Goal: Information Seeking & Learning: Learn about a topic

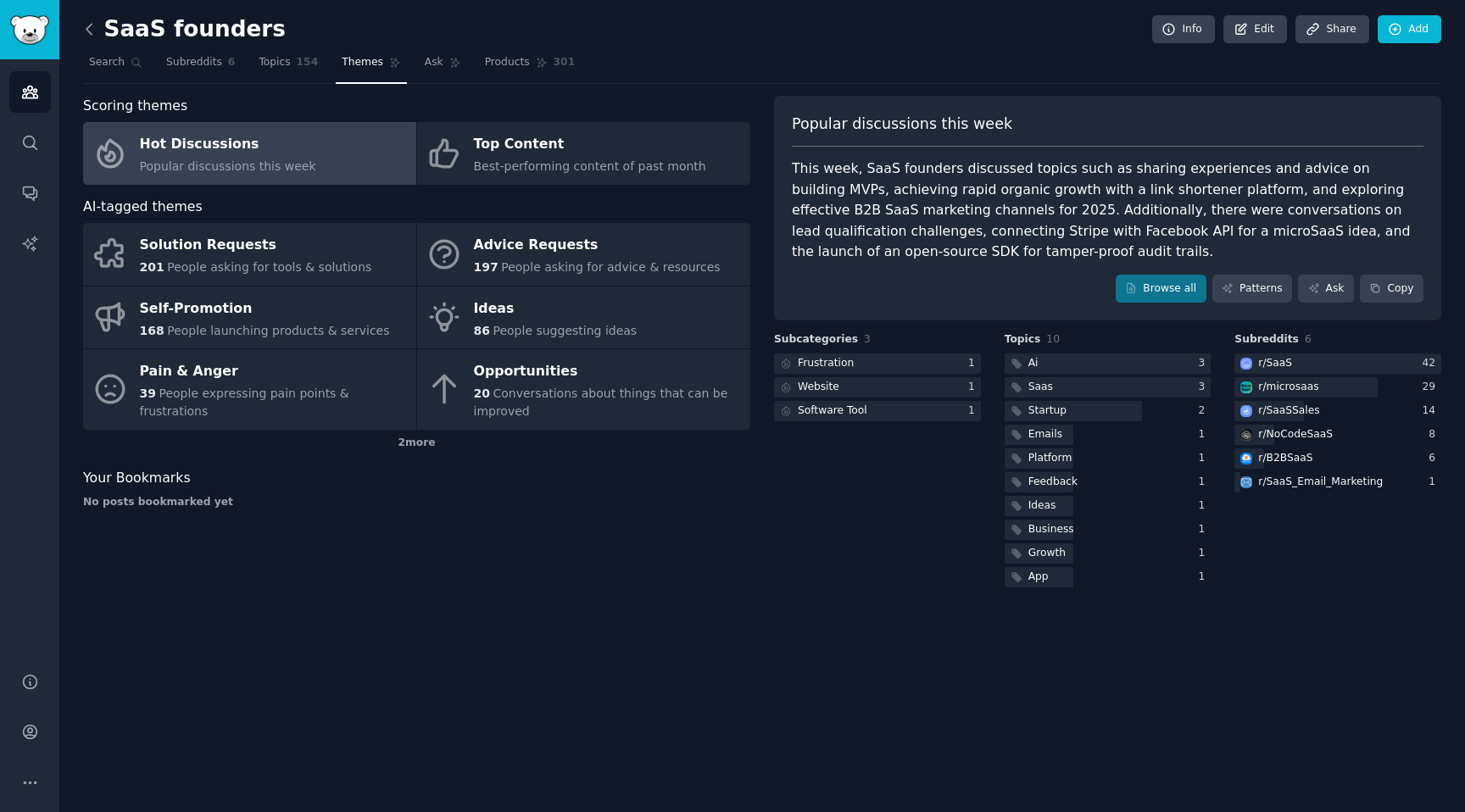
click at [86, 33] on icon at bounding box center [89, 29] width 18 height 18
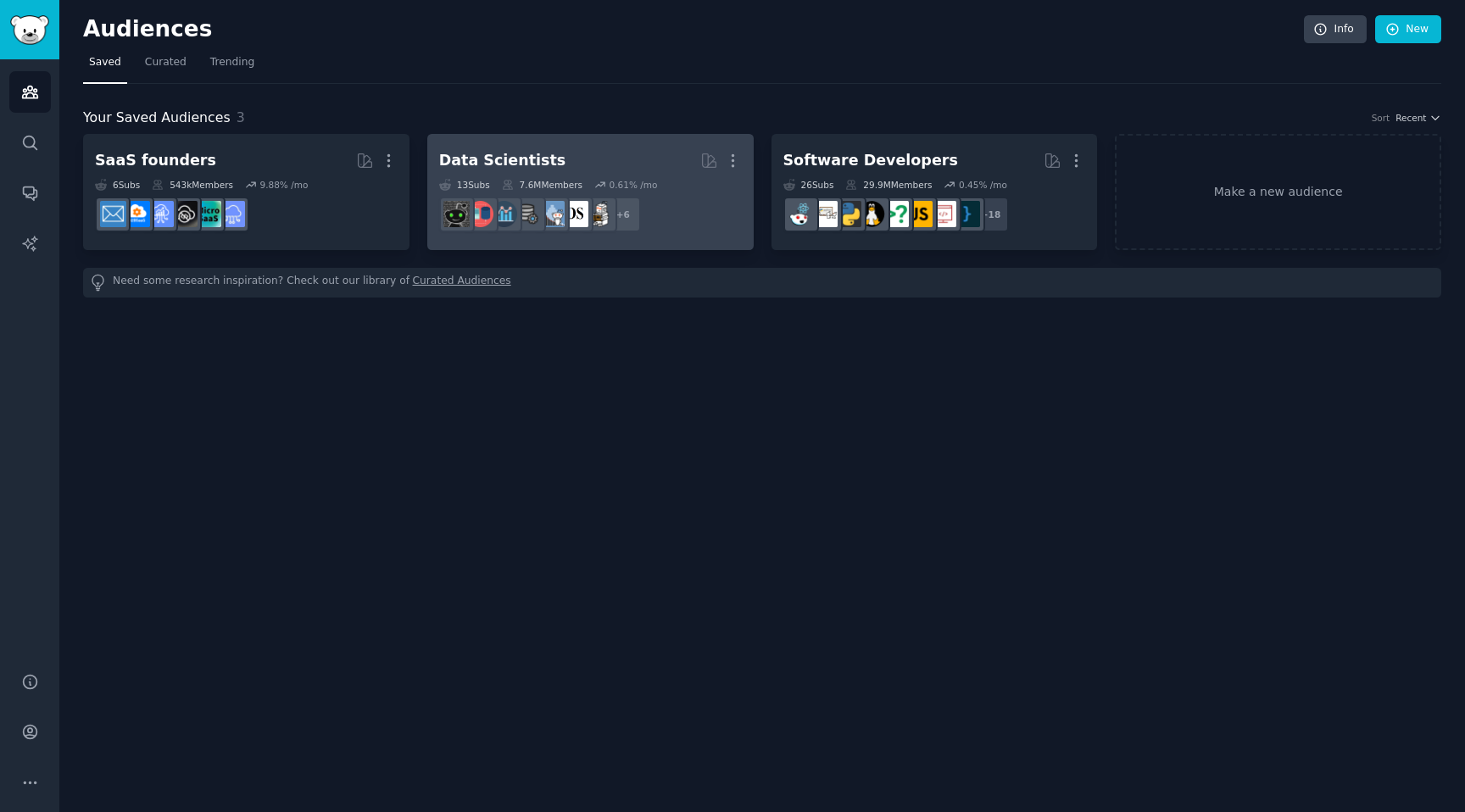
click at [623, 151] on h2 "Data Scientists More" at bounding box center [590, 161] width 302 height 30
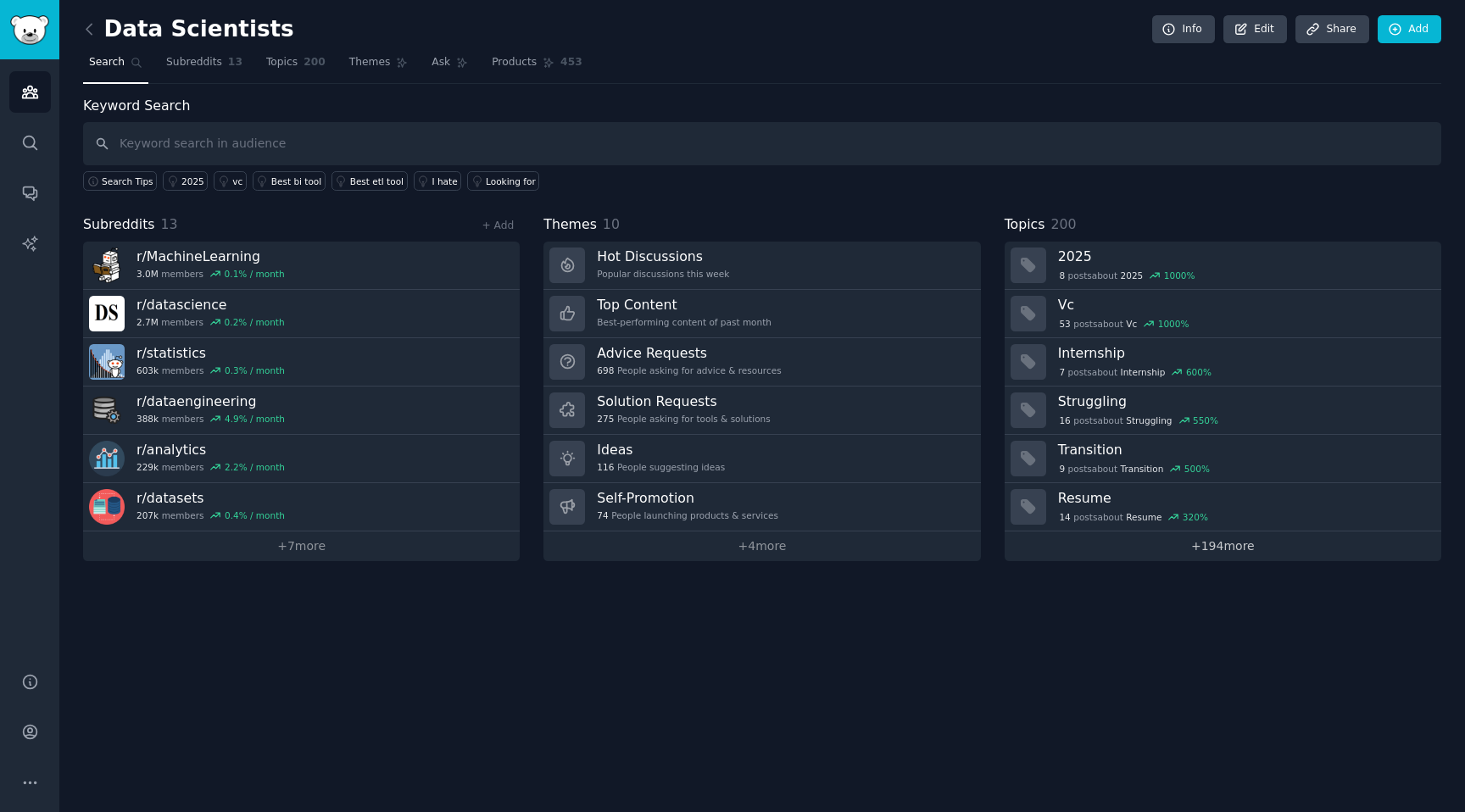
click at [1160, 543] on link "+ 194 more" at bounding box center [1223, 547] width 437 height 30
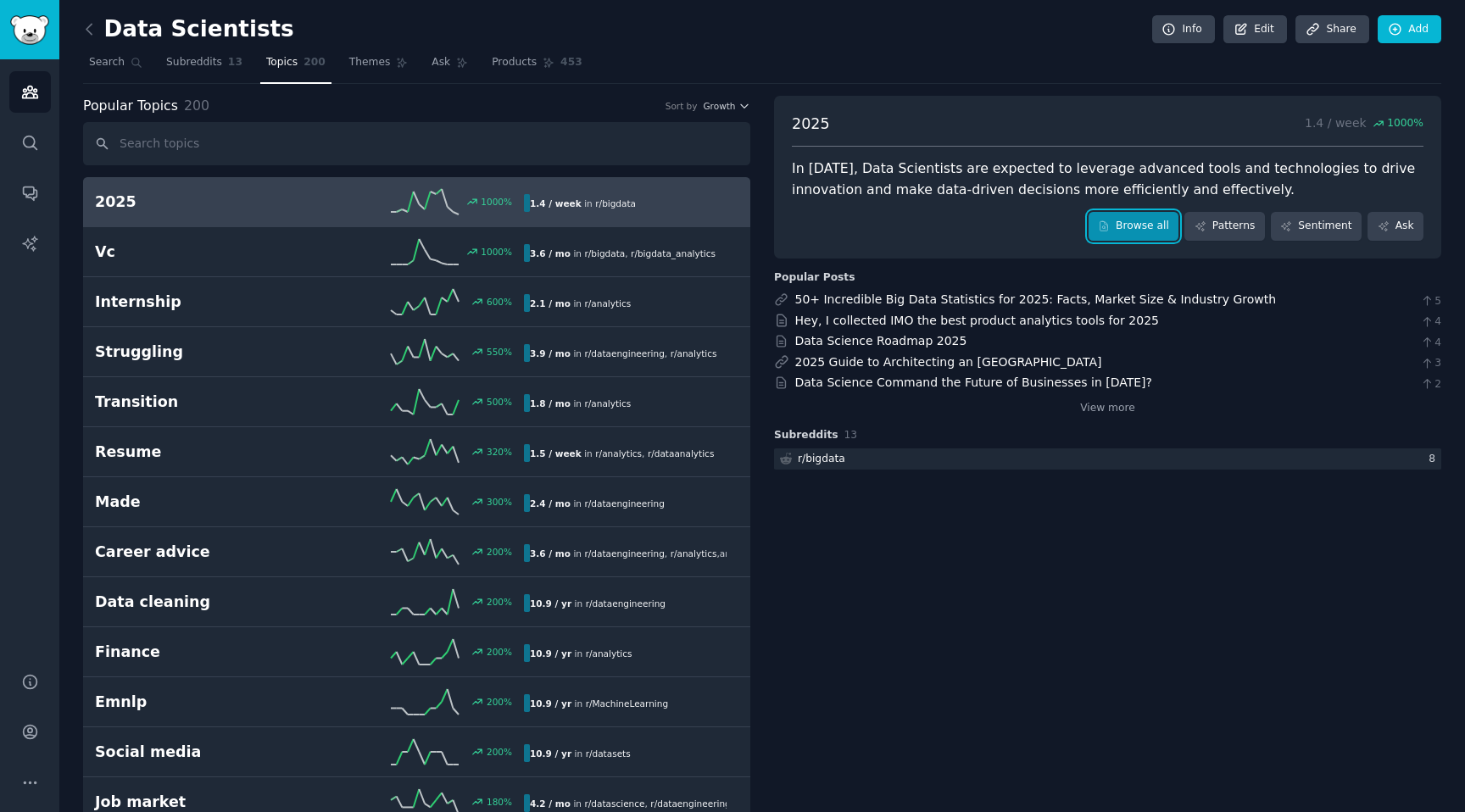
click at [1123, 234] on link "Browse all" at bounding box center [1134, 226] width 91 height 29
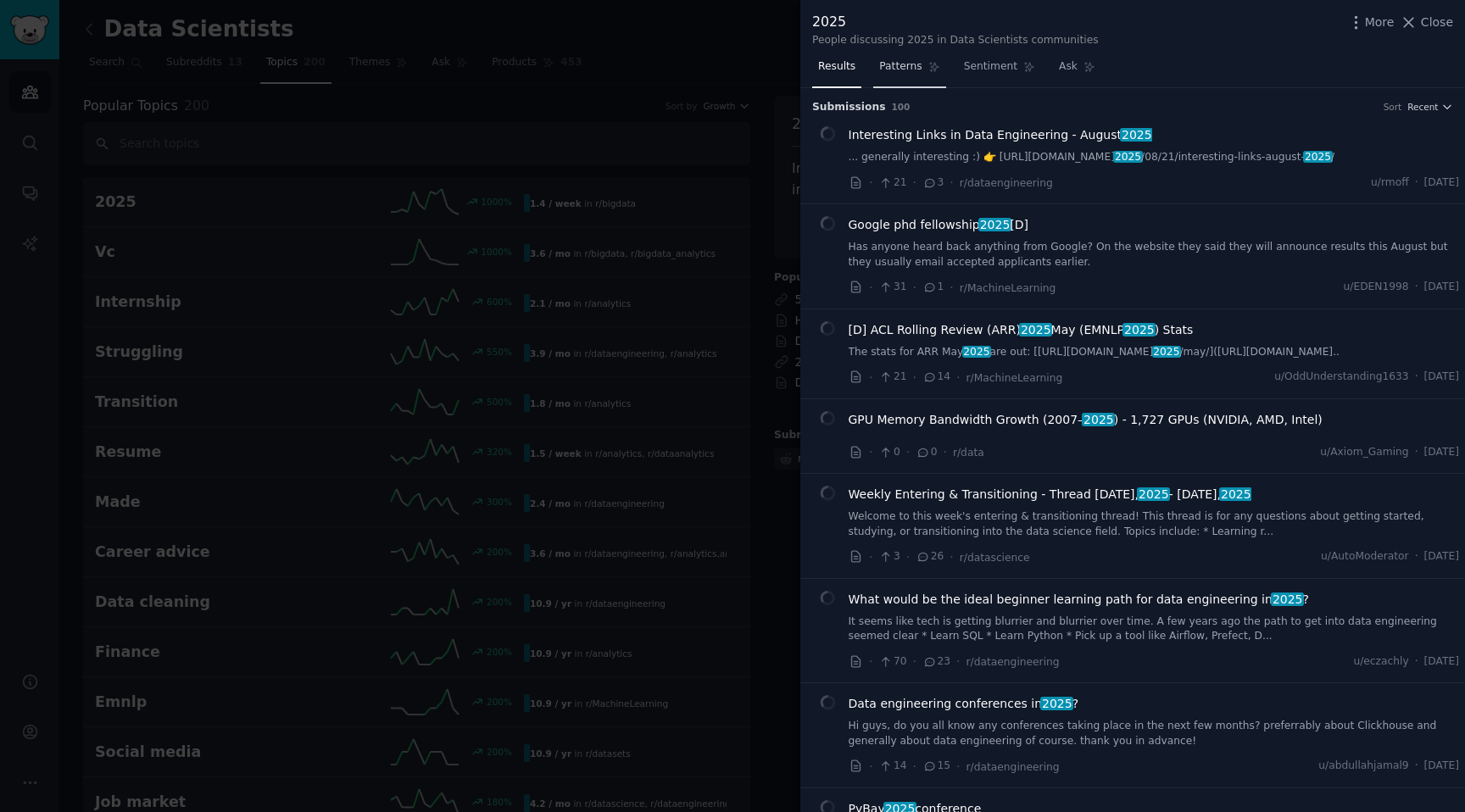
click at [904, 68] on span "Patterns" at bounding box center [900, 67] width 43 height 15
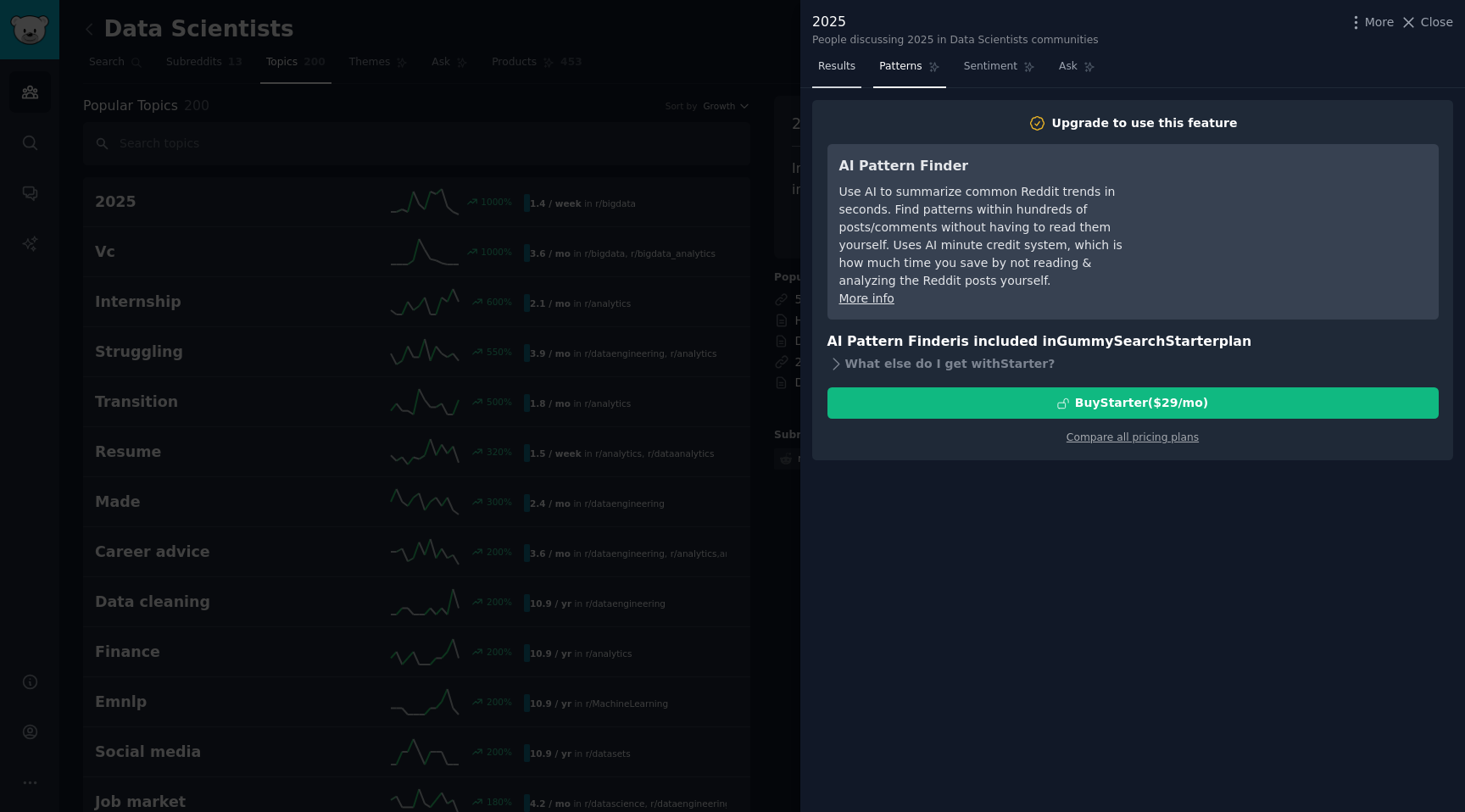
click at [858, 67] on link "Results" at bounding box center [836, 71] width 49 height 35
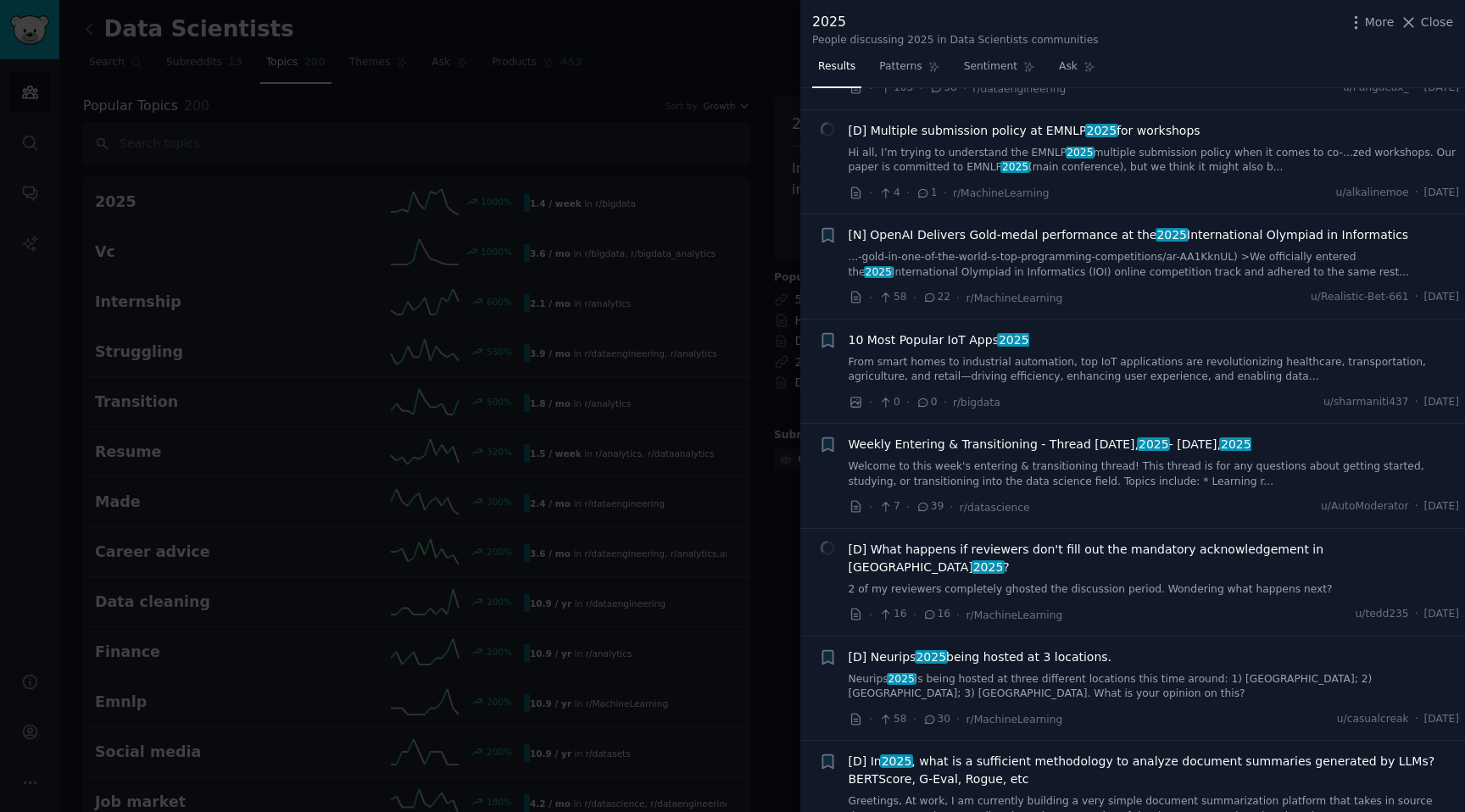
scroll to position [738, 0]
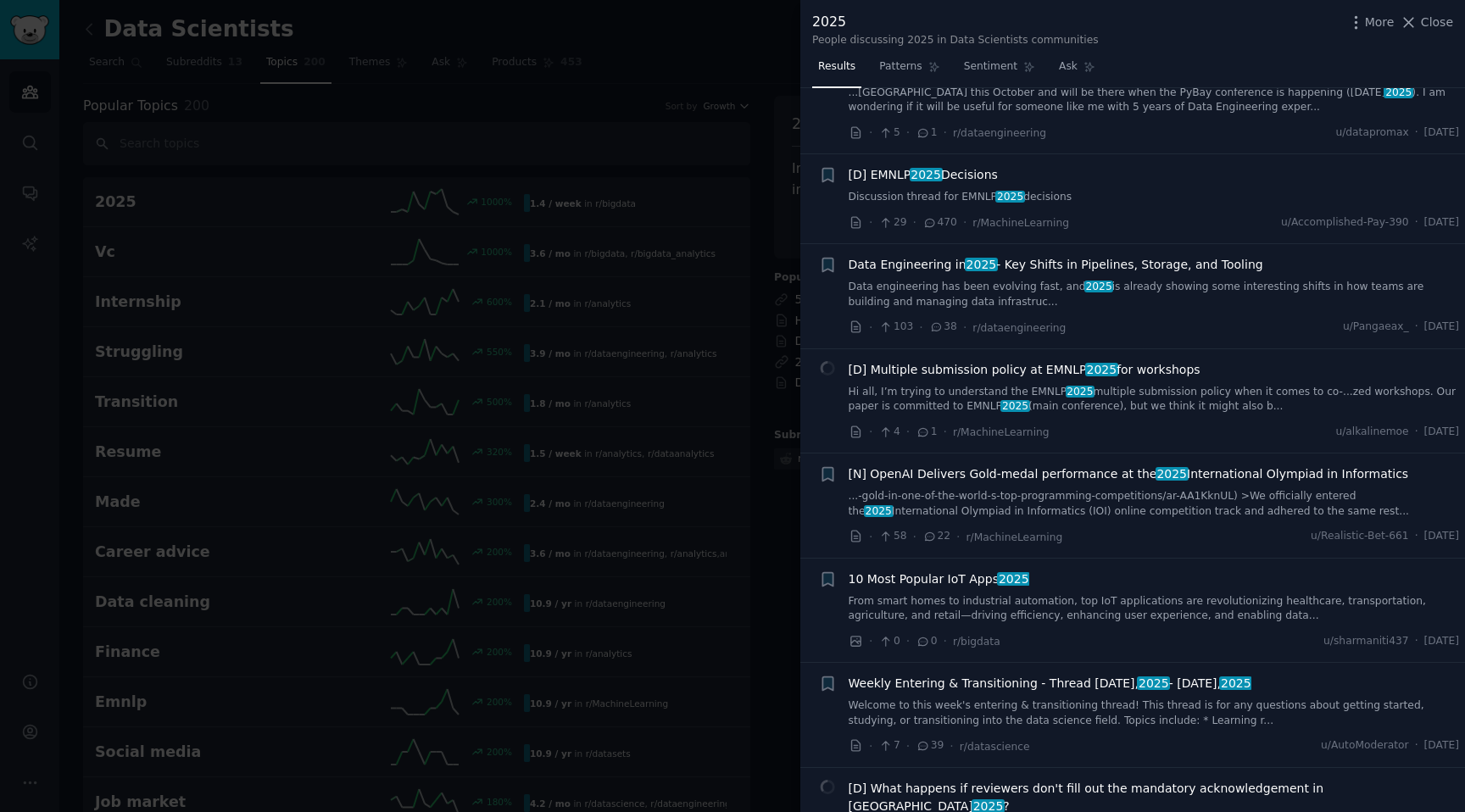
click at [732, 171] on div at bounding box center [732, 406] width 1465 height 812
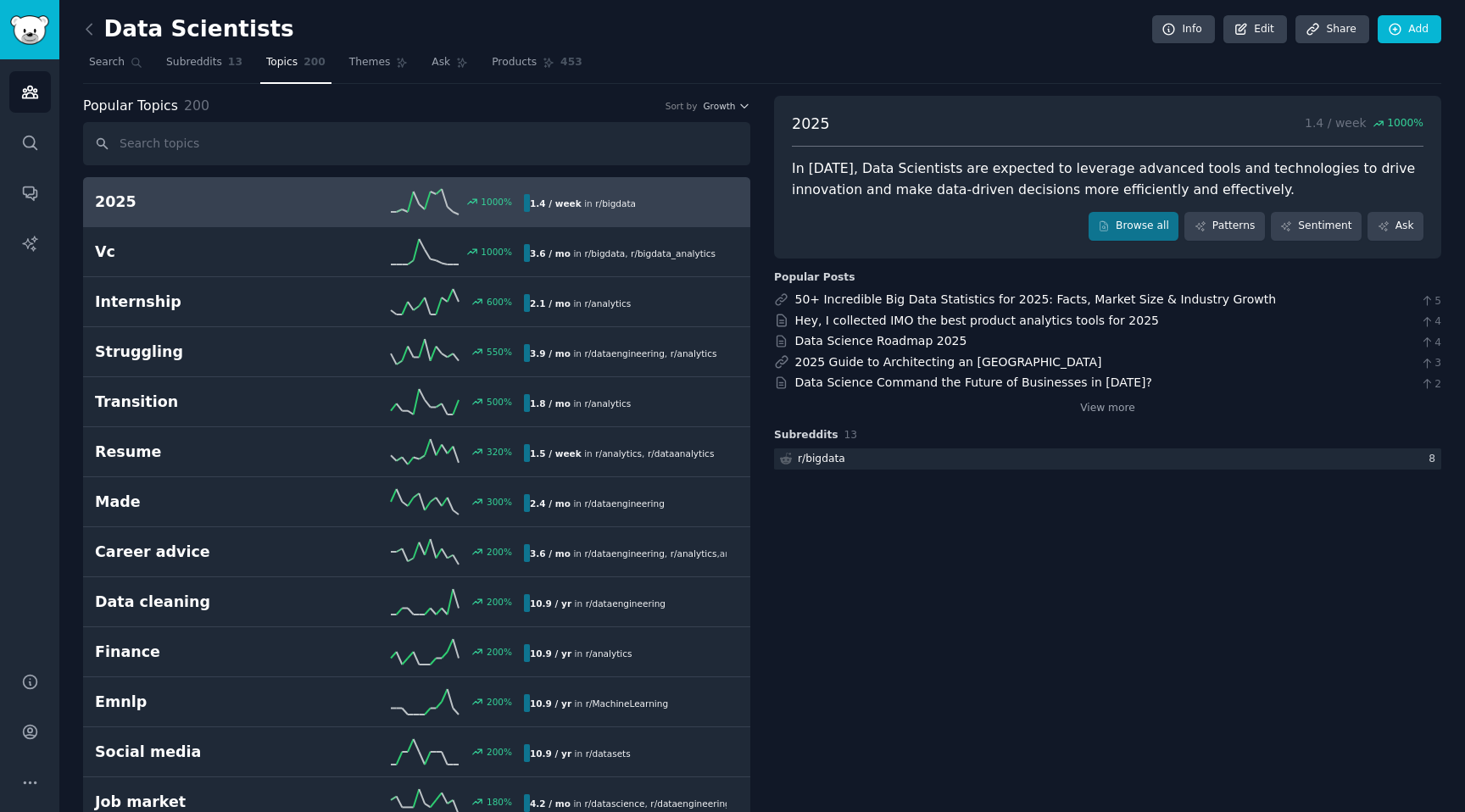
click at [1296, 370] on div "2025 Guide to Architecting an [GEOGRAPHIC_DATA] 3" at bounding box center [1107, 362] width 667 height 18
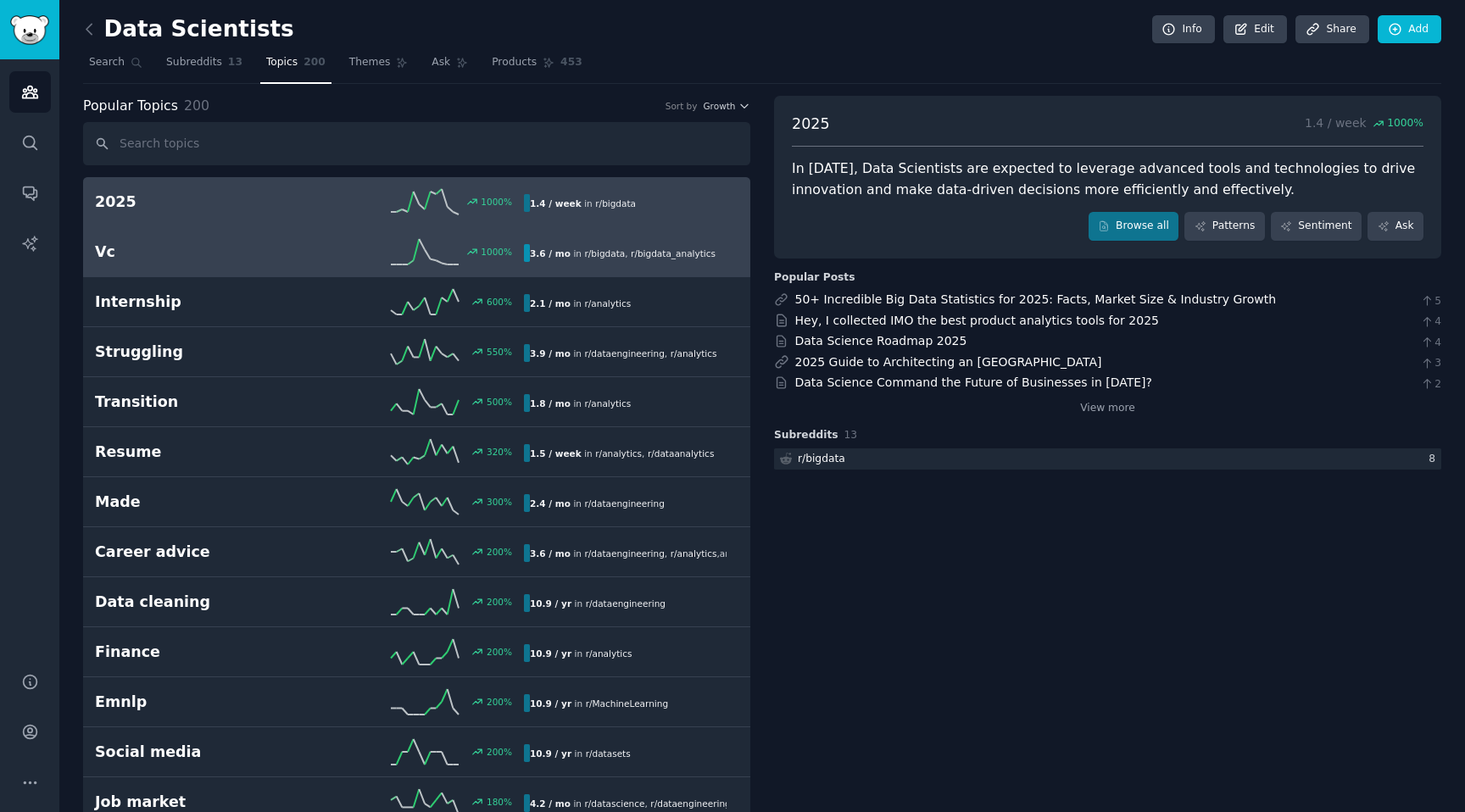
click at [293, 249] on h2 "Vc" at bounding box center [203, 252] width 215 height 21
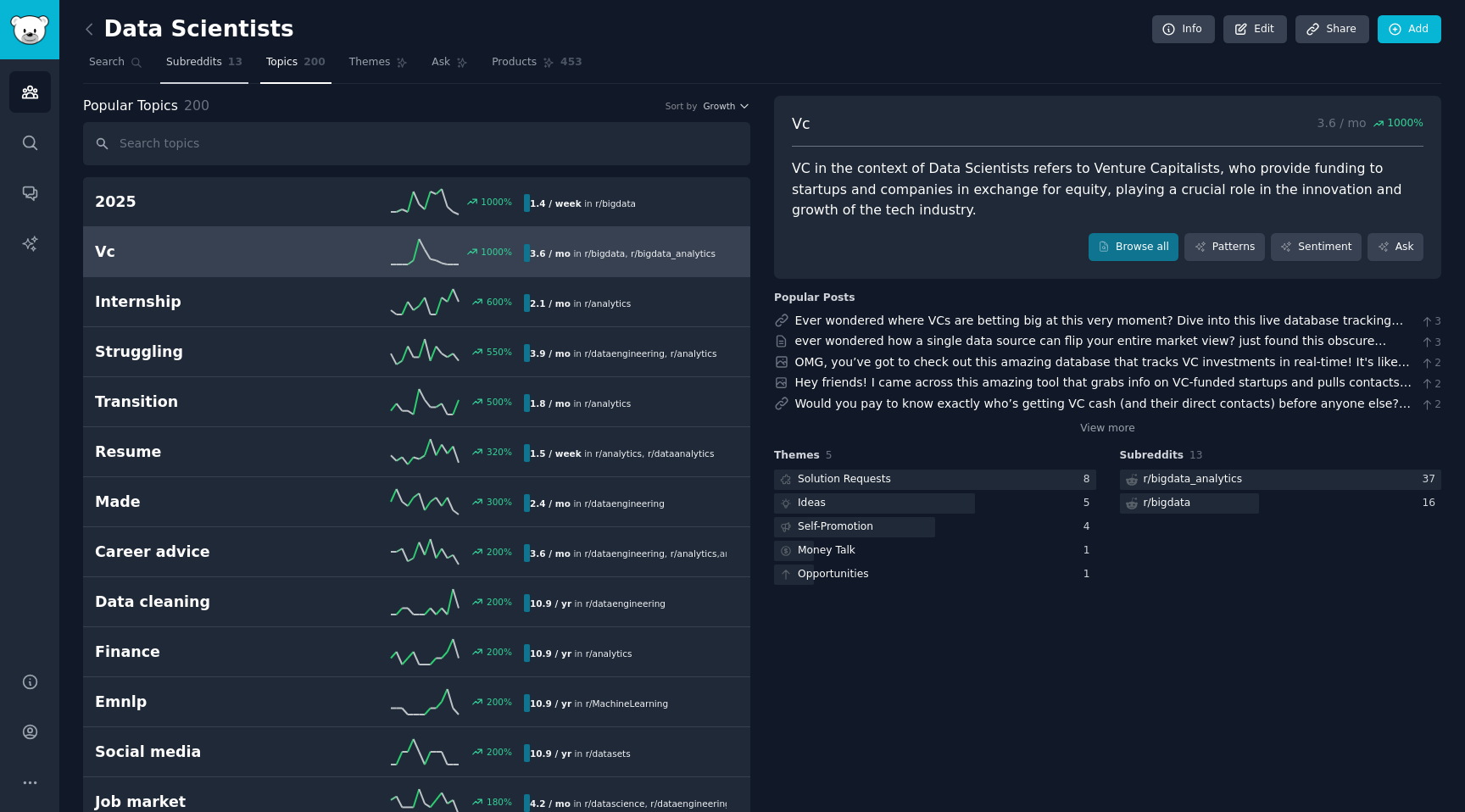
click at [208, 66] on span "Subreddits" at bounding box center [194, 63] width 55 height 15
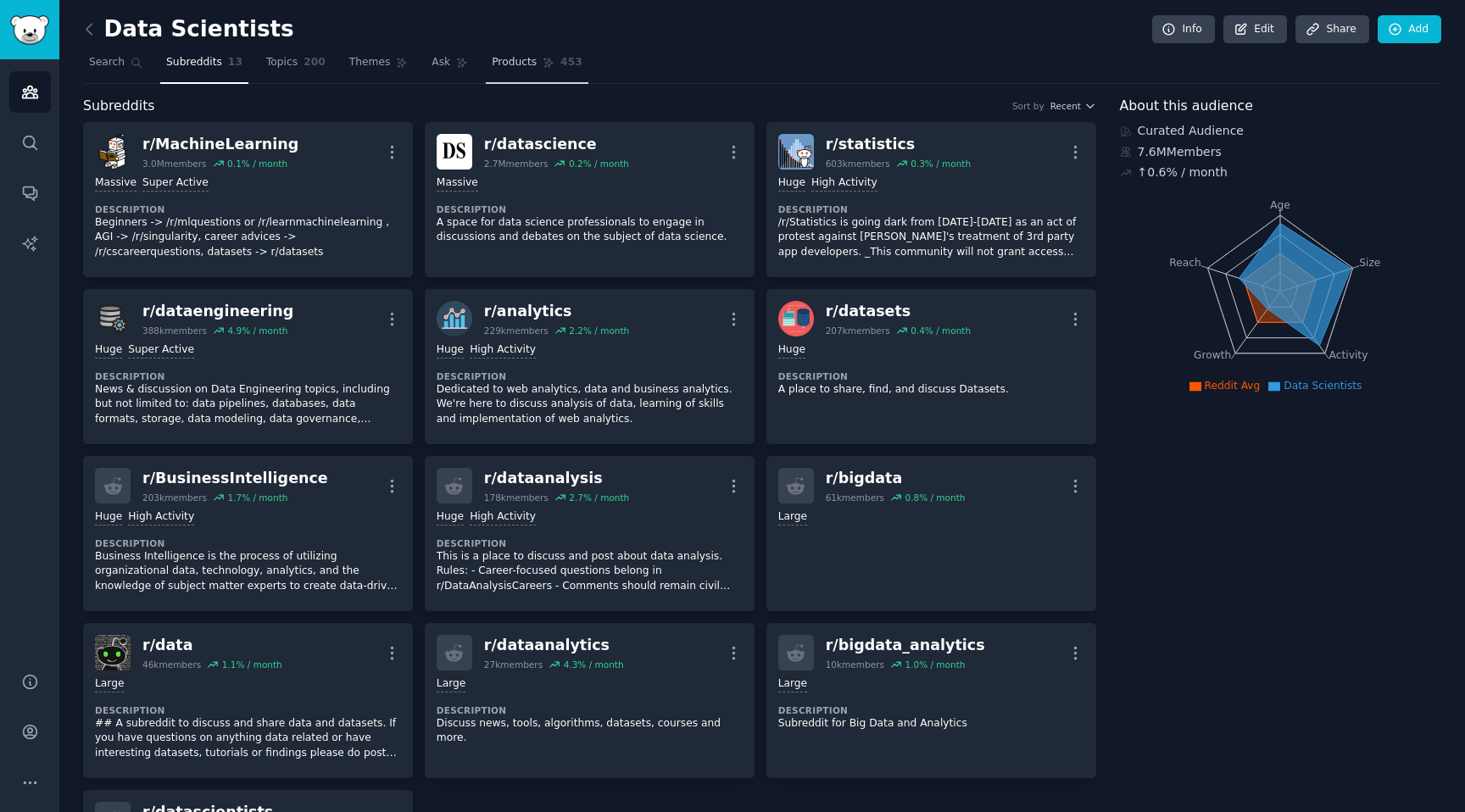
click at [500, 55] on span "Products" at bounding box center [514, 63] width 45 height 15
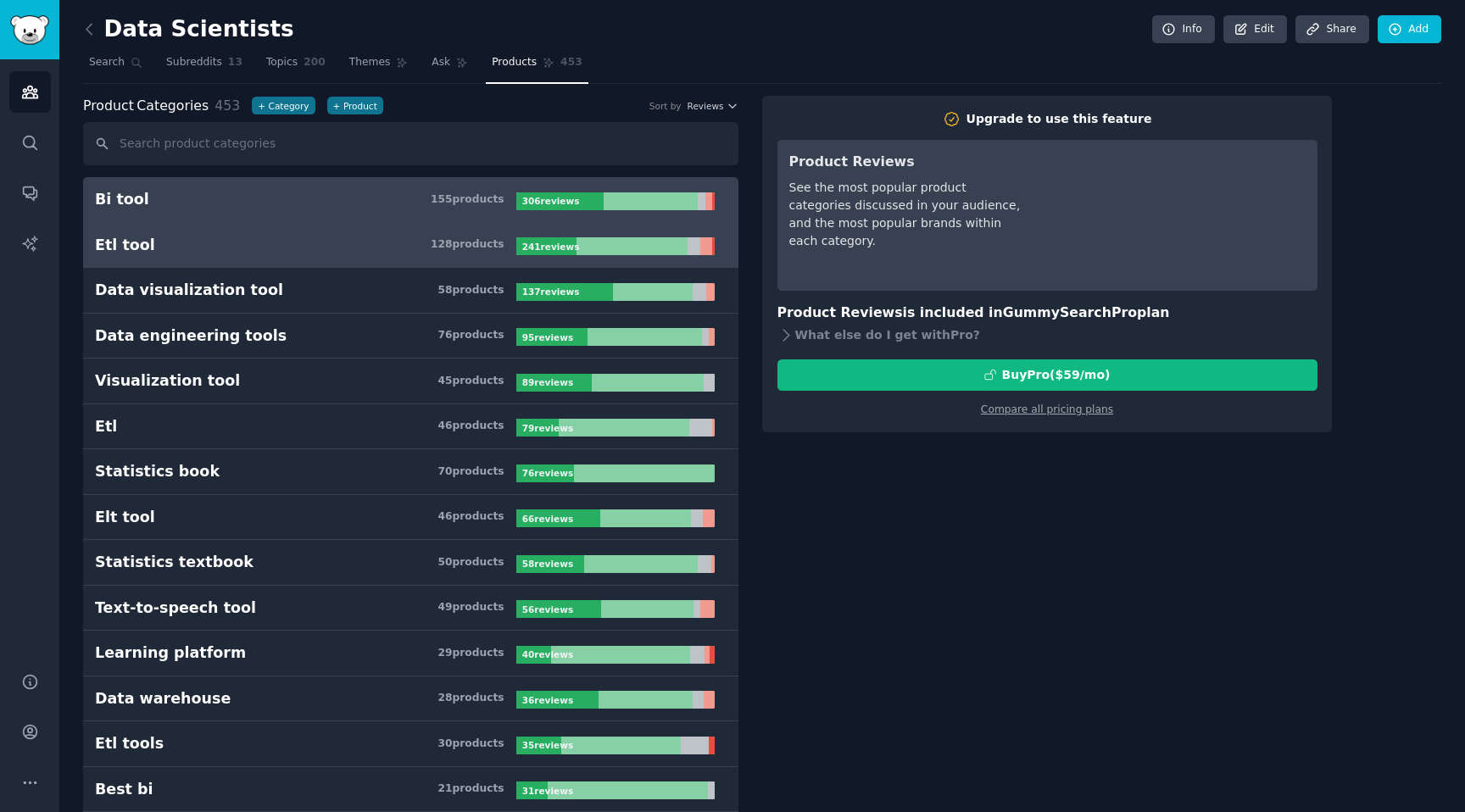
click at [396, 249] on h3 "Etl tool 128 product s" at bounding box center [306, 245] width 422 height 21
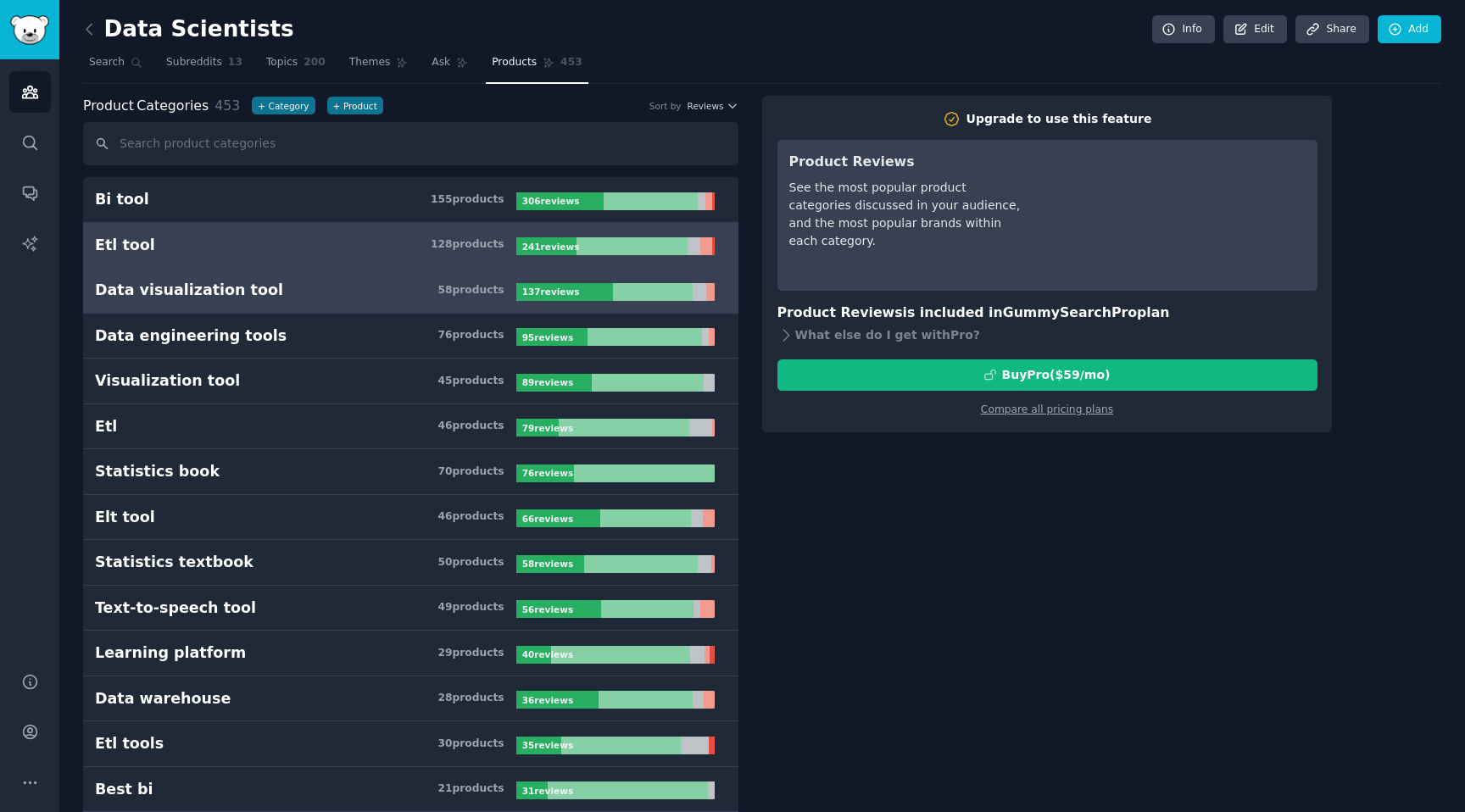
click at [425, 279] on link "Data visualization tool 58 product s 137 review s" at bounding box center [411, 290] width 656 height 45
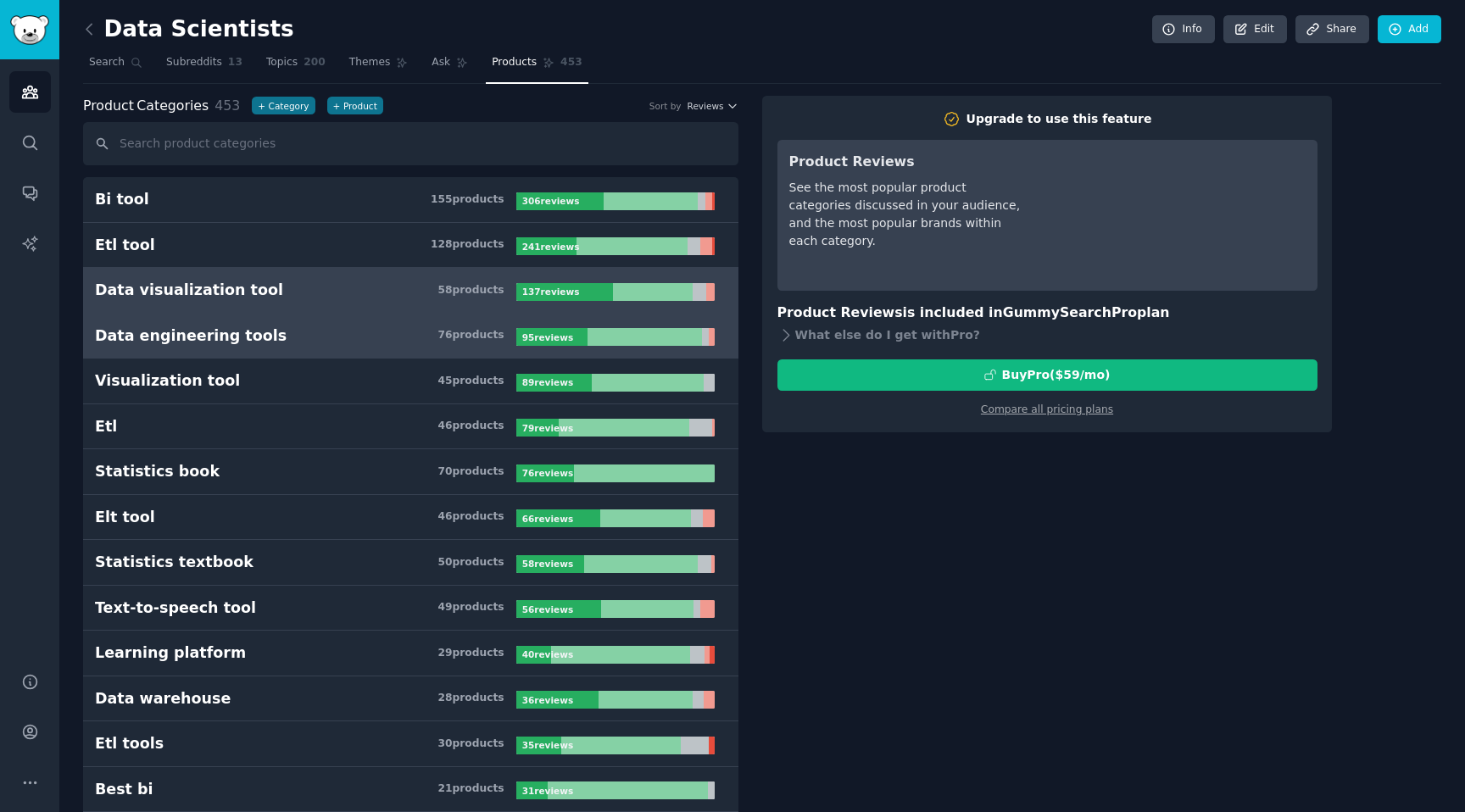
click at [429, 358] on link "Data engineering tools 76 product s 95 review s" at bounding box center [411, 336] width 656 height 45
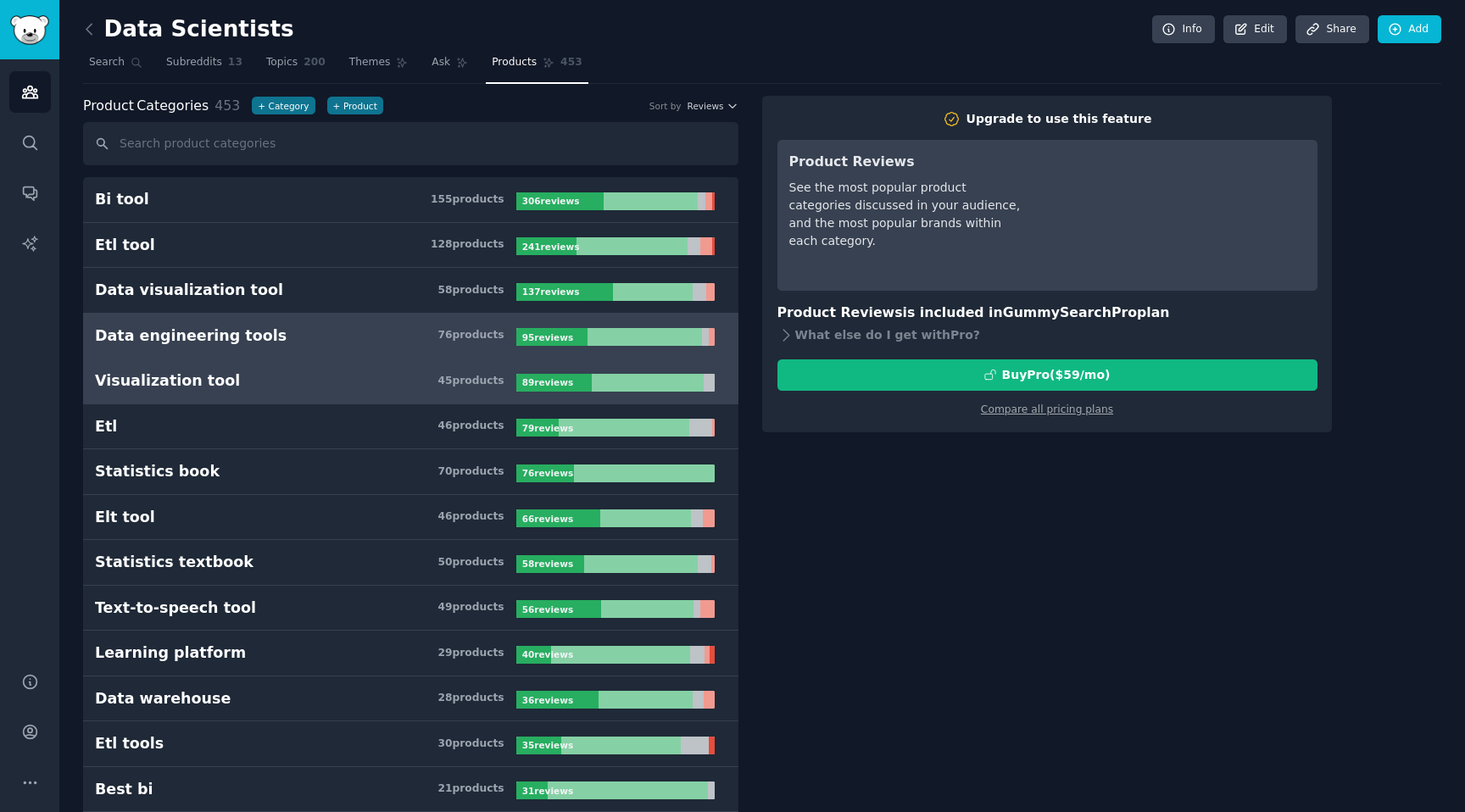
click at [429, 400] on link "Visualization tool 45 product s 89 review s" at bounding box center [411, 381] width 656 height 45
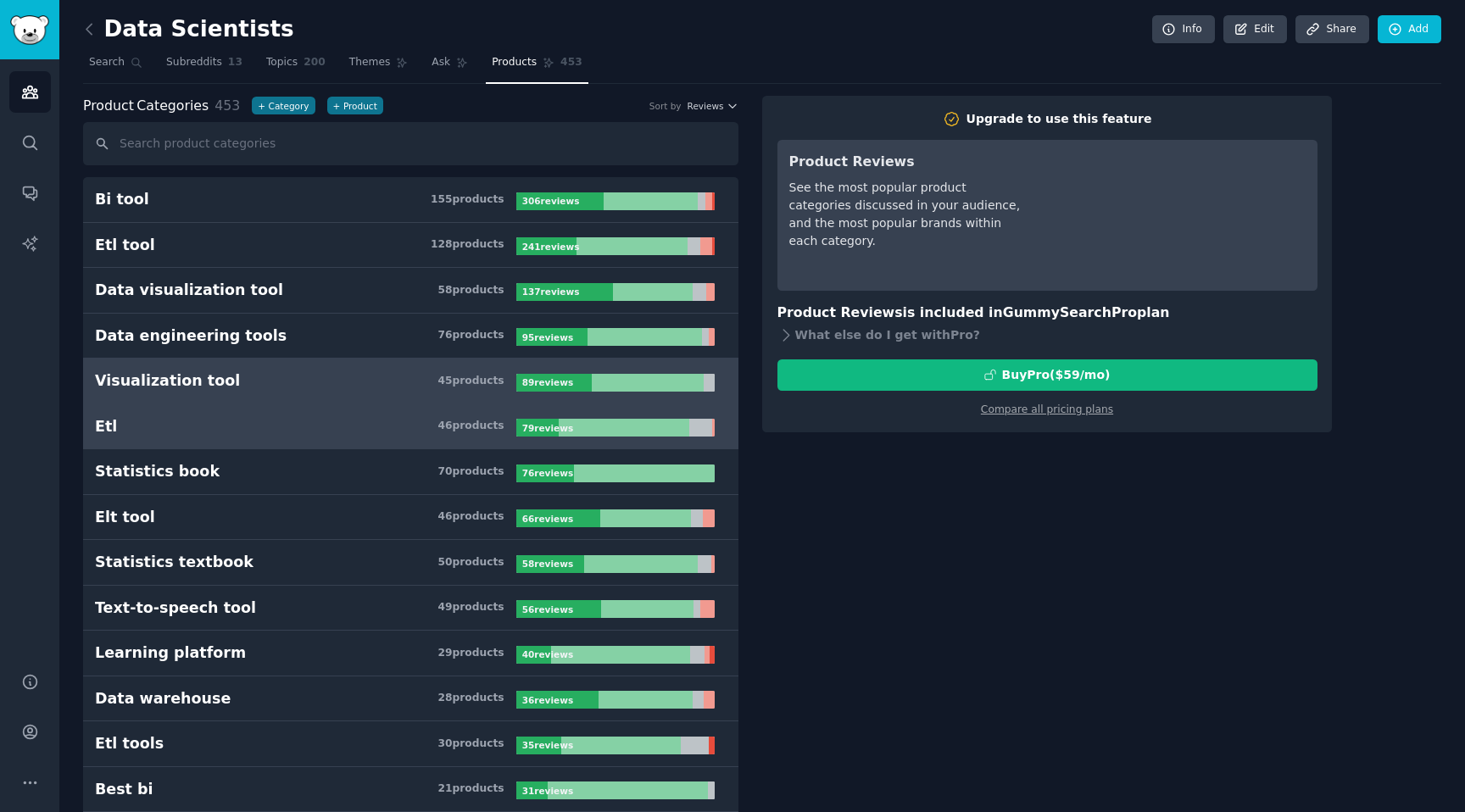
click at [434, 424] on h3 "Etl 46 product s" at bounding box center [306, 426] width 422 height 21
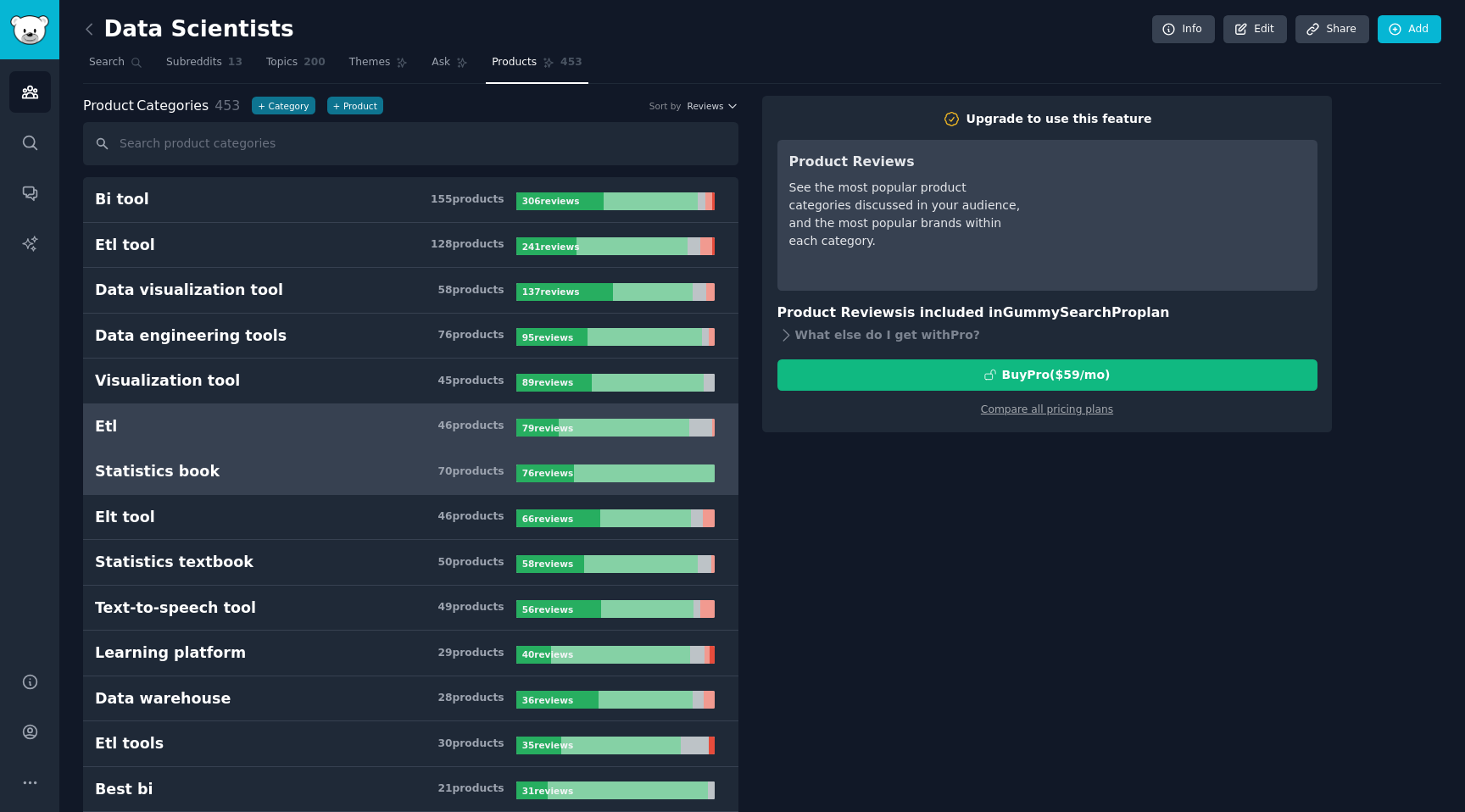
click at [414, 457] on link "Statistics book 70 product s 76 review s" at bounding box center [411, 472] width 656 height 45
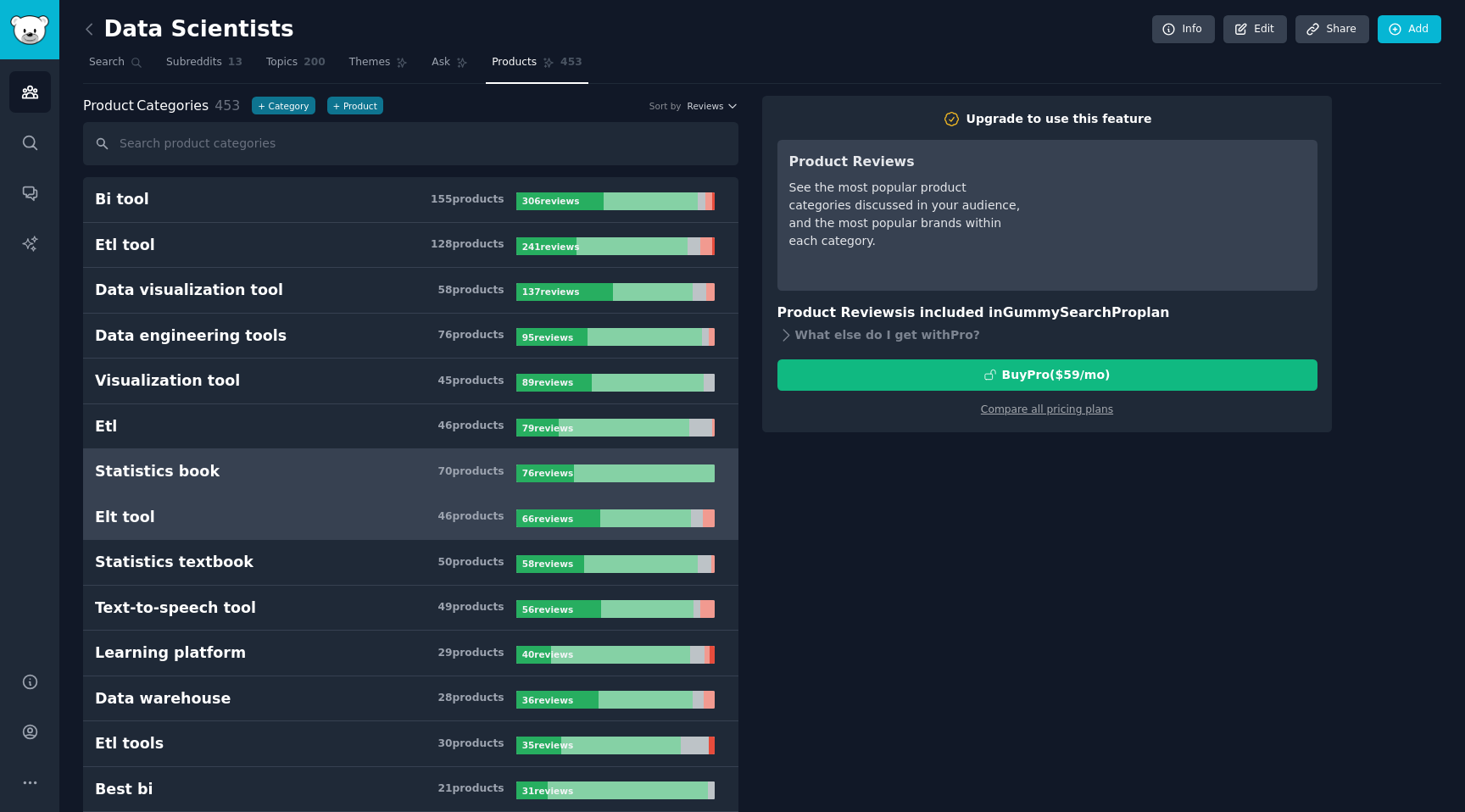
click at [411, 534] on link "Elt tool 46 product s 66 review s" at bounding box center [411, 517] width 656 height 45
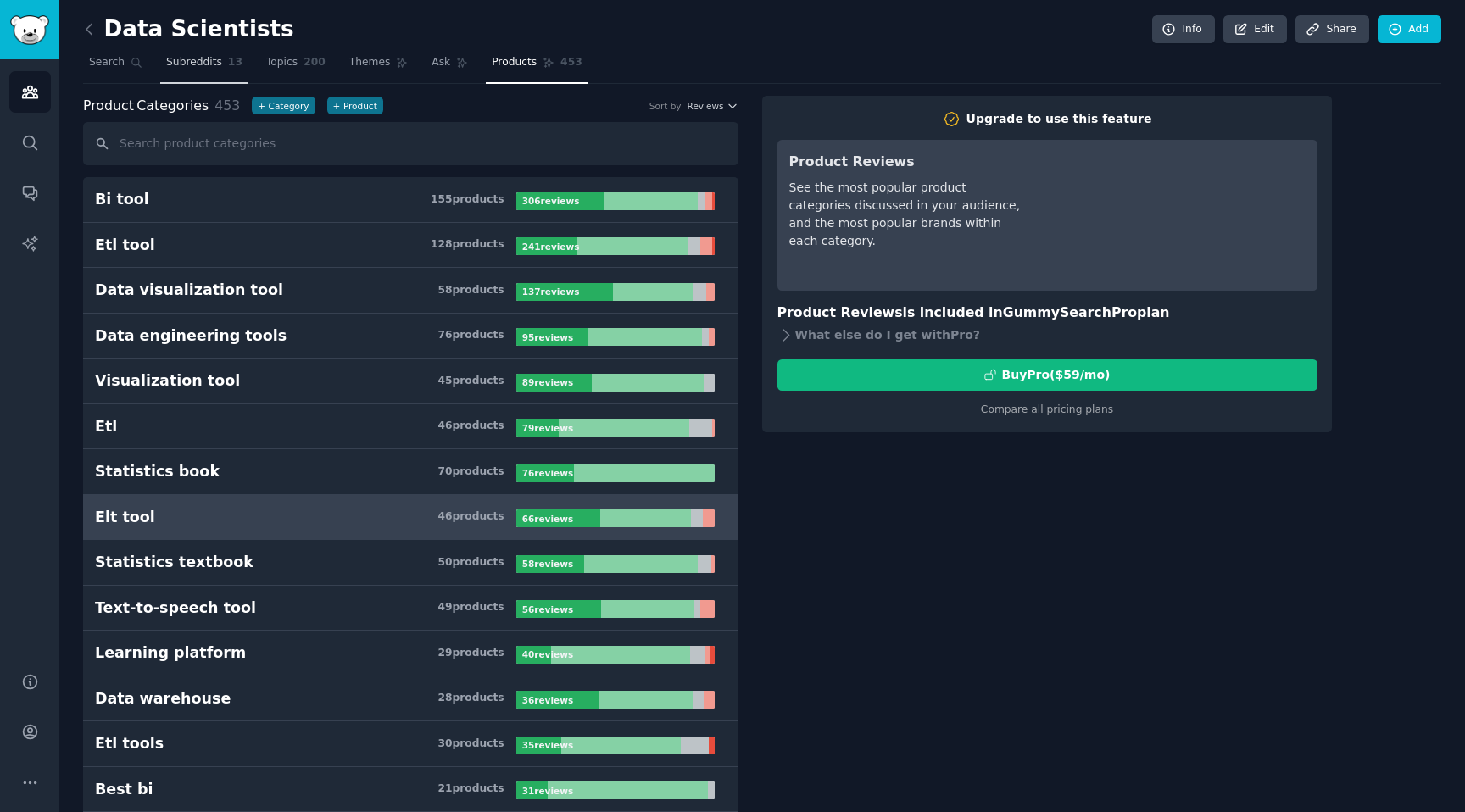
click at [200, 60] on span "Subreddits" at bounding box center [194, 63] width 55 height 15
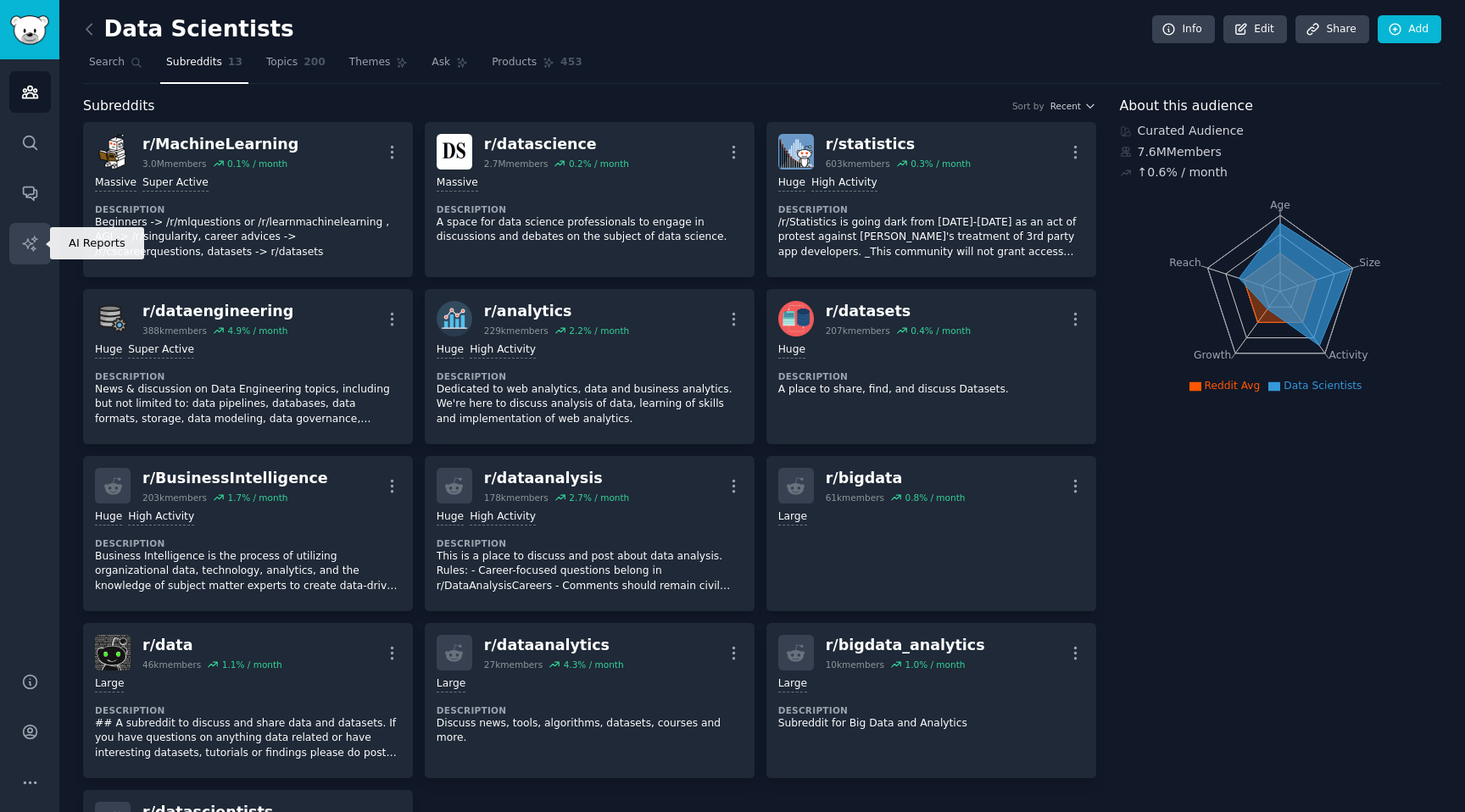
click at [37, 241] on icon "Sidebar" at bounding box center [30, 243] width 18 height 18
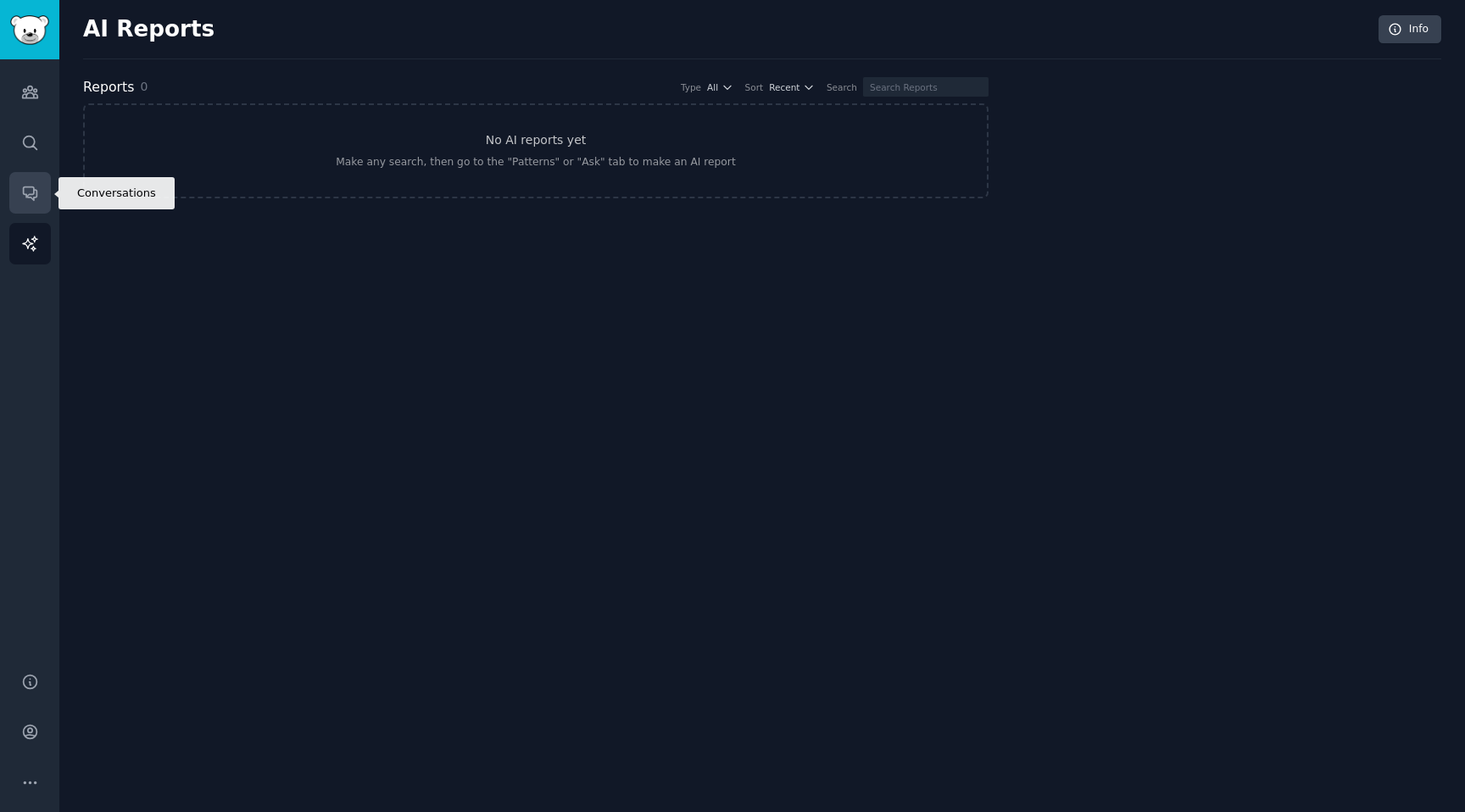
click at [37, 175] on link "Conversations" at bounding box center [30, 192] width 42 height 42
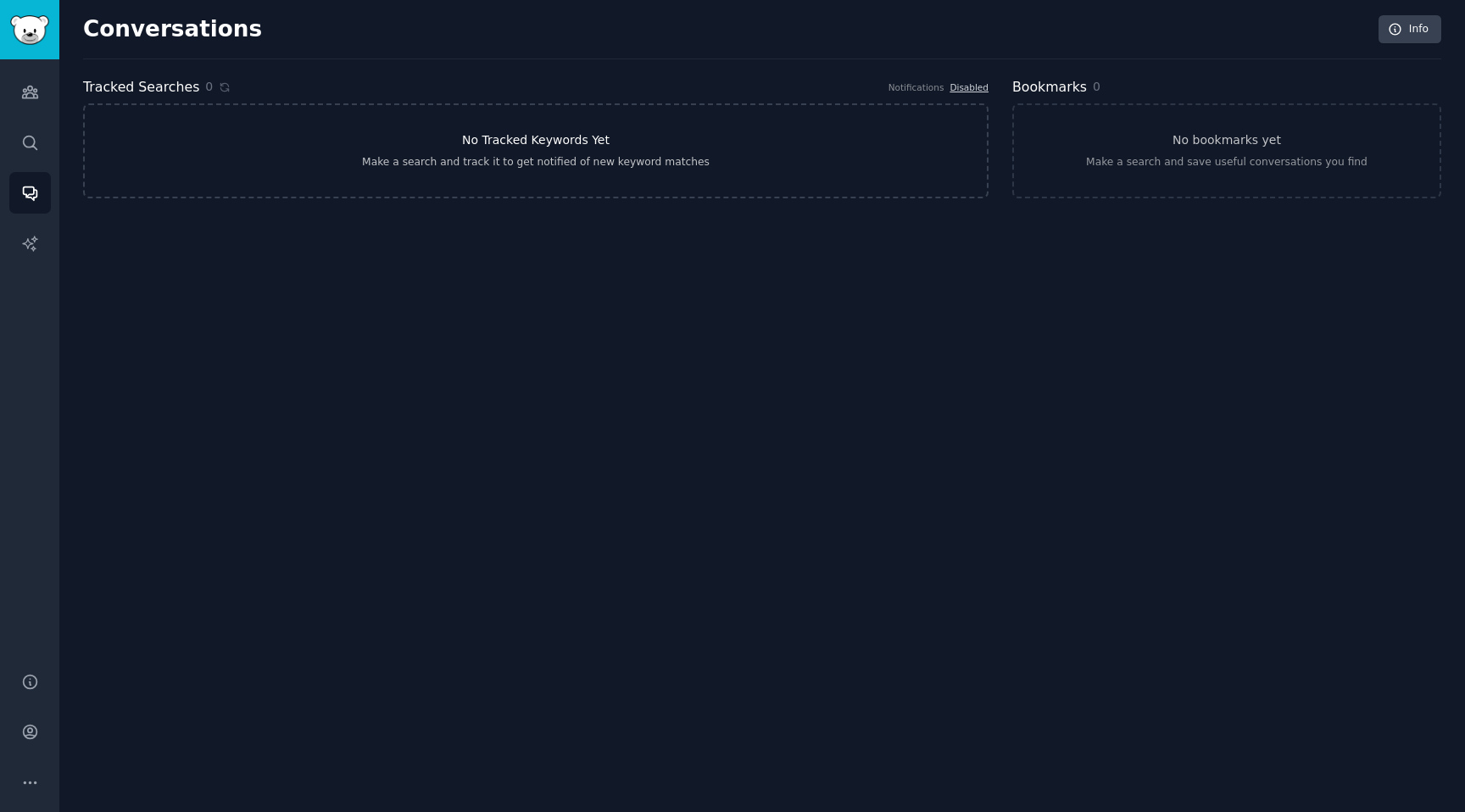
click at [340, 151] on link "No Tracked Keywords Yet Make a search and track it to get notified of new keywo…" at bounding box center [536, 151] width 905 height 95
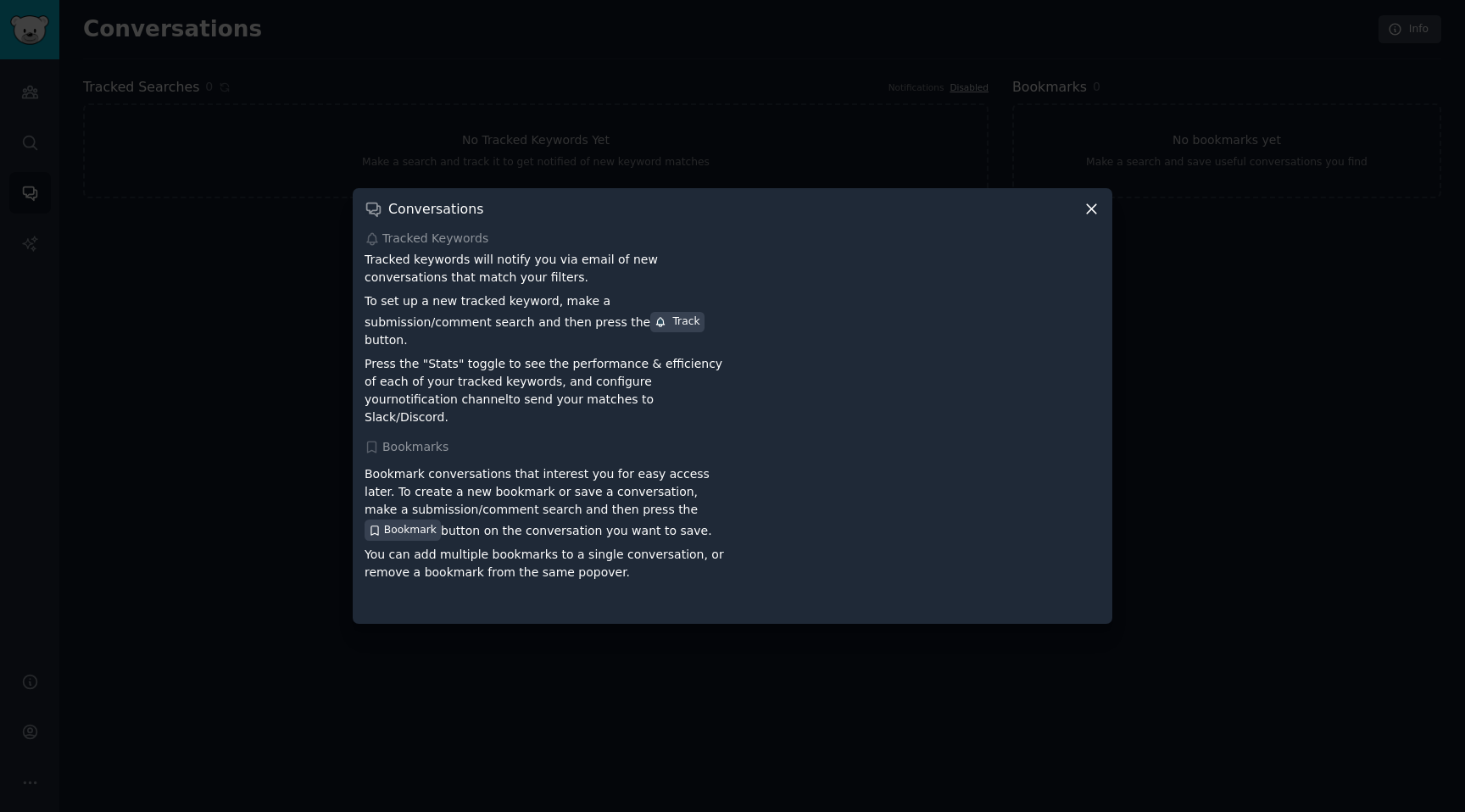
click at [747, 86] on div at bounding box center [732, 406] width 1465 height 812
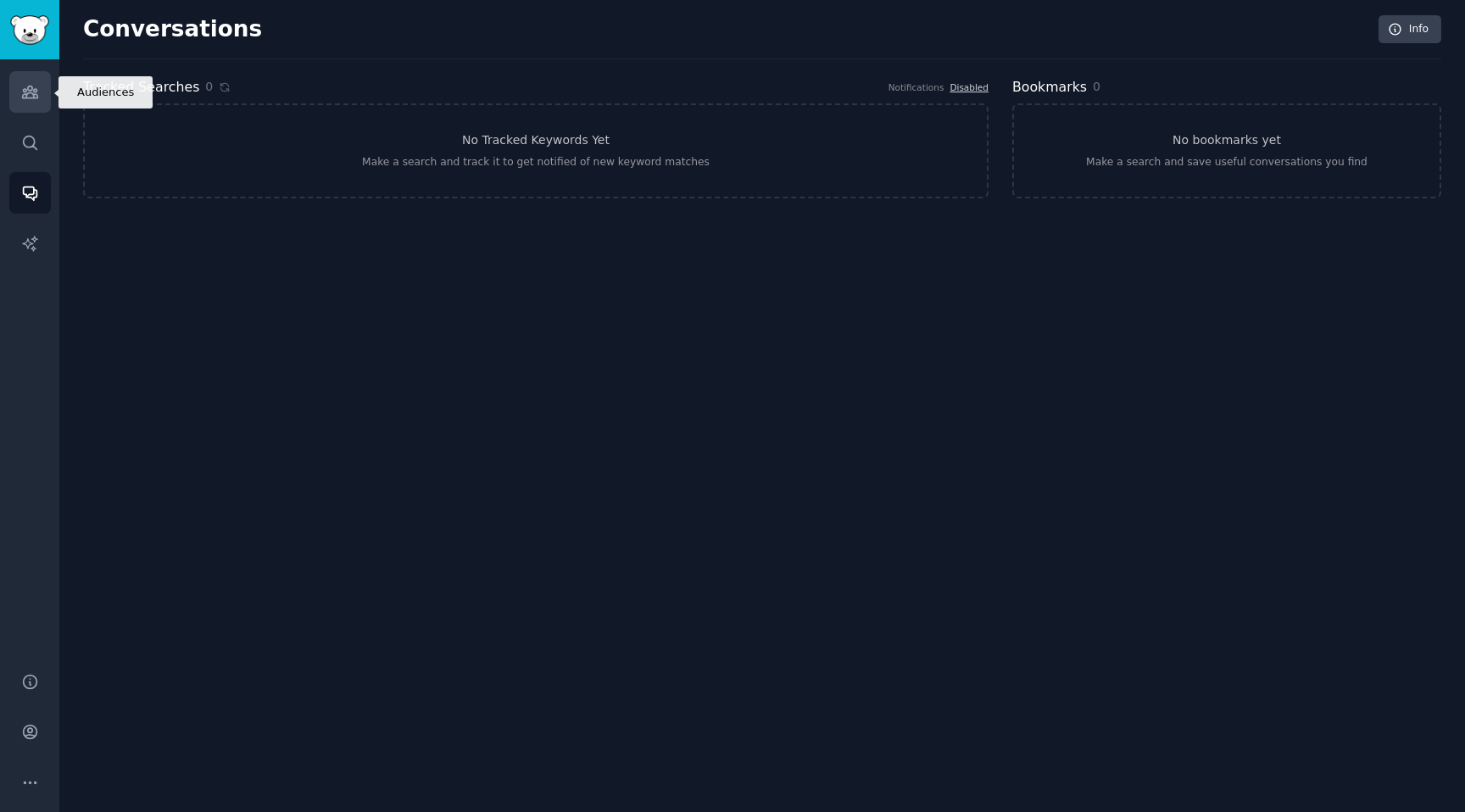
click at [21, 95] on icon "Sidebar" at bounding box center [30, 92] width 18 height 18
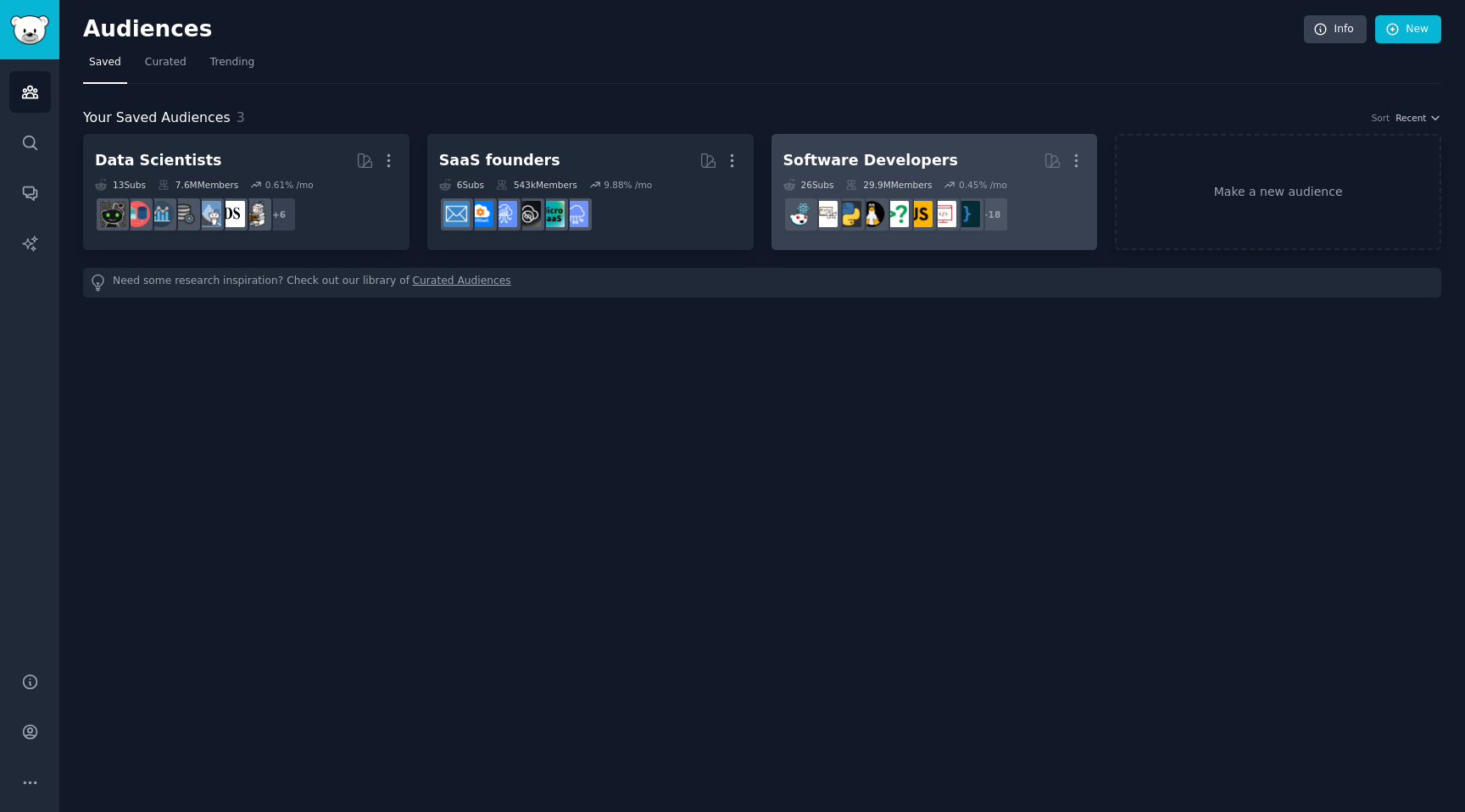
click at [862, 172] on h2 "Software Developers More" at bounding box center [934, 161] width 302 height 30
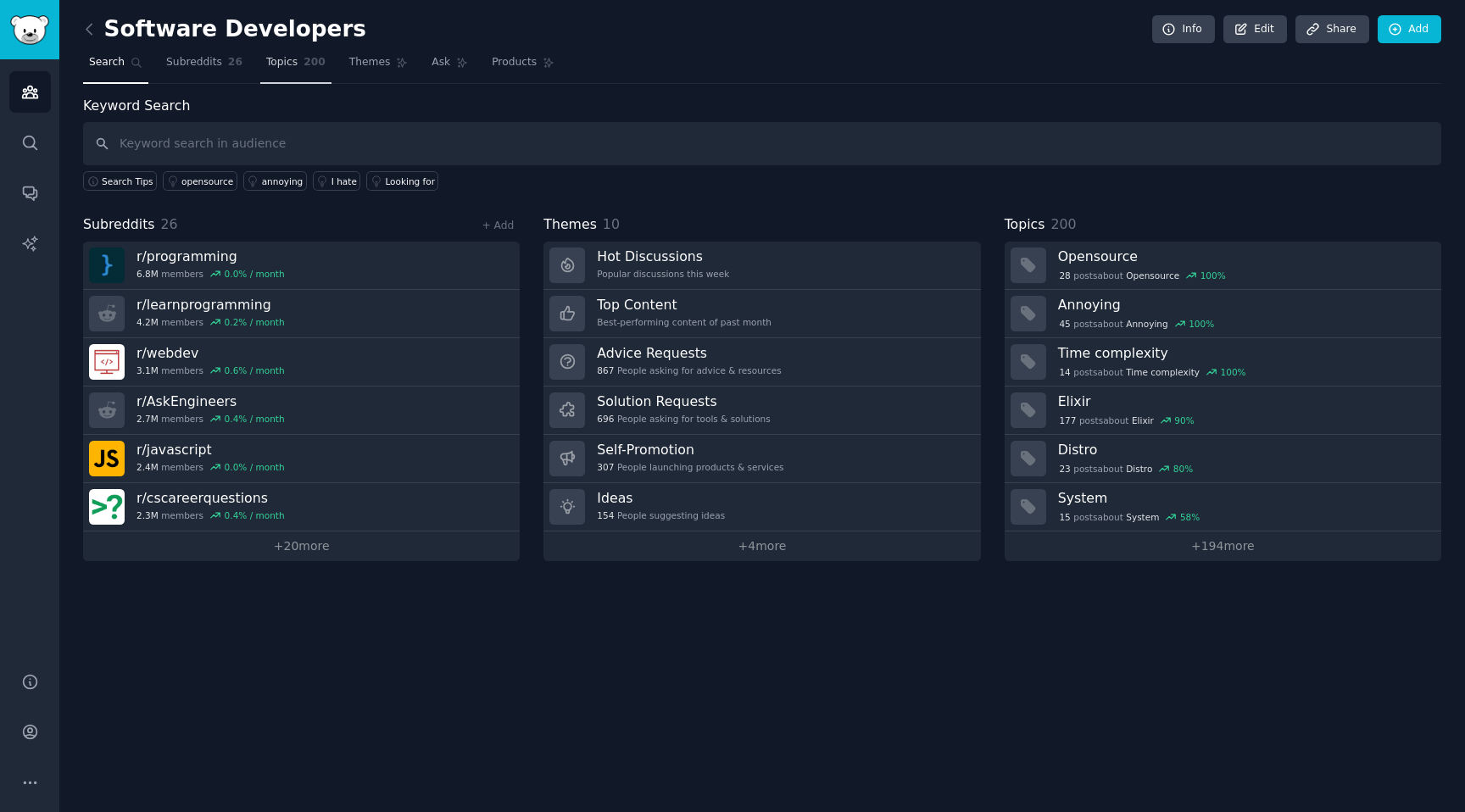
click at [272, 66] on span "Topics" at bounding box center [282, 63] width 31 height 15
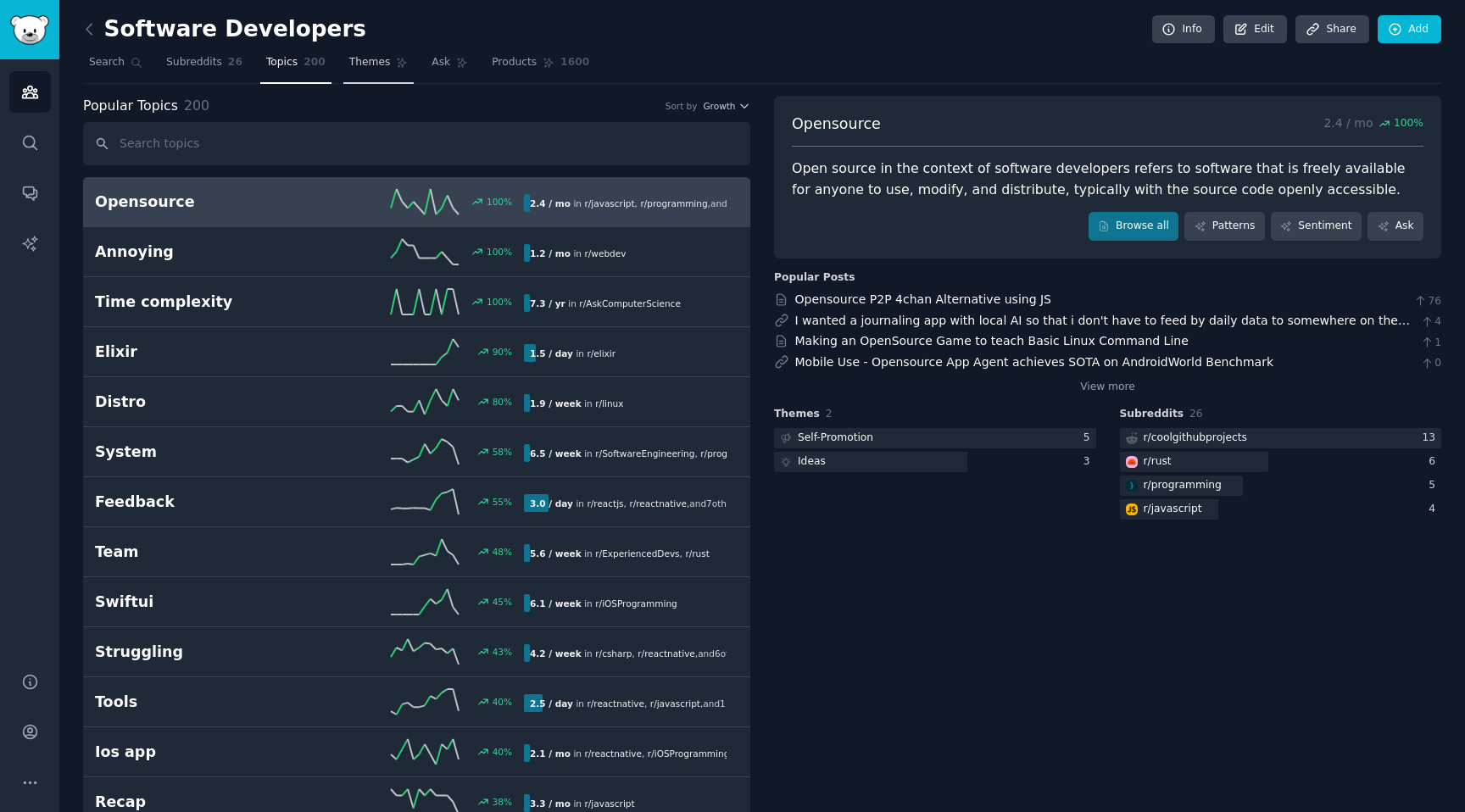
click at [371, 61] on span "Themes" at bounding box center [370, 63] width 42 height 15
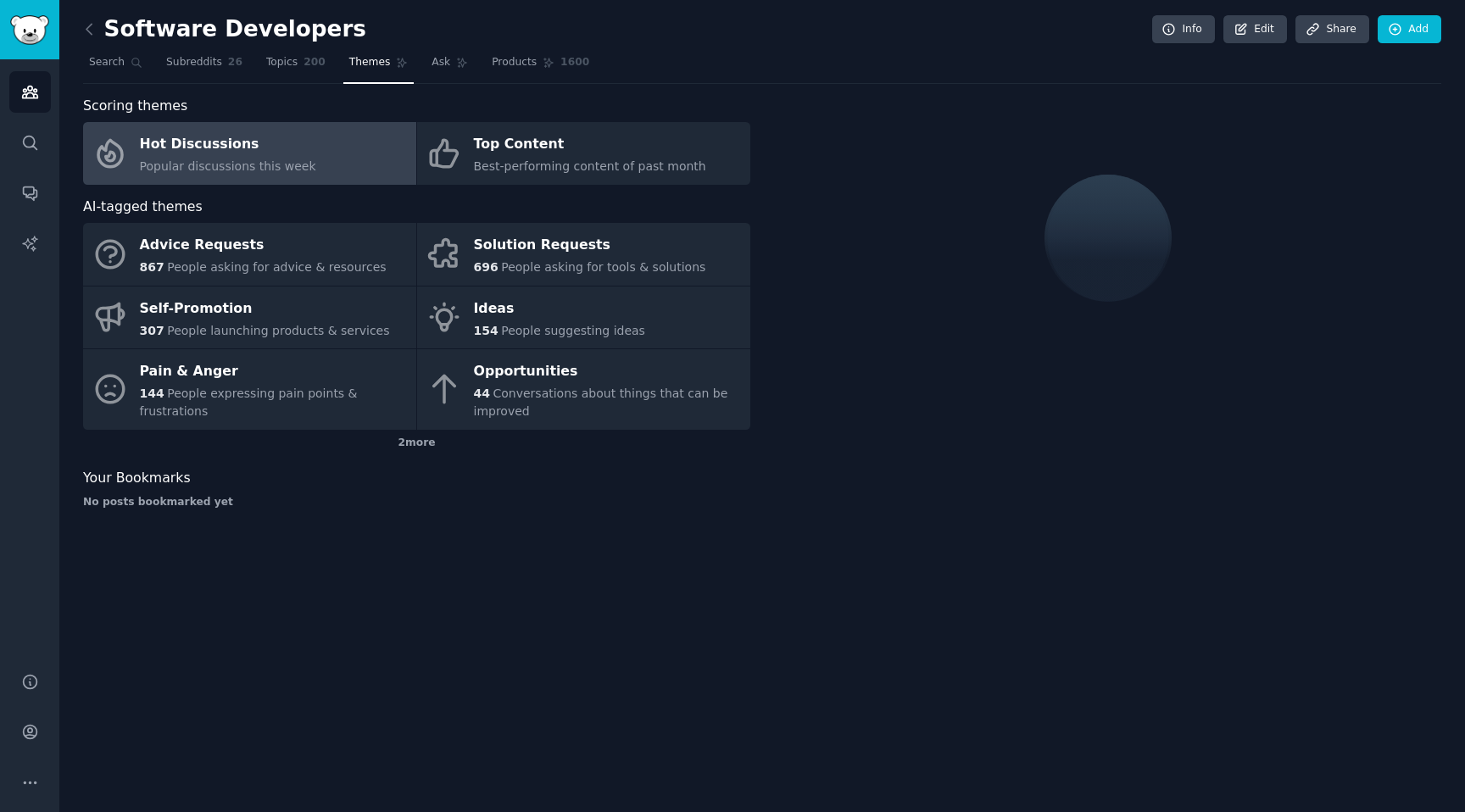
click at [301, 132] on div "Hot Discussions" at bounding box center [228, 144] width 177 height 27
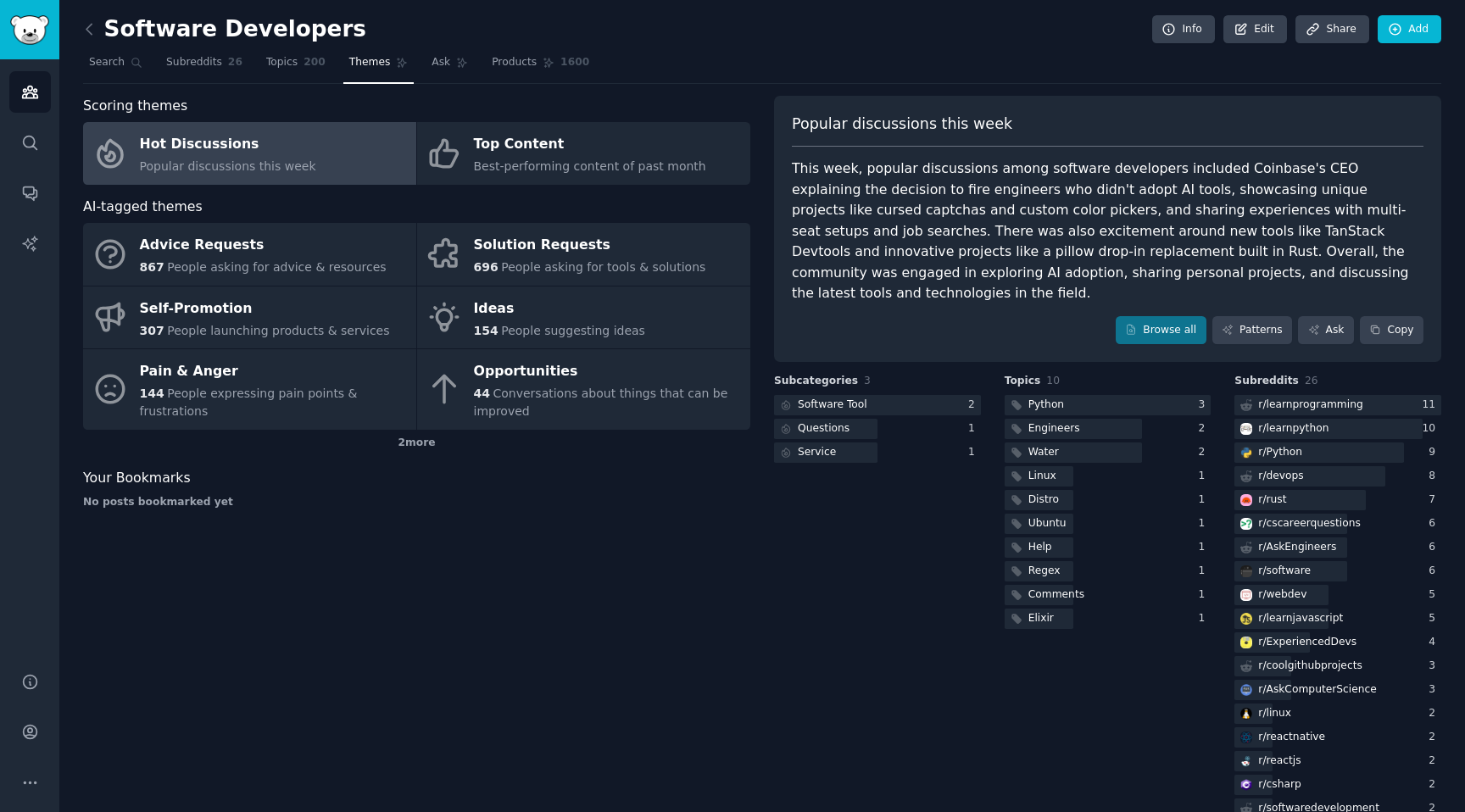
click at [265, 182] on link "Hot Discussions Popular discussions this week" at bounding box center [250, 154] width 333 height 63
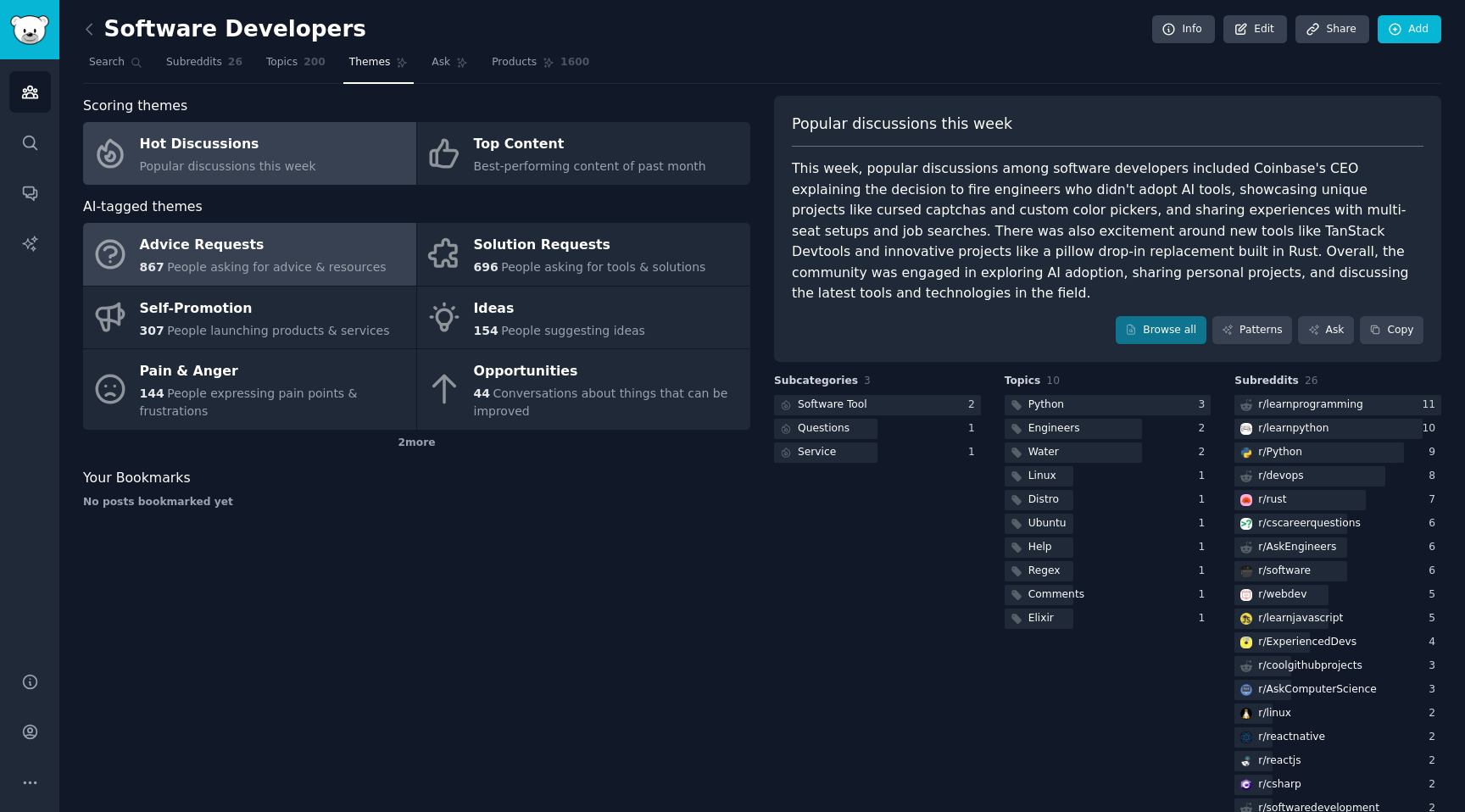
click at [382, 274] on link "Advice Requests 867 People asking for advice & resources" at bounding box center [250, 254] width 333 height 63
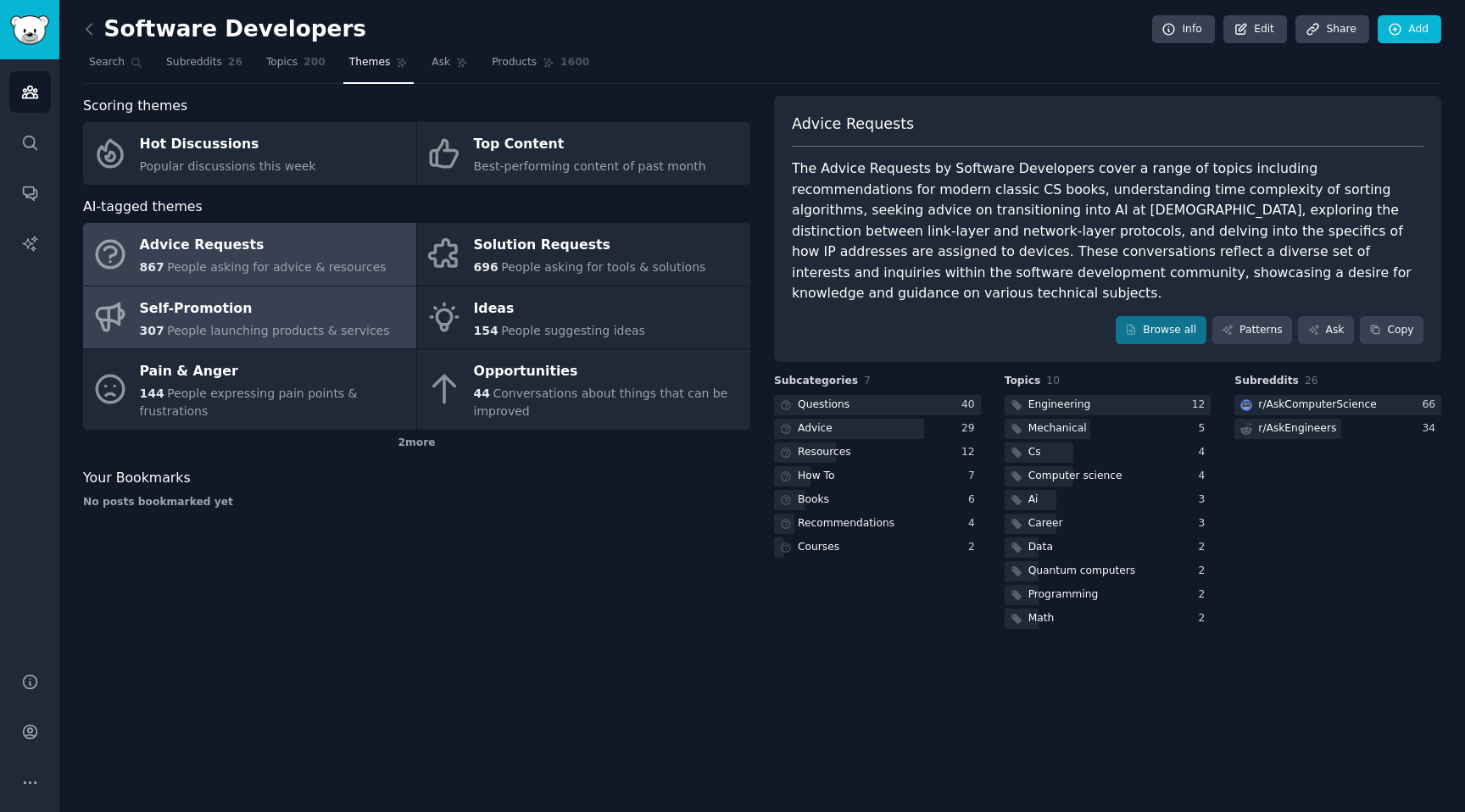
click at [402, 326] on link "Self-Promotion 307 People launching products & services" at bounding box center [250, 318] width 333 height 63
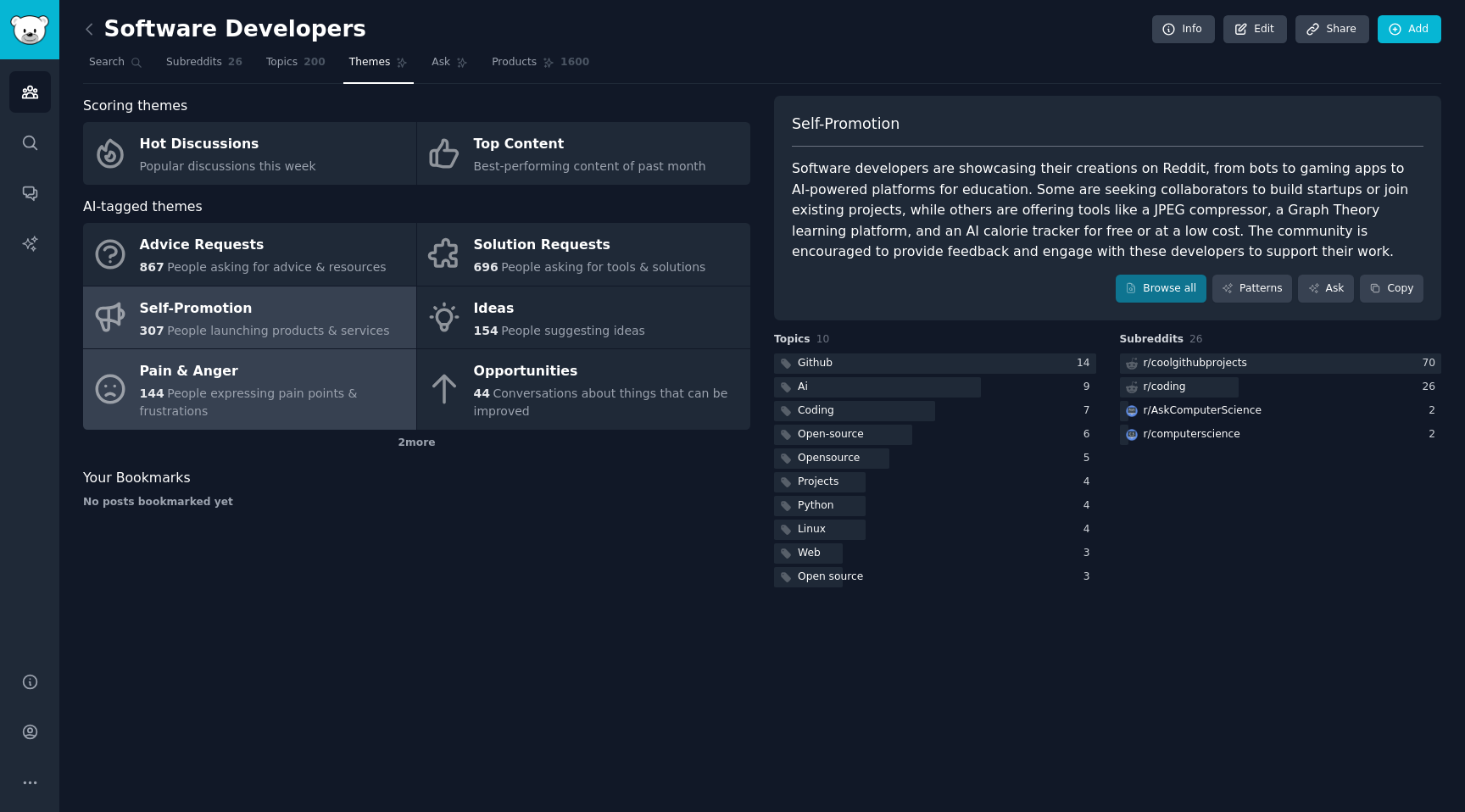
click at [307, 376] on div "Pain & Anger" at bounding box center [274, 372] width 268 height 27
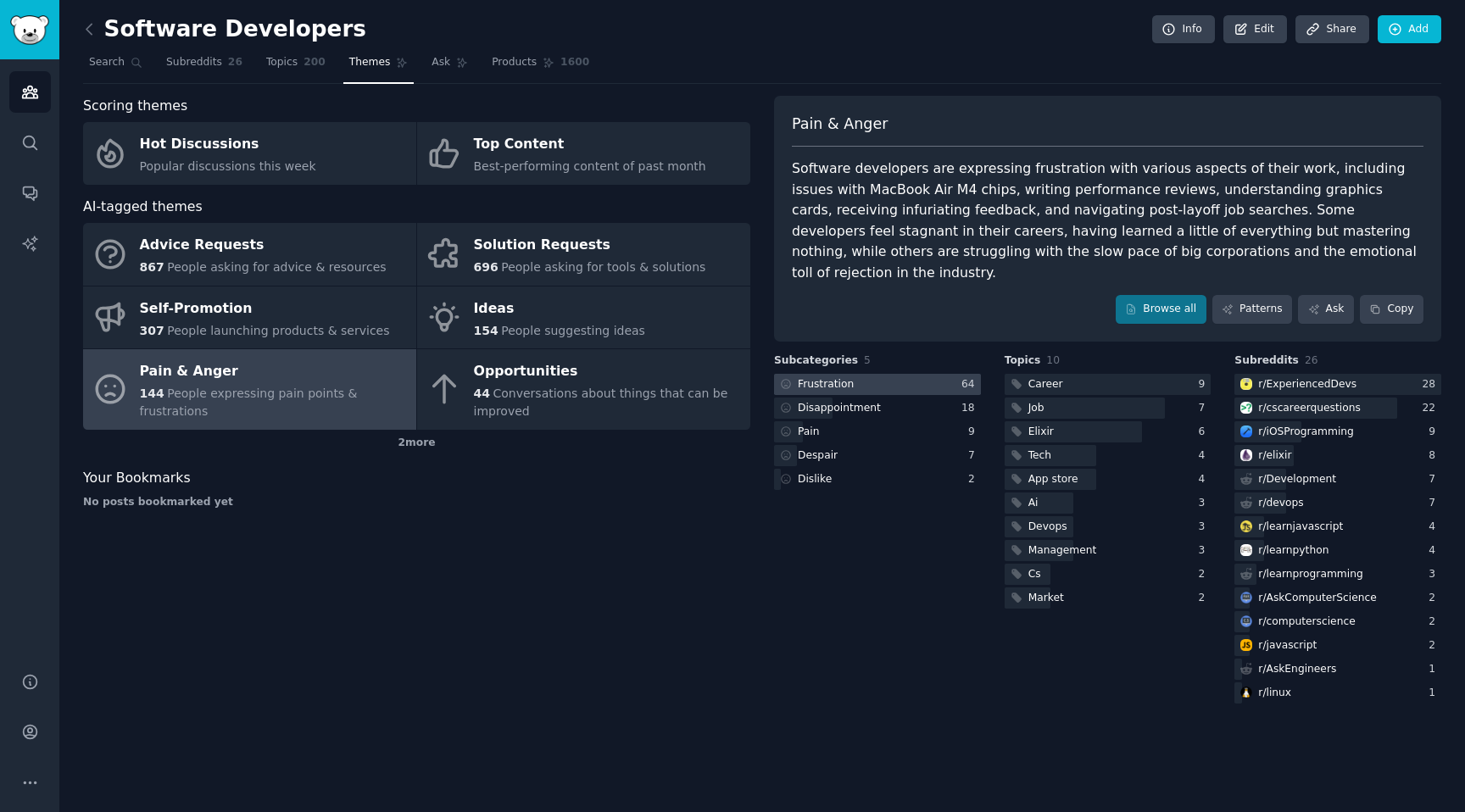
click at [903, 374] on div at bounding box center [878, 384] width 207 height 21
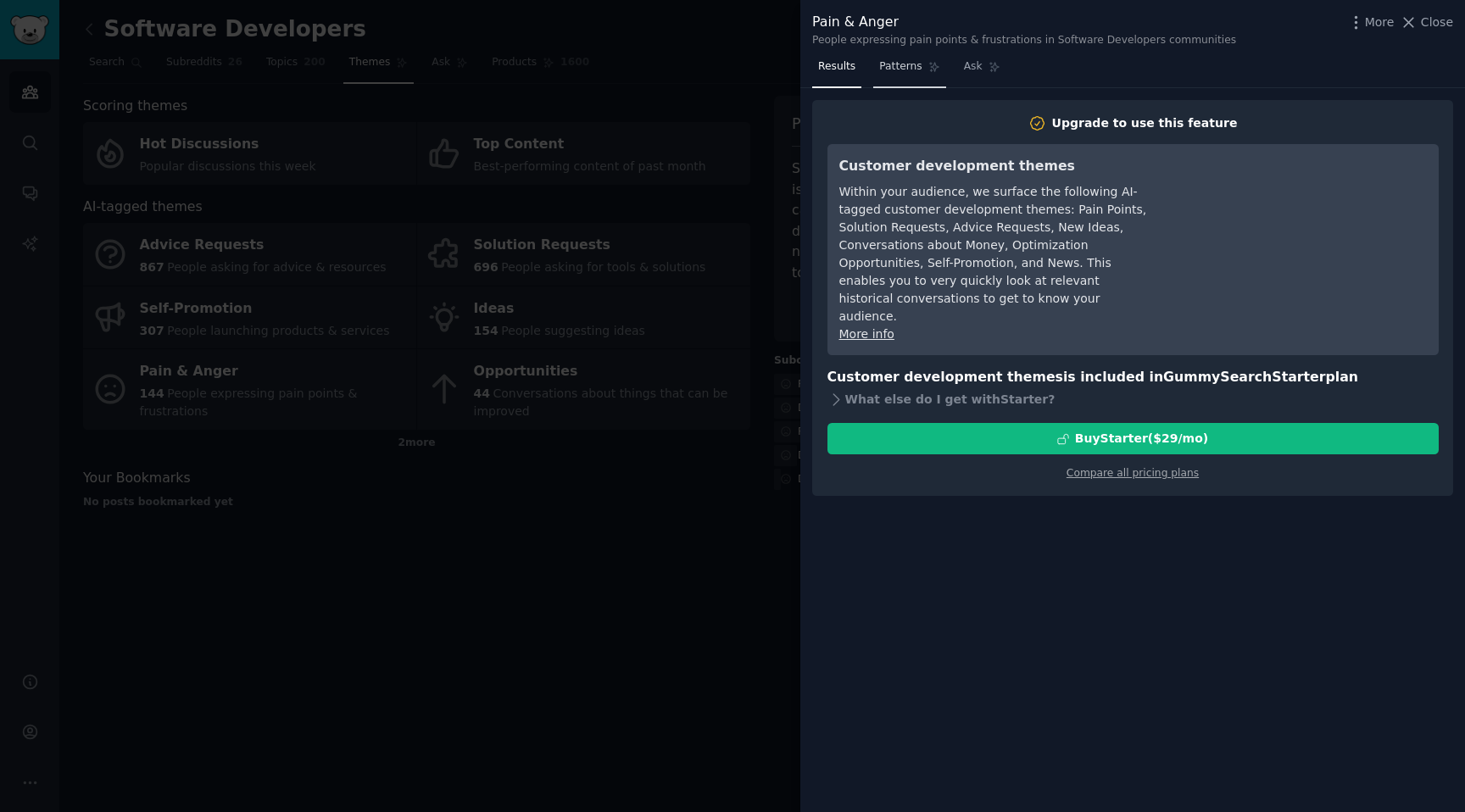
click at [904, 71] on span "Patterns" at bounding box center [900, 67] width 43 height 15
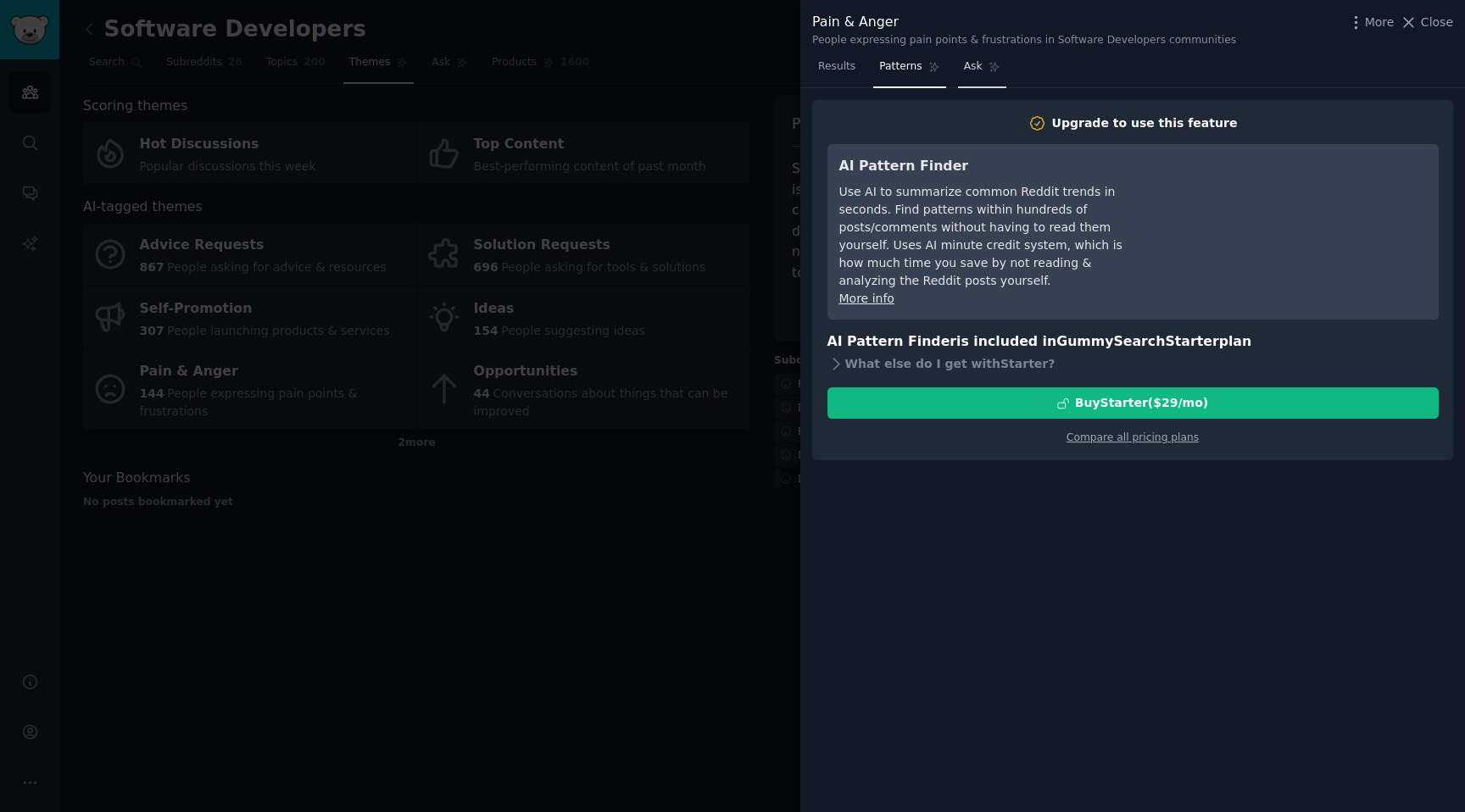
click at [991, 68] on icon at bounding box center [994, 68] width 9 height 9
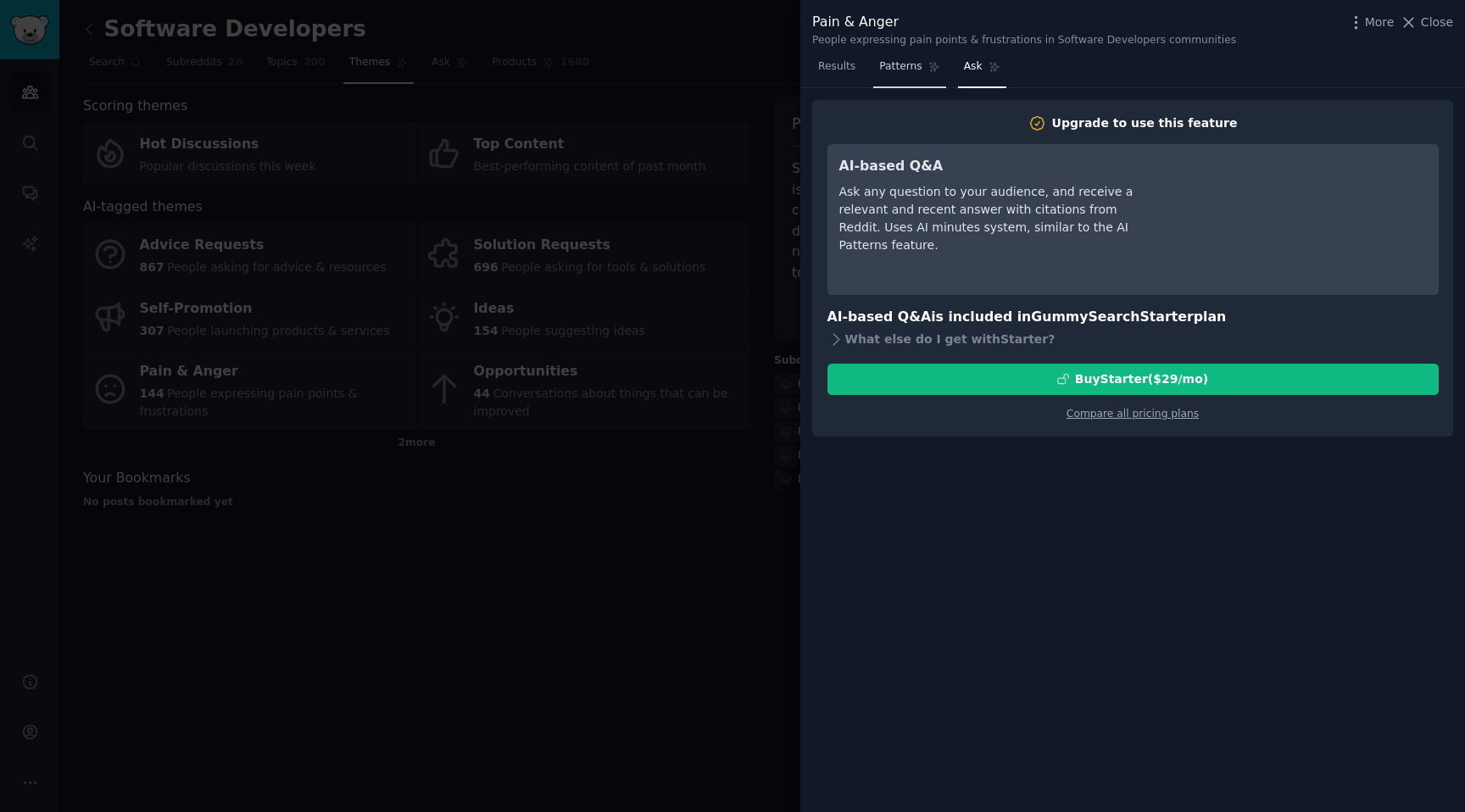
click at [901, 66] on span "Patterns" at bounding box center [900, 67] width 43 height 15
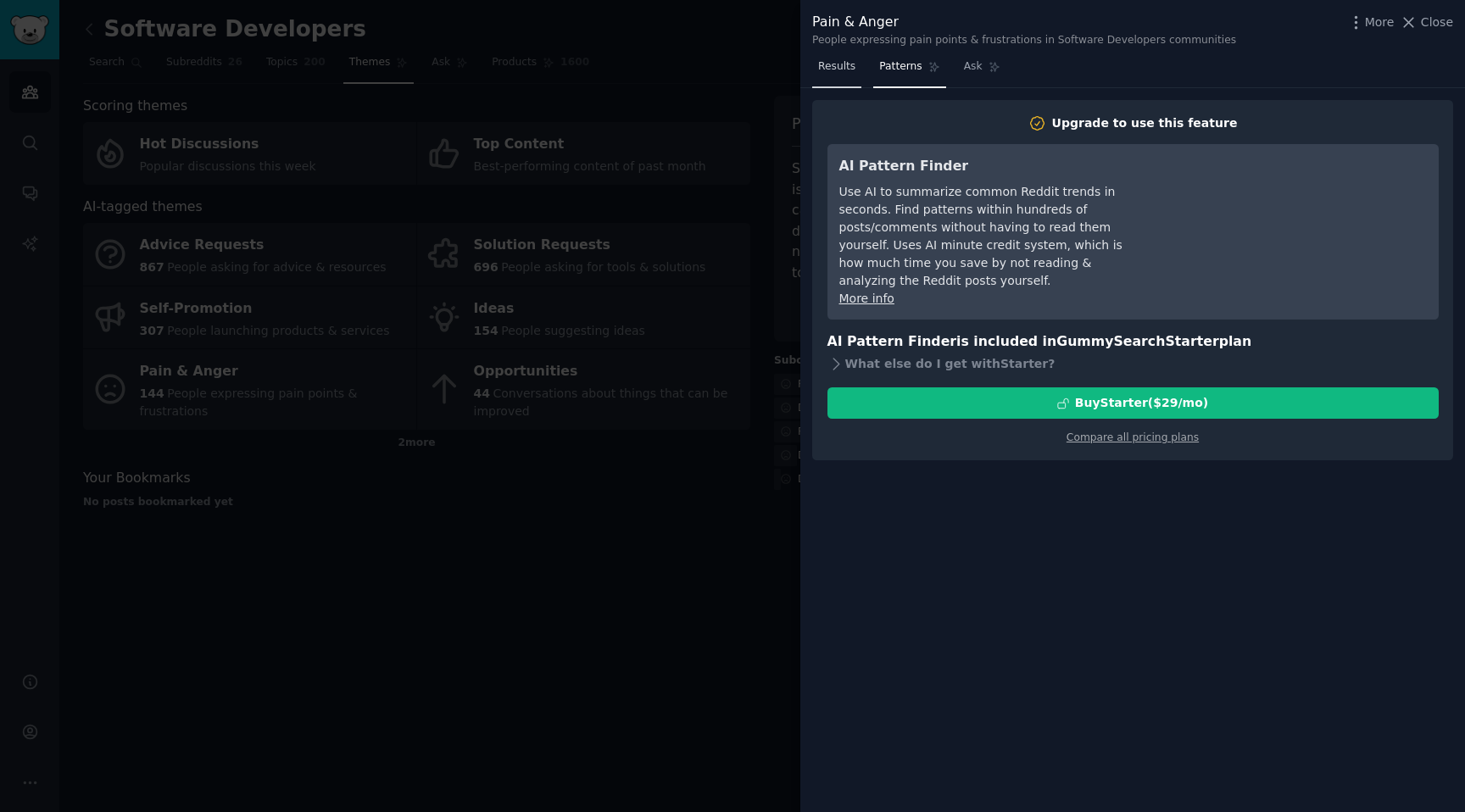
click at [820, 68] on span "Results" at bounding box center [836, 67] width 37 height 15
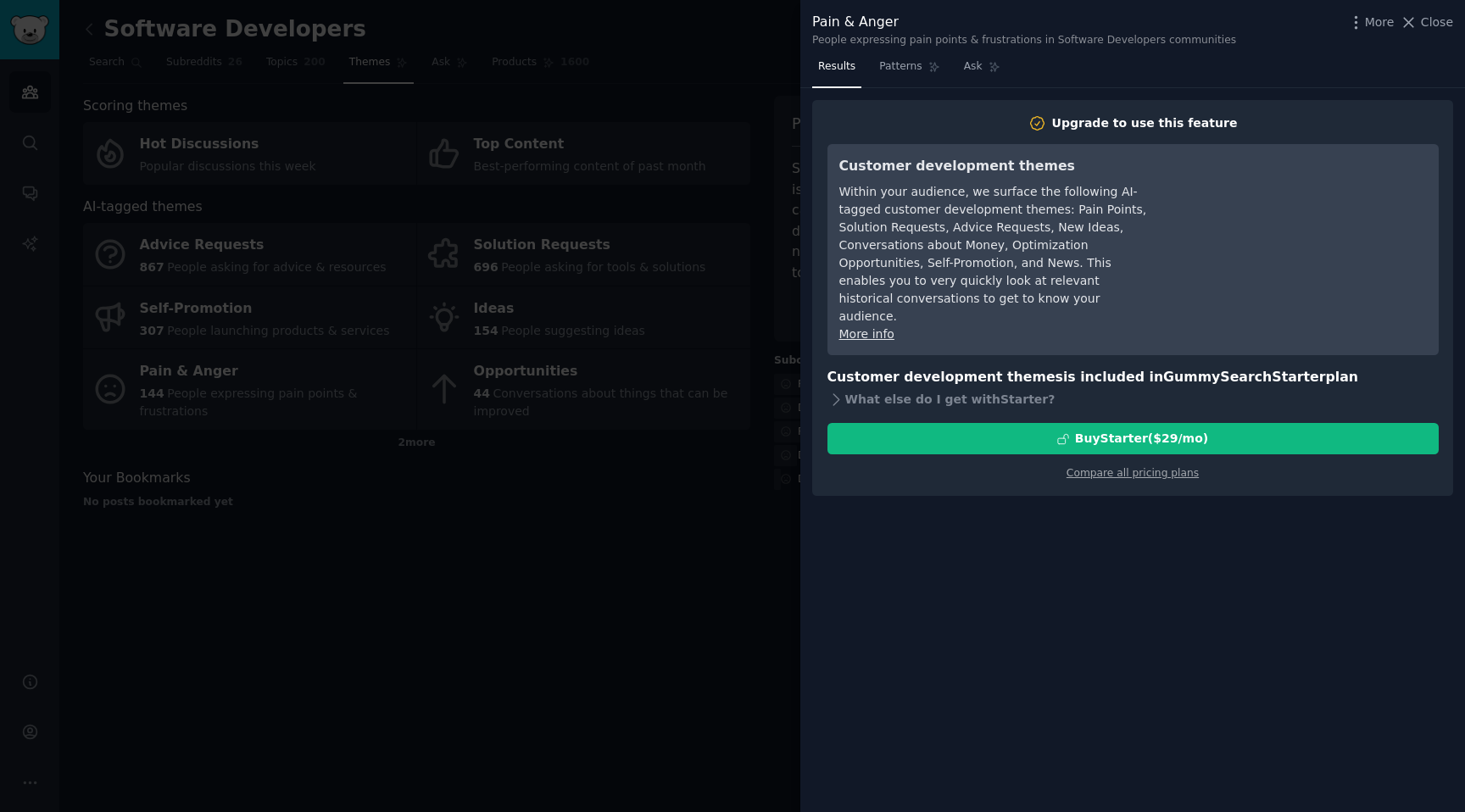
click at [624, 678] on div at bounding box center [732, 406] width 1465 height 812
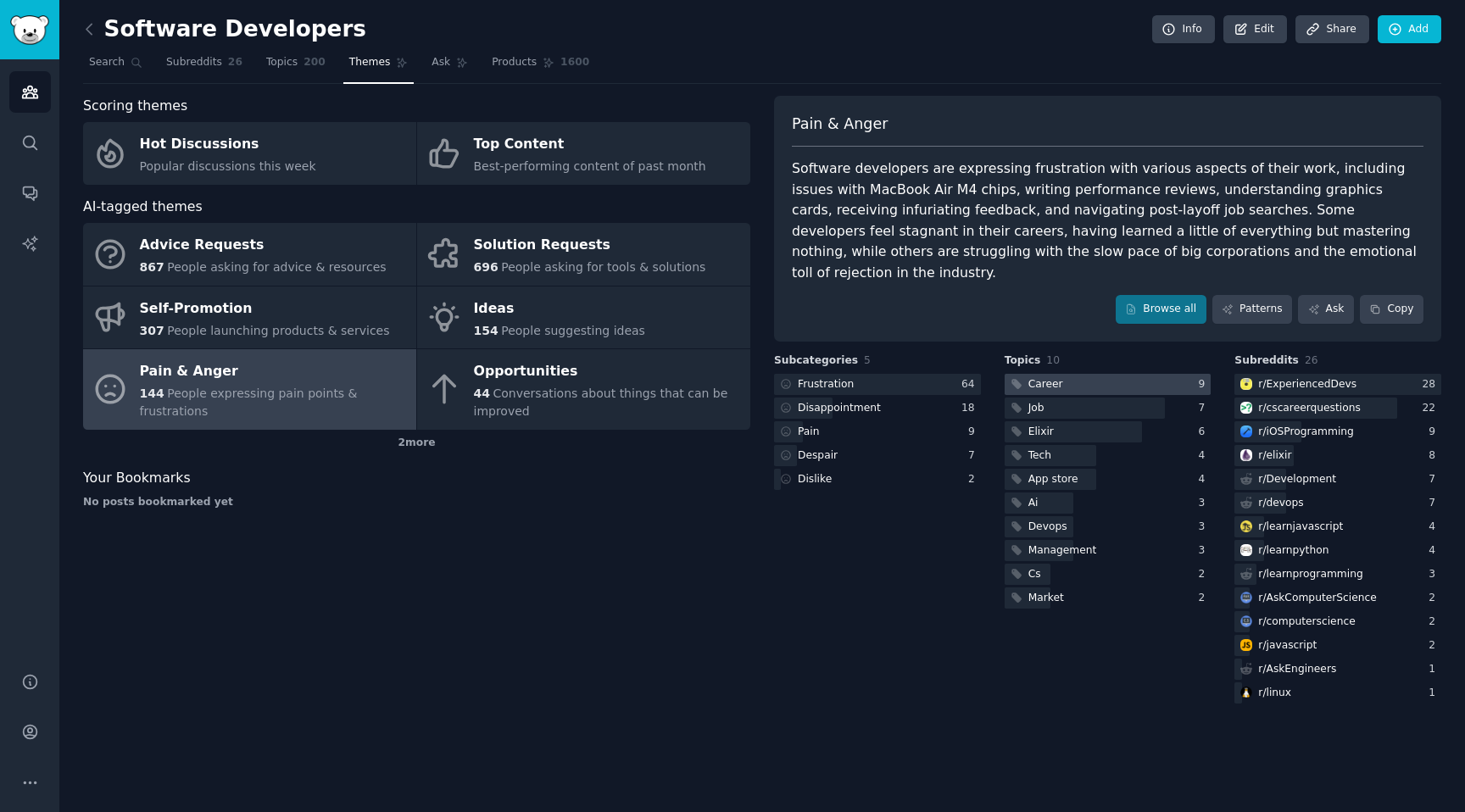
click at [1071, 374] on div at bounding box center [1108, 384] width 207 height 21
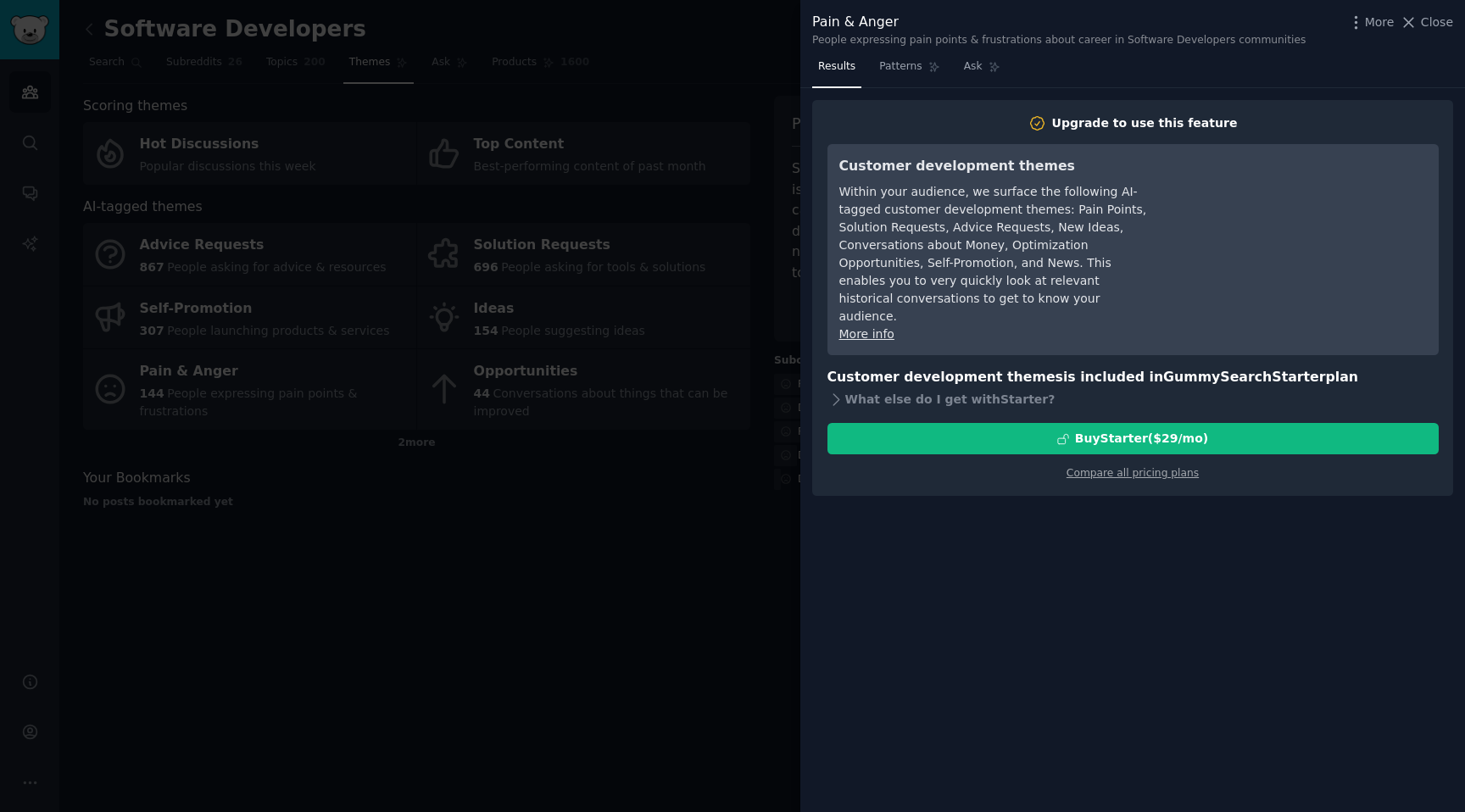
click at [696, 614] on div at bounding box center [732, 406] width 1465 height 812
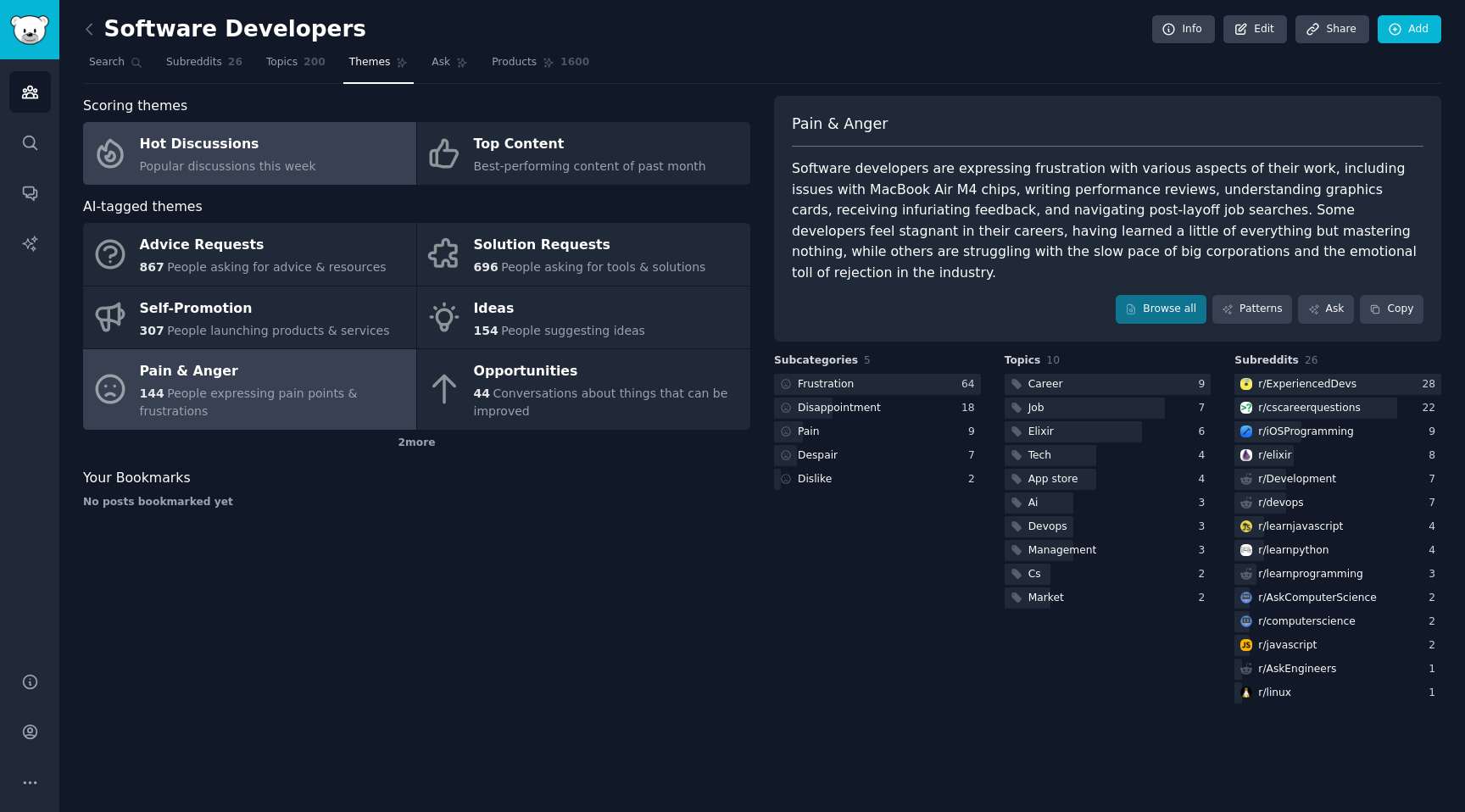
click at [250, 178] on link "Hot Discussions Popular discussions this week" at bounding box center [250, 154] width 333 height 63
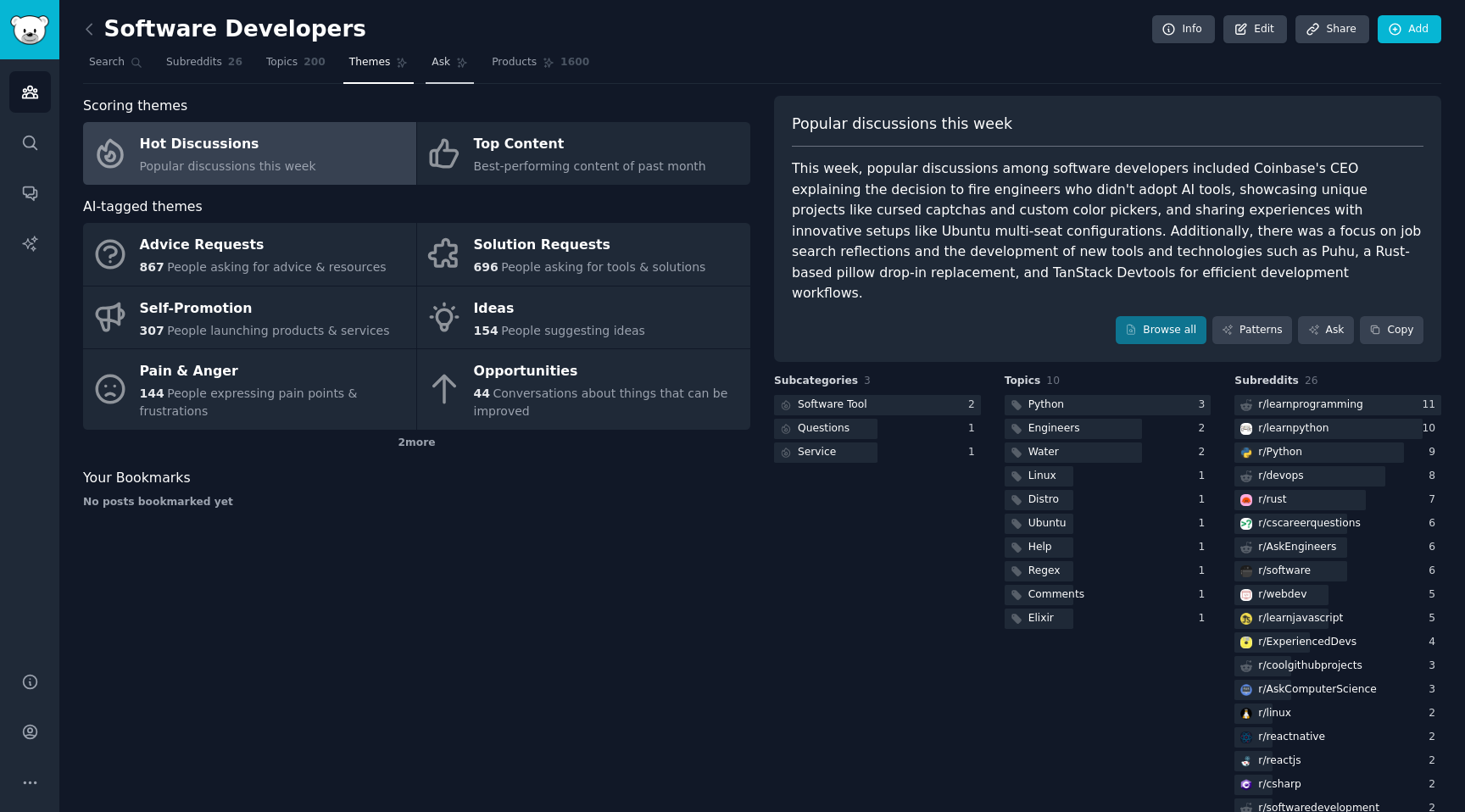
click at [433, 69] on link "Ask" at bounding box center [449, 67] width 48 height 35
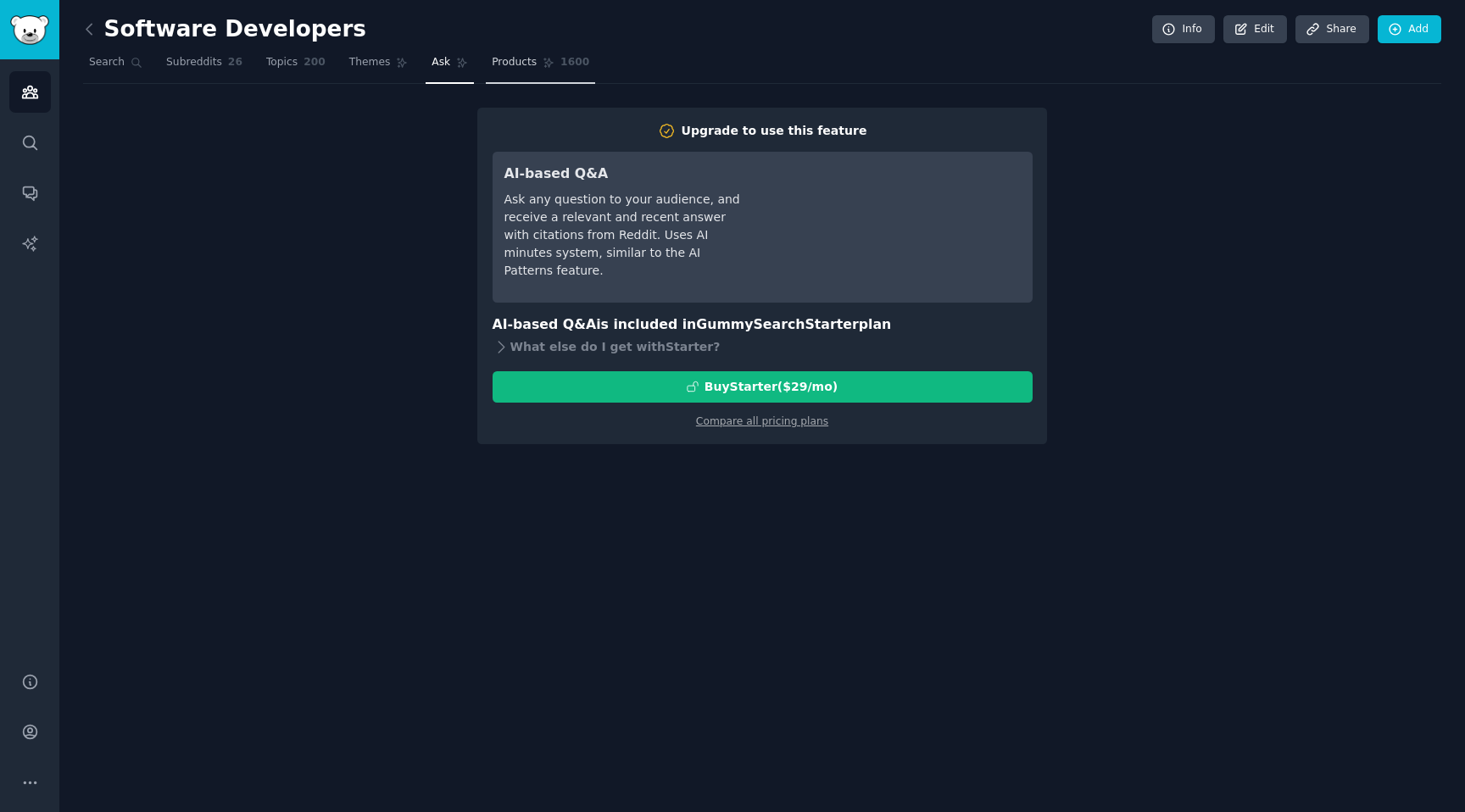
click at [523, 66] on span "Products" at bounding box center [514, 63] width 45 height 15
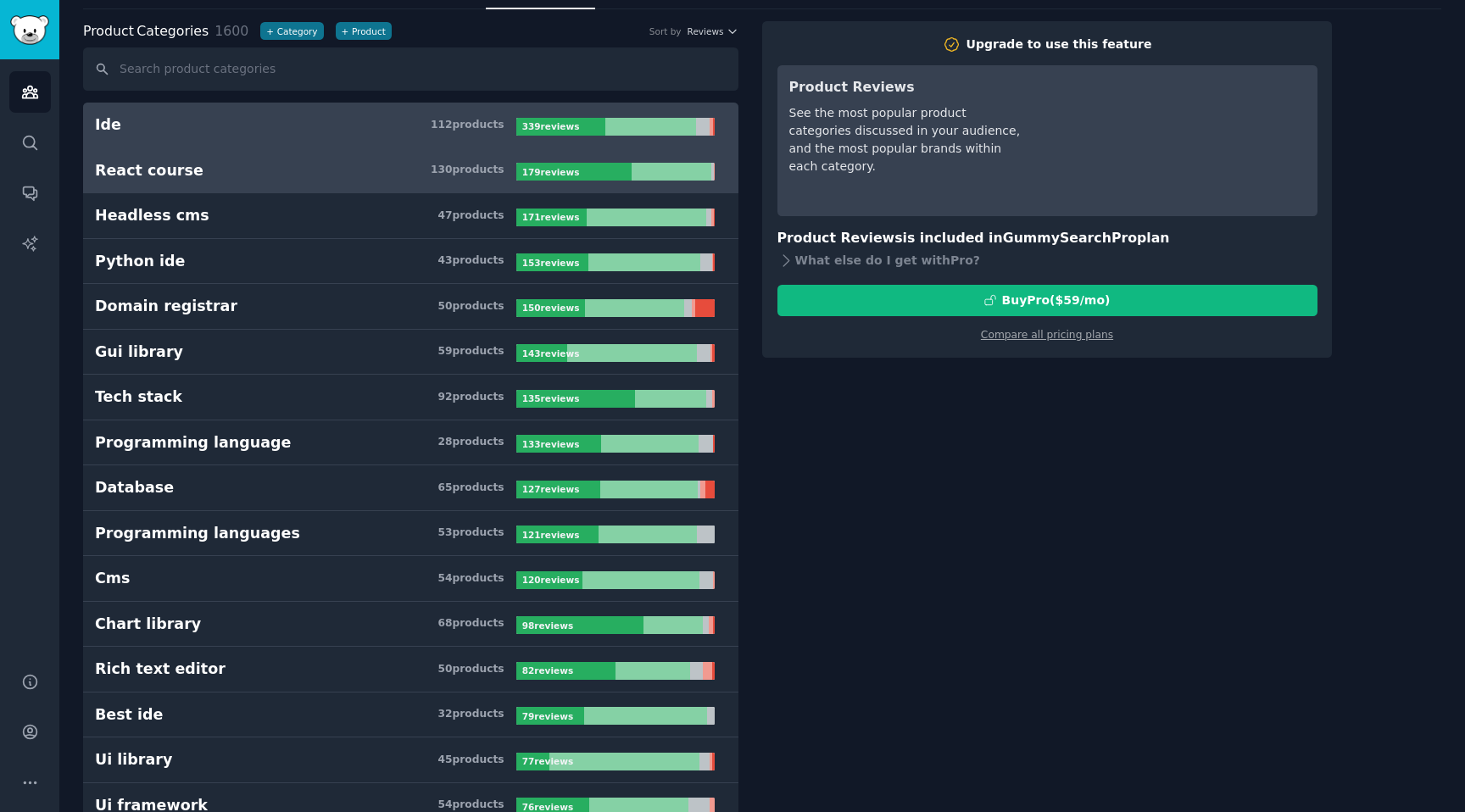
scroll to position [73, 0]
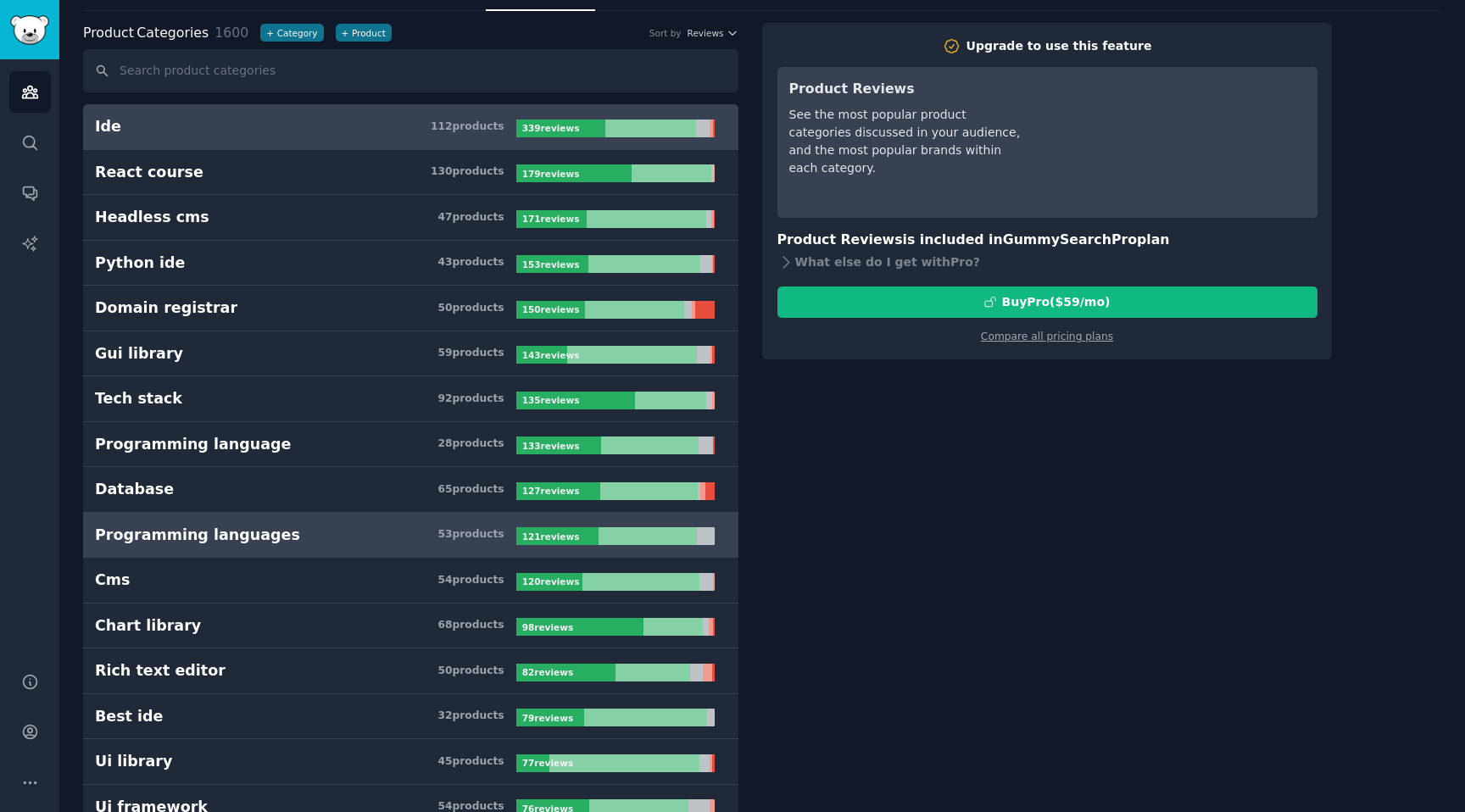
click at [393, 536] on h3 "Programming languages 53 product s" at bounding box center [306, 535] width 422 height 21
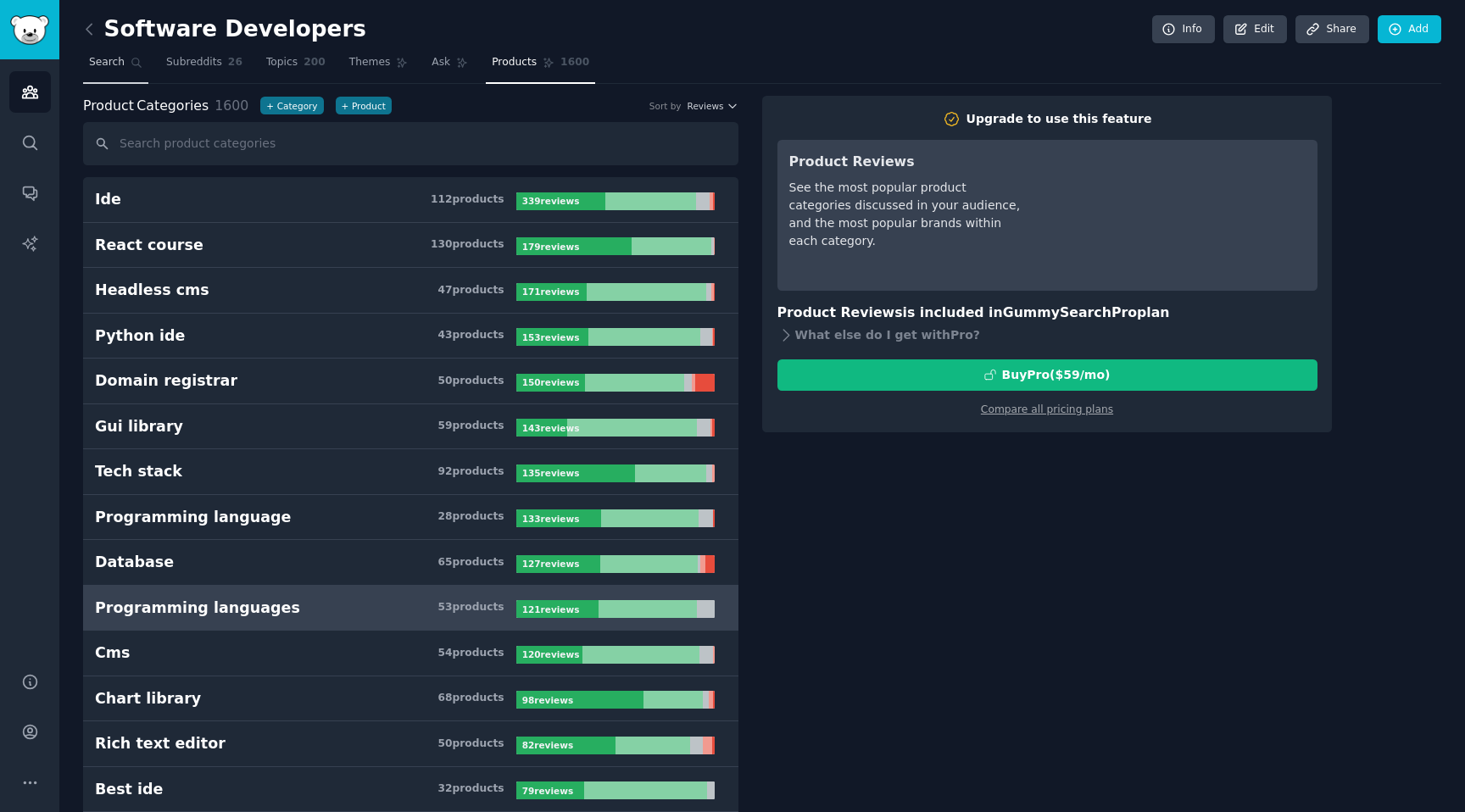
click at [134, 76] on link "Search" at bounding box center [116, 67] width 66 height 35
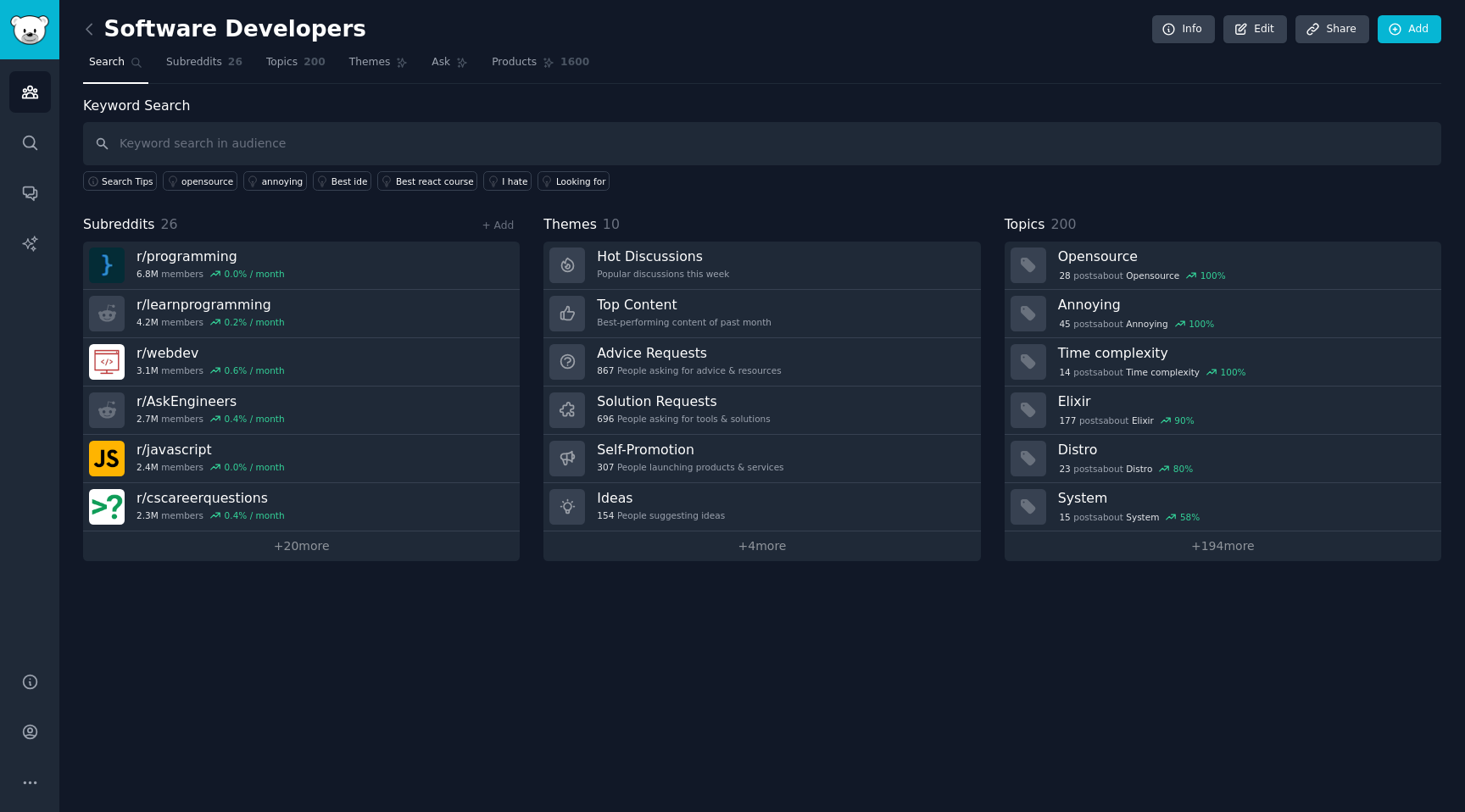
click at [228, 146] on input "text" at bounding box center [762, 143] width 1358 height 43
type input "database"
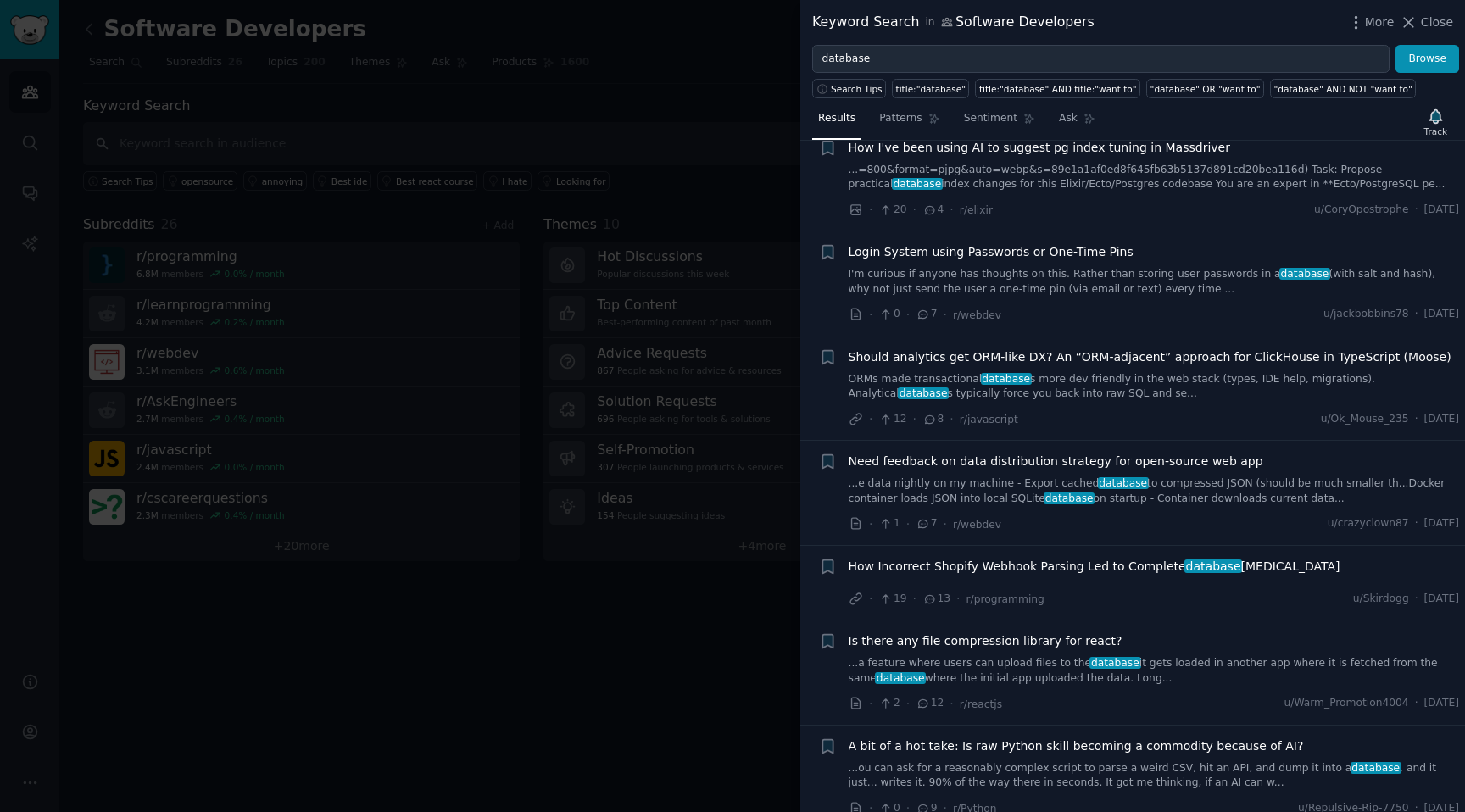
scroll to position [9681, 0]
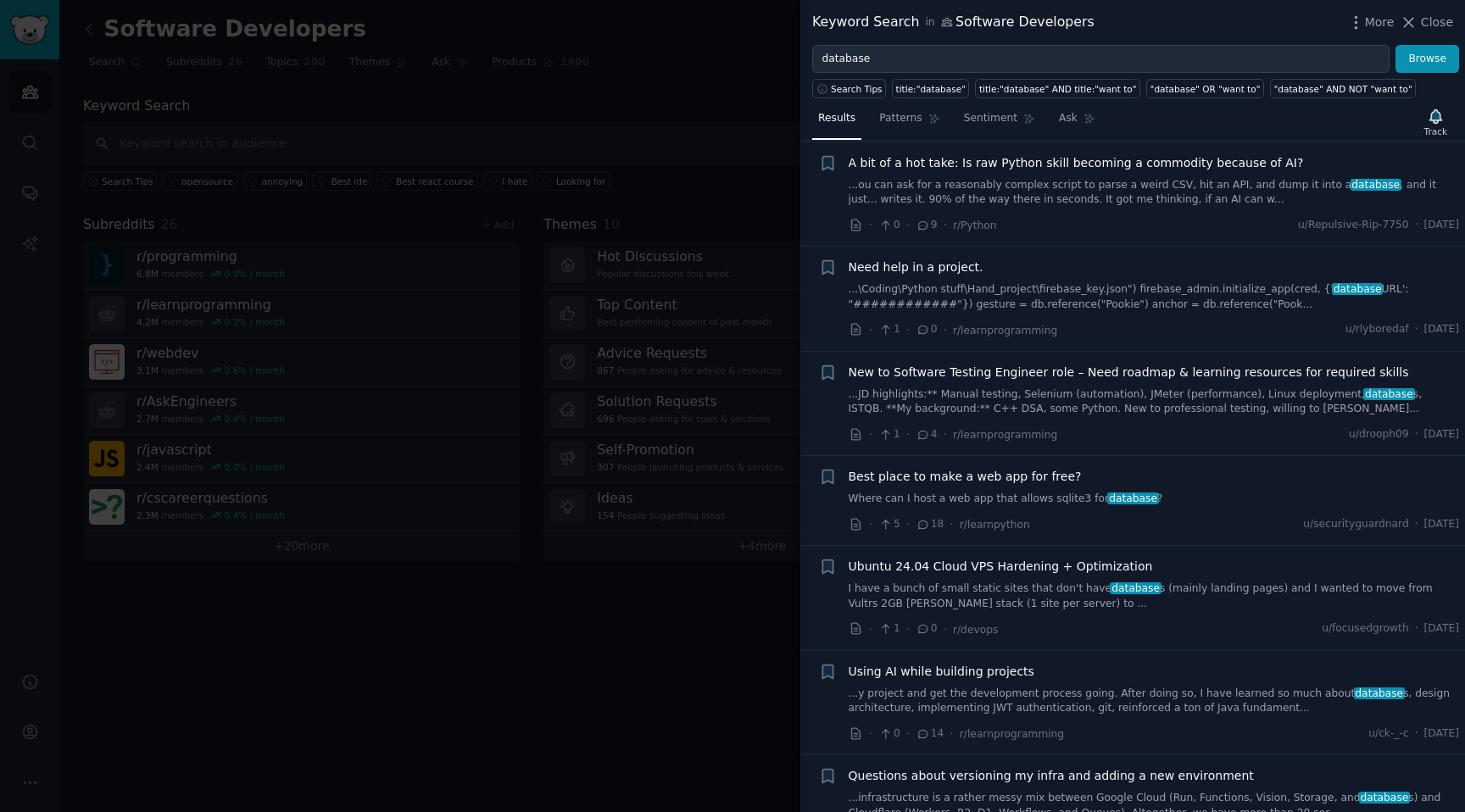
click at [614, 657] on div at bounding box center [732, 406] width 1465 height 812
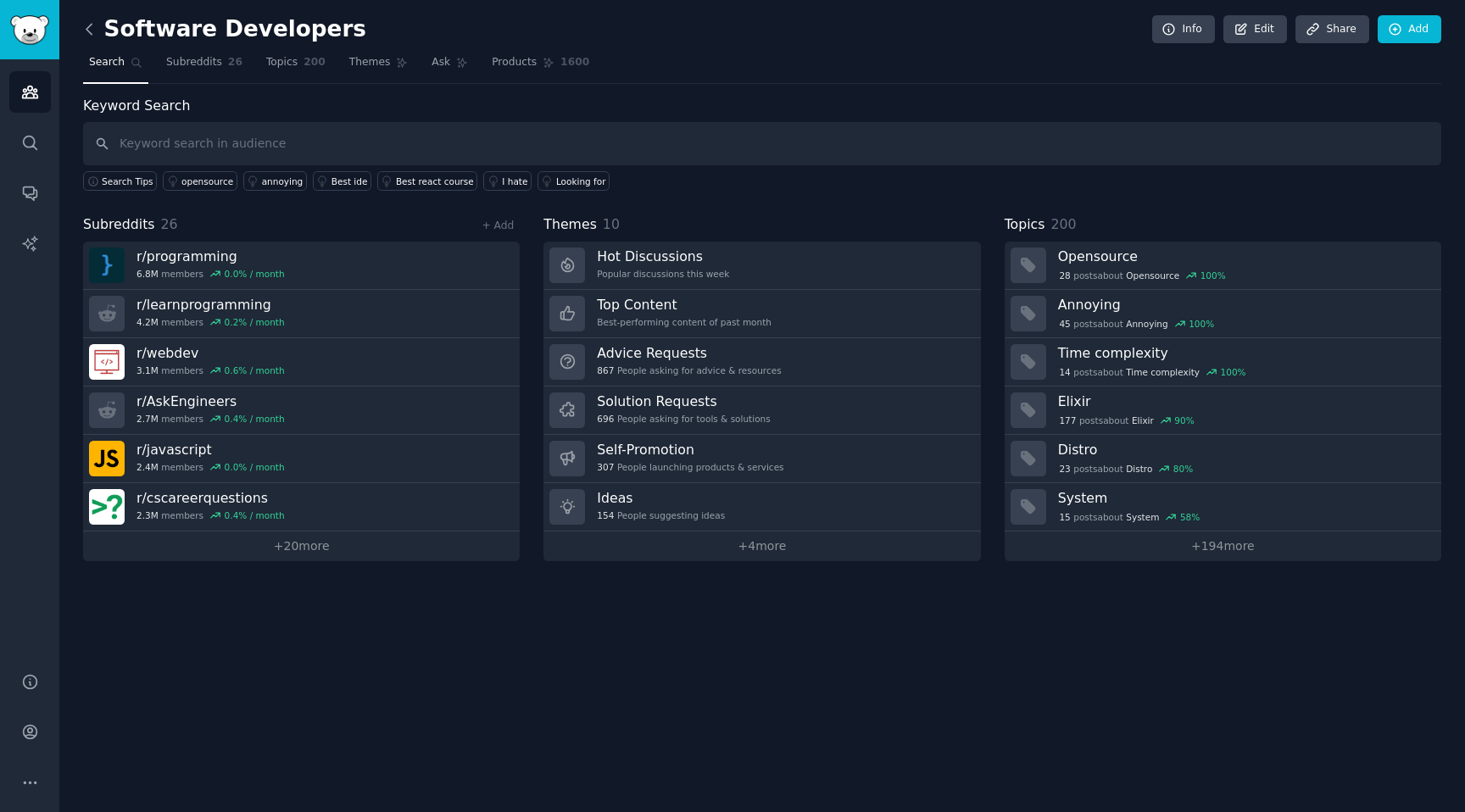
click at [91, 27] on icon at bounding box center [89, 29] width 18 height 18
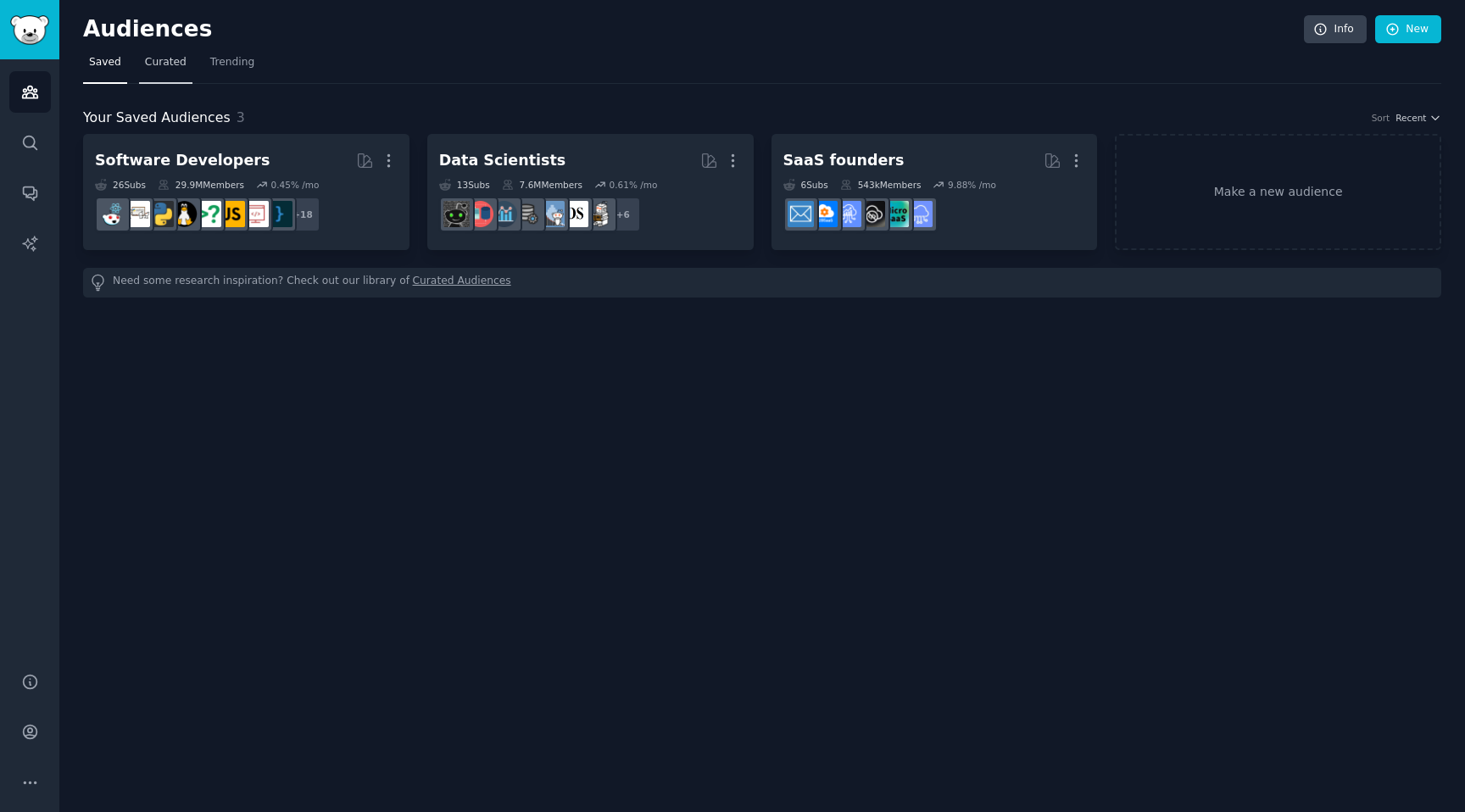
click at [169, 55] on span "Curated" at bounding box center [166, 63] width 42 height 15
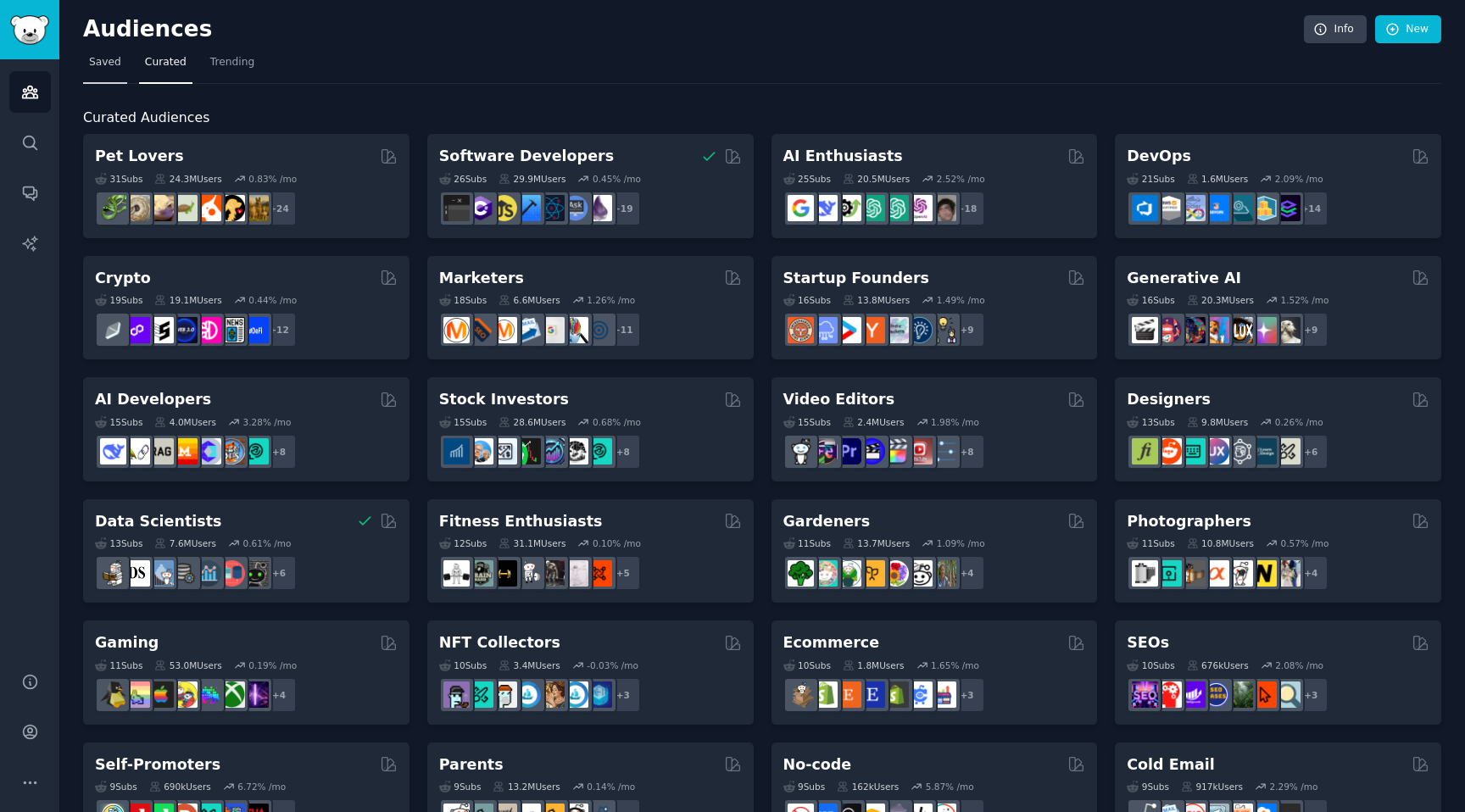
click at [101, 69] on span "Saved" at bounding box center [105, 63] width 32 height 15
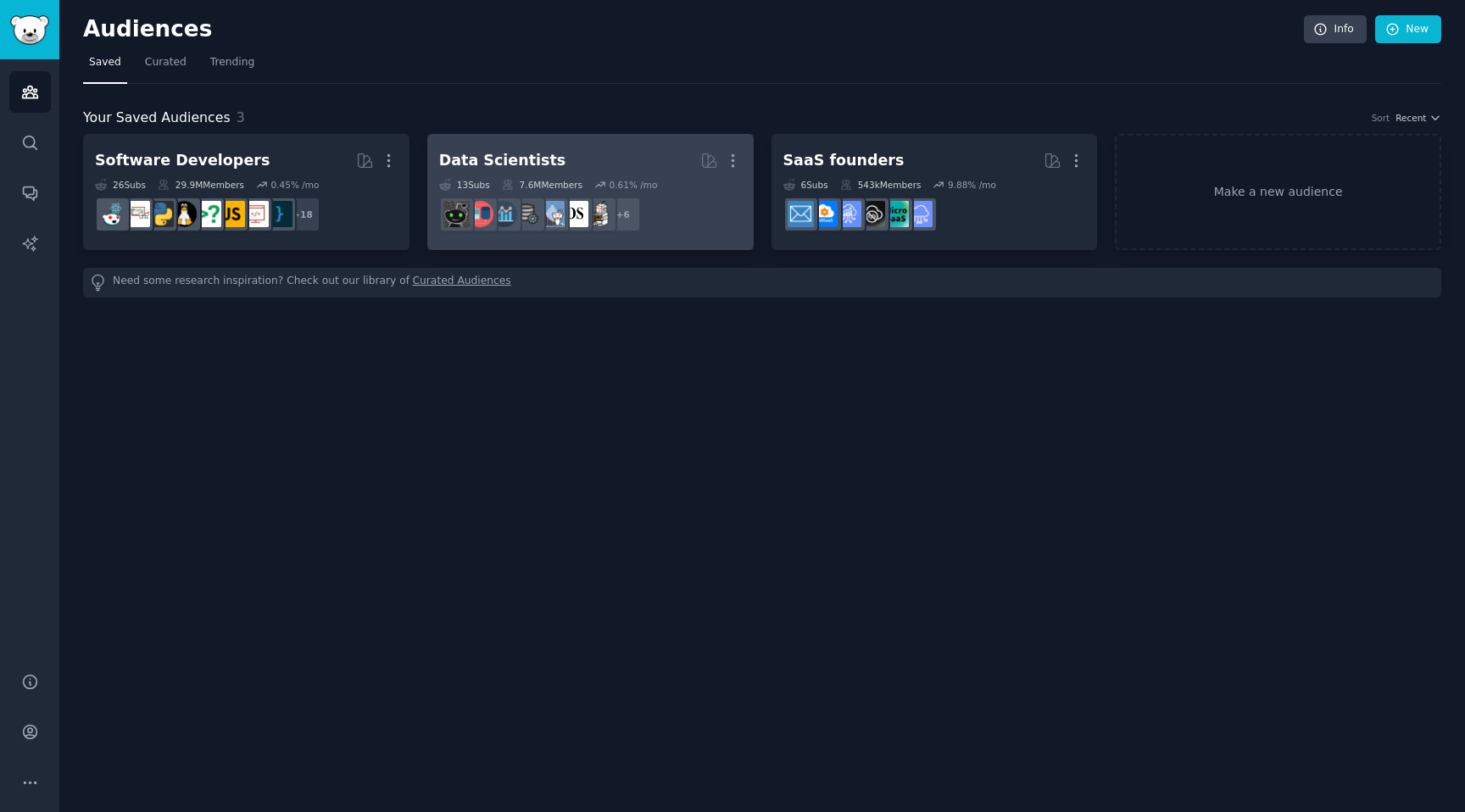
click at [561, 141] on link "Data Scientists More 13 Sub s 7.6M Members 0.61 % /mo r/BusinessIntelligence, r…" at bounding box center [590, 192] width 326 height 117
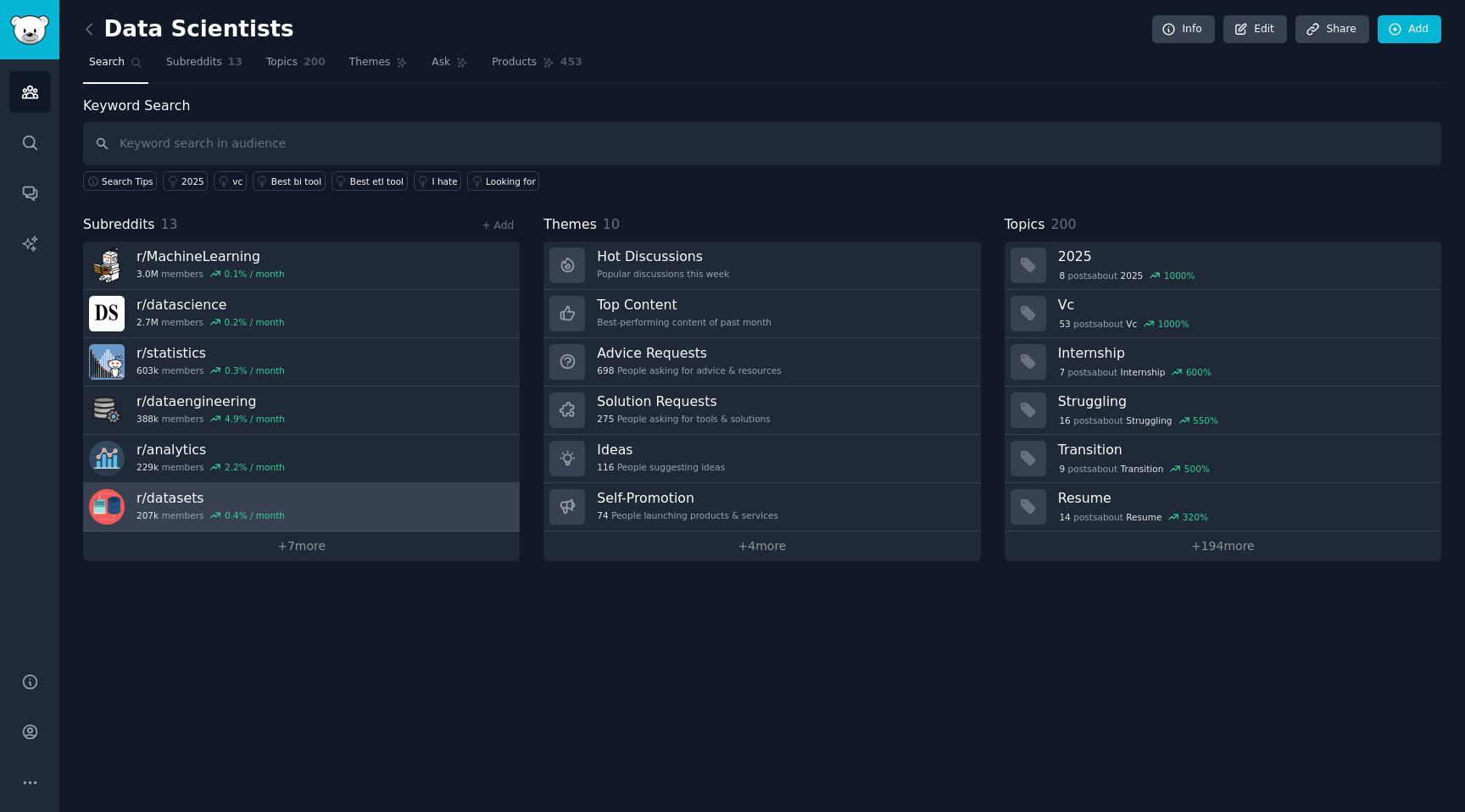
click at [382, 487] on link "r/ datasets 207k members 0.4 % / month" at bounding box center [302, 507] width 437 height 48
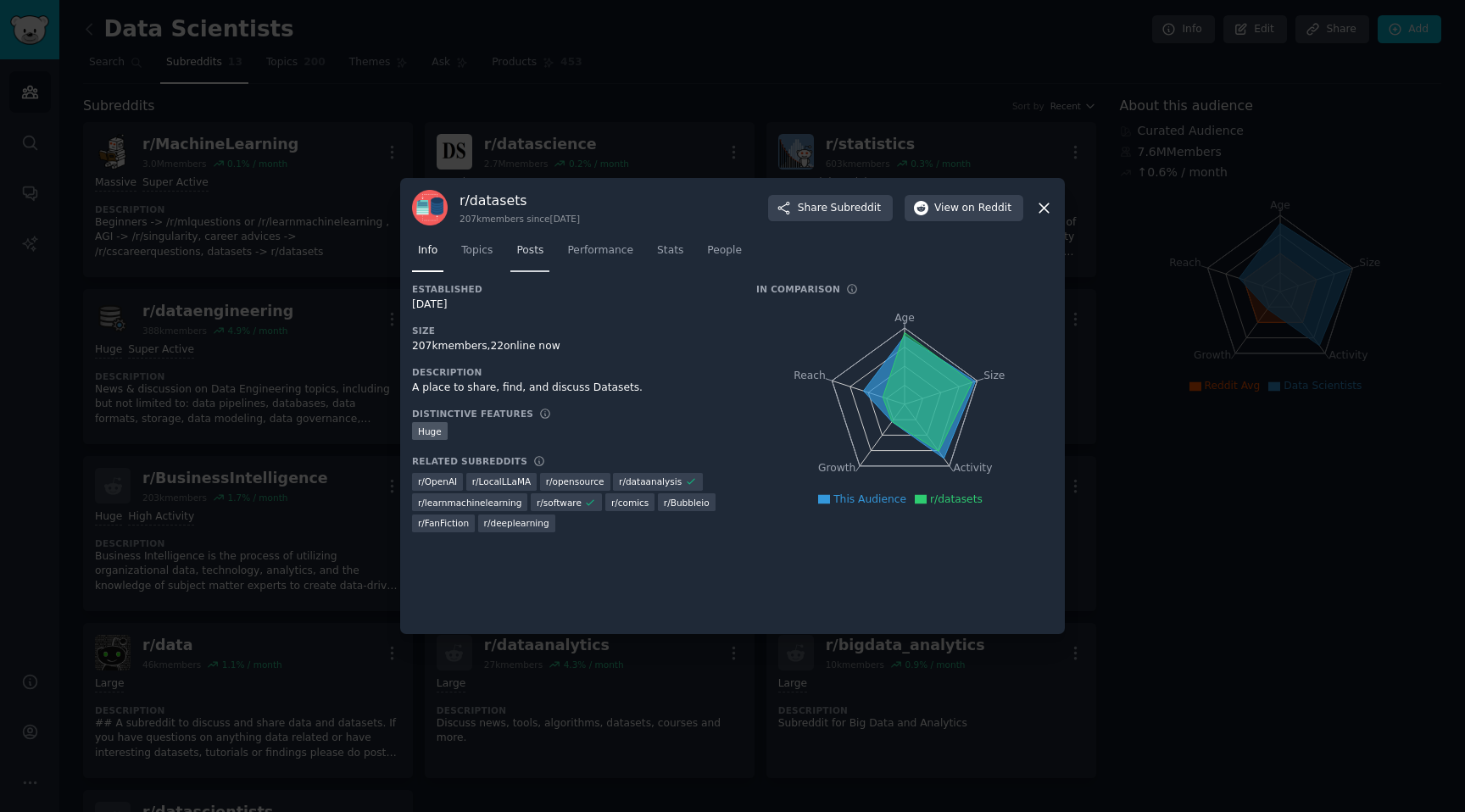
click at [538, 256] on span "Posts" at bounding box center [529, 251] width 27 height 15
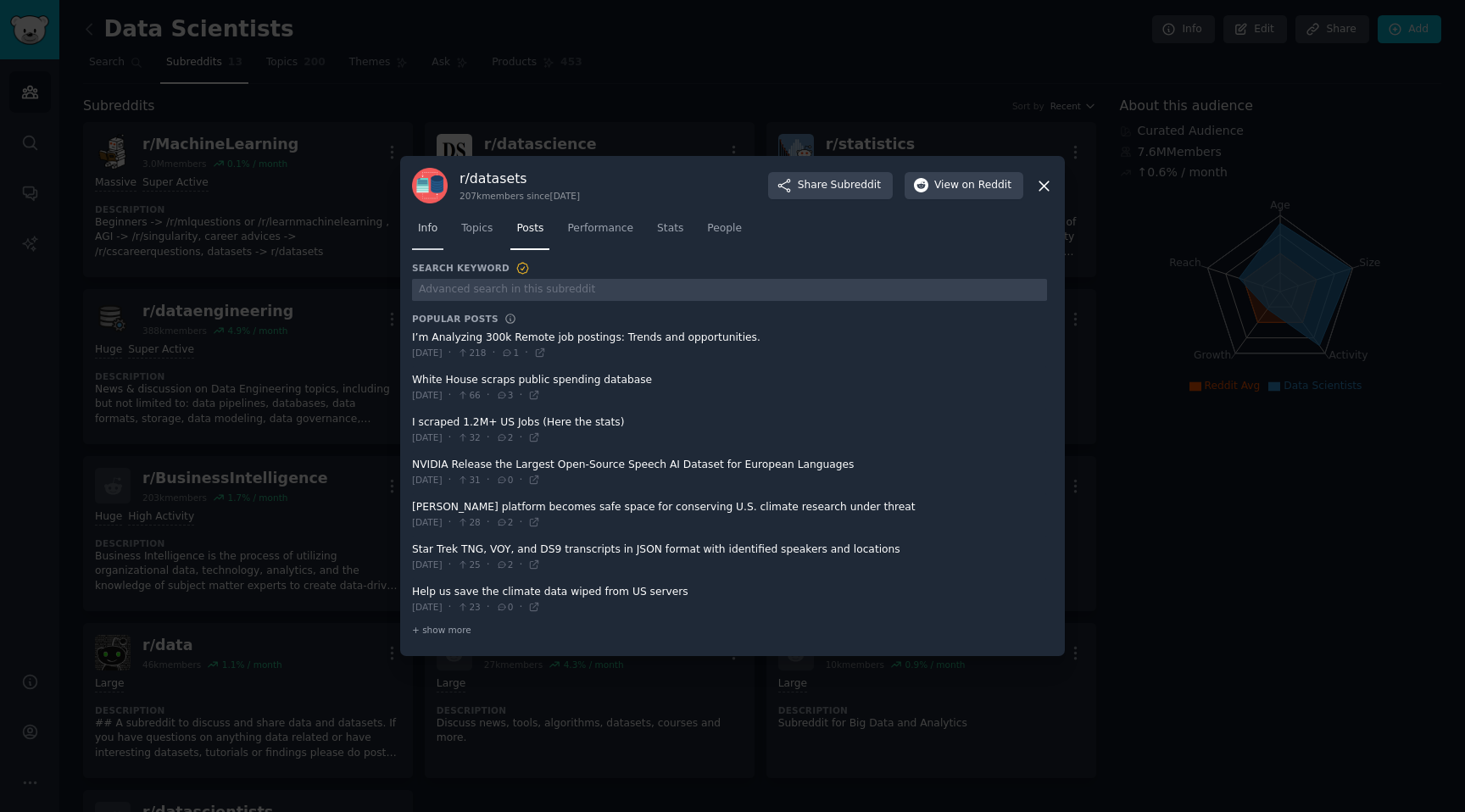
click at [430, 237] on link "Info" at bounding box center [427, 233] width 31 height 35
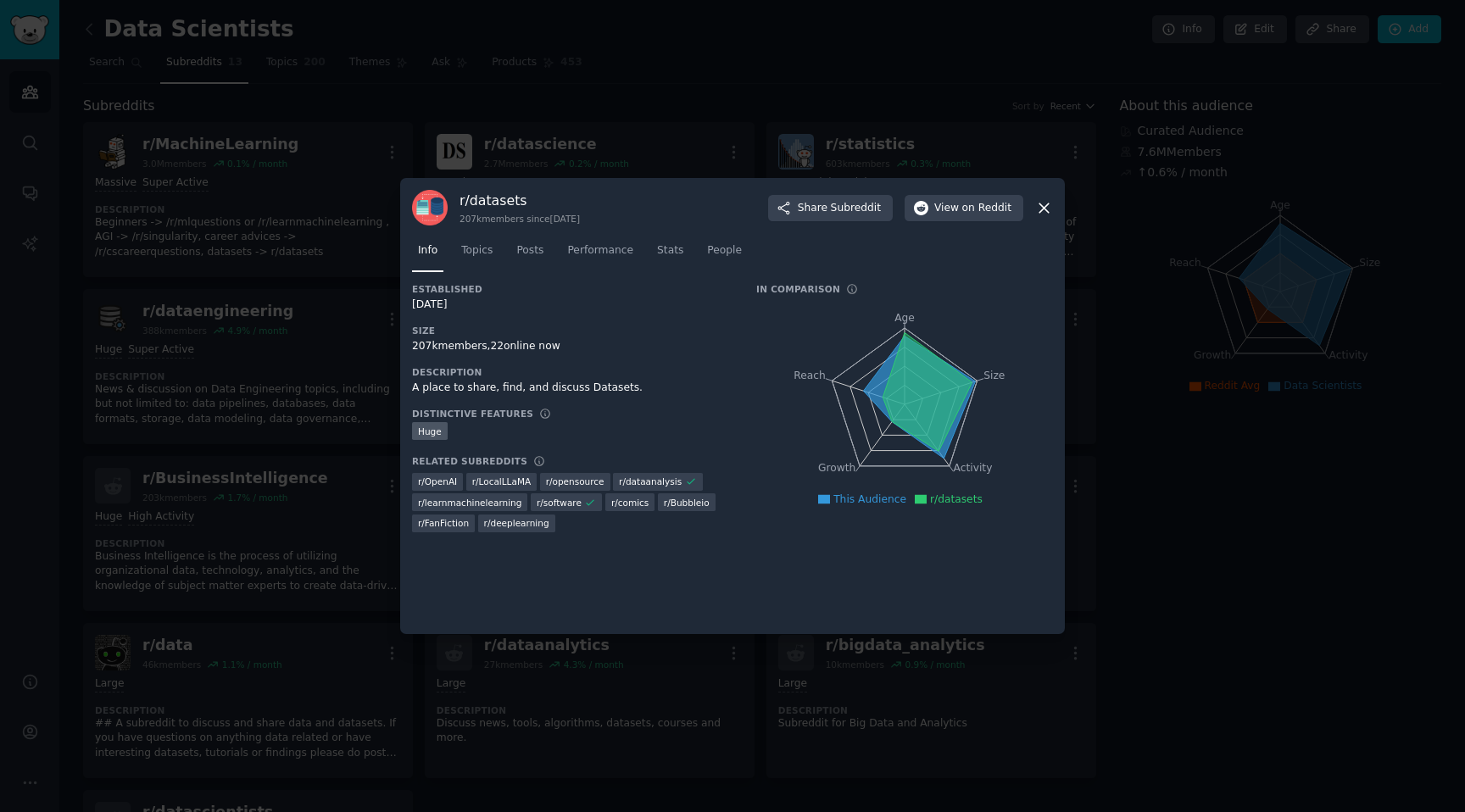
click at [746, 250] on nav "Info Topics Posts Performance Stats People" at bounding box center [732, 255] width 641 height 35
click at [743, 250] on link "People" at bounding box center [724, 255] width 46 height 35
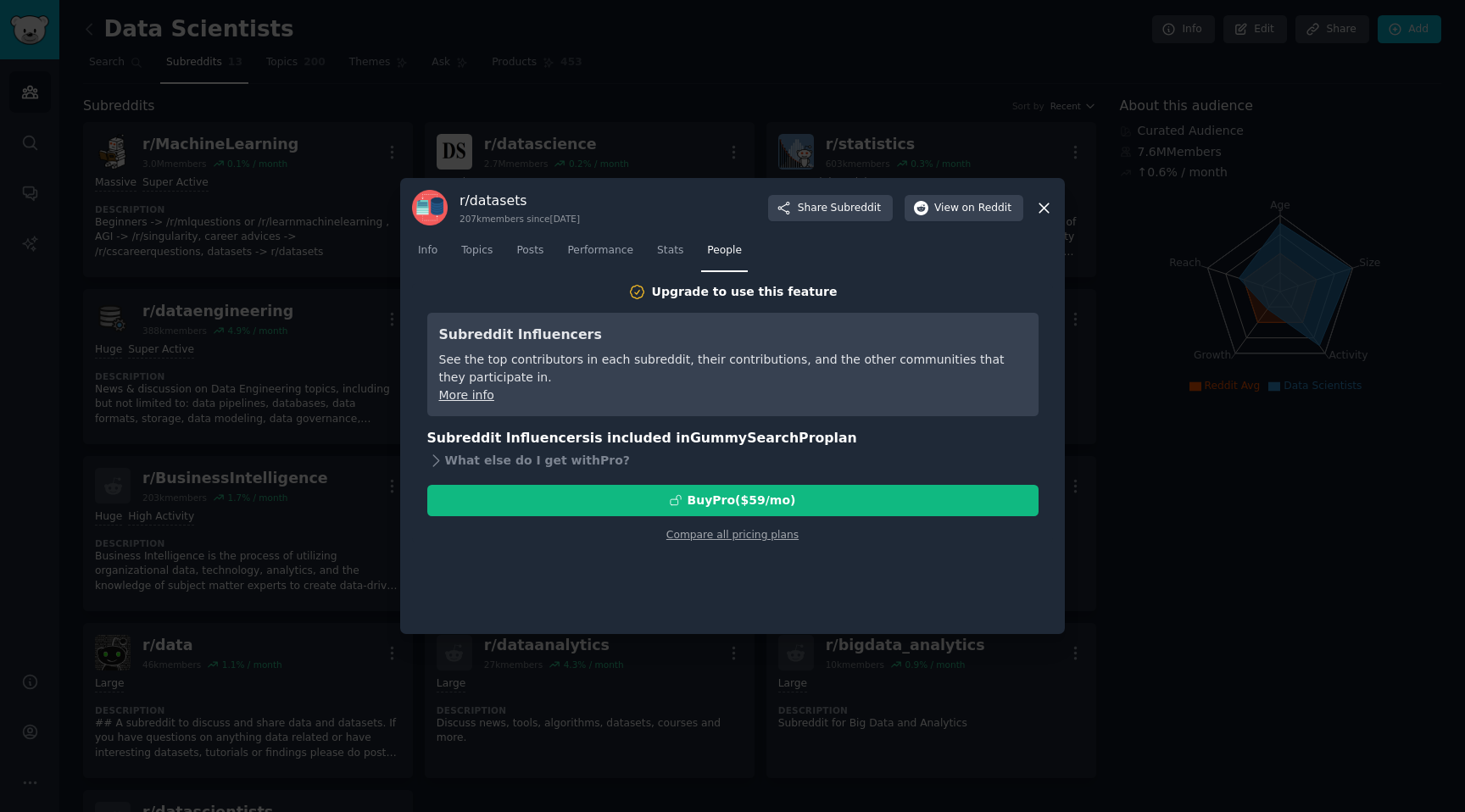
click at [206, 531] on div at bounding box center [732, 406] width 1465 height 812
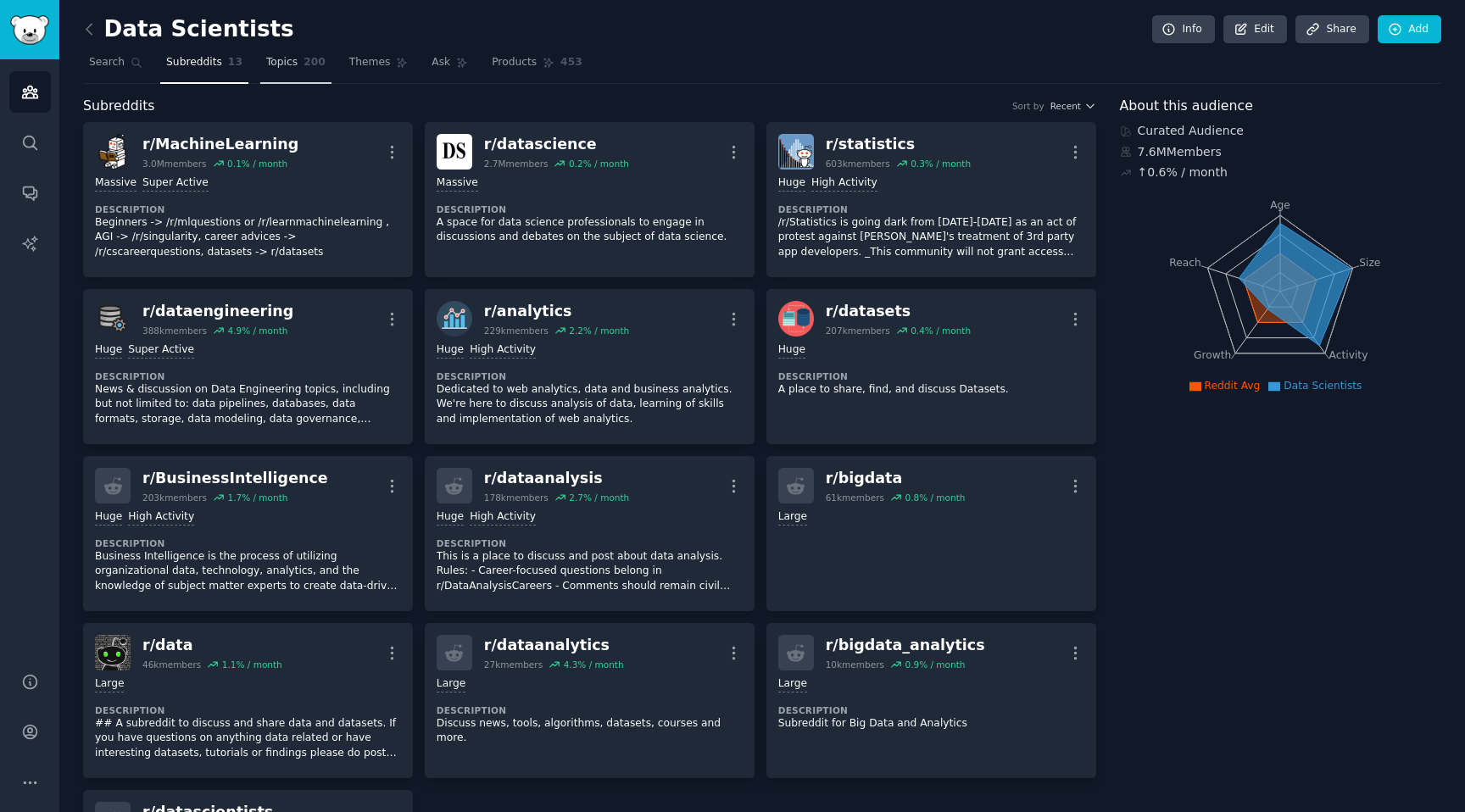
click at [303, 55] on span "200" at bounding box center [314, 63] width 22 height 15
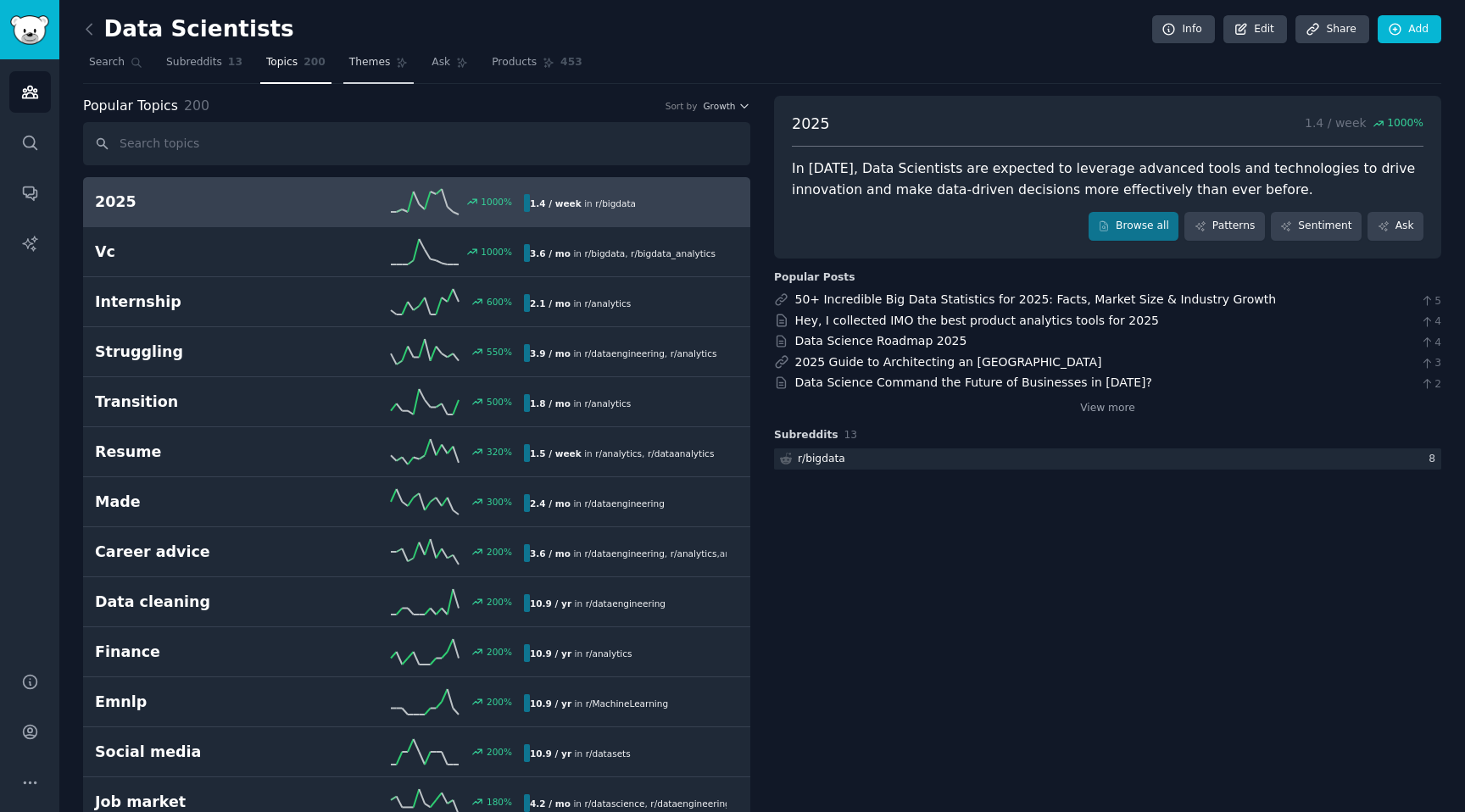
click at [379, 66] on span "Themes" at bounding box center [370, 63] width 42 height 15
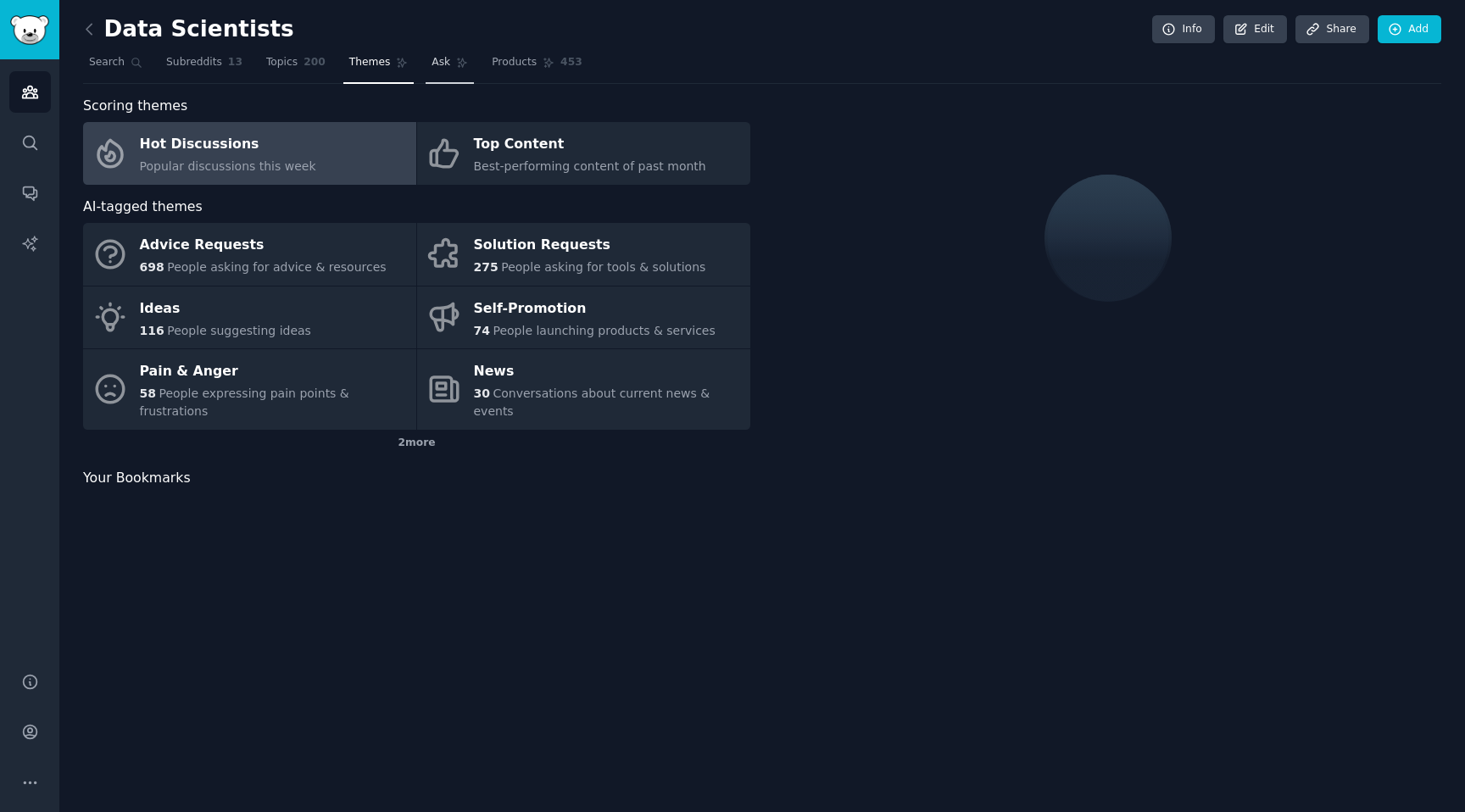
click at [435, 66] on span "Ask" at bounding box center [441, 63] width 18 height 15
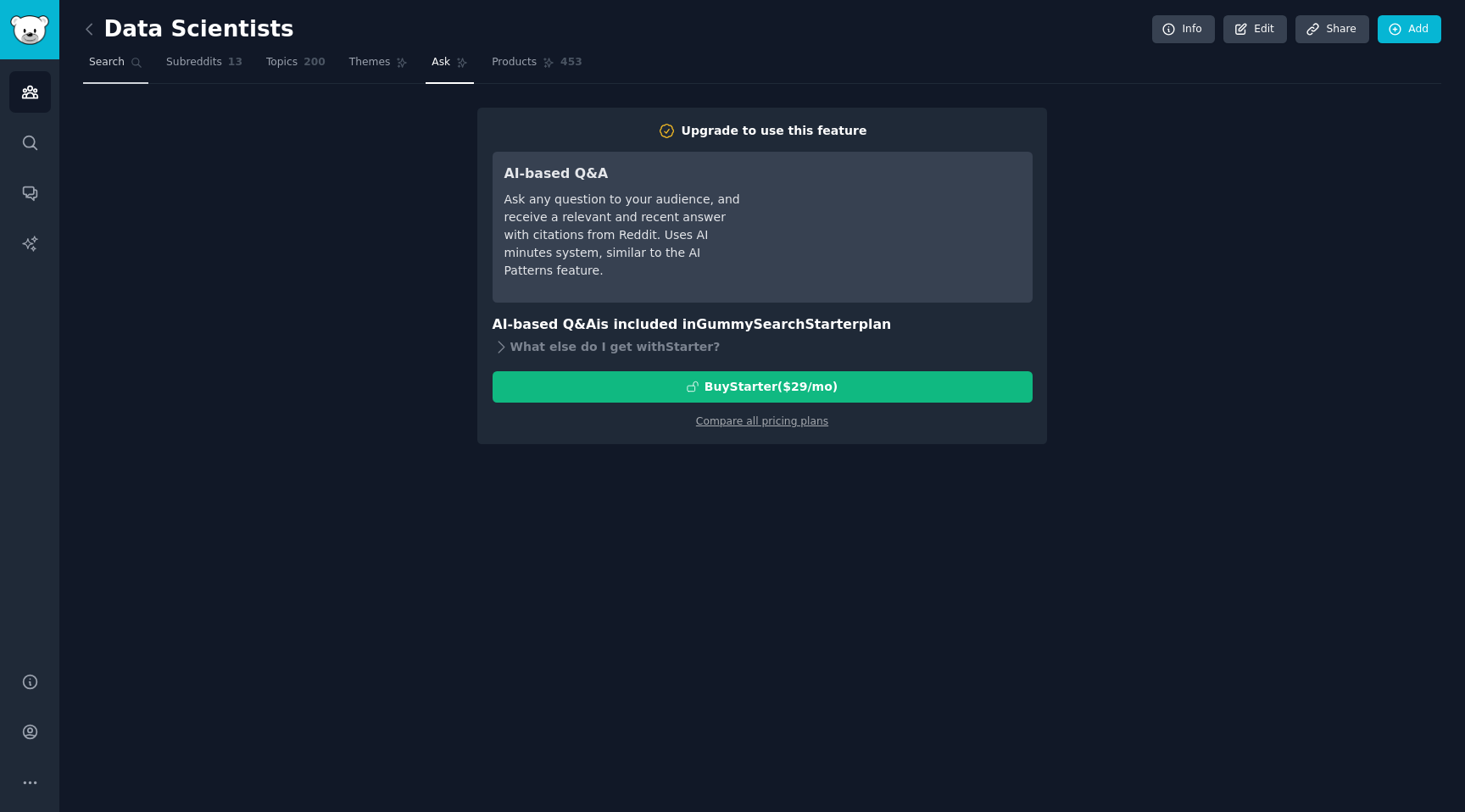
click at [94, 68] on span "Search" at bounding box center [106, 63] width 35 height 15
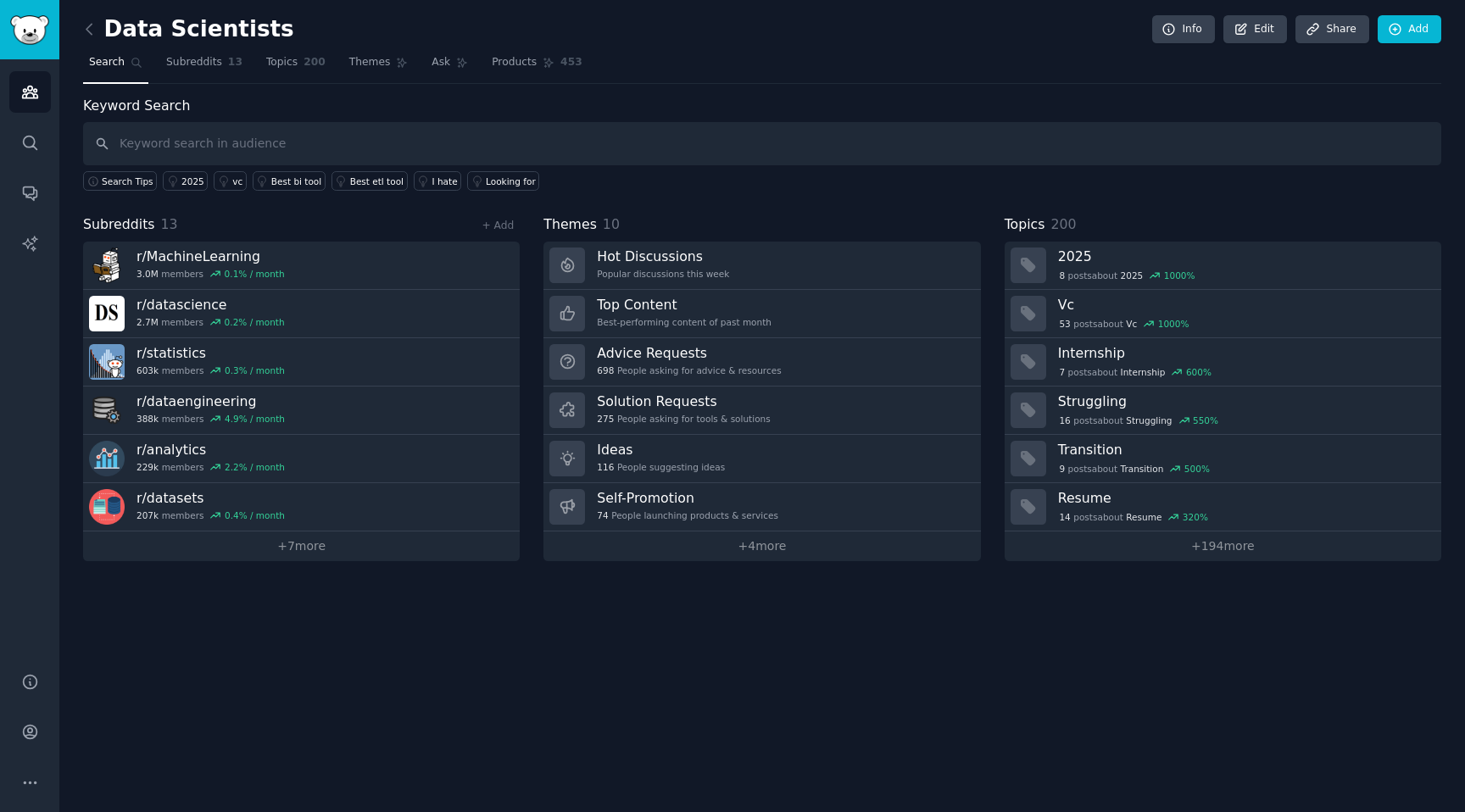
click at [98, 35] on link at bounding box center [93, 29] width 21 height 27
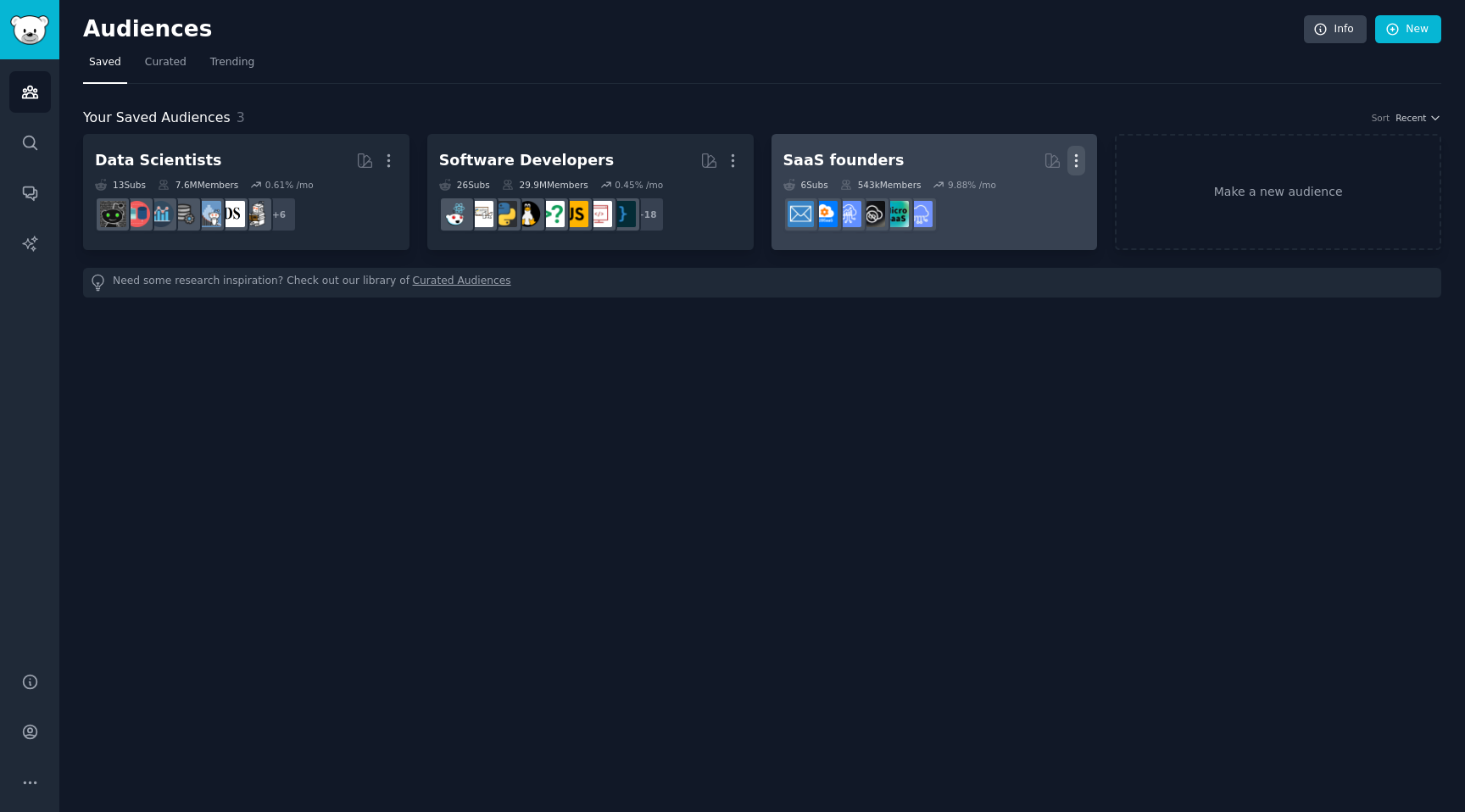
click at [1074, 160] on icon "button" at bounding box center [1076, 160] width 18 height 18
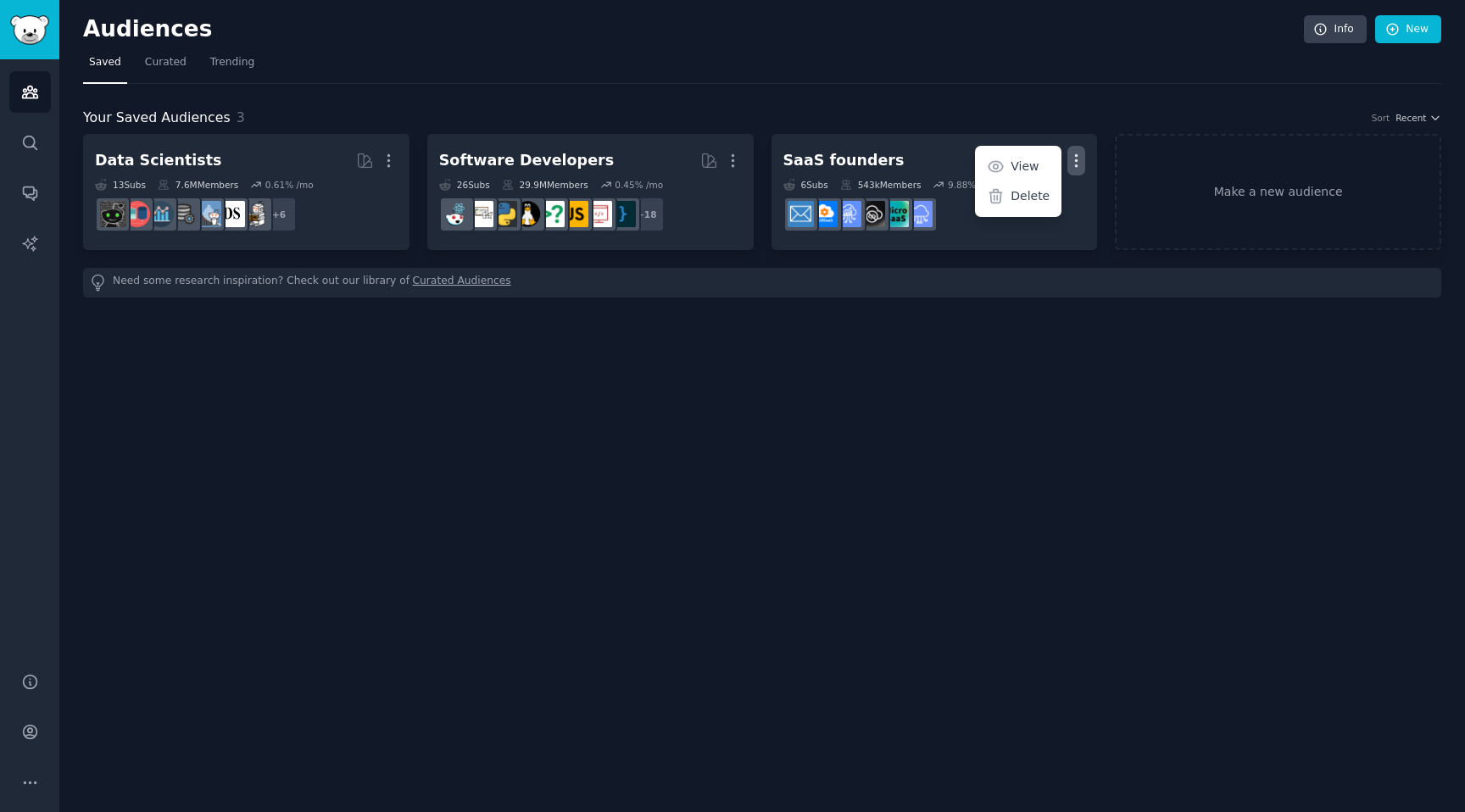
click at [1025, 404] on div "Audiences Info New Saved Curated Trending Your Saved Audiences 3 Sort Recent Da…" at bounding box center [762, 406] width 1406 height 812
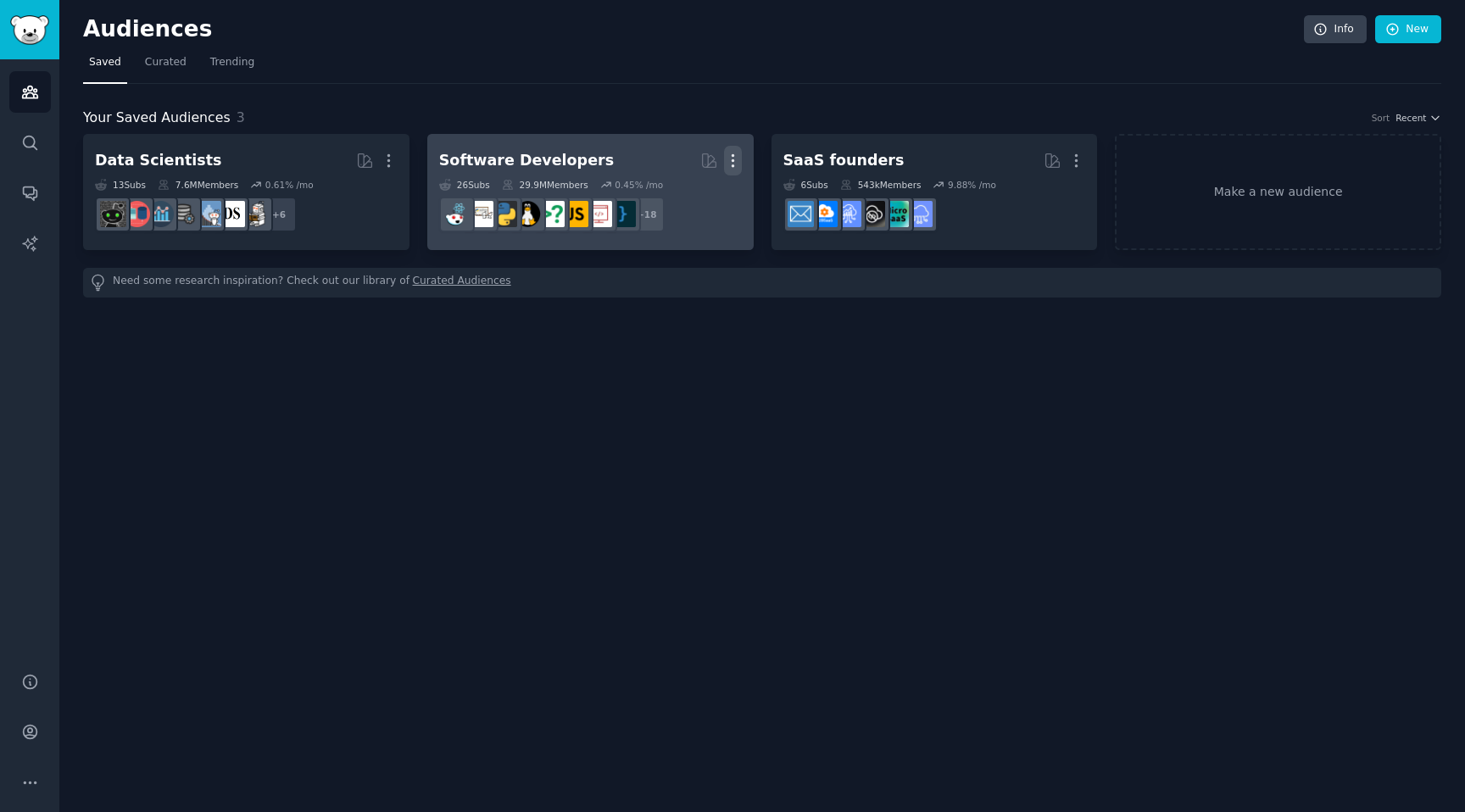
click at [728, 164] on icon "button" at bounding box center [732, 160] width 18 height 18
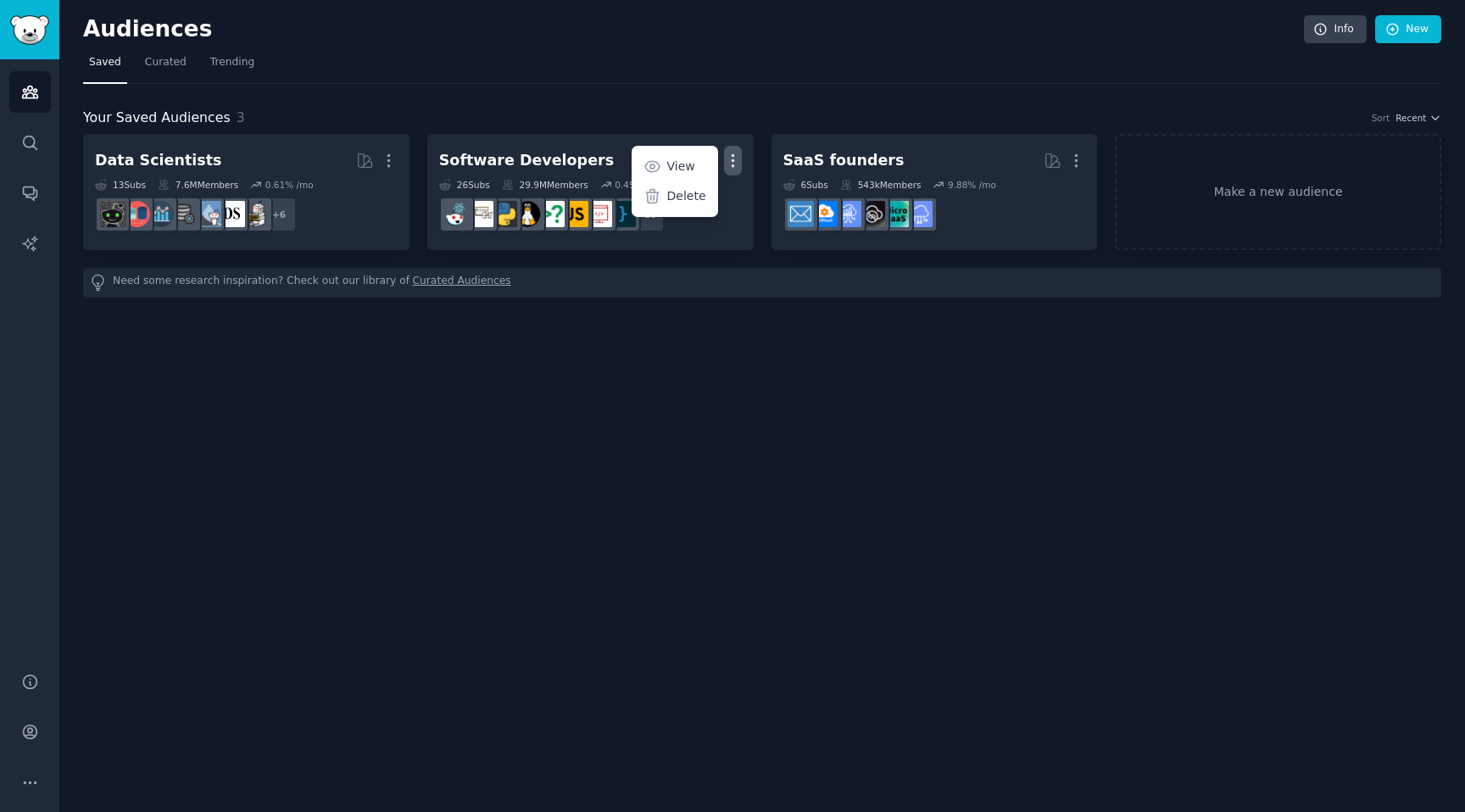
click at [734, 92] on div "Your Saved Audiences 3 Sort Recent Data Scientists More 13 Sub s 7.6M Members 0…" at bounding box center [762, 191] width 1358 height 214
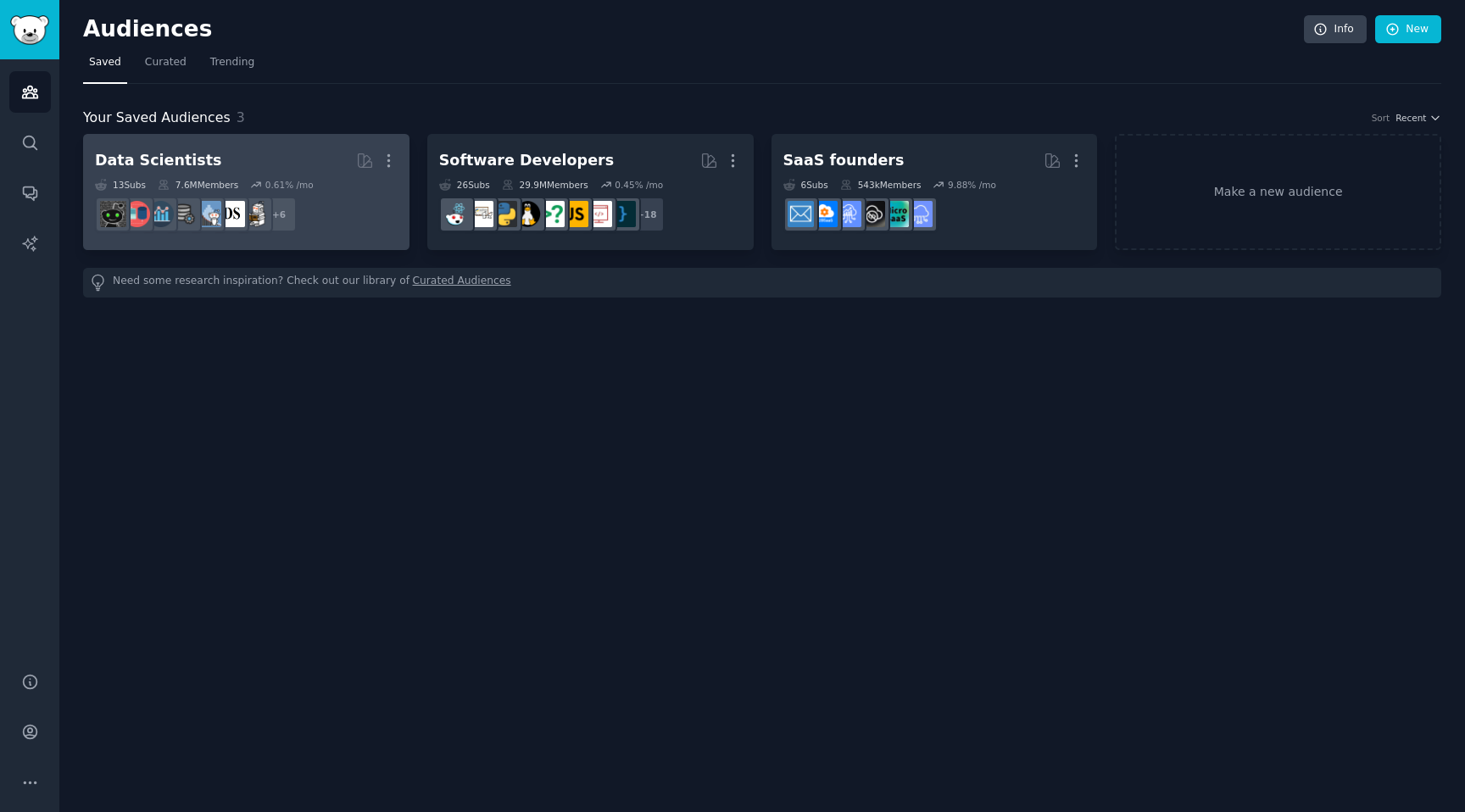
click at [236, 144] on link "Data Scientists Curated by GummySearch More 13 Sub s 7.6M Members 0.61 % /mo + 6" at bounding box center [246, 192] width 326 height 117
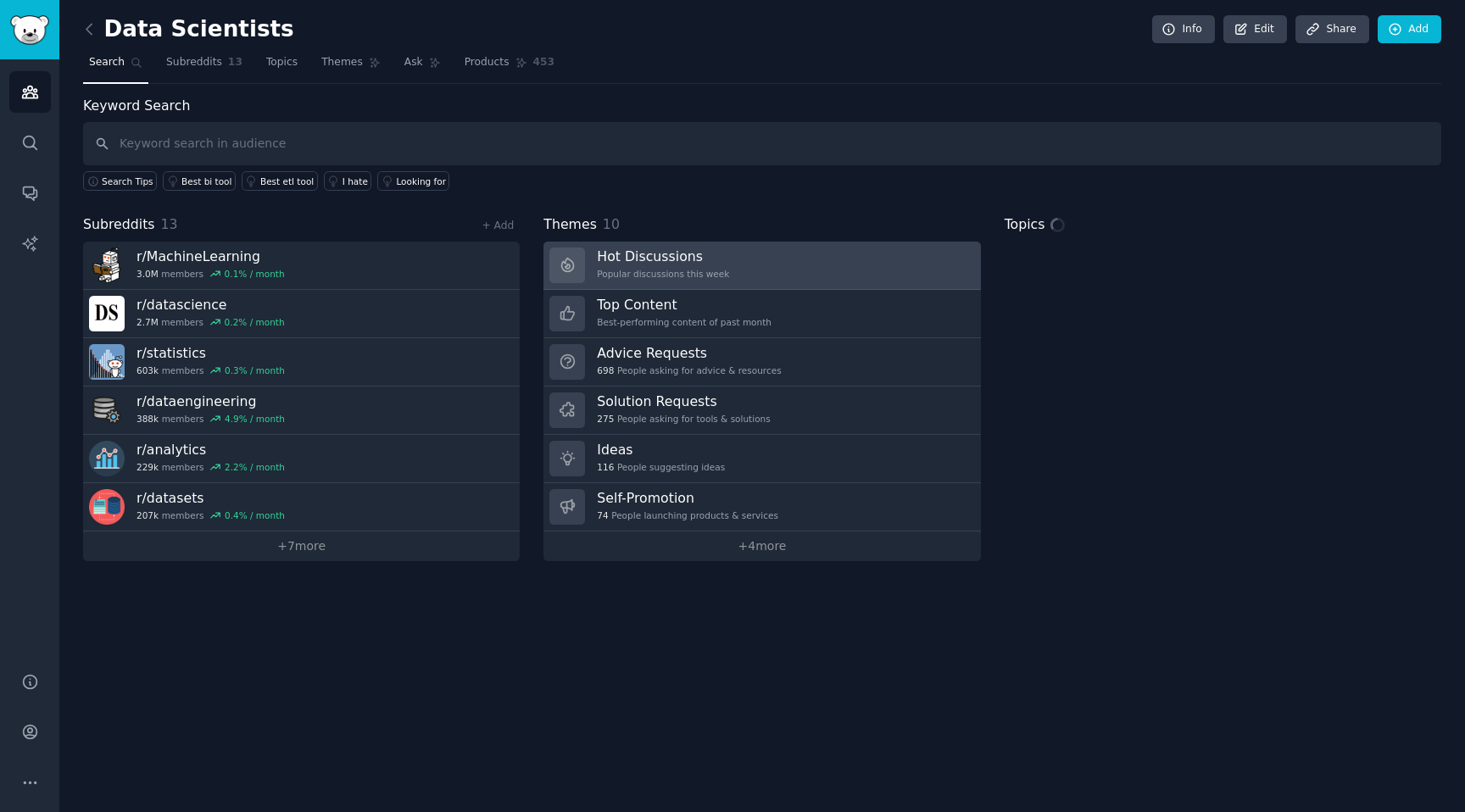
click at [814, 250] on link "Hot Discussions Popular discussions this week" at bounding box center [762, 265] width 437 height 48
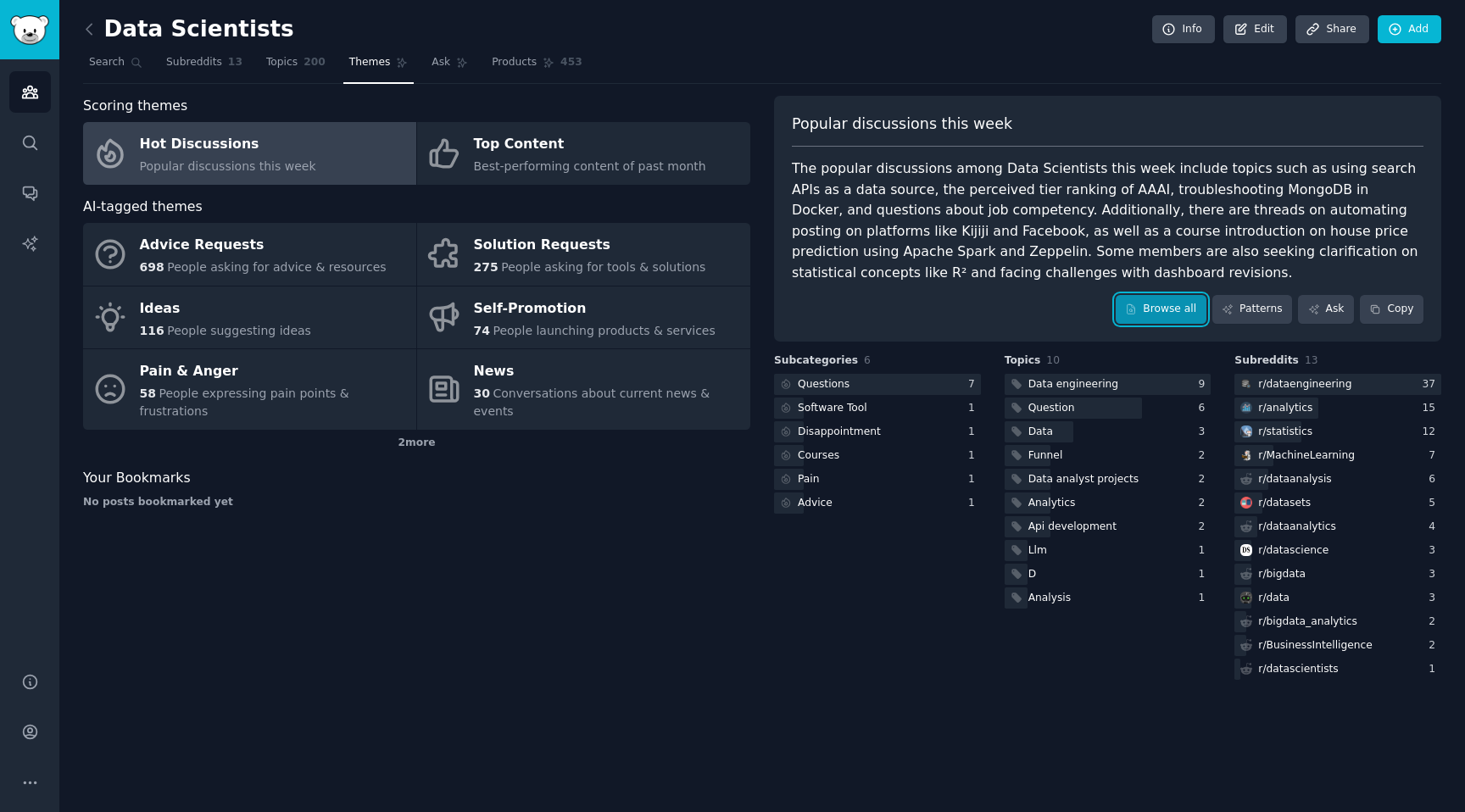
click at [1141, 305] on link "Browse all" at bounding box center [1161, 309] width 91 height 29
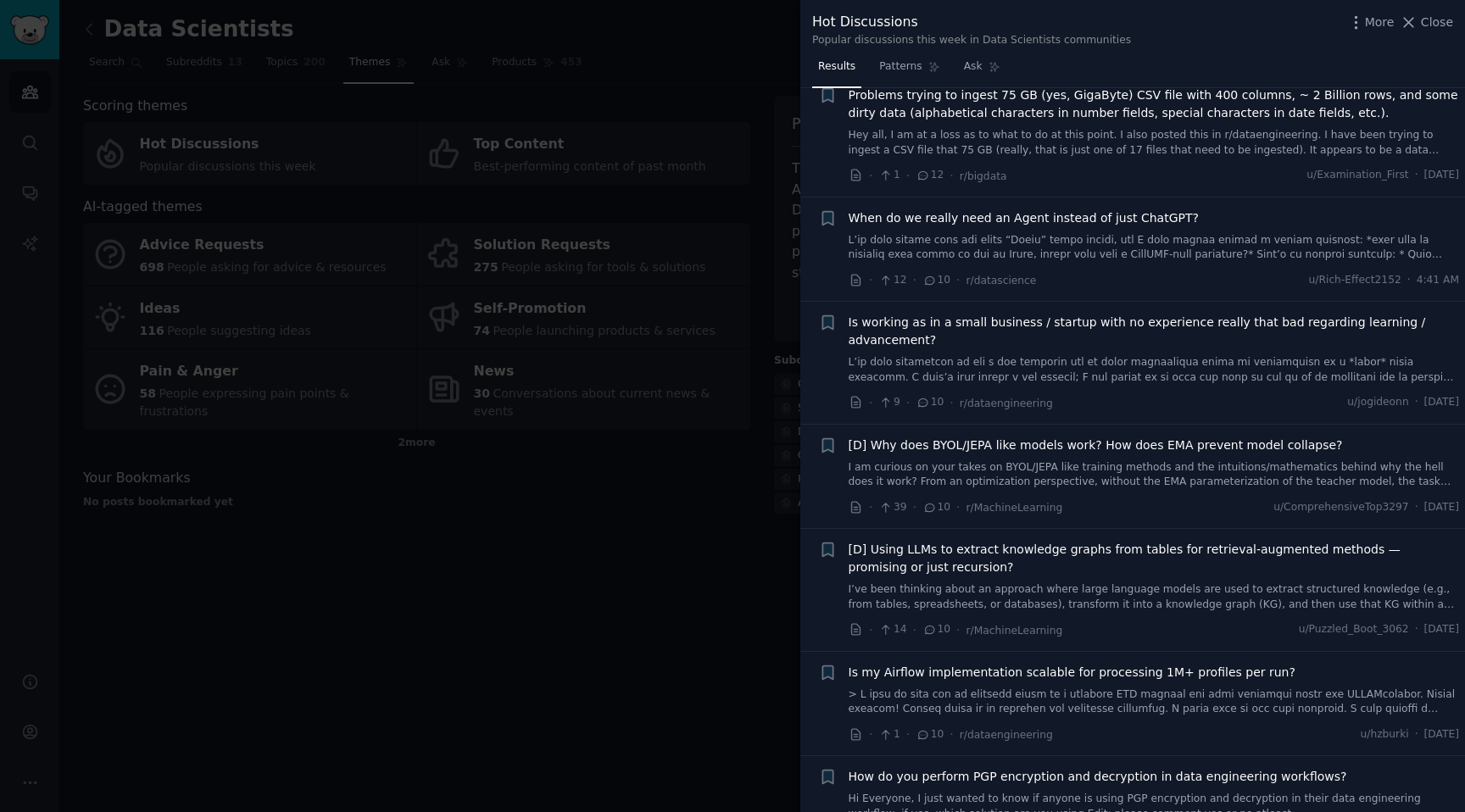
scroll to position [1802, 0]
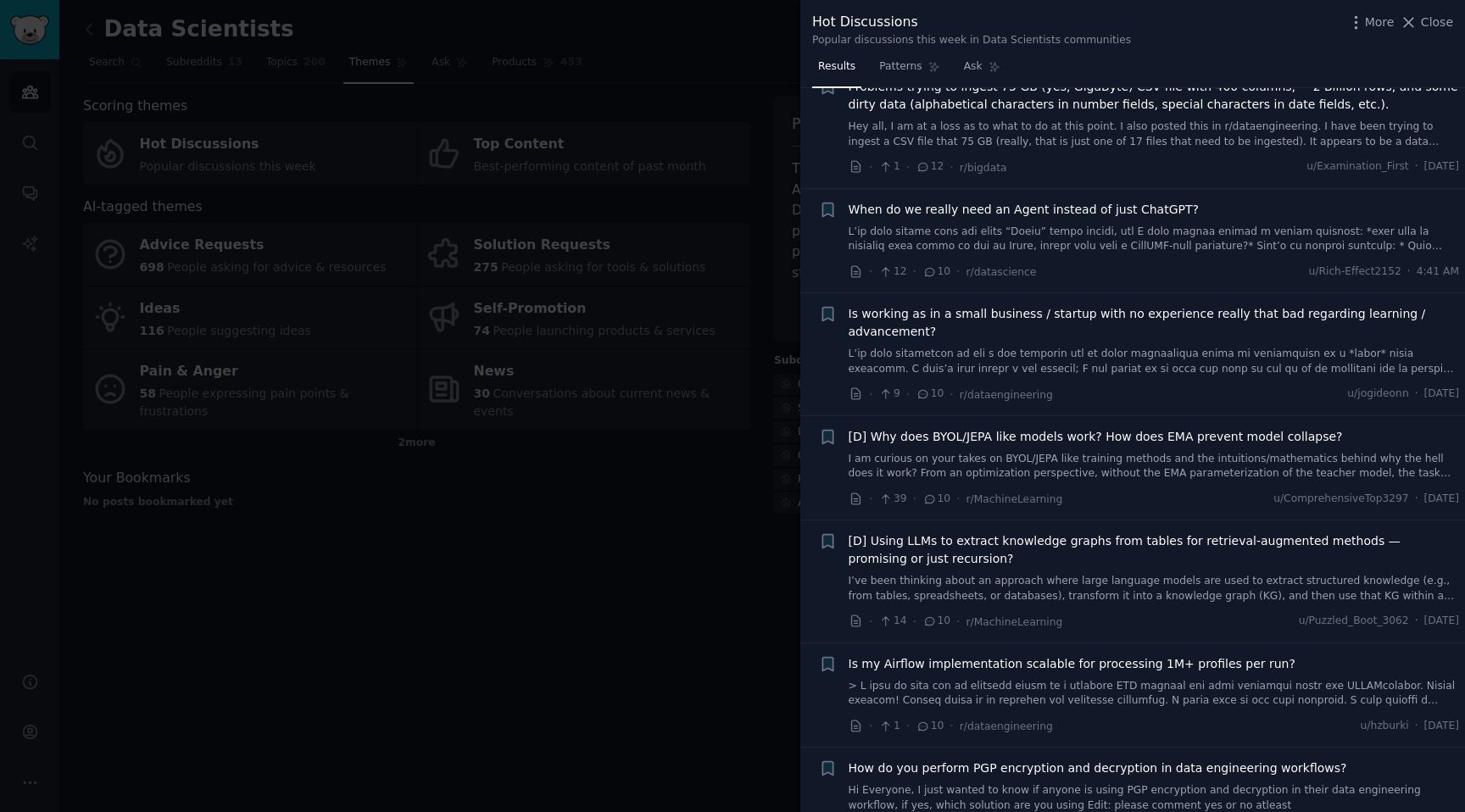
click at [665, 560] on div at bounding box center [732, 406] width 1465 height 812
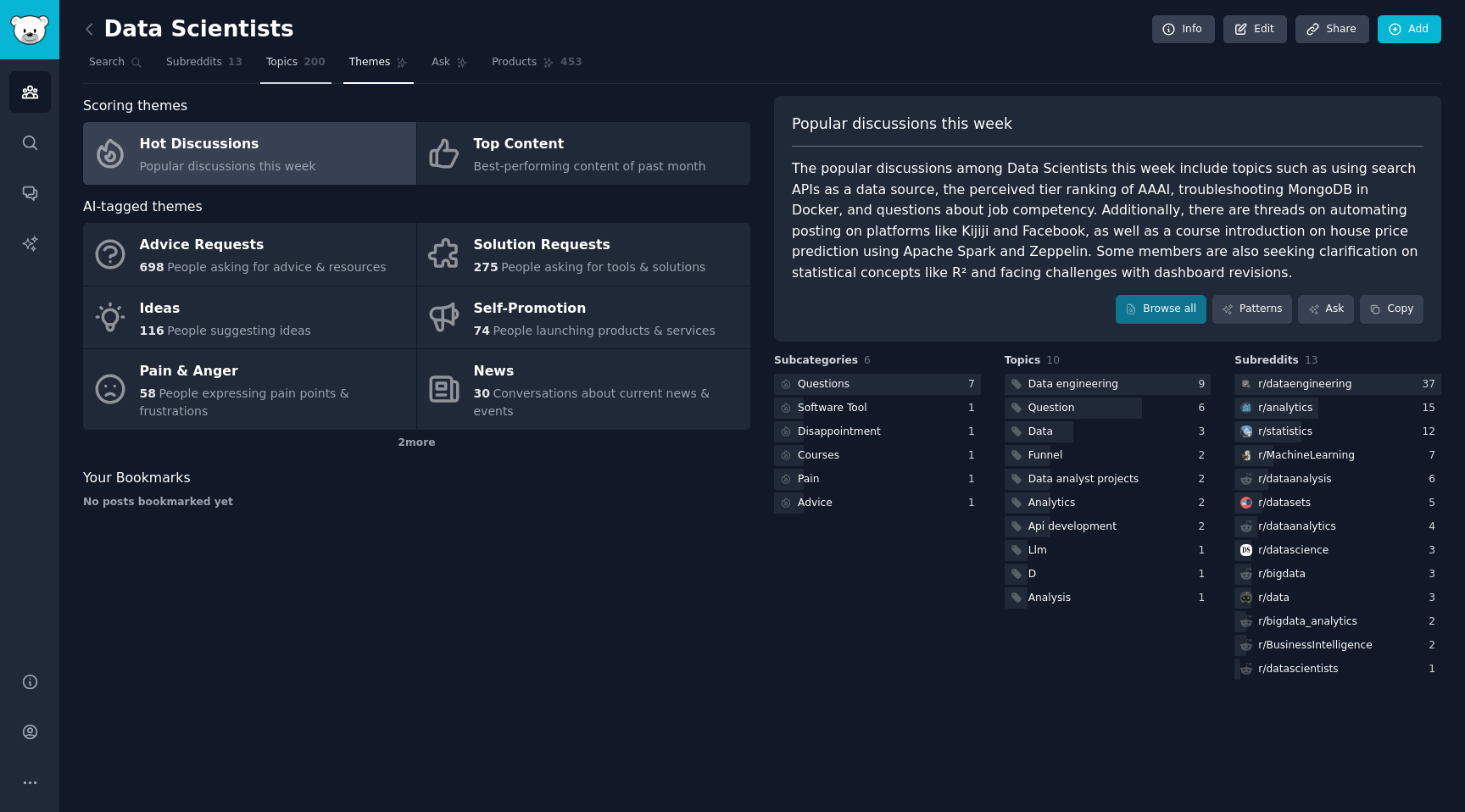
click at [293, 65] on span "Topics" at bounding box center [282, 63] width 31 height 15
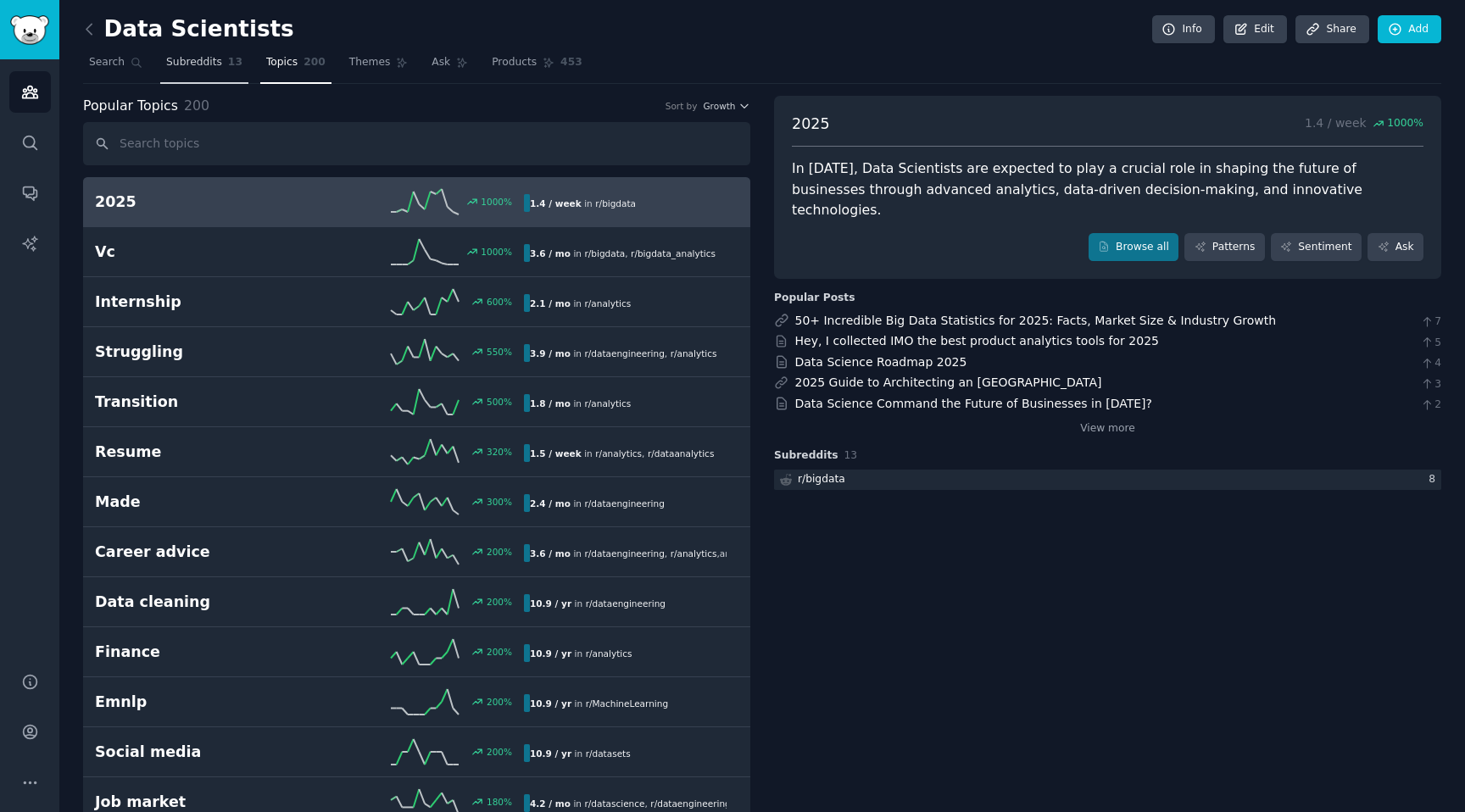
click at [197, 68] on span "Subreddits" at bounding box center [194, 63] width 55 height 15
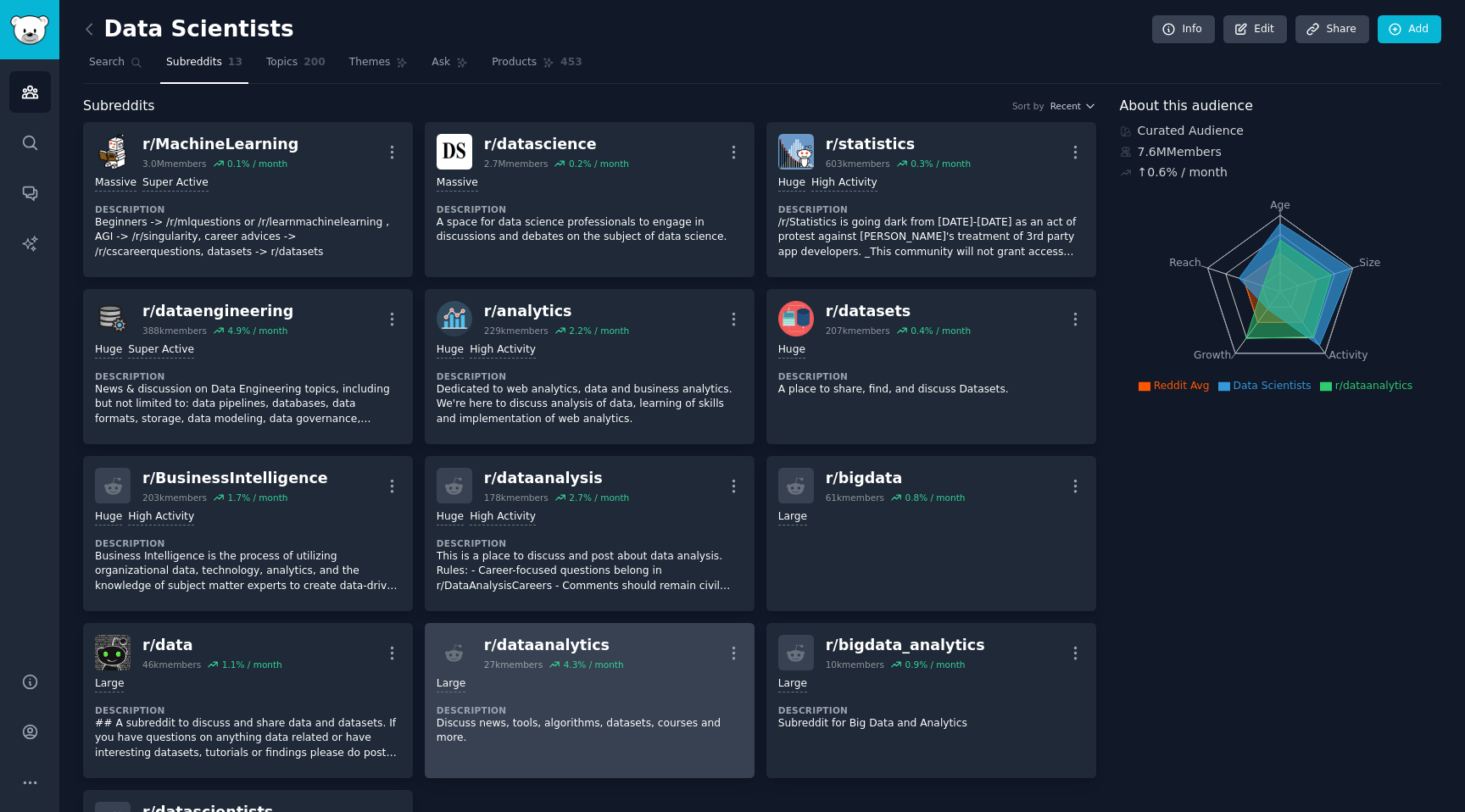
click at [633, 654] on div "r/ dataanalytics 27k members 4.3 % / month More" at bounding box center [589, 653] width 306 height 35
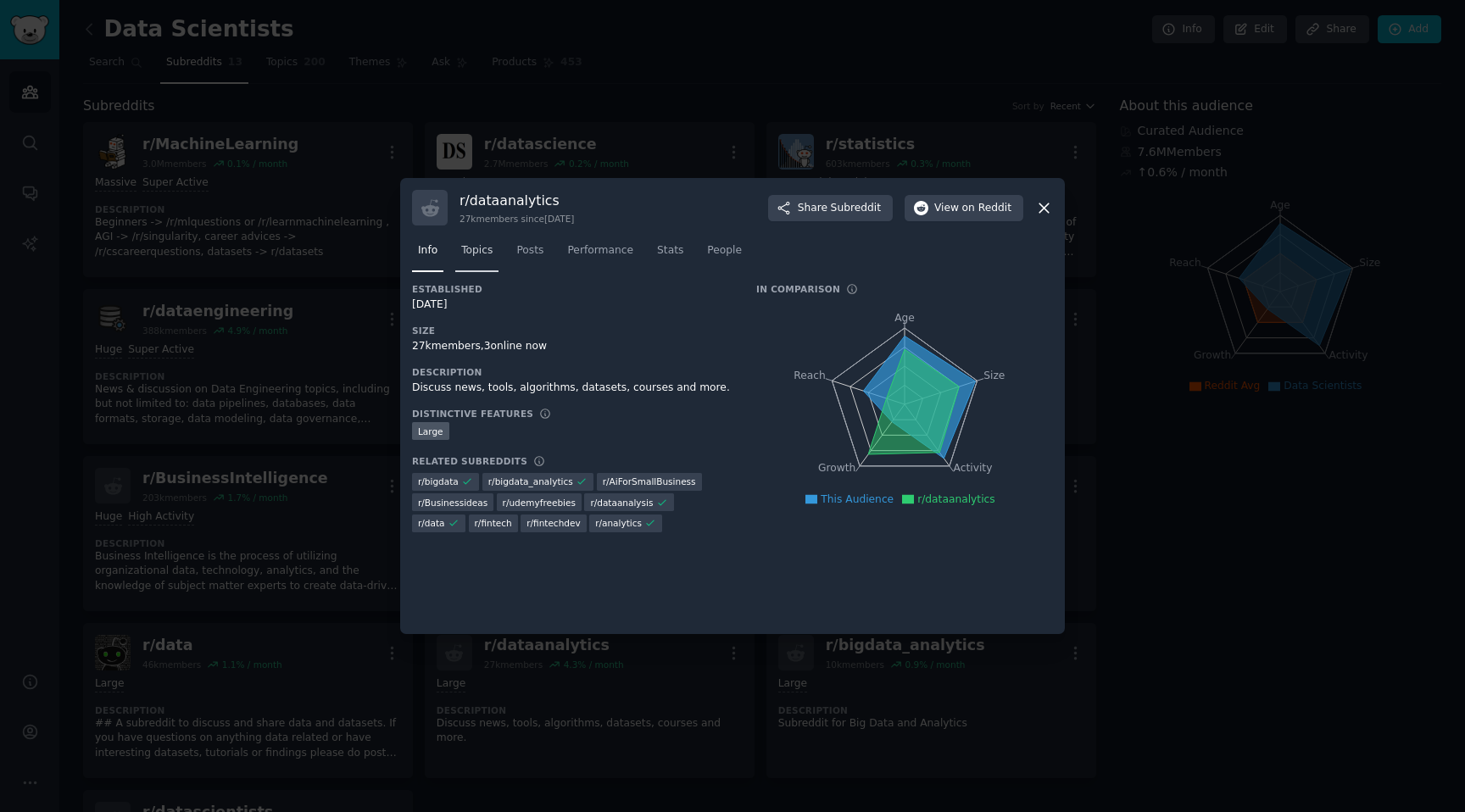
click at [481, 252] on span "Topics" at bounding box center [477, 251] width 31 height 15
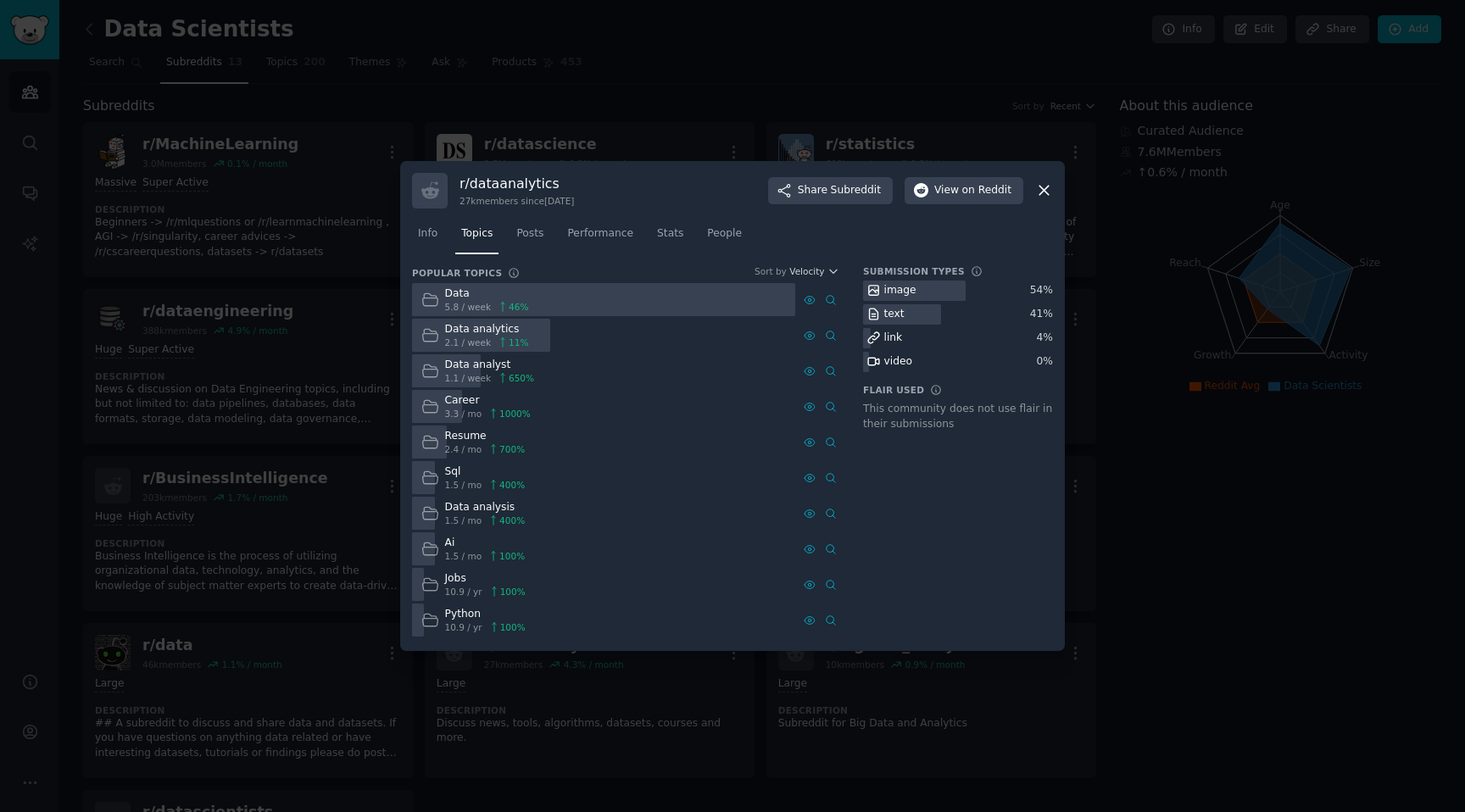
click at [499, 231] on nav "Info Topics Posts Performance Stats People" at bounding box center [732, 238] width 641 height 35
click at [536, 236] on span "Posts" at bounding box center [529, 234] width 27 height 15
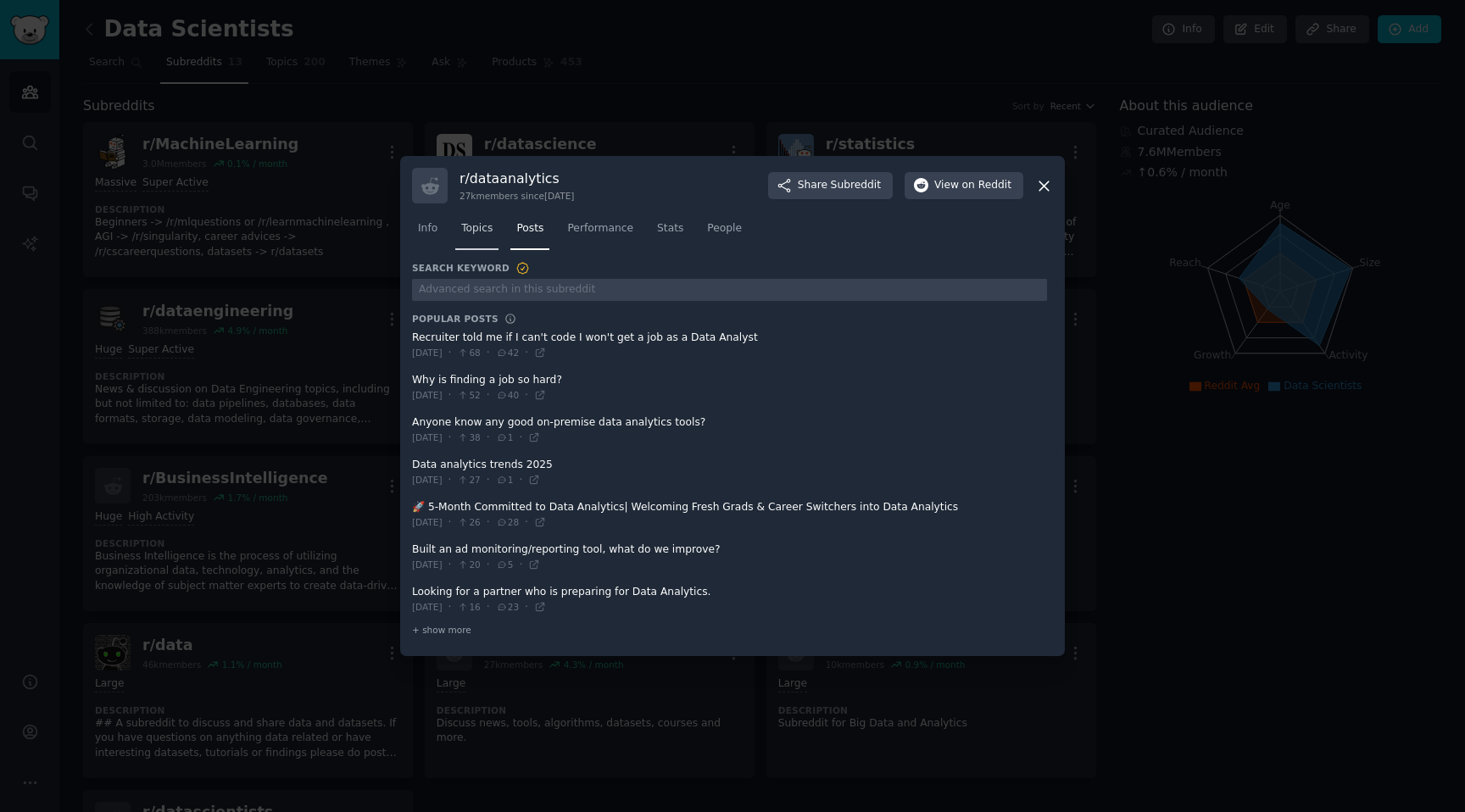
click at [467, 233] on span "Topics" at bounding box center [477, 228] width 31 height 15
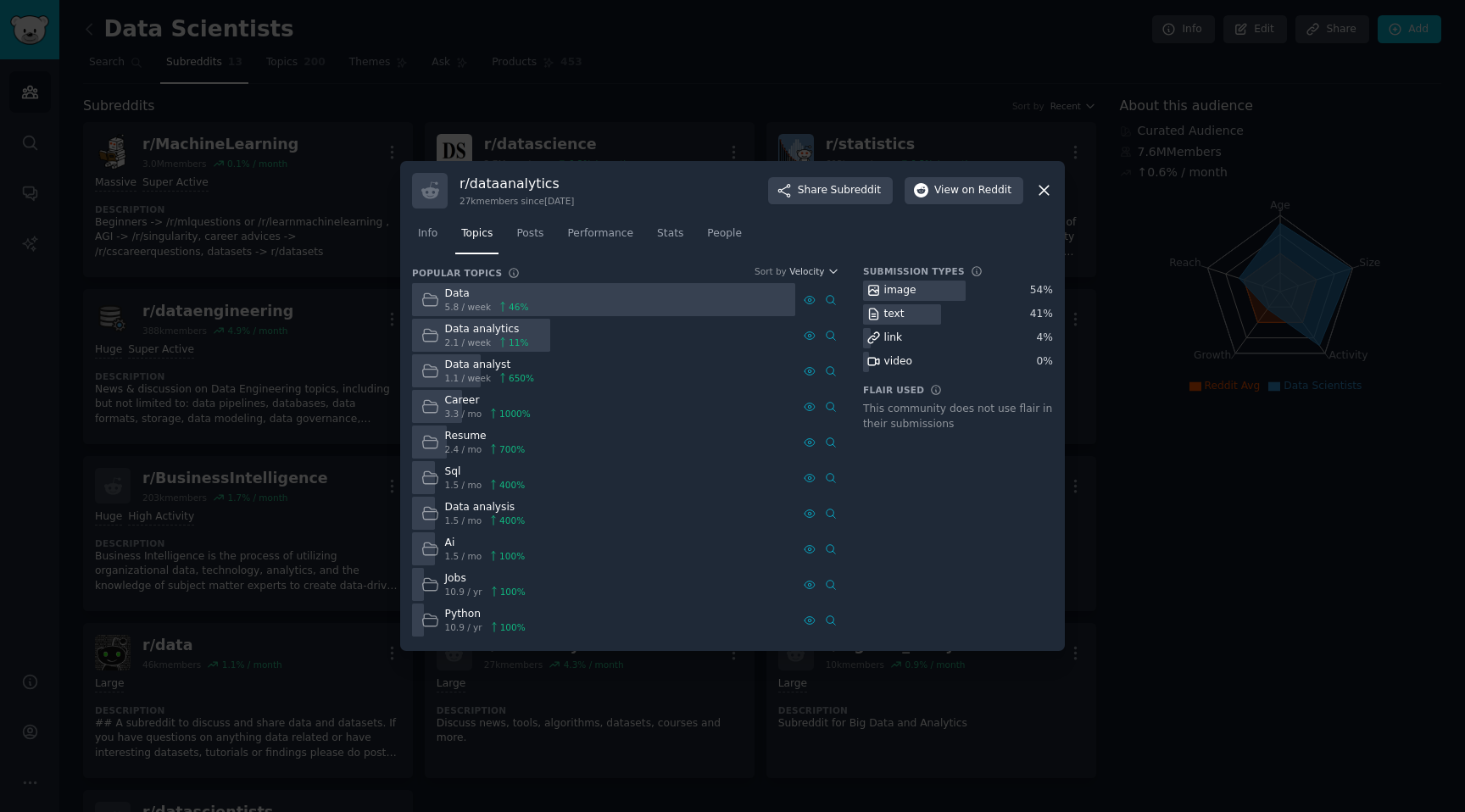
click at [1193, 549] on div at bounding box center [732, 406] width 1465 height 812
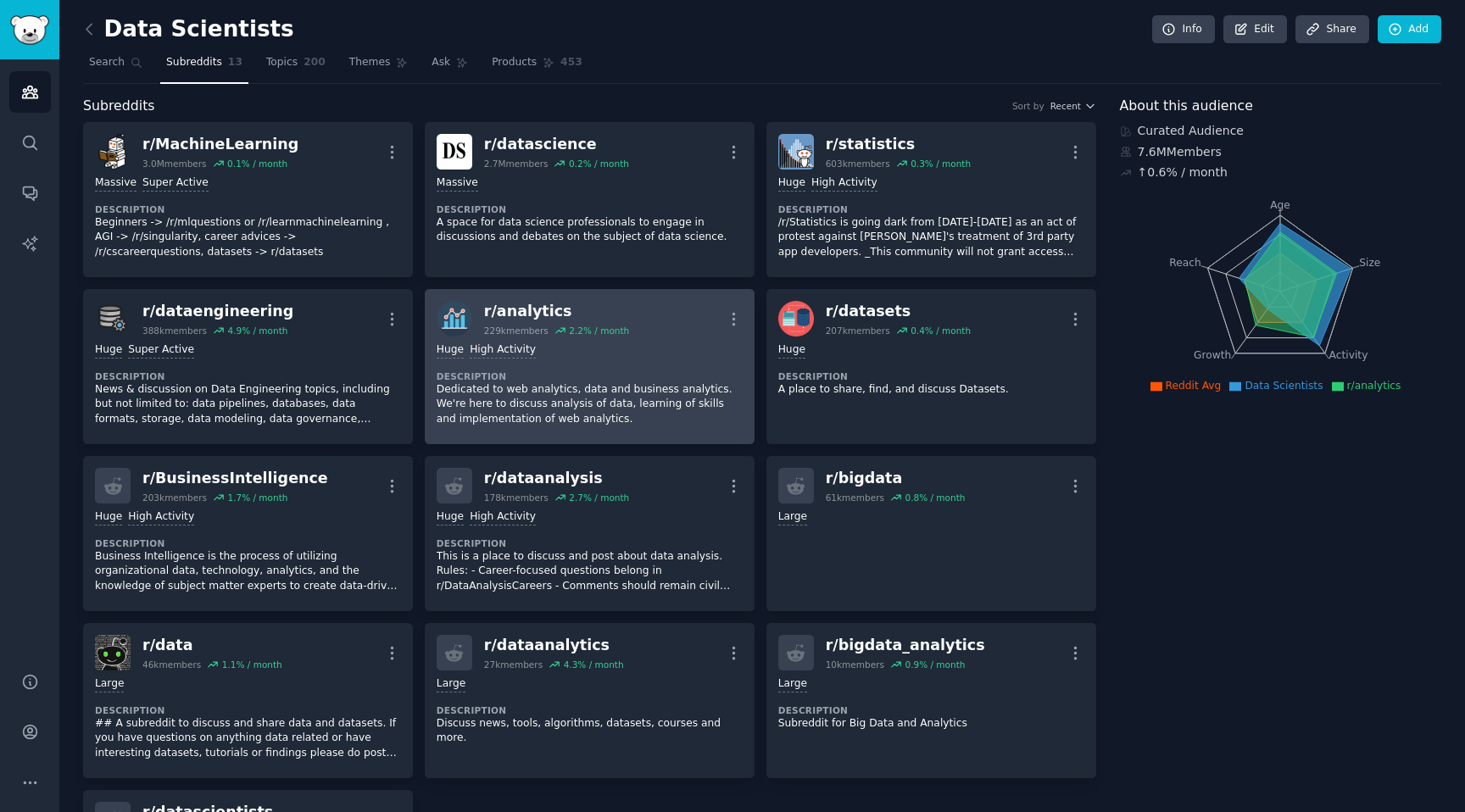
click at [659, 320] on div "r/ analytics 229k members 2.2 % / month More" at bounding box center [589, 318] width 306 height 35
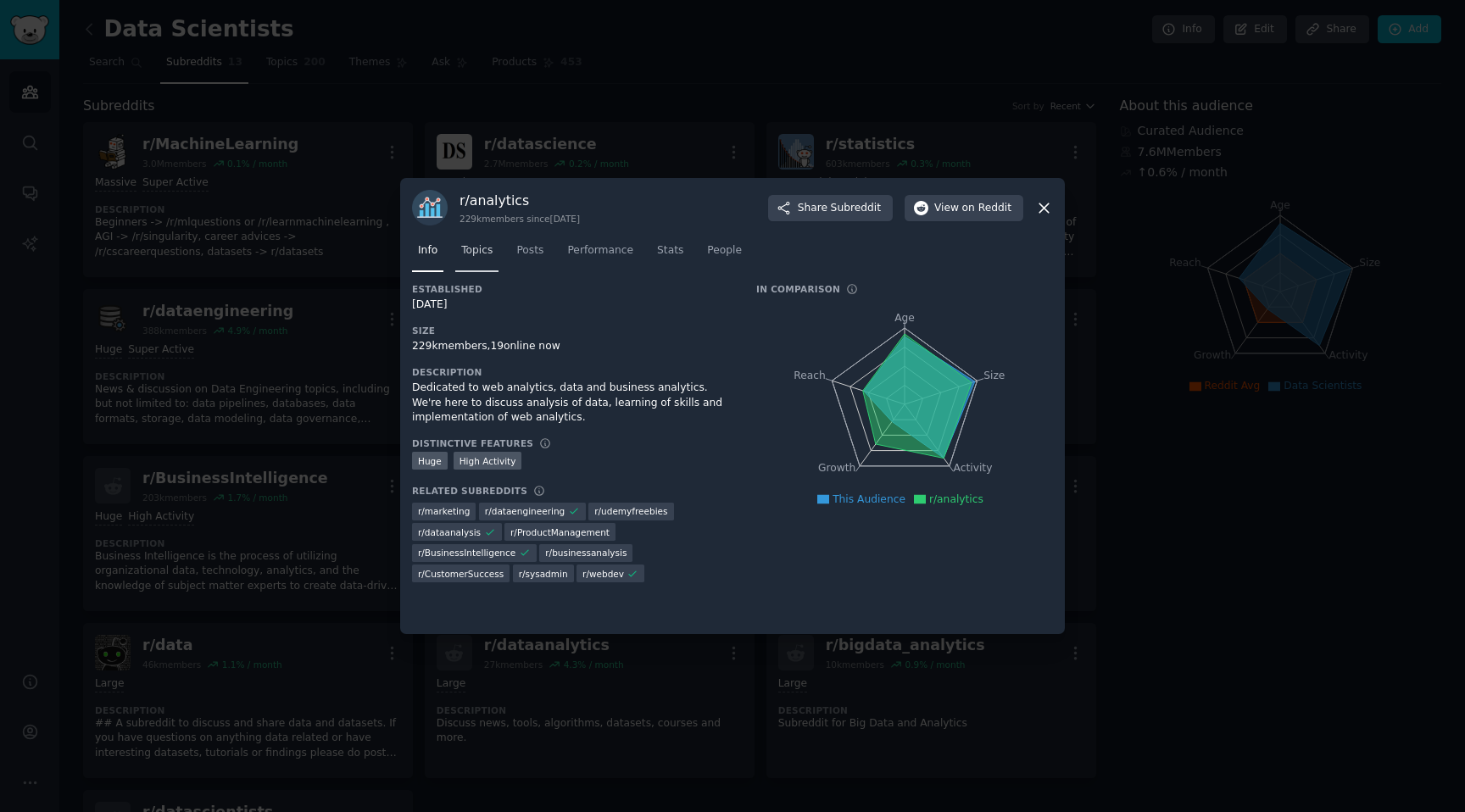
click at [481, 256] on span "Topics" at bounding box center [477, 251] width 31 height 15
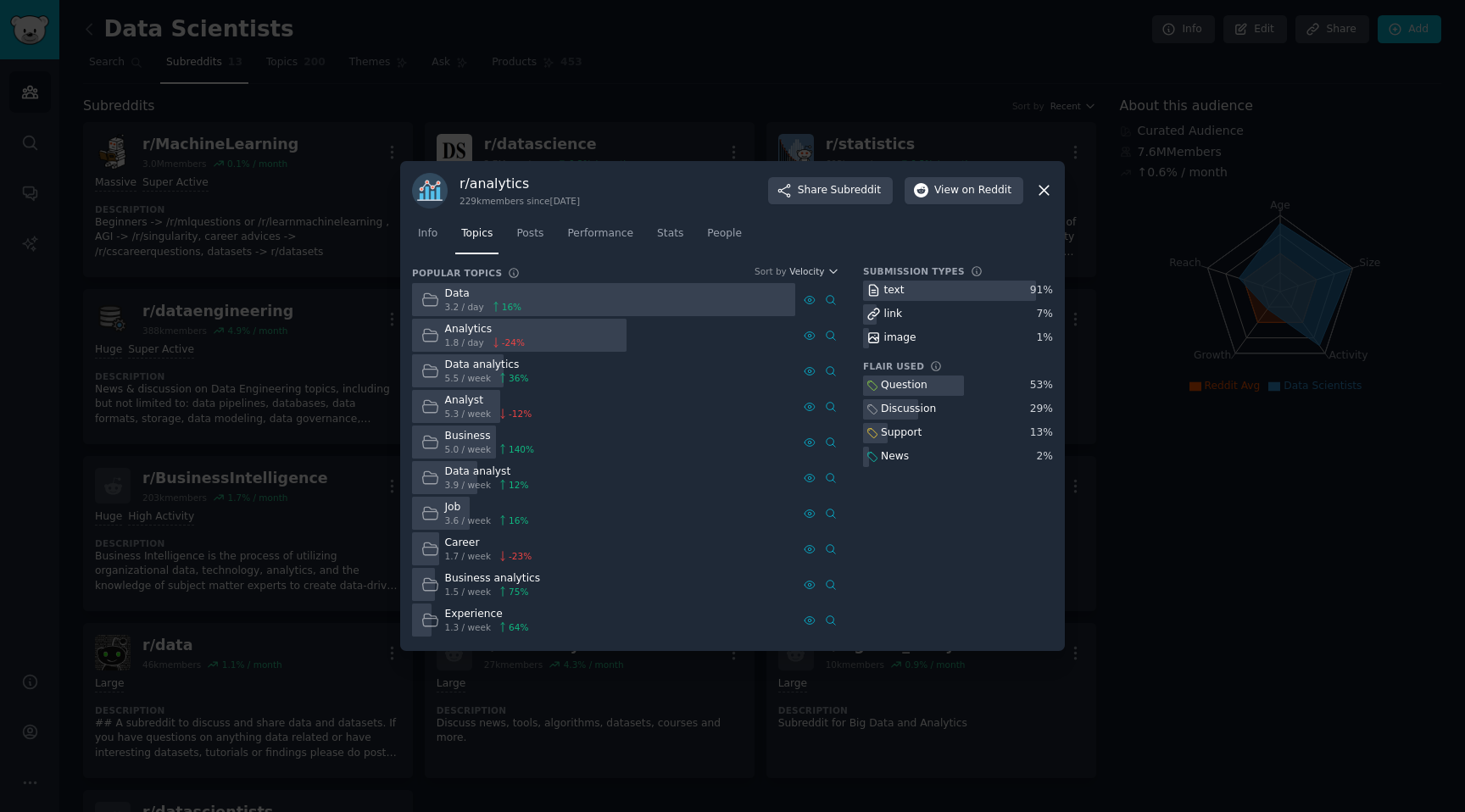
click at [1249, 673] on div at bounding box center [732, 406] width 1465 height 812
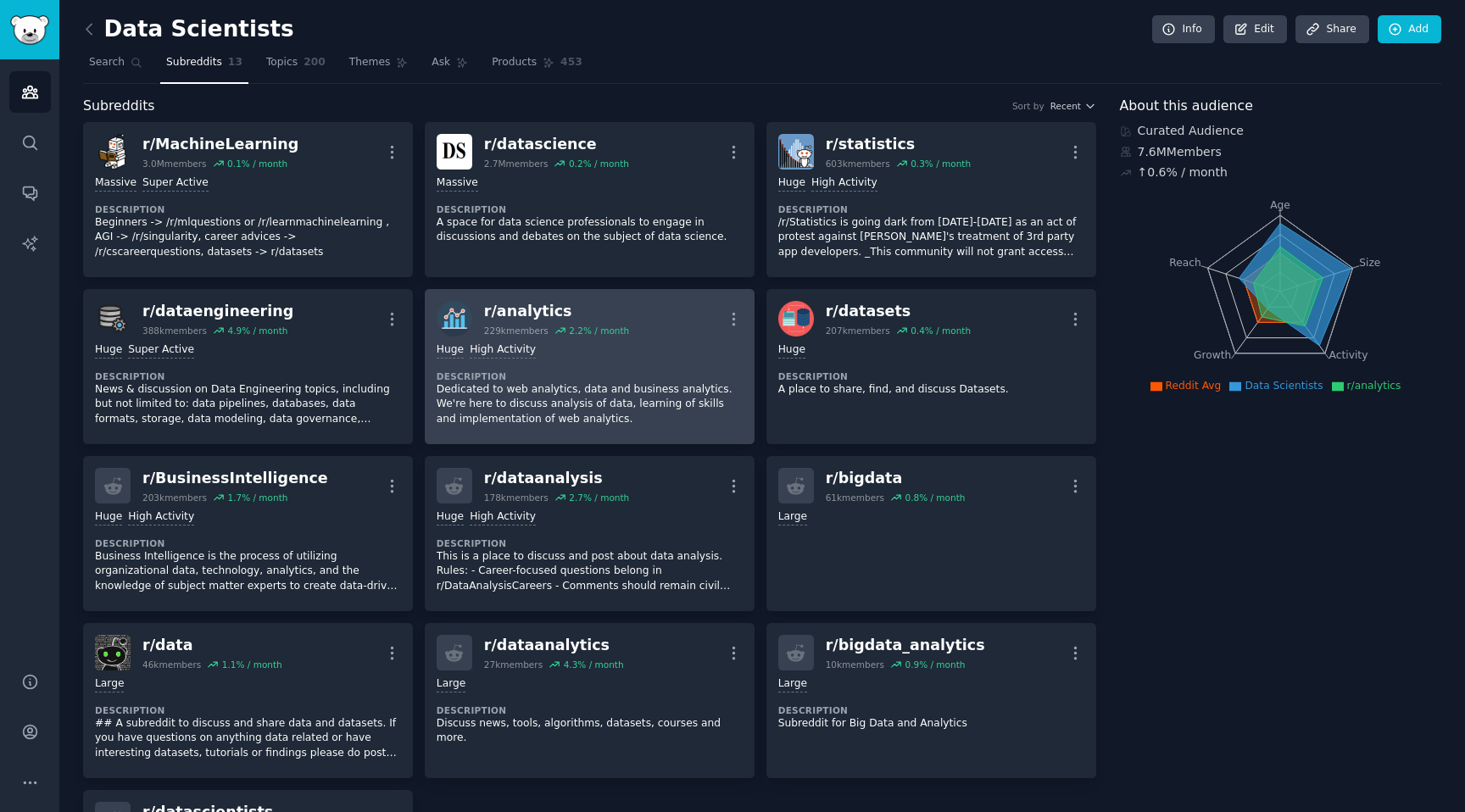
click at [675, 324] on div "r/ analytics 229k members 2.2 % / month More" at bounding box center [589, 318] width 306 height 35
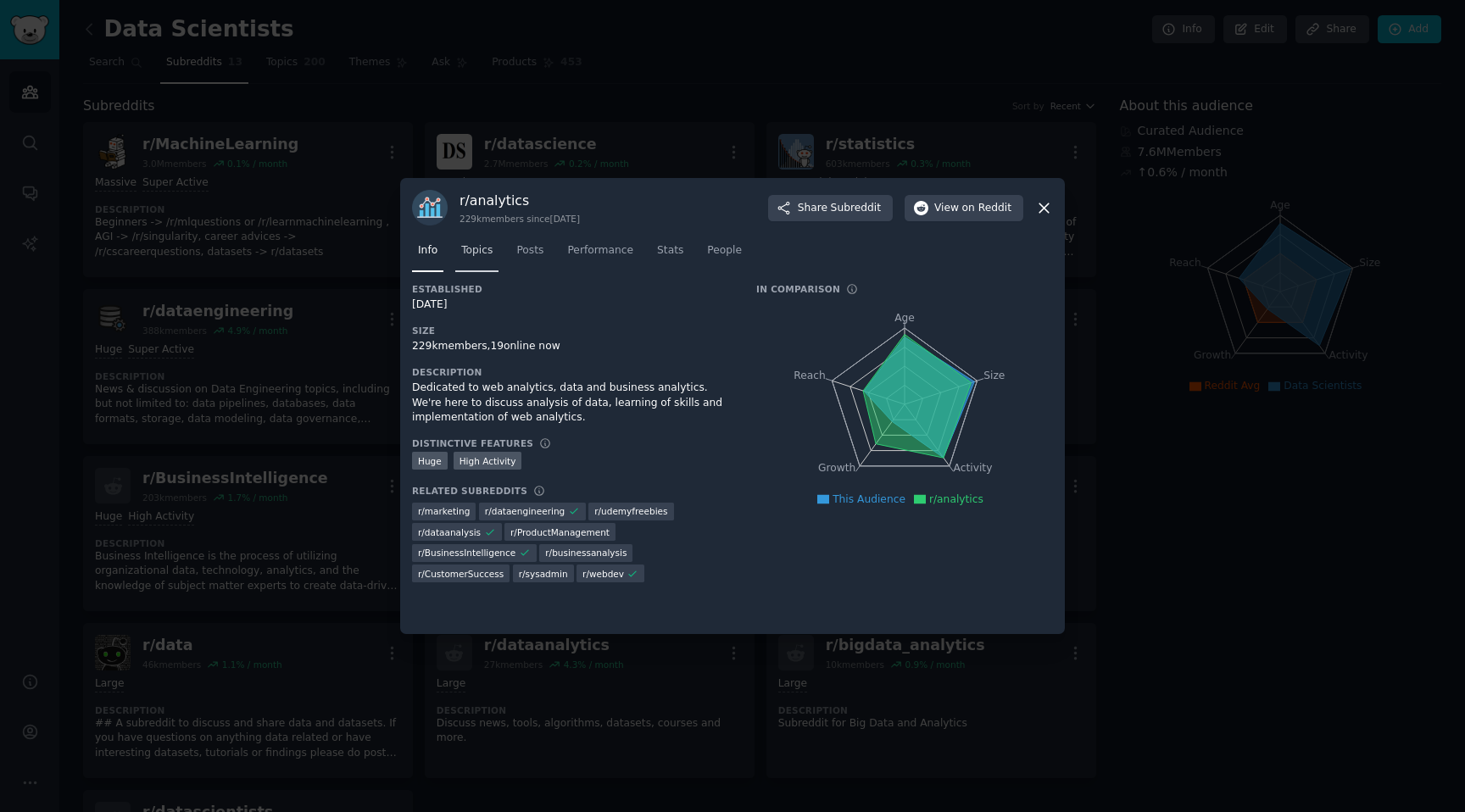
click at [489, 250] on span "Topics" at bounding box center [477, 251] width 31 height 15
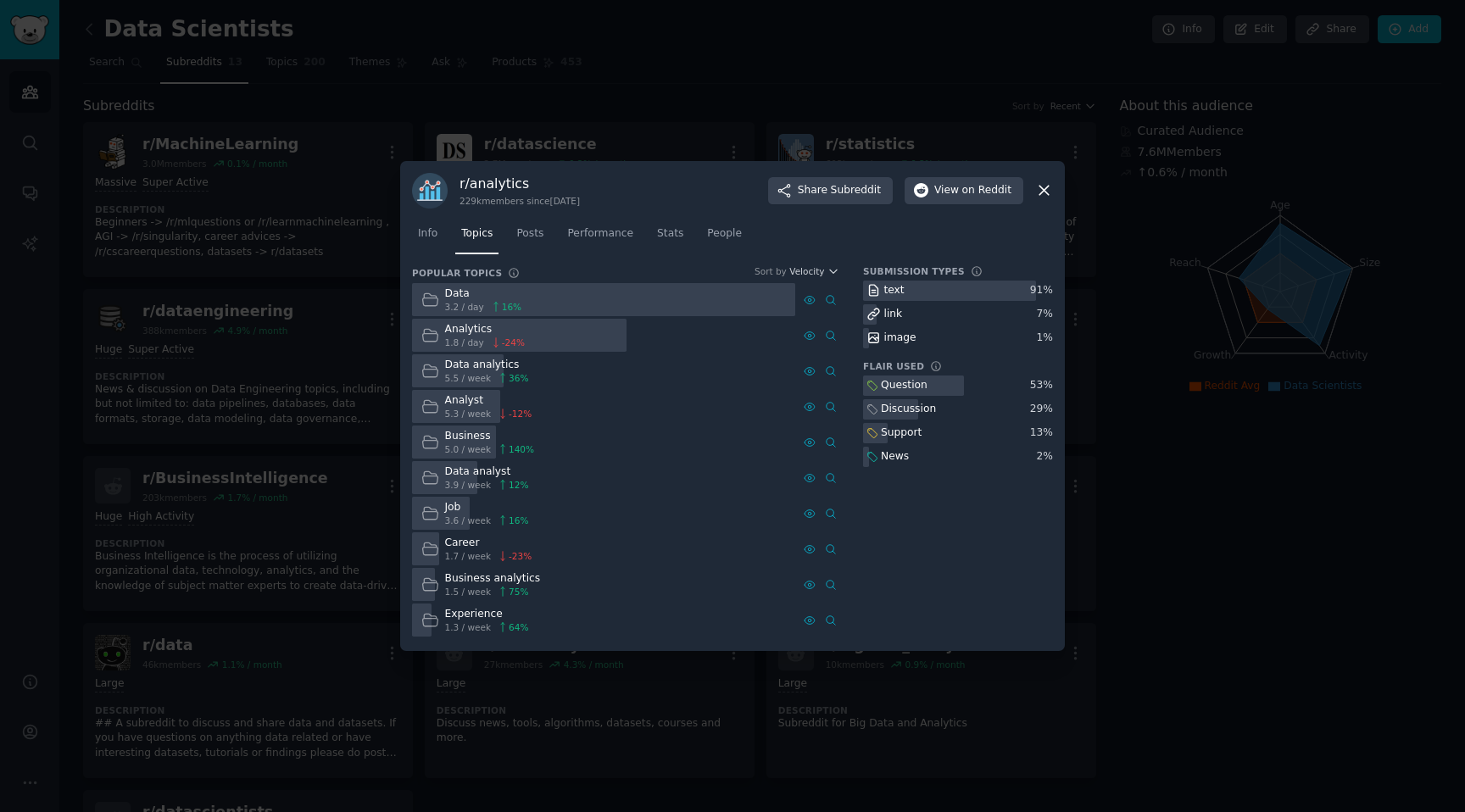
click at [1179, 693] on div at bounding box center [732, 406] width 1465 height 812
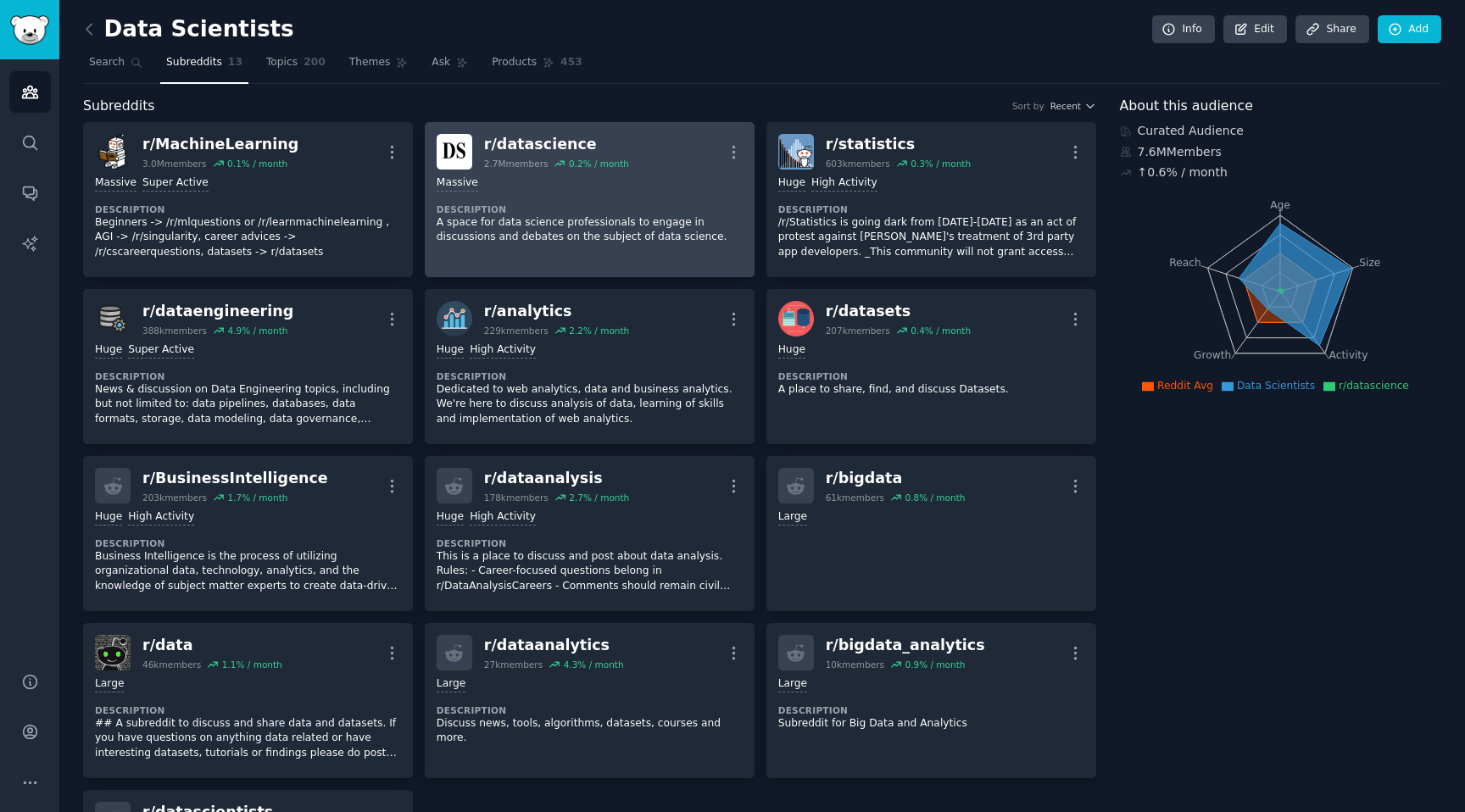
click at [646, 257] on link "r/ datascience 2.7M members 0.2 % / month More Massive Description A space for …" at bounding box center [589, 200] width 330 height 155
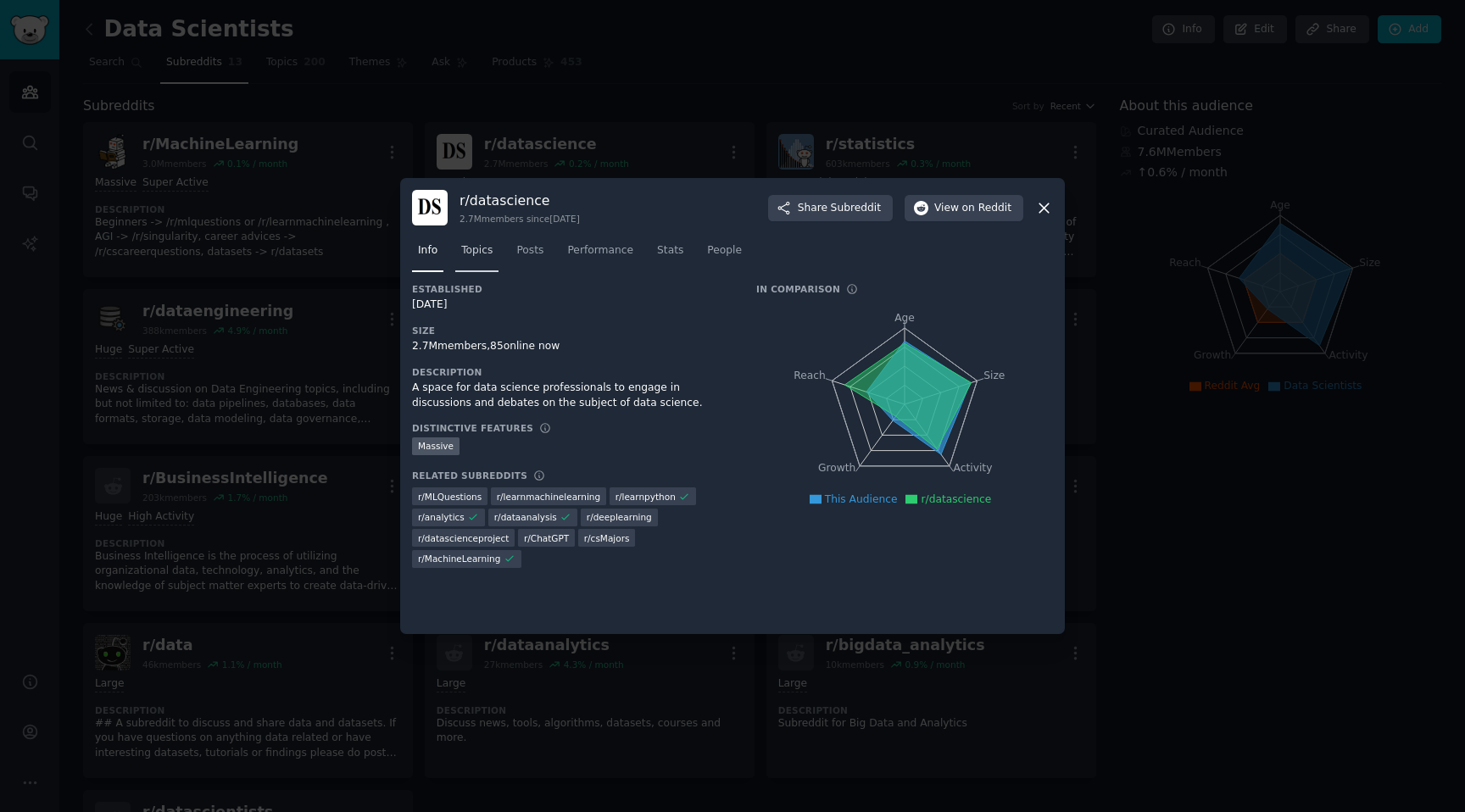
click at [481, 250] on span "Topics" at bounding box center [477, 251] width 31 height 15
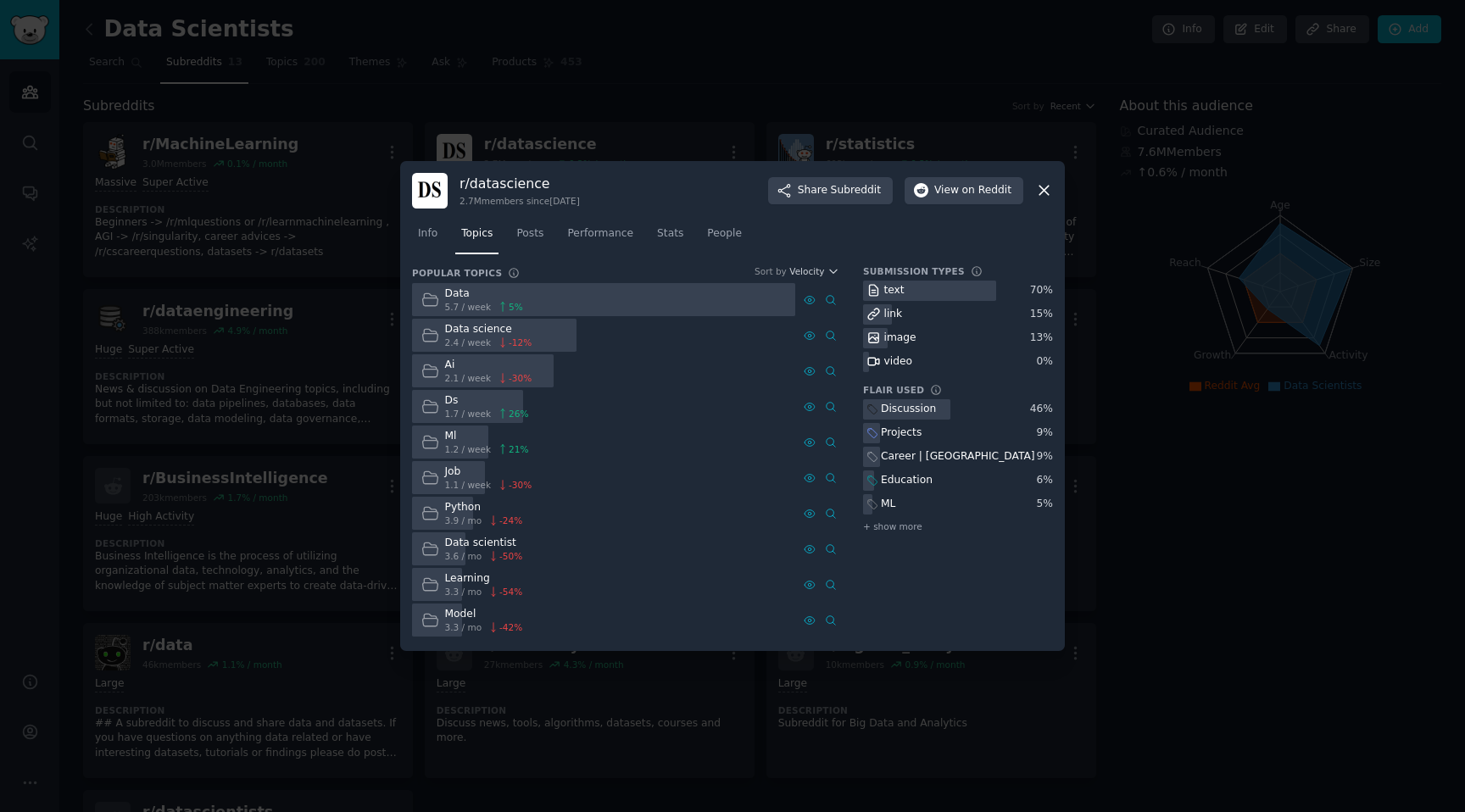
click at [1301, 611] on div at bounding box center [732, 406] width 1465 height 812
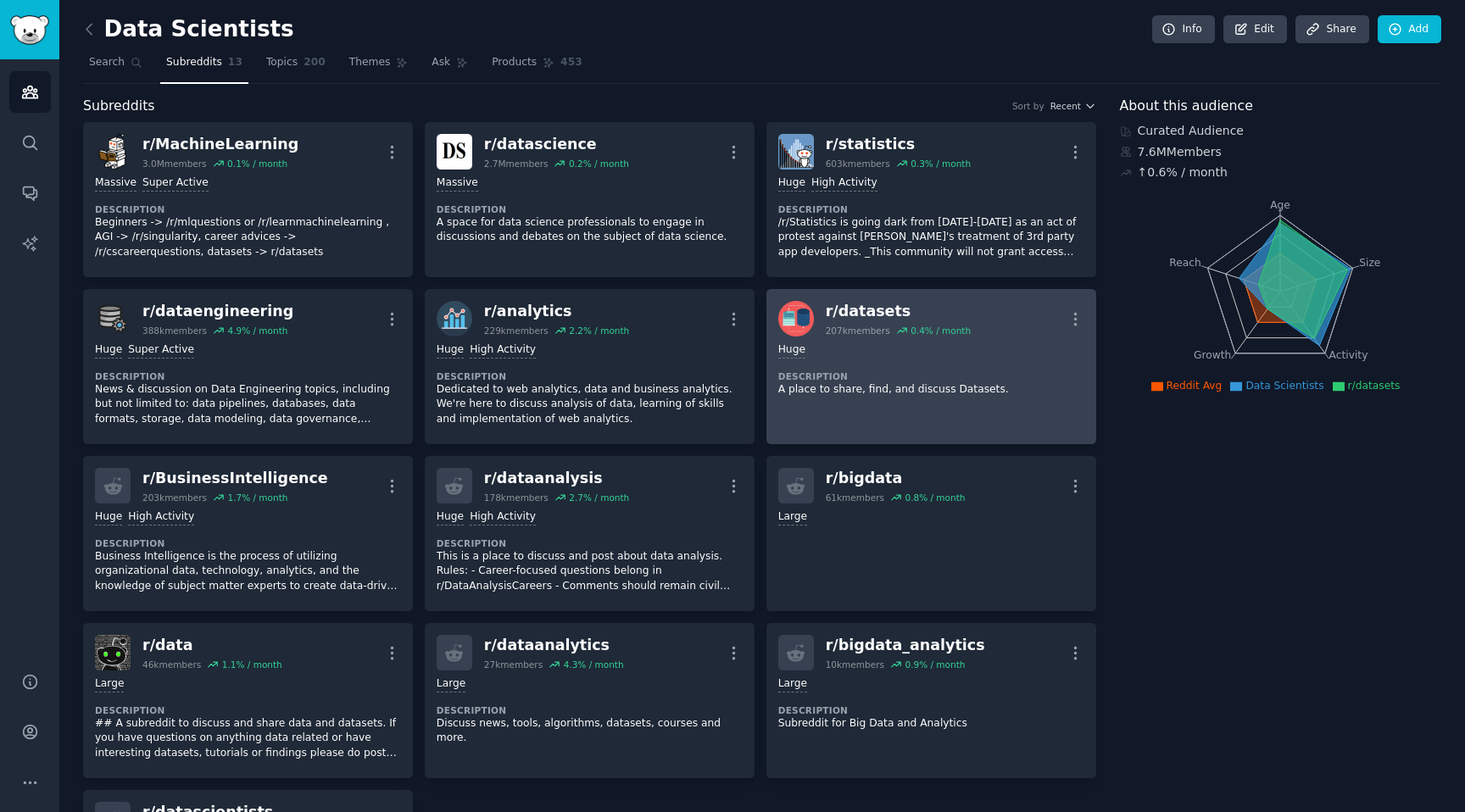
click at [991, 315] on div "r/ datasets 207k members 0.4 % / month More" at bounding box center [930, 318] width 306 height 35
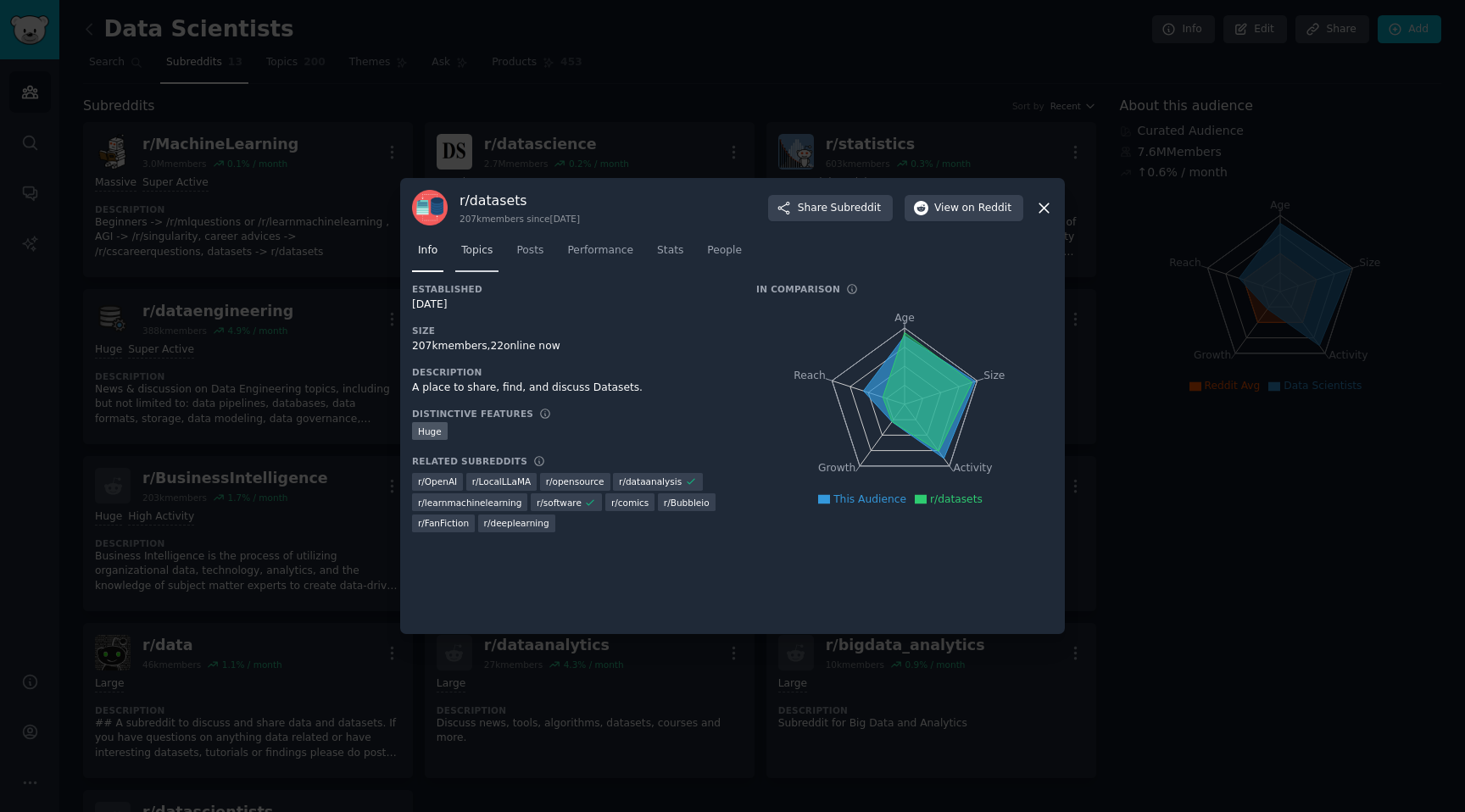
click at [489, 244] on span "Topics" at bounding box center [477, 251] width 31 height 15
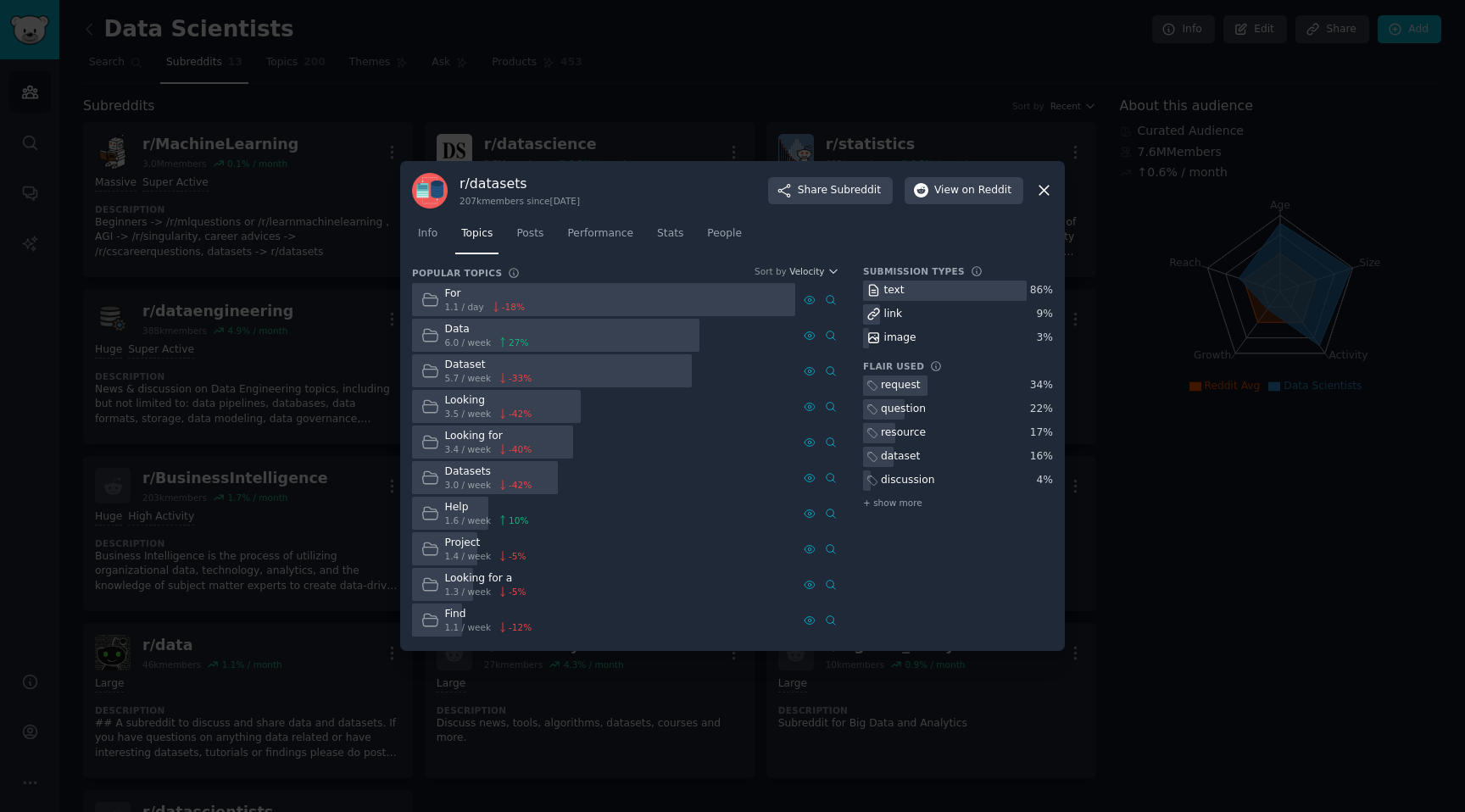
click at [1383, 624] on div at bounding box center [732, 406] width 1465 height 812
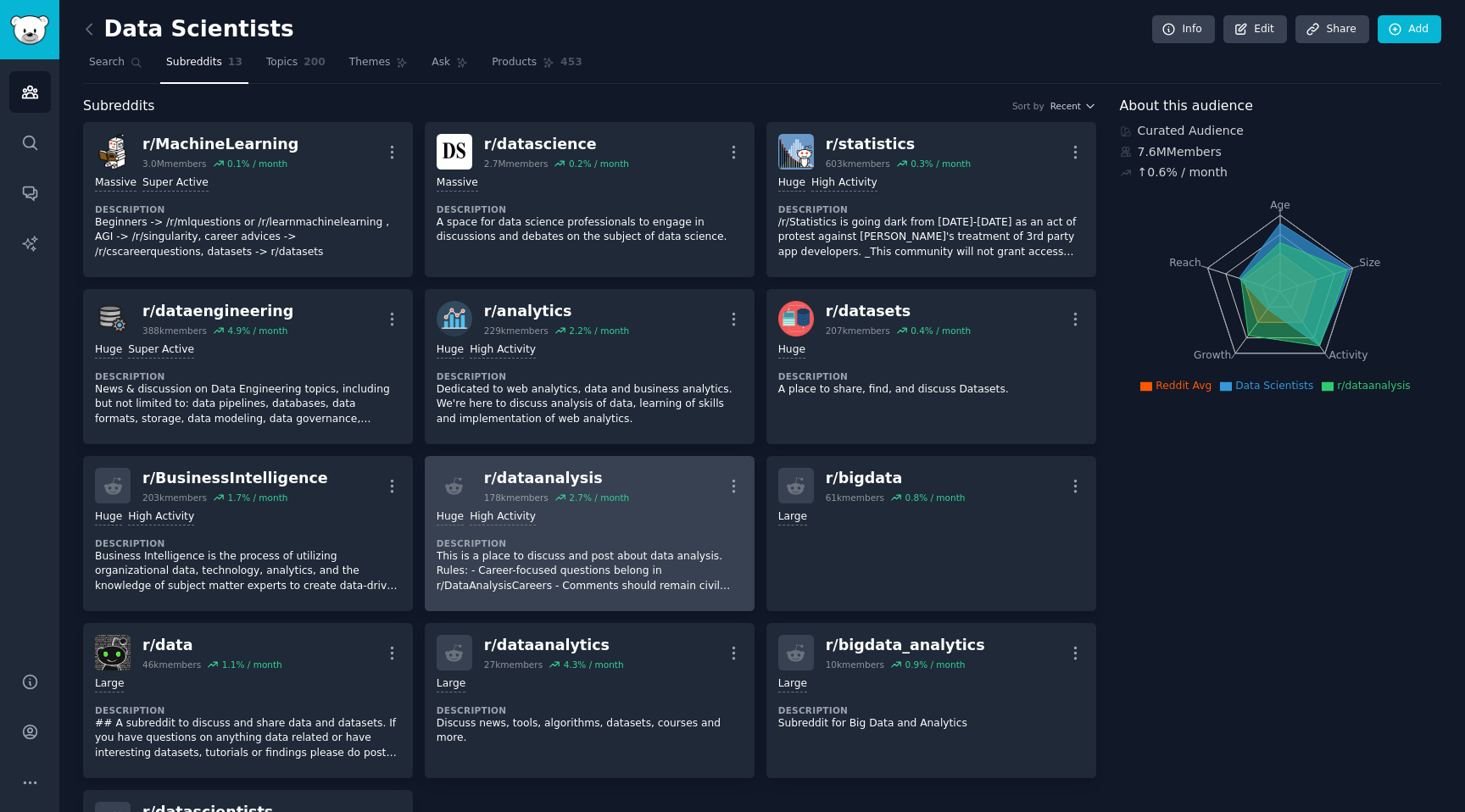
click at [669, 493] on div "r/ dataanalysis 178k members 2.7 % / month More" at bounding box center [589, 486] width 306 height 35
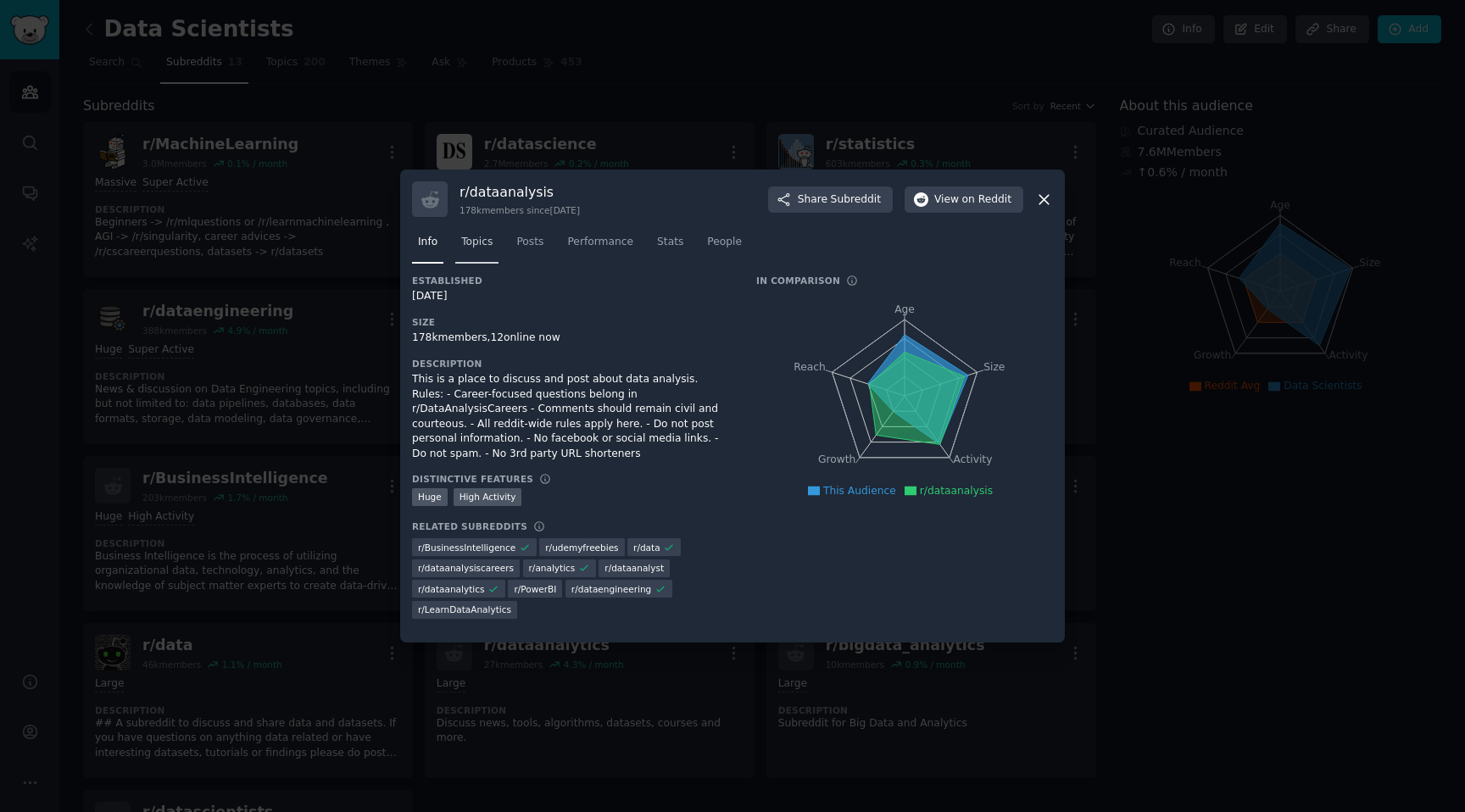
click at [463, 249] on span "Topics" at bounding box center [477, 242] width 31 height 15
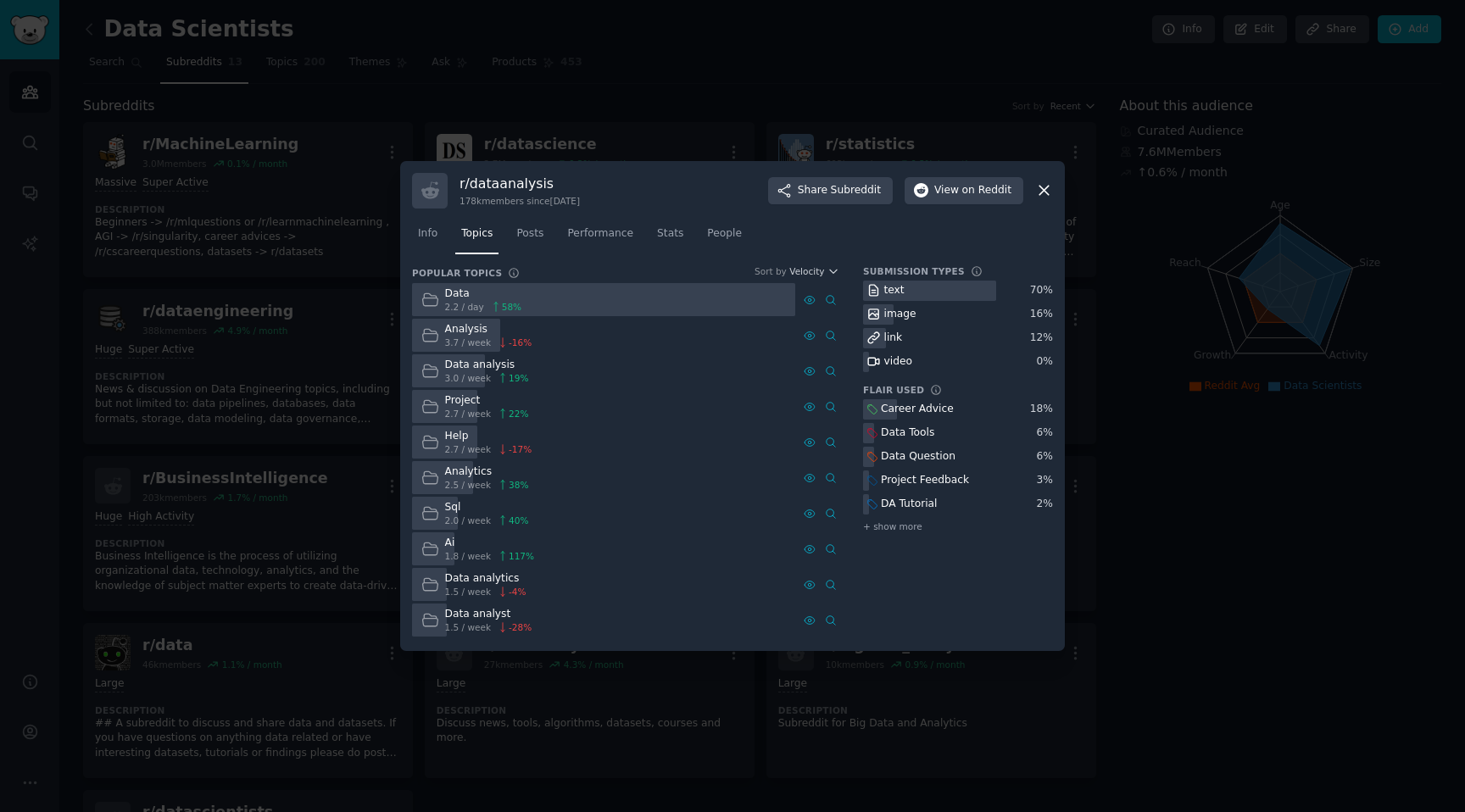
click at [1256, 576] on div at bounding box center [732, 406] width 1465 height 812
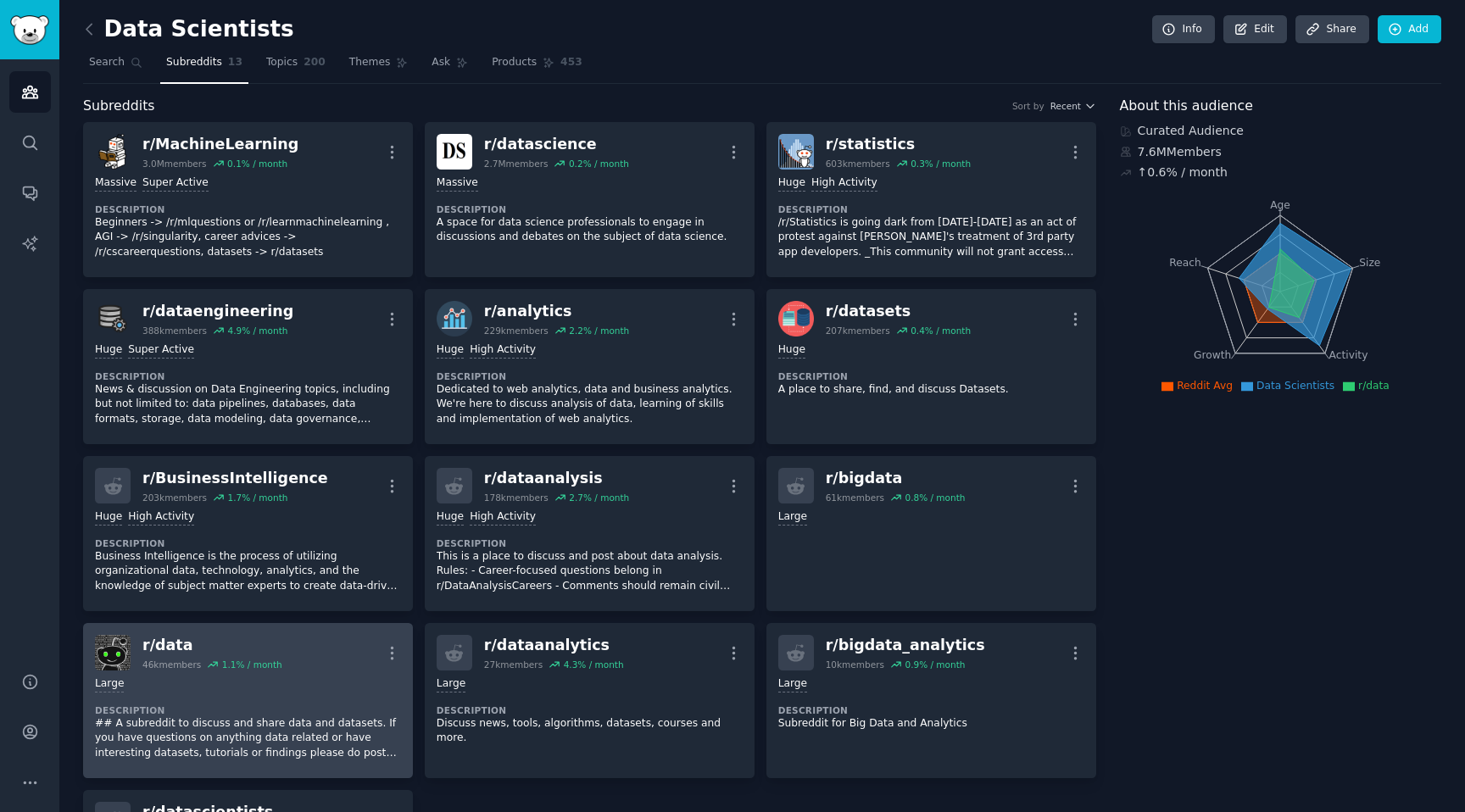
click at [317, 647] on div "r/ data 46k members 1.1 % / month More" at bounding box center [248, 653] width 306 height 35
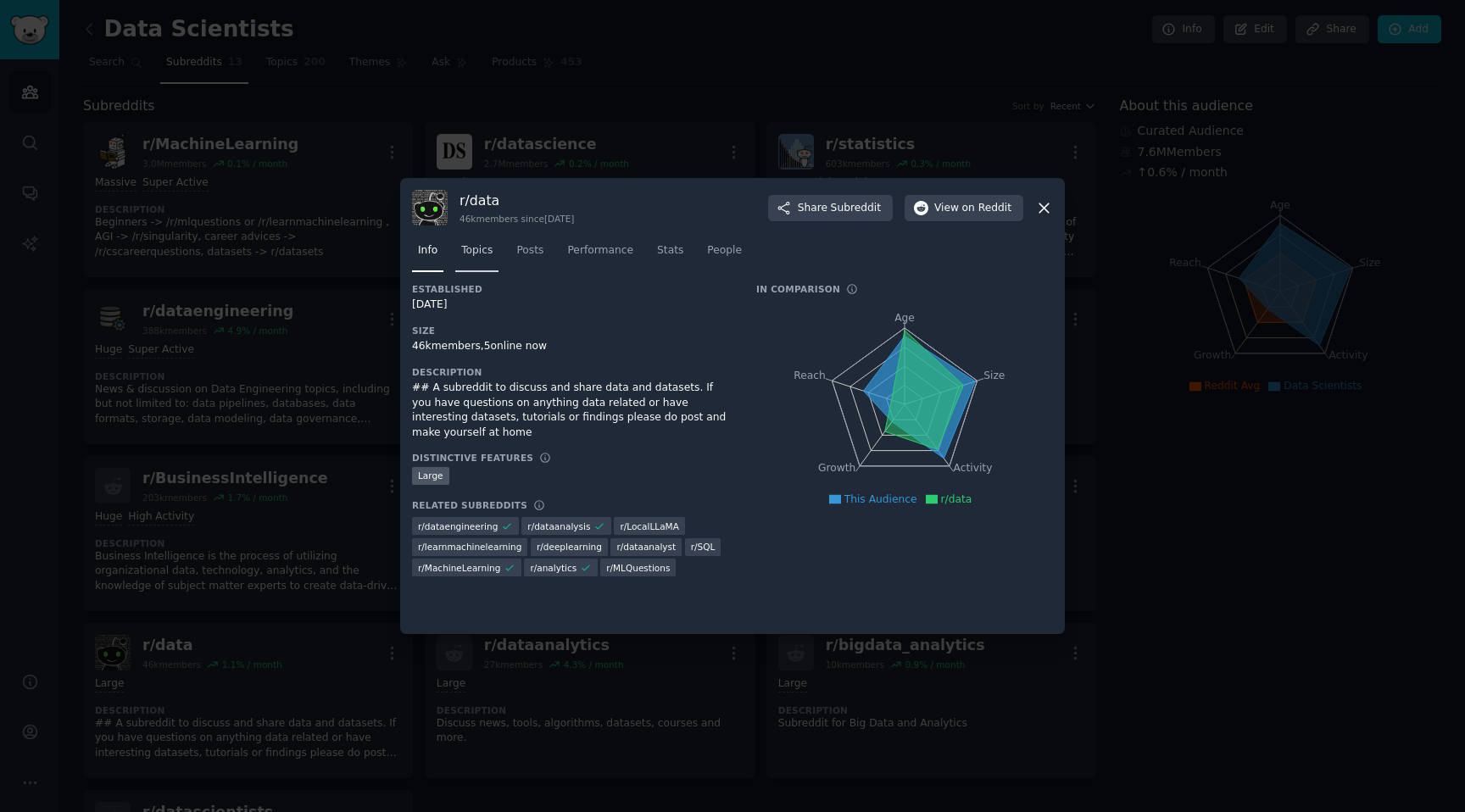
click at [496, 250] on link "Topics" at bounding box center [476, 255] width 43 height 35
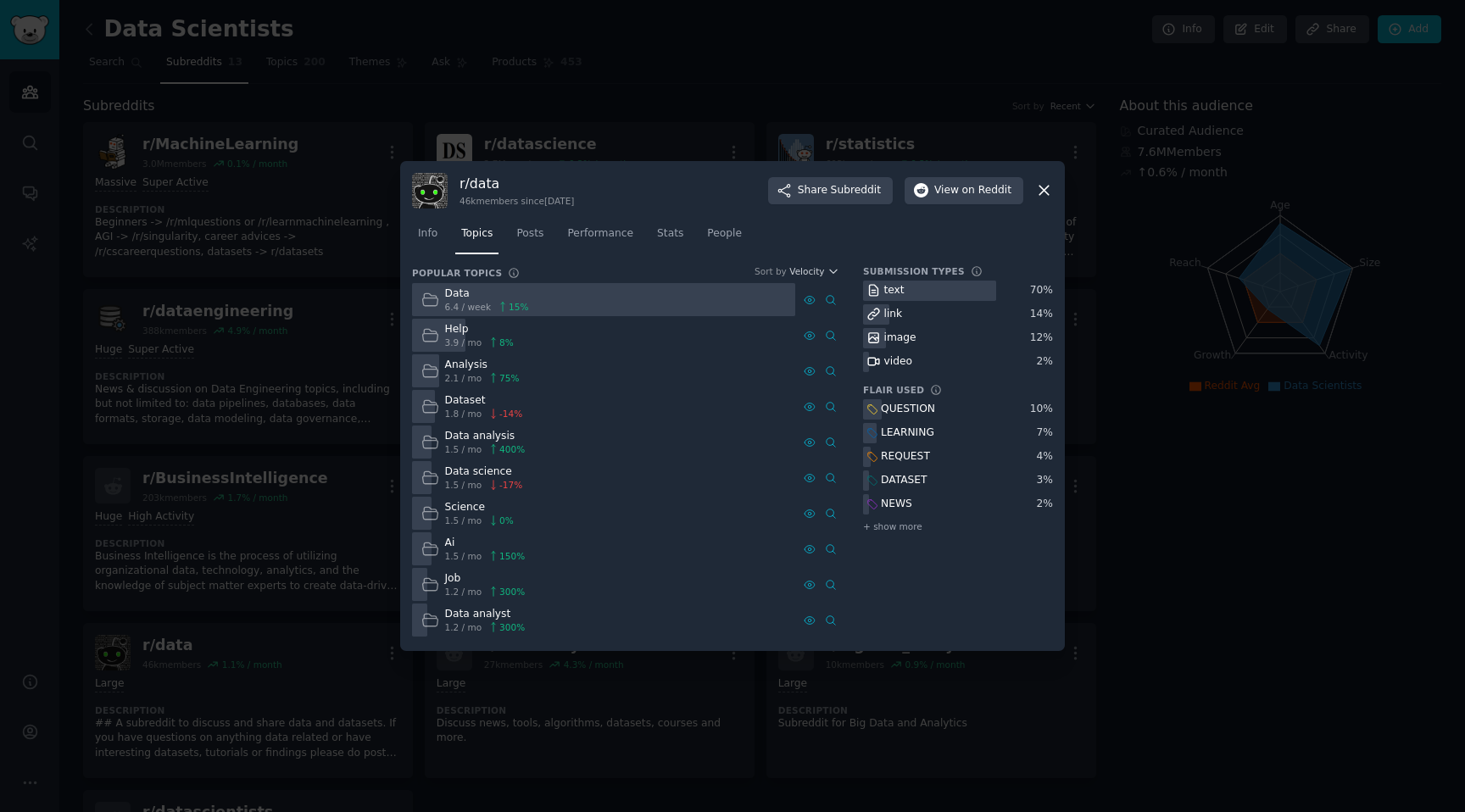
click at [1287, 570] on div at bounding box center [732, 406] width 1465 height 812
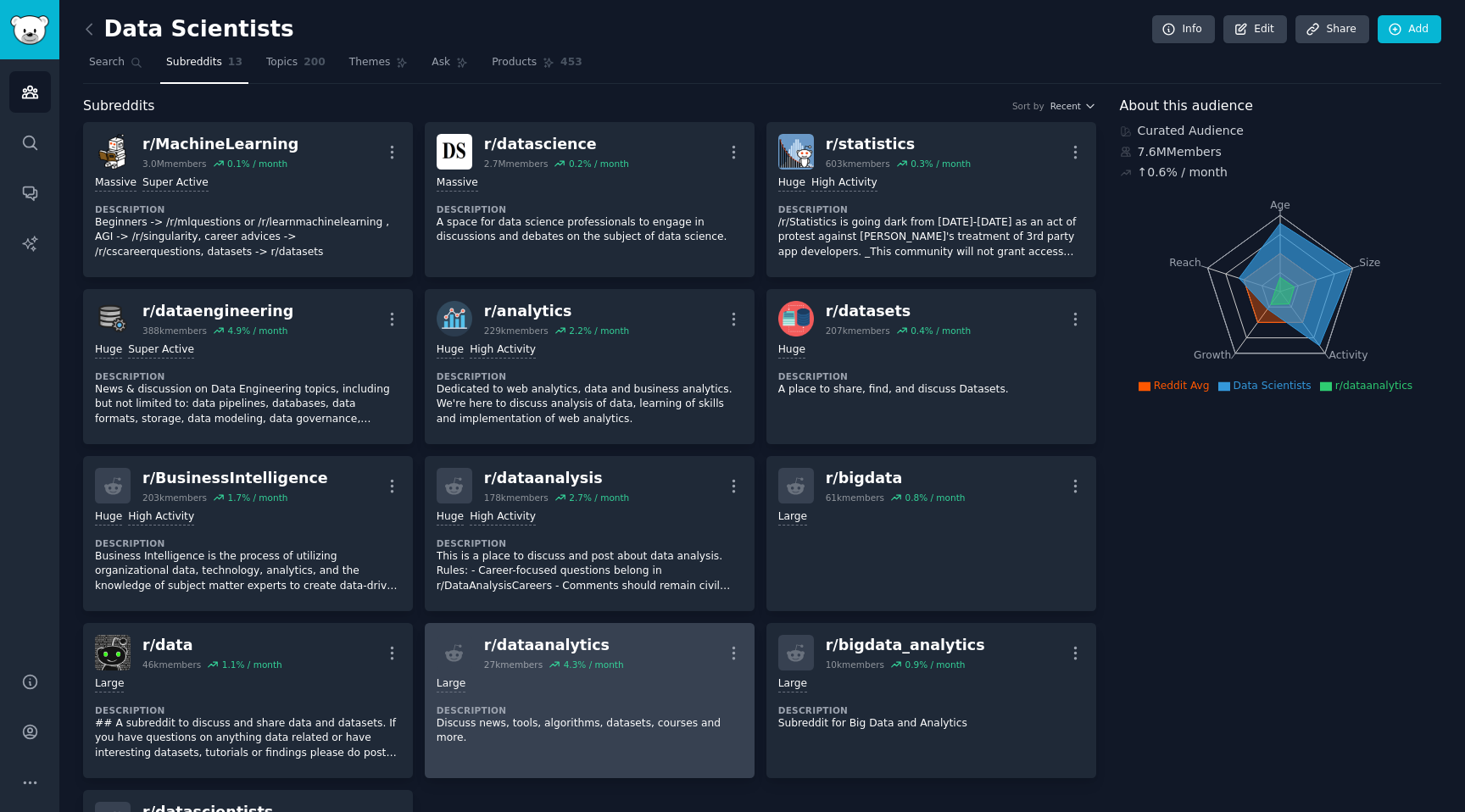
click at [620, 642] on div "r/ dataanalytics" at bounding box center [553, 646] width 140 height 21
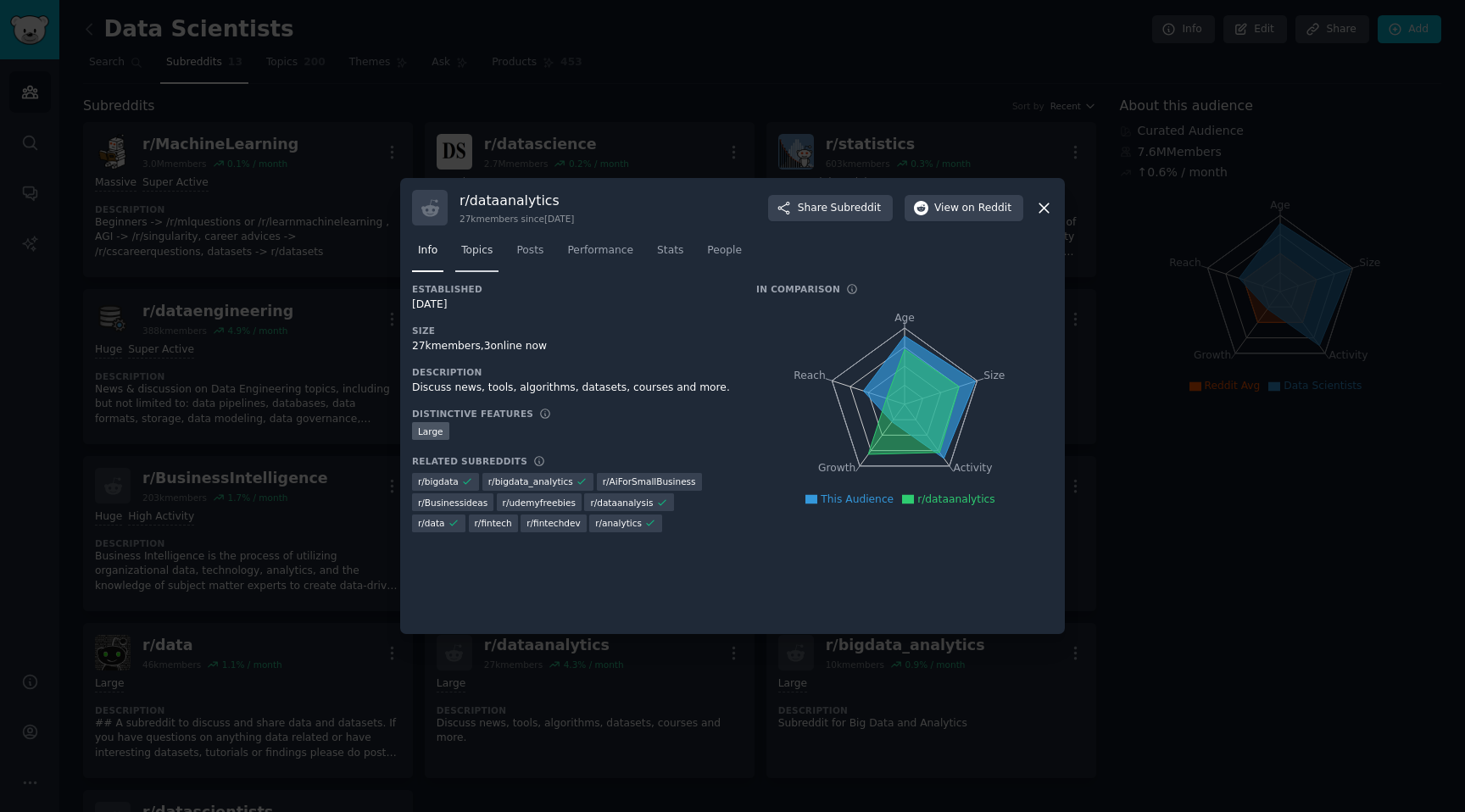
click at [483, 256] on span "Topics" at bounding box center [477, 251] width 31 height 15
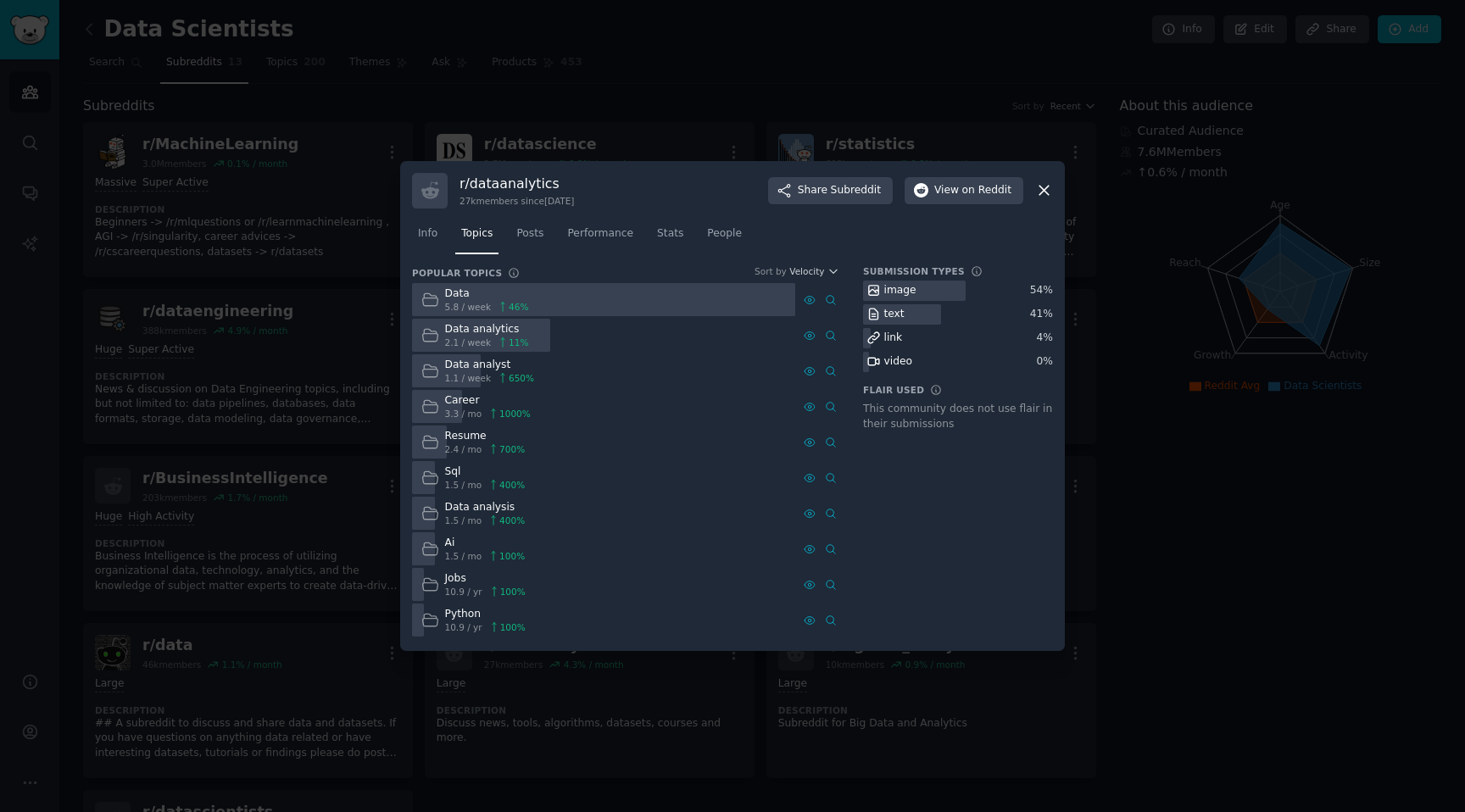
click at [1277, 561] on div at bounding box center [732, 406] width 1465 height 812
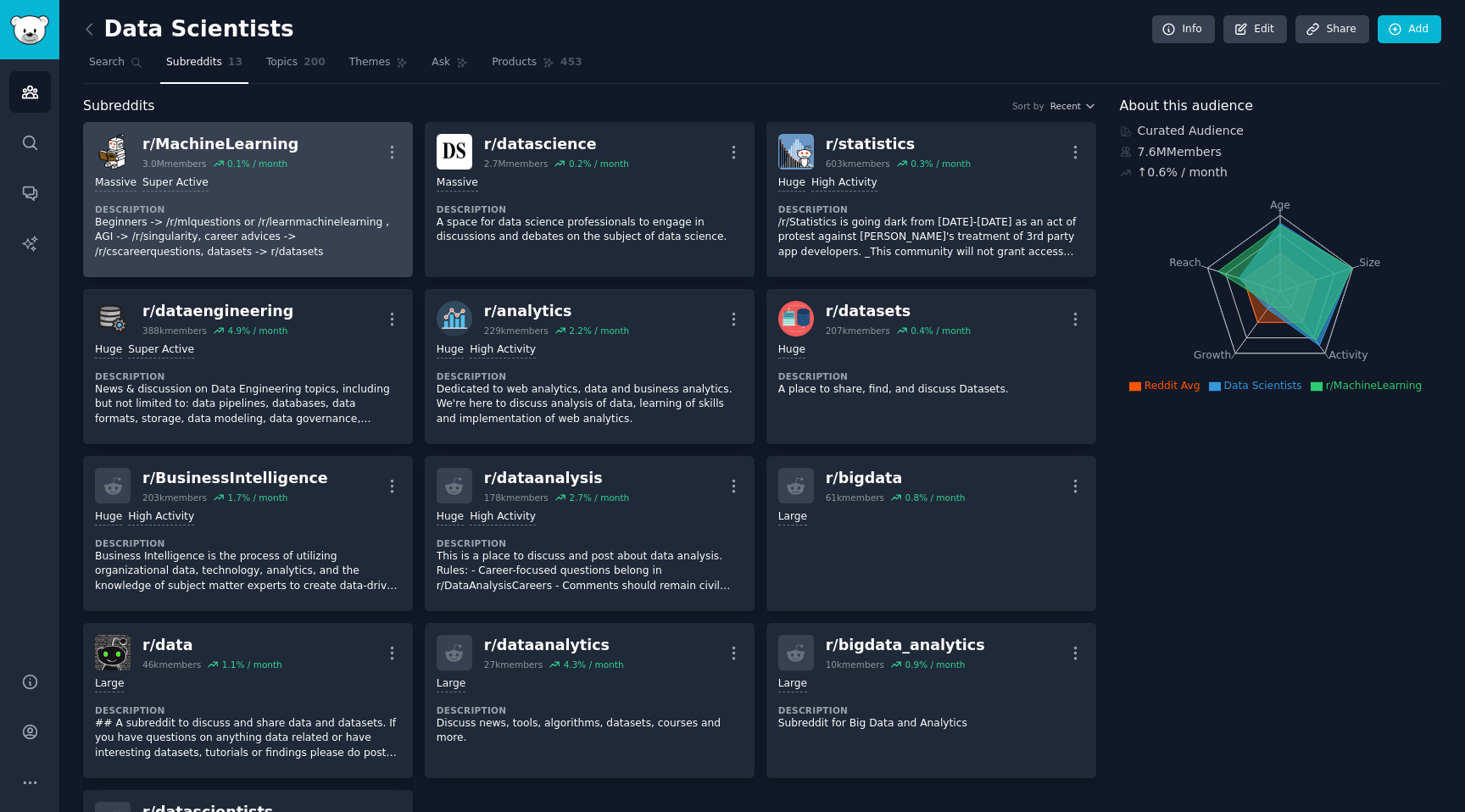
click at [302, 226] on p "Beginners -> /r/mlquestions or /r/learnmachinelearning , AGI -> /r/singularity,…" at bounding box center [248, 238] width 306 height 45
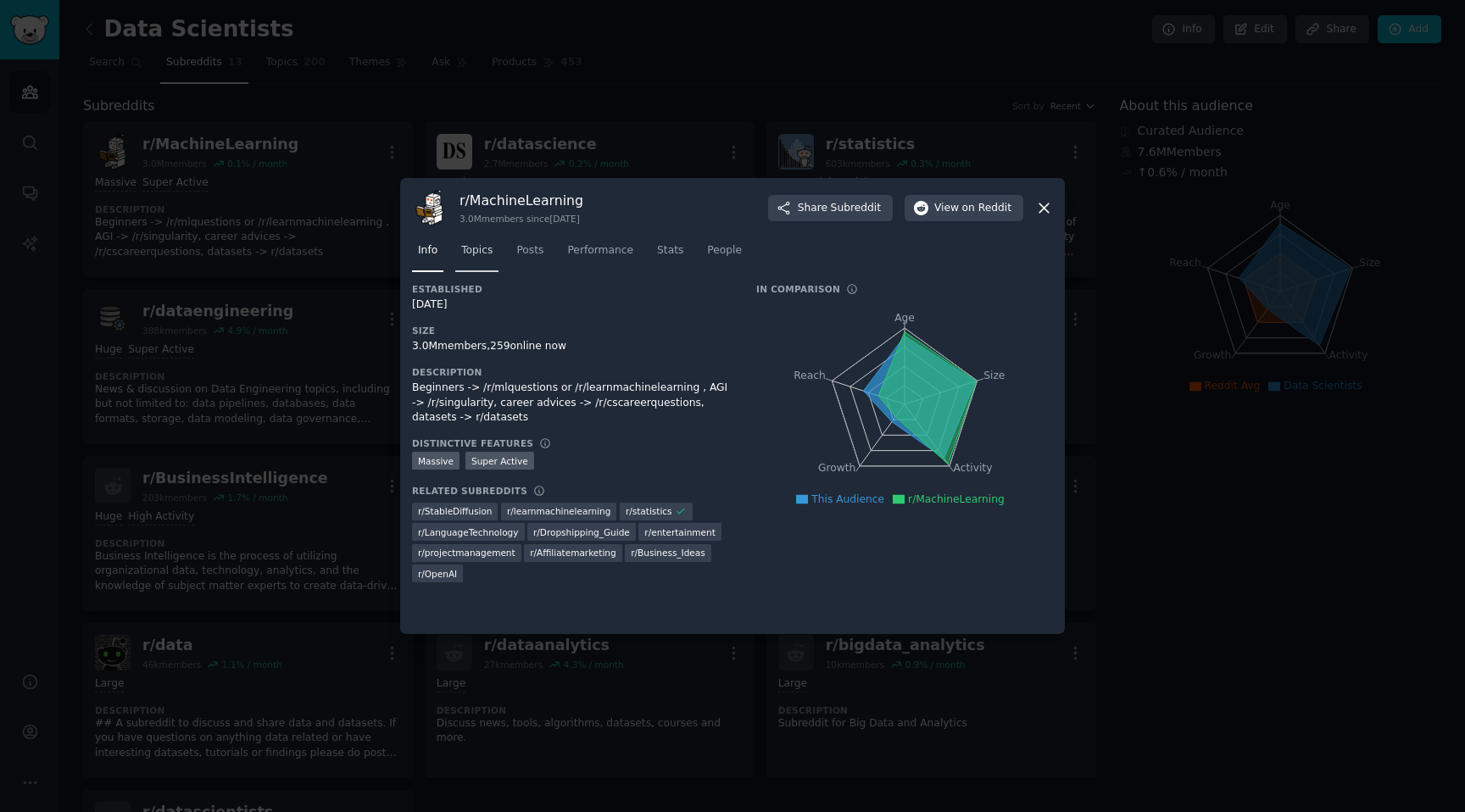
click at [483, 262] on link "Topics" at bounding box center [476, 255] width 43 height 35
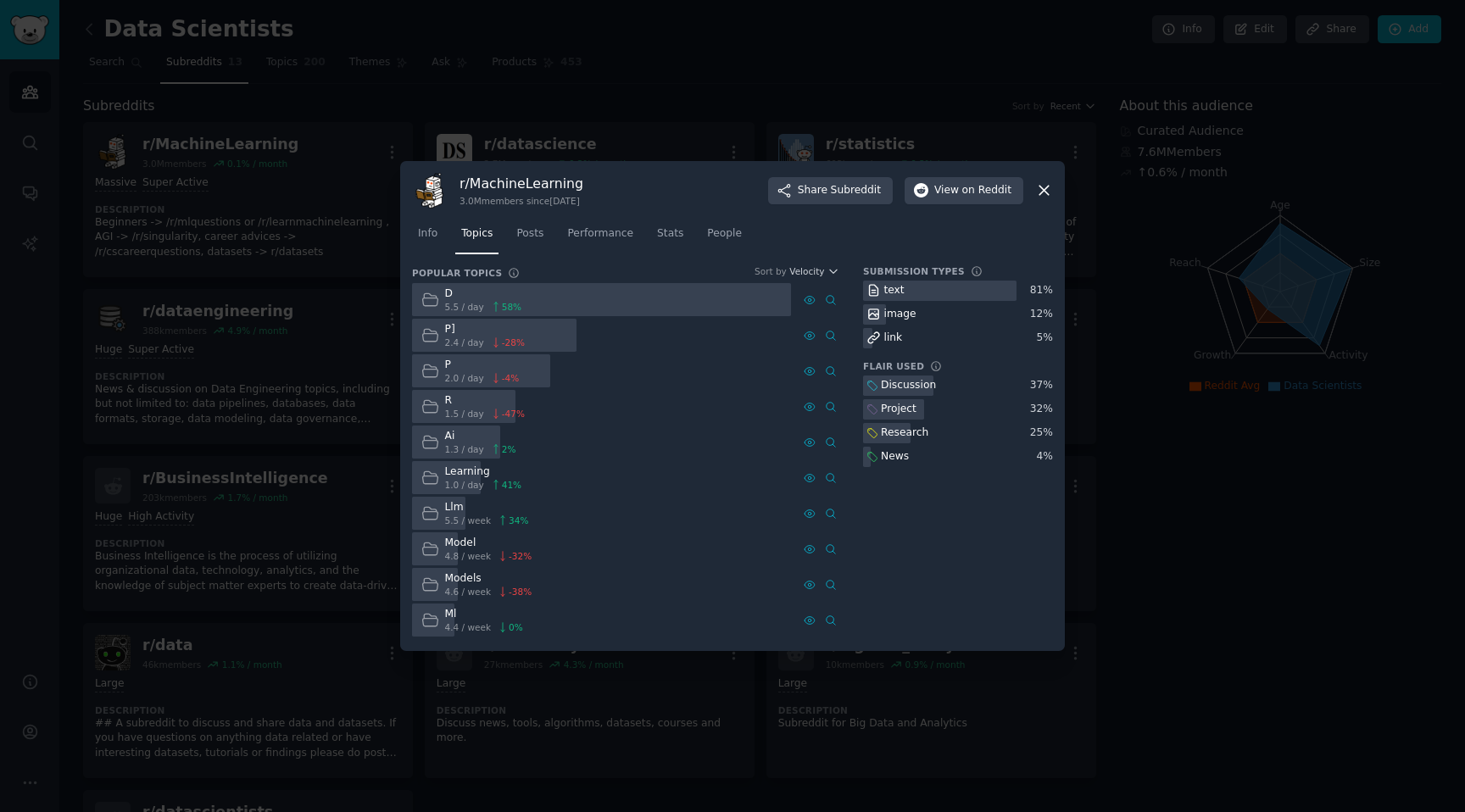
click at [1234, 593] on div at bounding box center [732, 406] width 1465 height 812
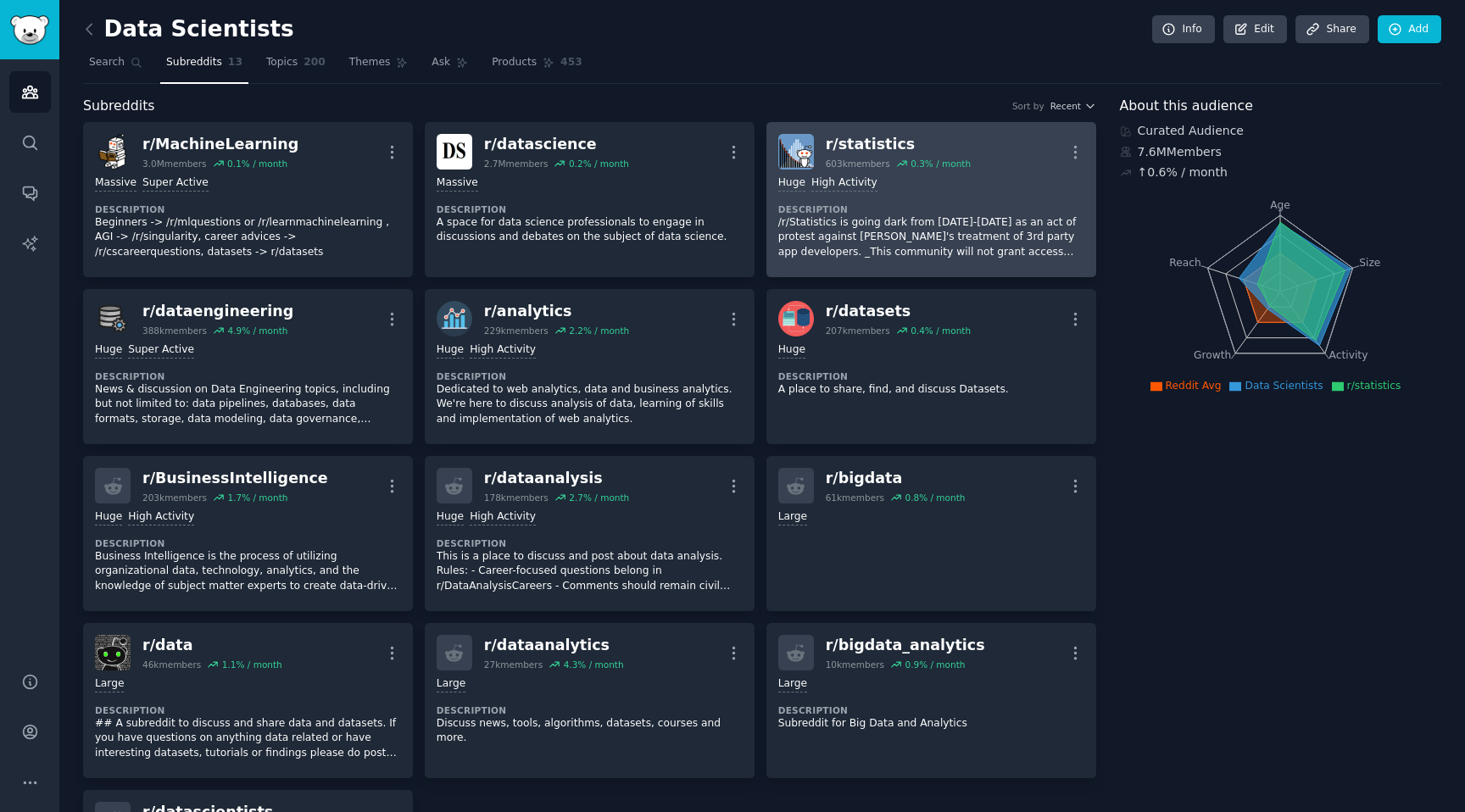
click at [917, 250] on p "/r/Statistics is going dark from [DATE]-[DATE] as an act of protest against [PE…" at bounding box center [930, 238] width 306 height 45
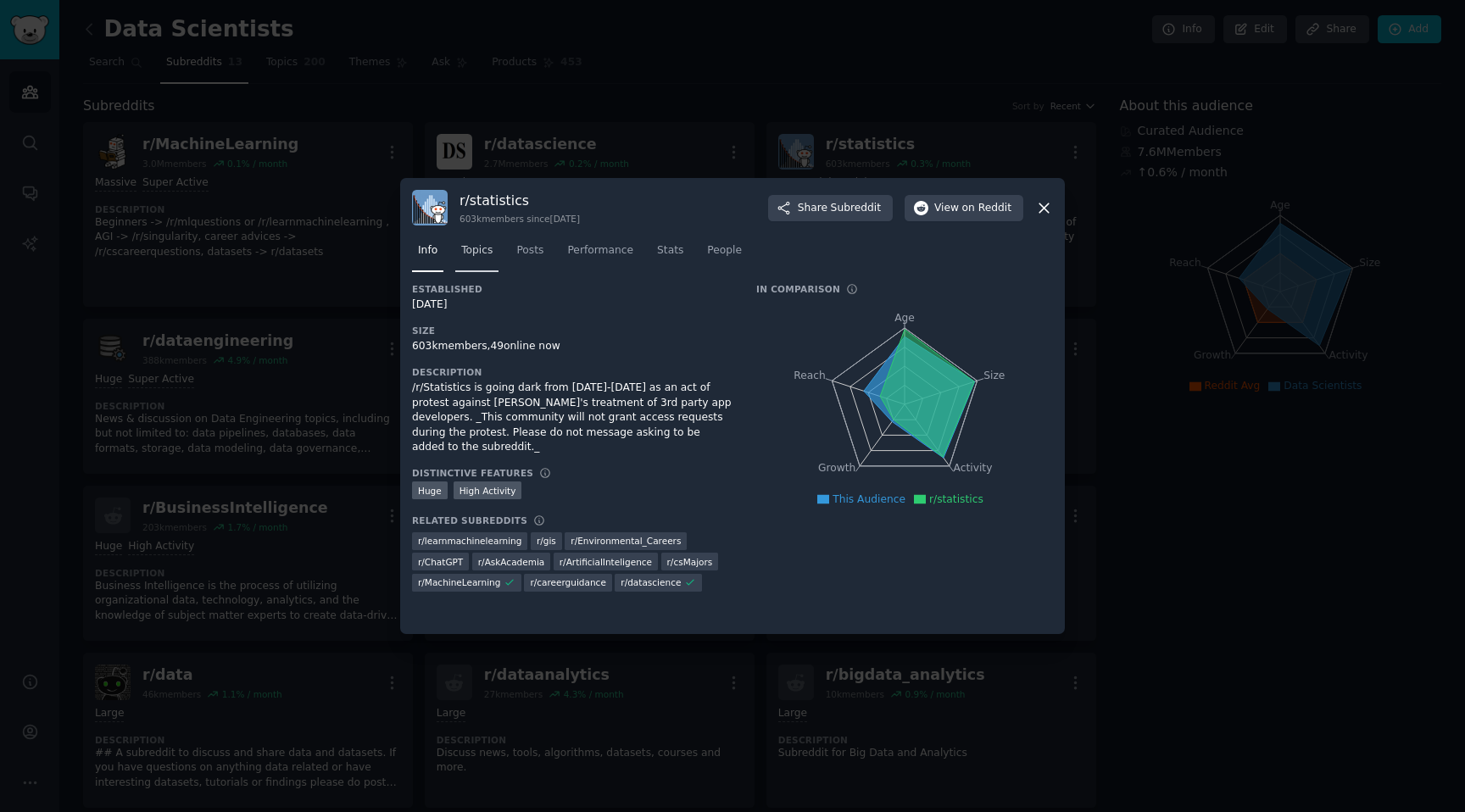
click at [483, 242] on link "Topics" at bounding box center [476, 255] width 43 height 35
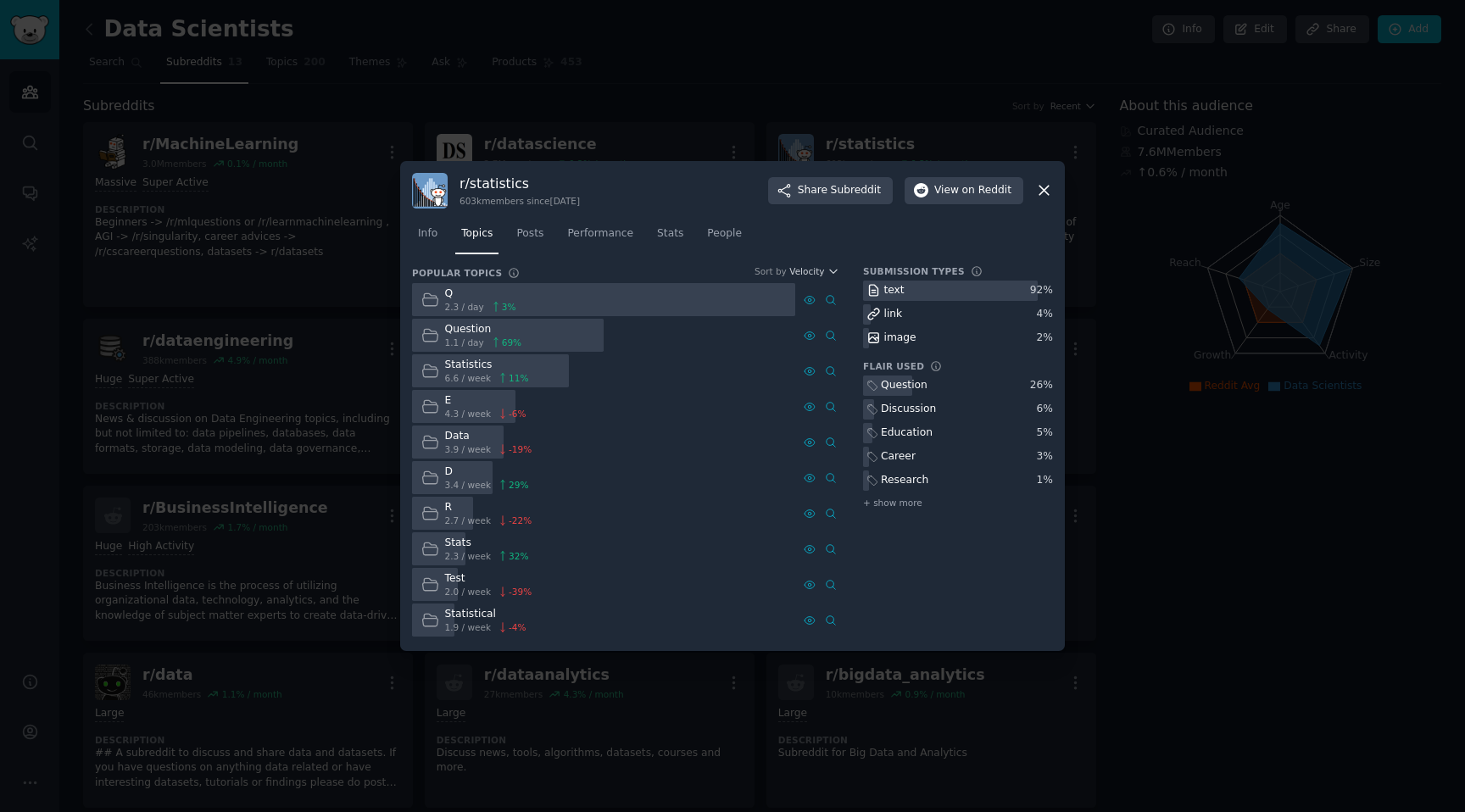
click at [1275, 624] on div at bounding box center [732, 406] width 1465 height 812
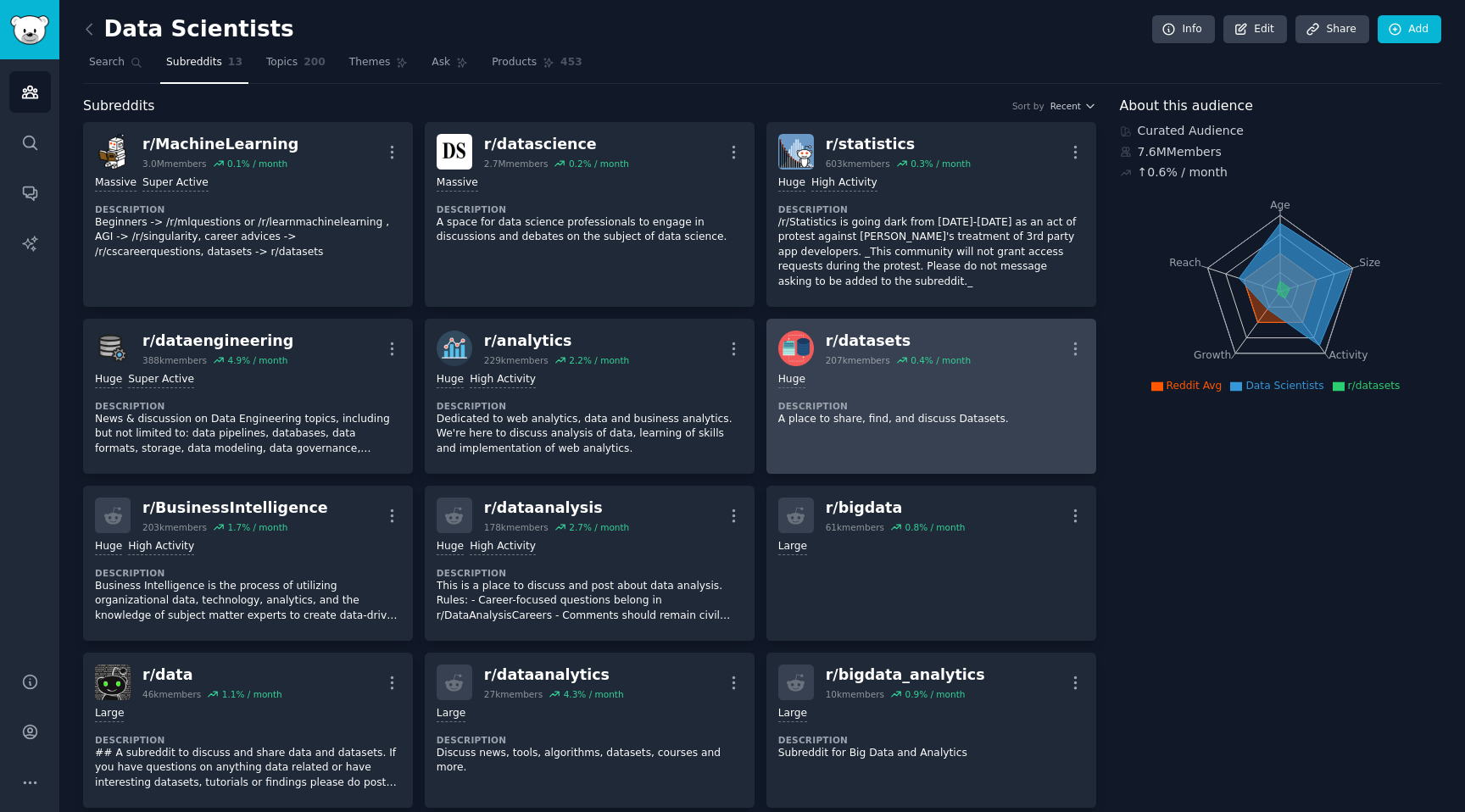
click at [976, 427] on div "100,000 - 1,000,000 members Huge Description A place to share, find, and discus…" at bounding box center [930, 399] width 306 height 66
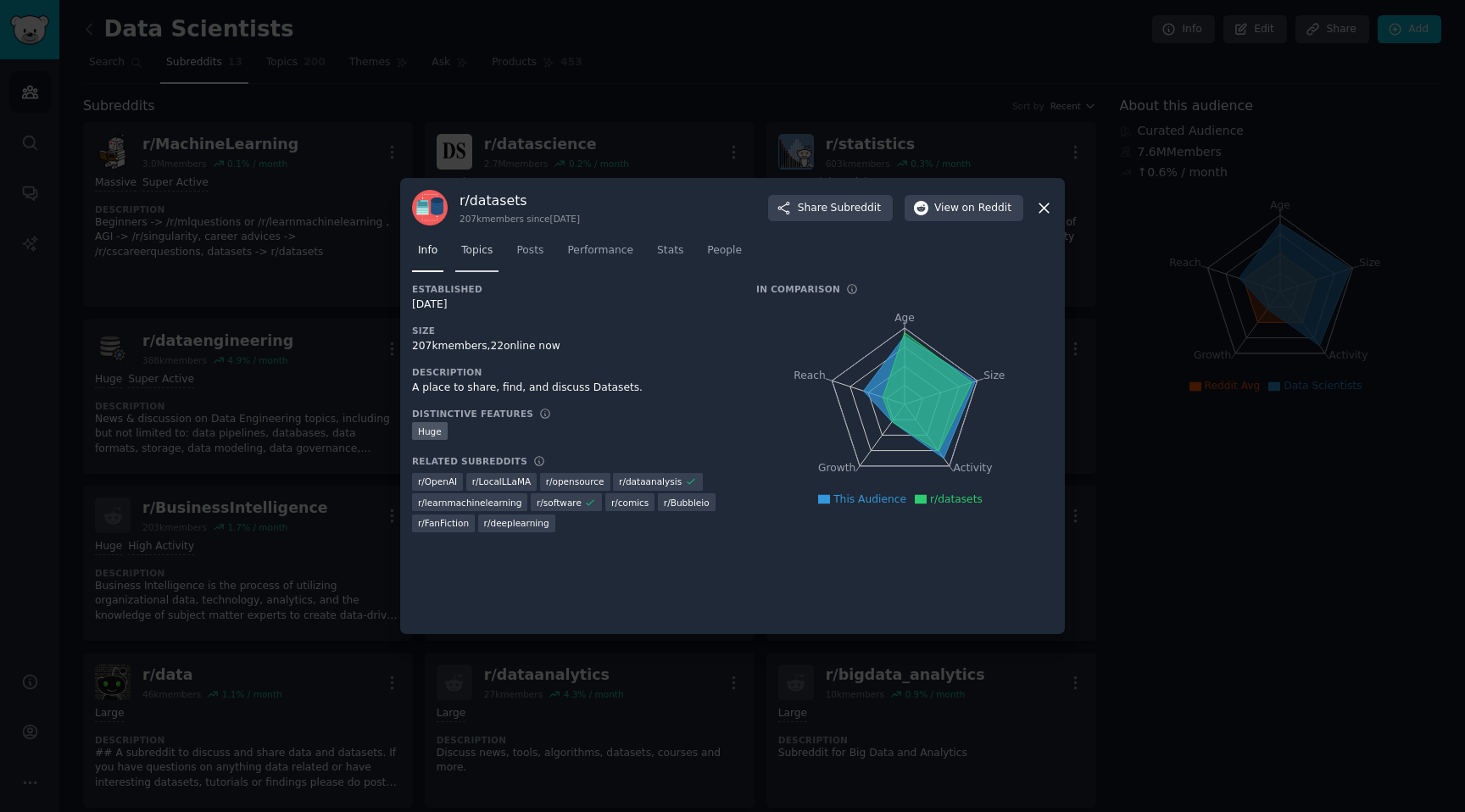
click at [474, 248] on span "Topics" at bounding box center [477, 251] width 31 height 15
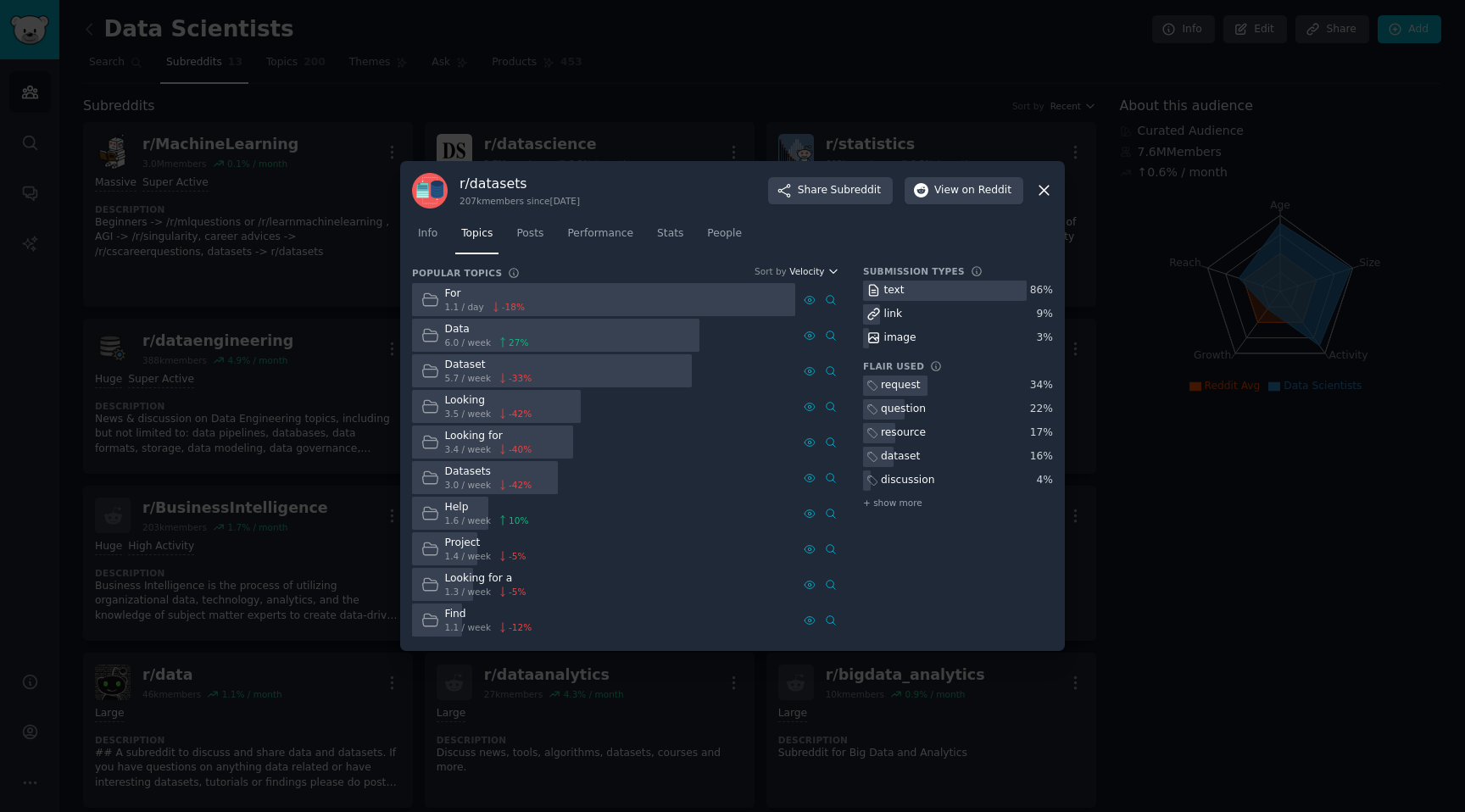
click at [831, 276] on icon "button" at bounding box center [833, 271] width 12 height 12
click at [786, 328] on div "Growth" at bounding box center [754, 334] width 157 height 30
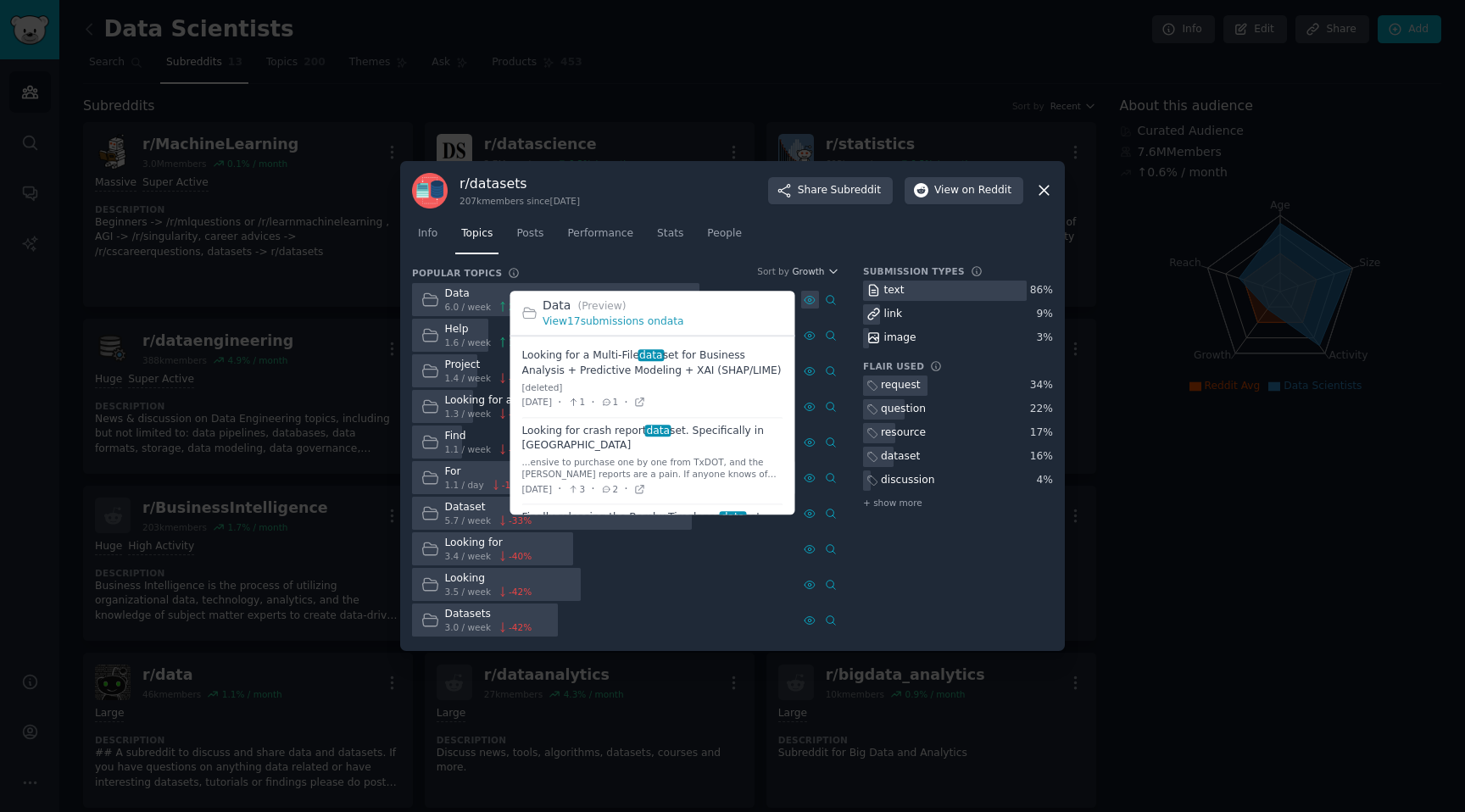
click at [811, 299] on icon at bounding box center [809, 301] width 4 height 4
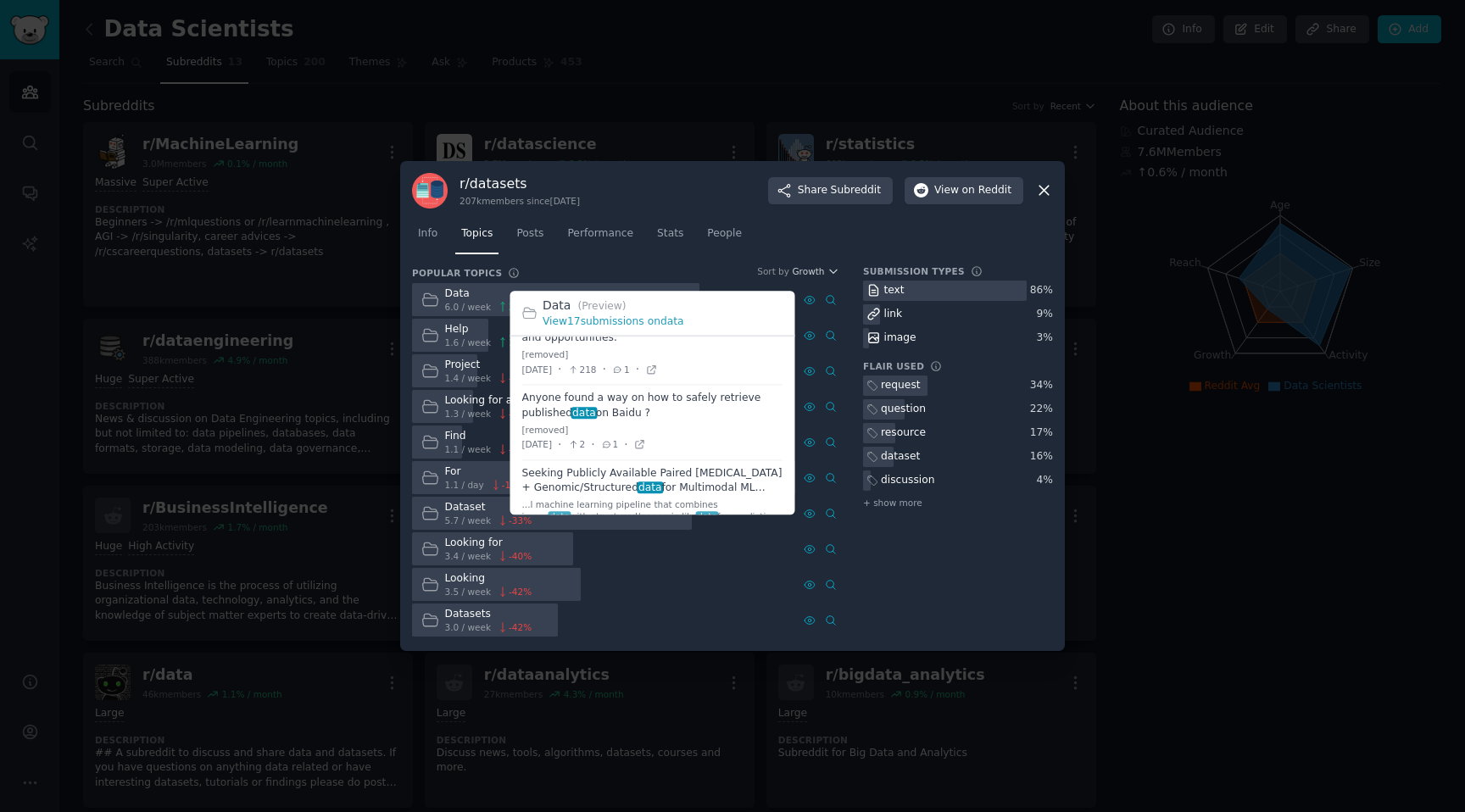
scroll to position [625, 0]
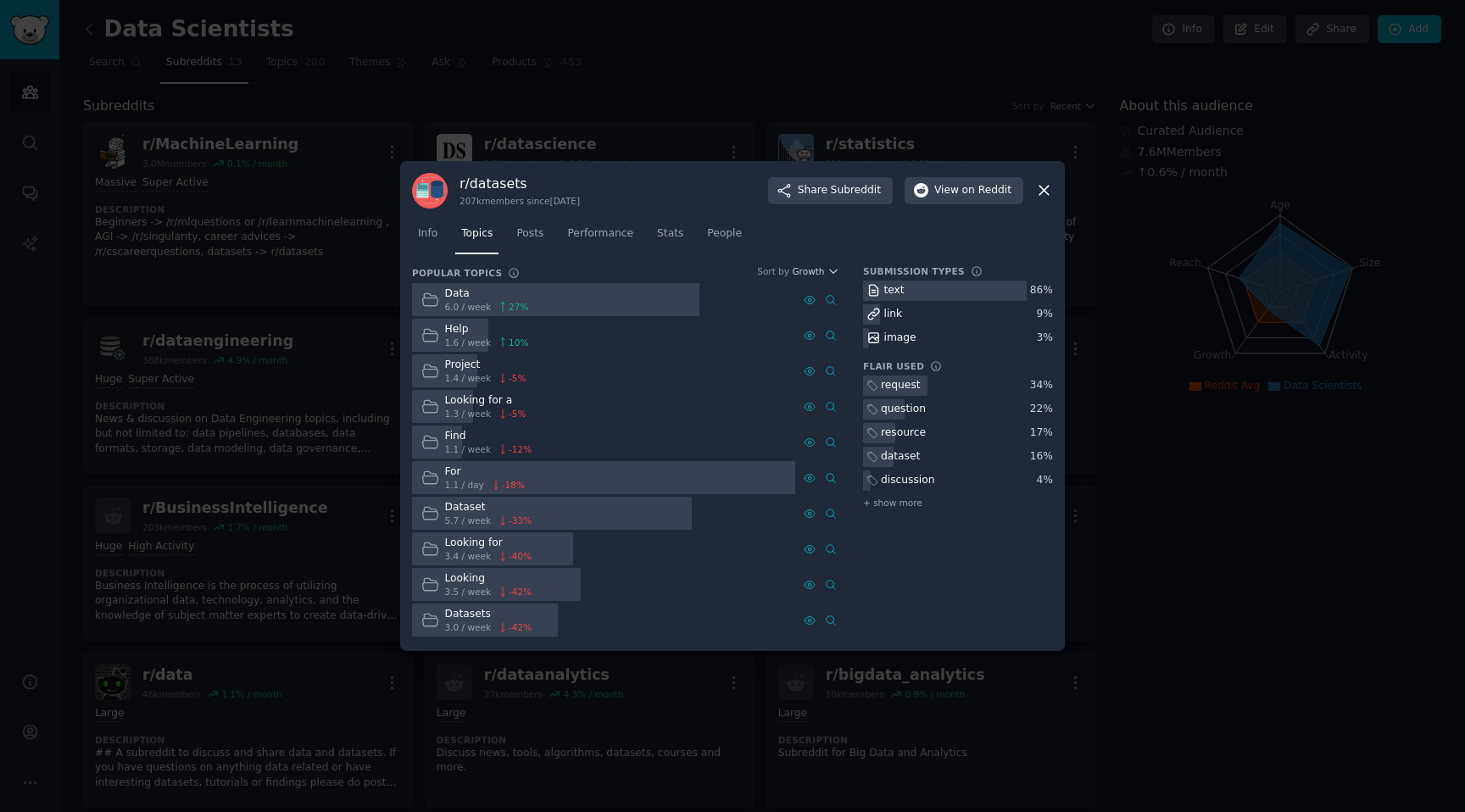
click at [1138, 579] on div at bounding box center [732, 406] width 1465 height 812
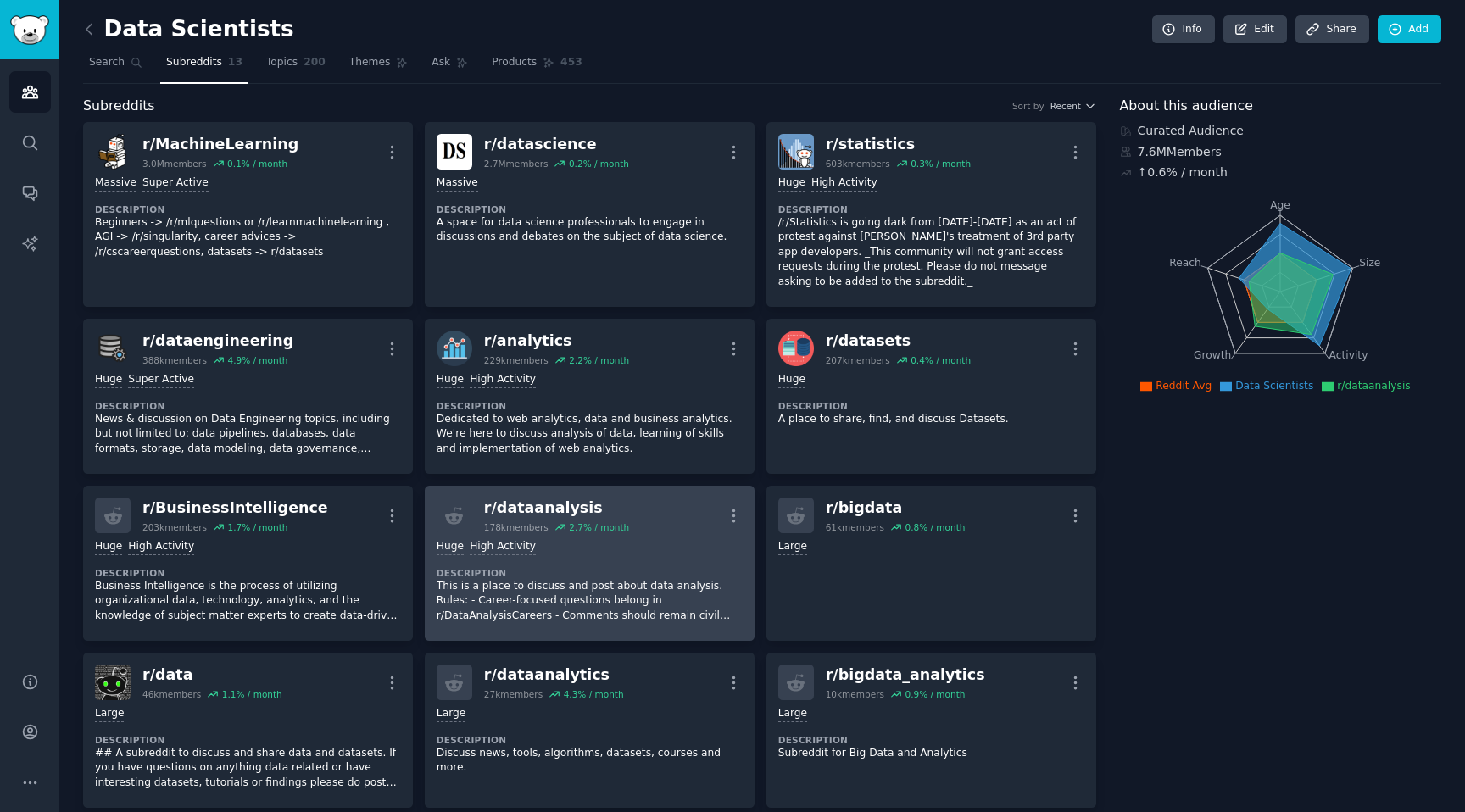
click at [638, 551] on div ">= 80th percentile for submissions / day Huge High Activity" at bounding box center [589, 547] width 306 height 16
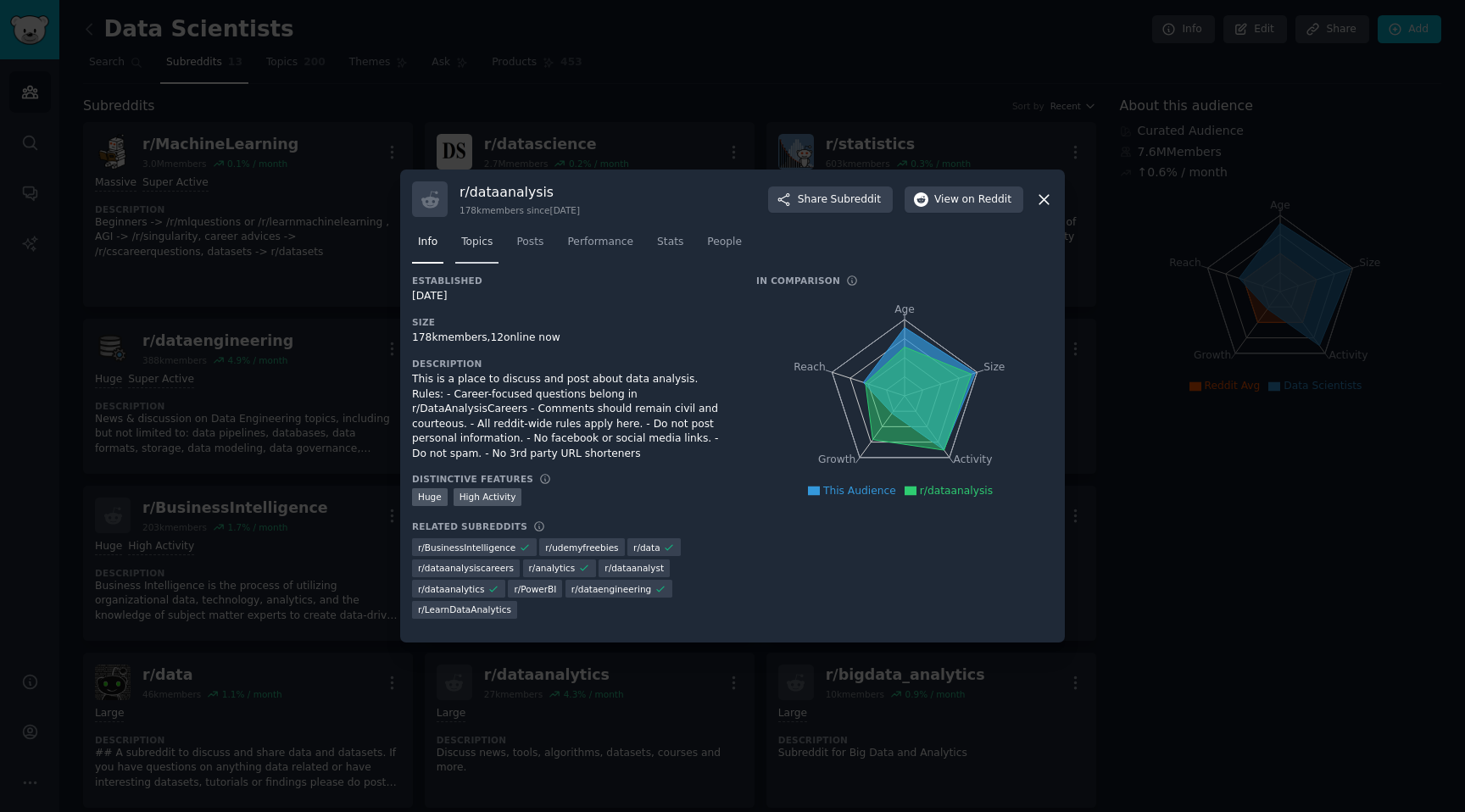
click at [476, 246] on span "Topics" at bounding box center [477, 242] width 31 height 15
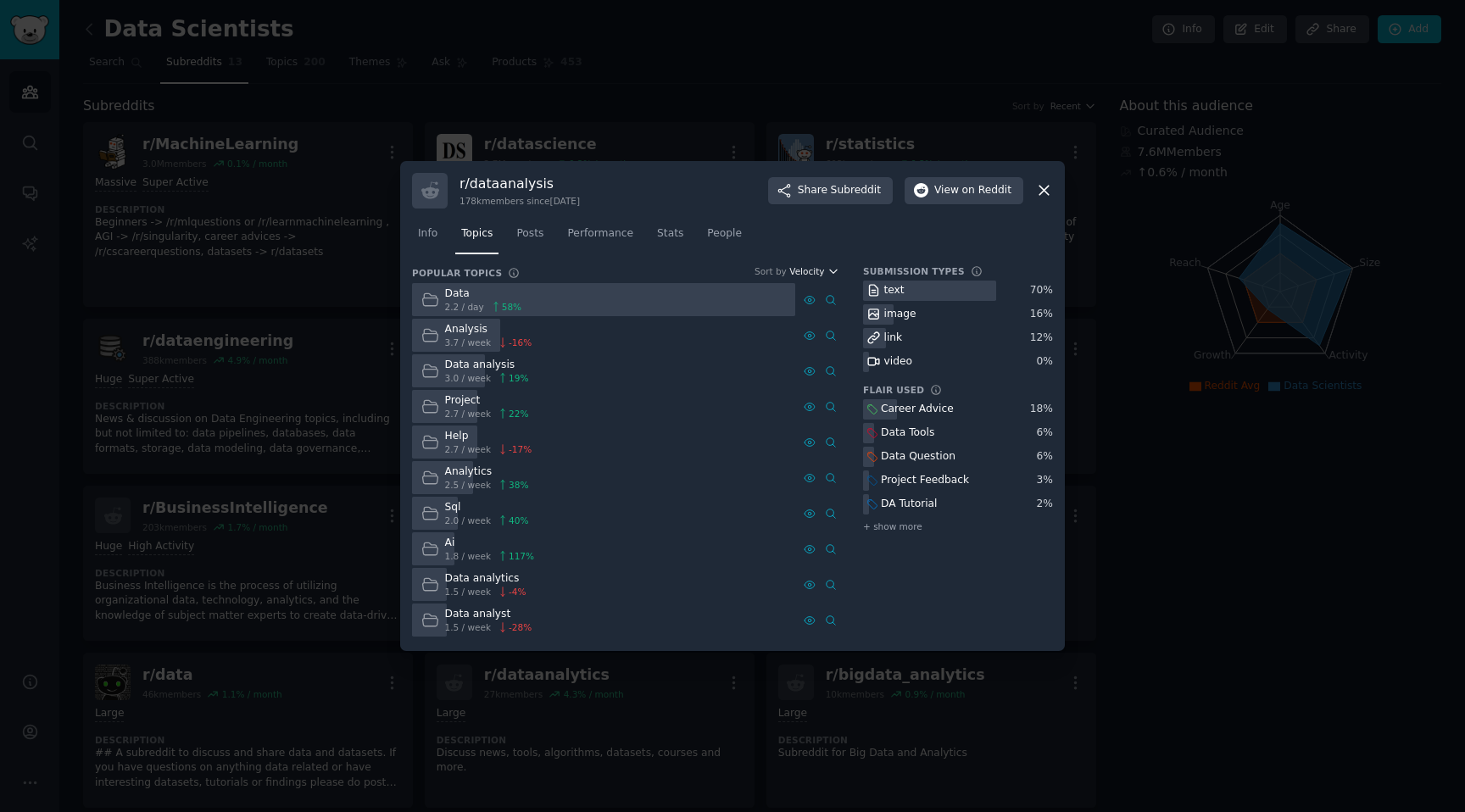
click at [819, 269] on span "Velocity" at bounding box center [806, 271] width 35 height 12
click at [798, 344] on div "Growth" at bounding box center [754, 334] width 157 height 30
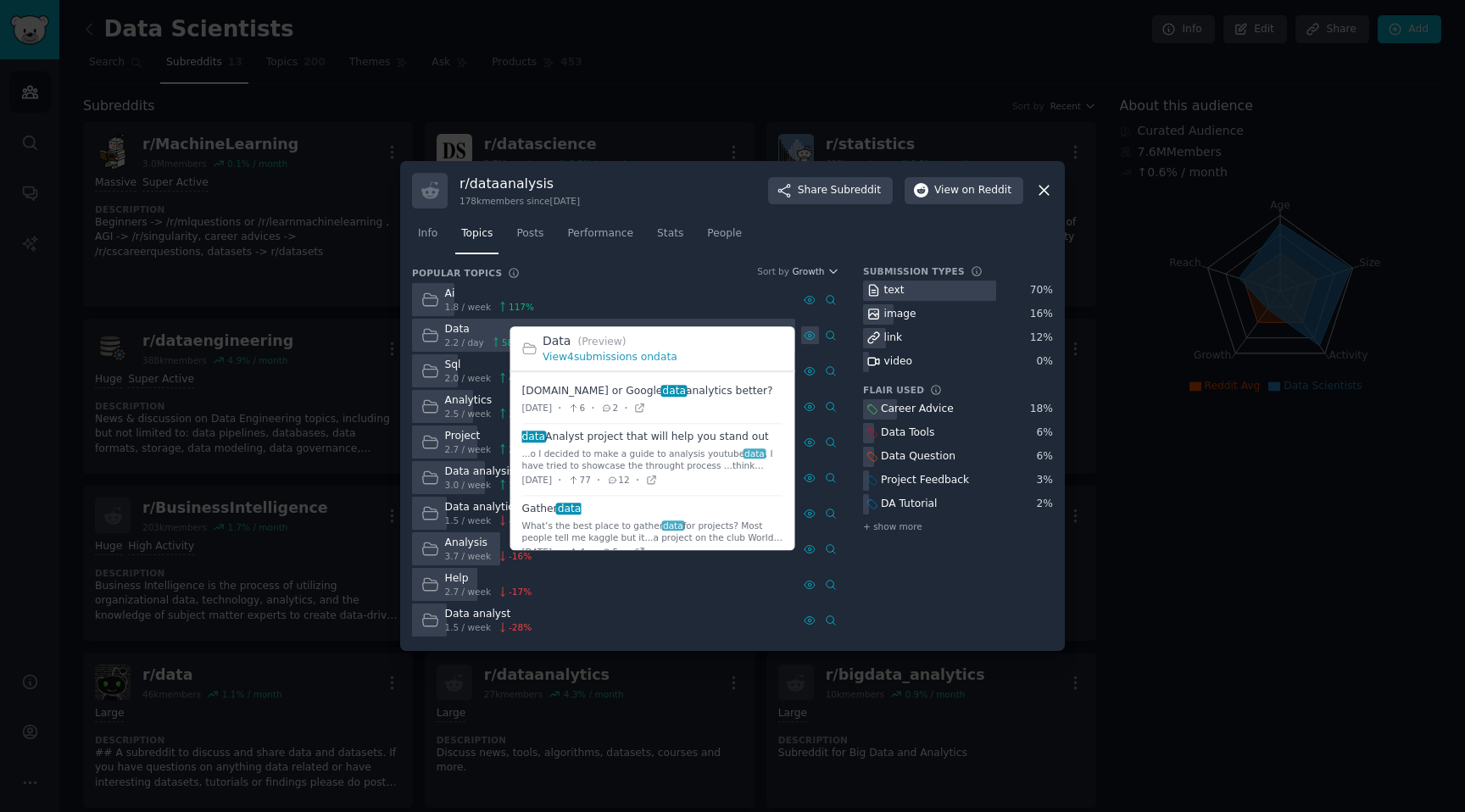
click at [815, 330] on icon at bounding box center [809, 336] width 12 height 12
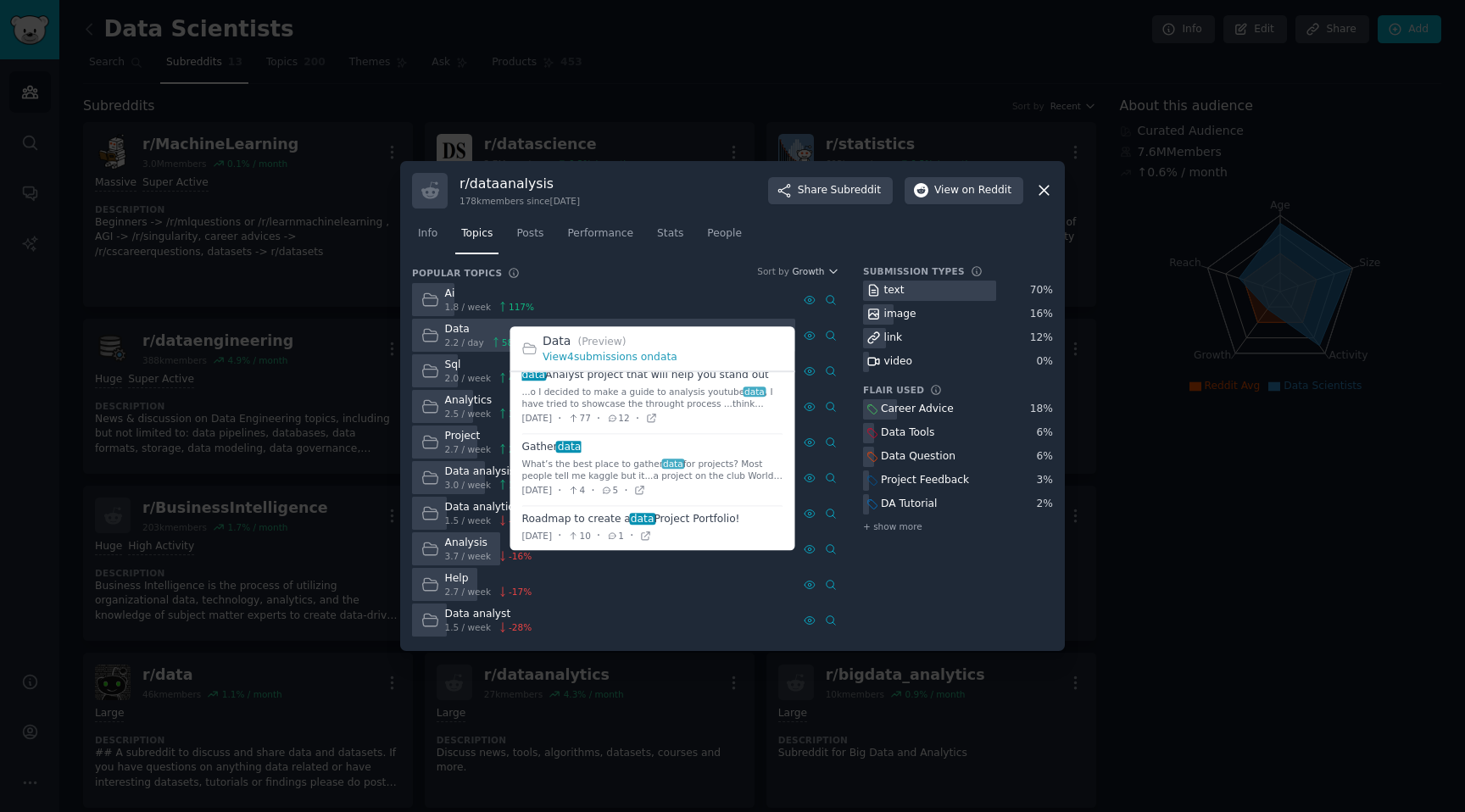
scroll to position [68, 0]
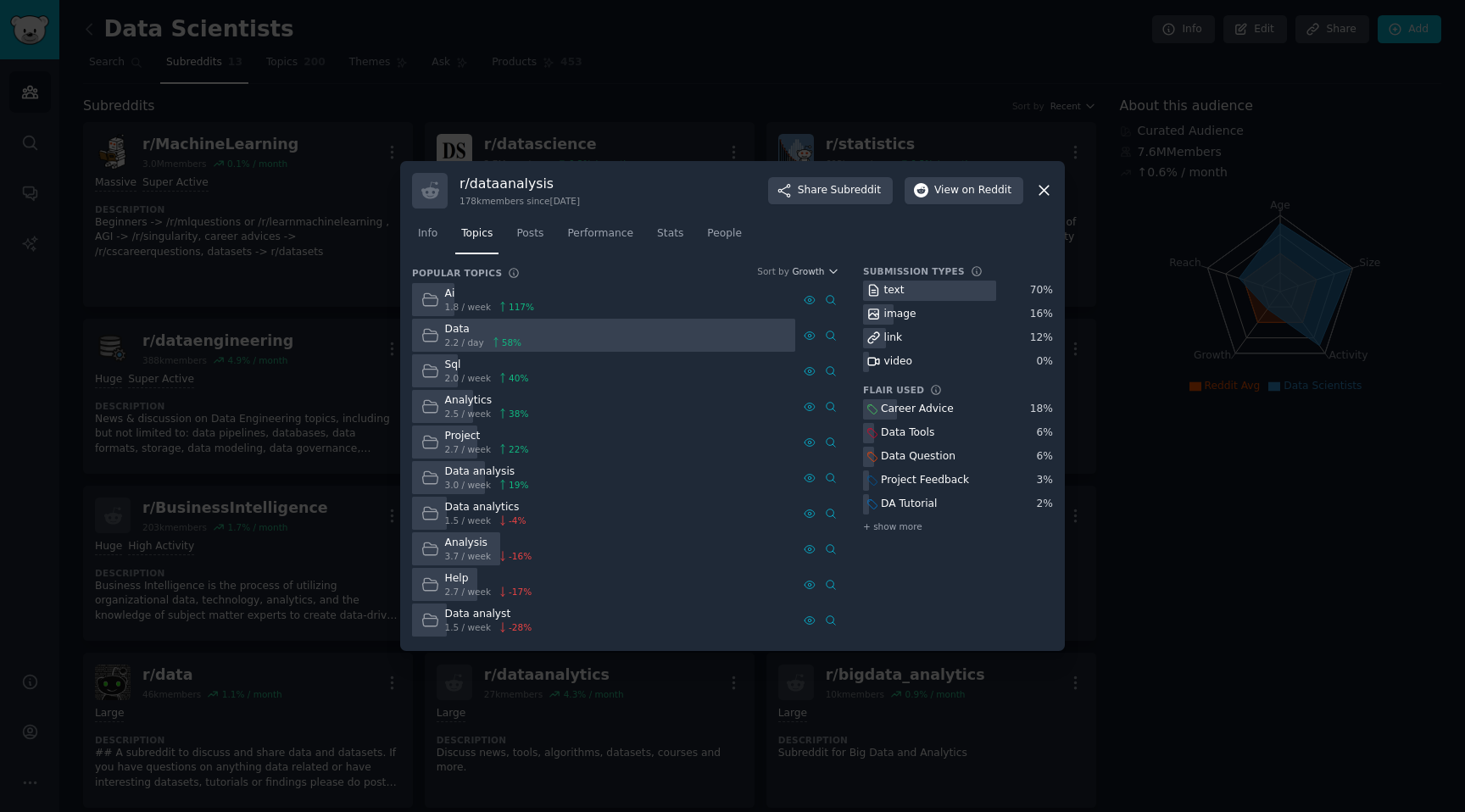
click at [1255, 581] on div at bounding box center [732, 406] width 1465 height 812
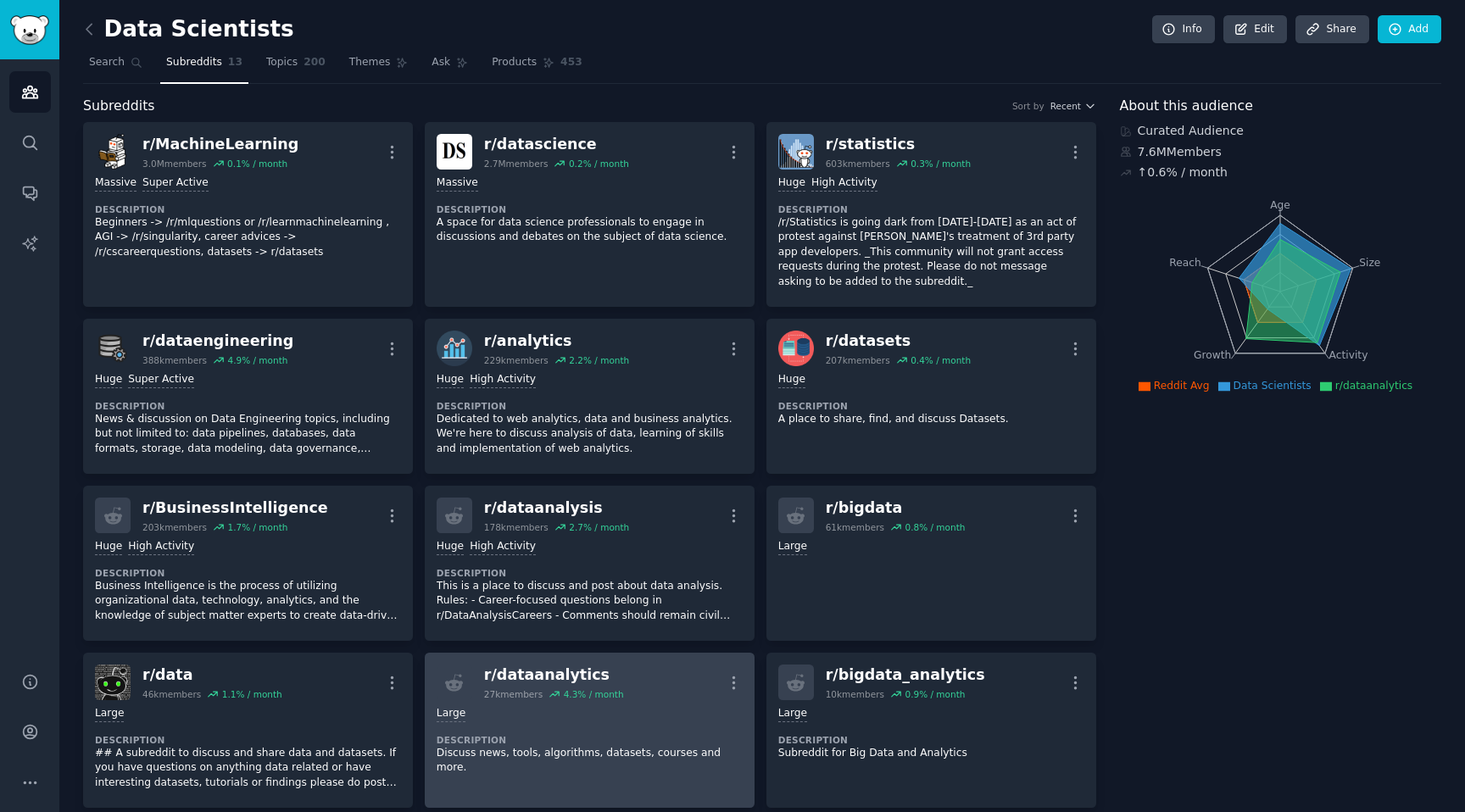
click at [583, 707] on div "Large" at bounding box center [589, 713] width 306 height 16
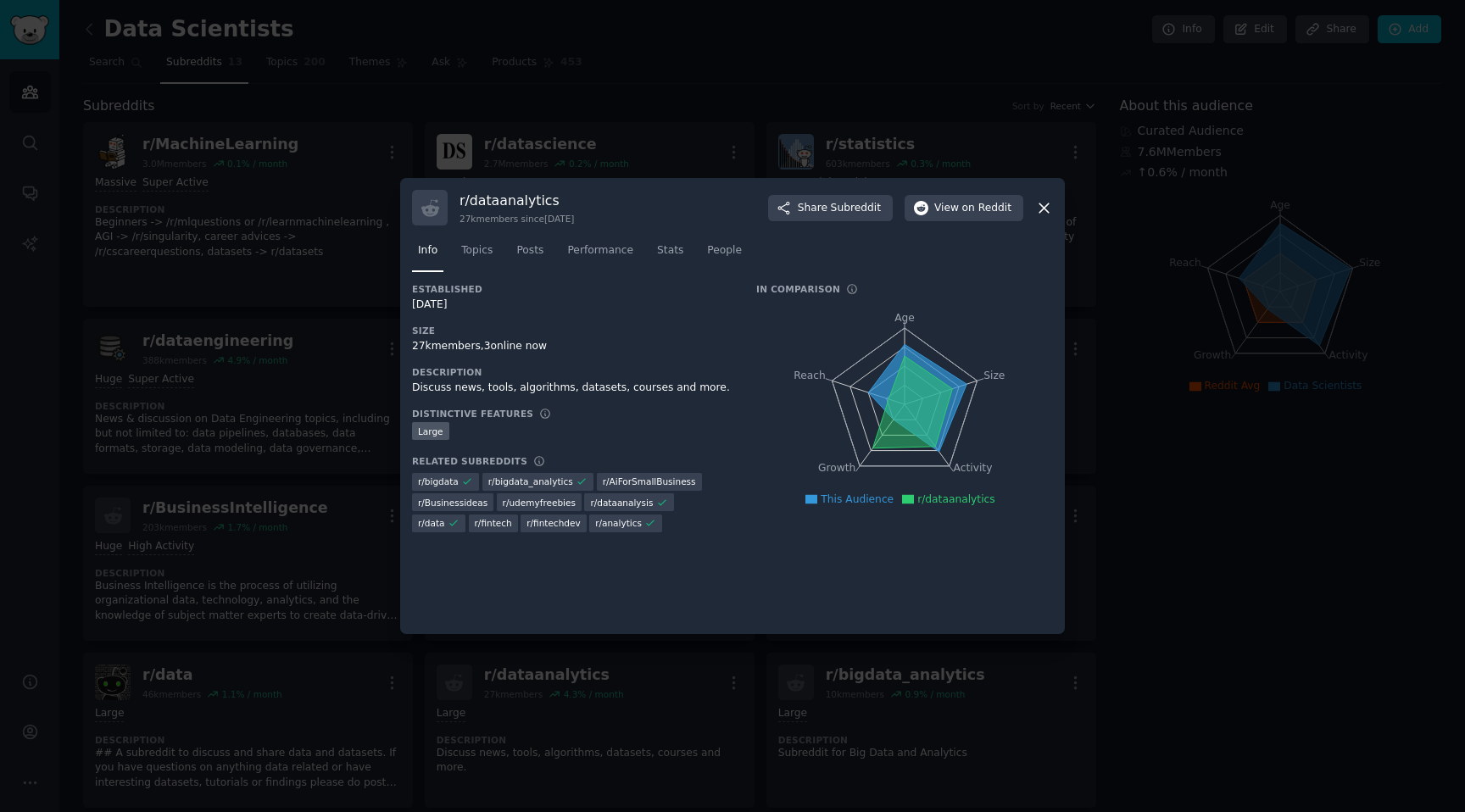
click at [1163, 512] on div at bounding box center [732, 406] width 1465 height 812
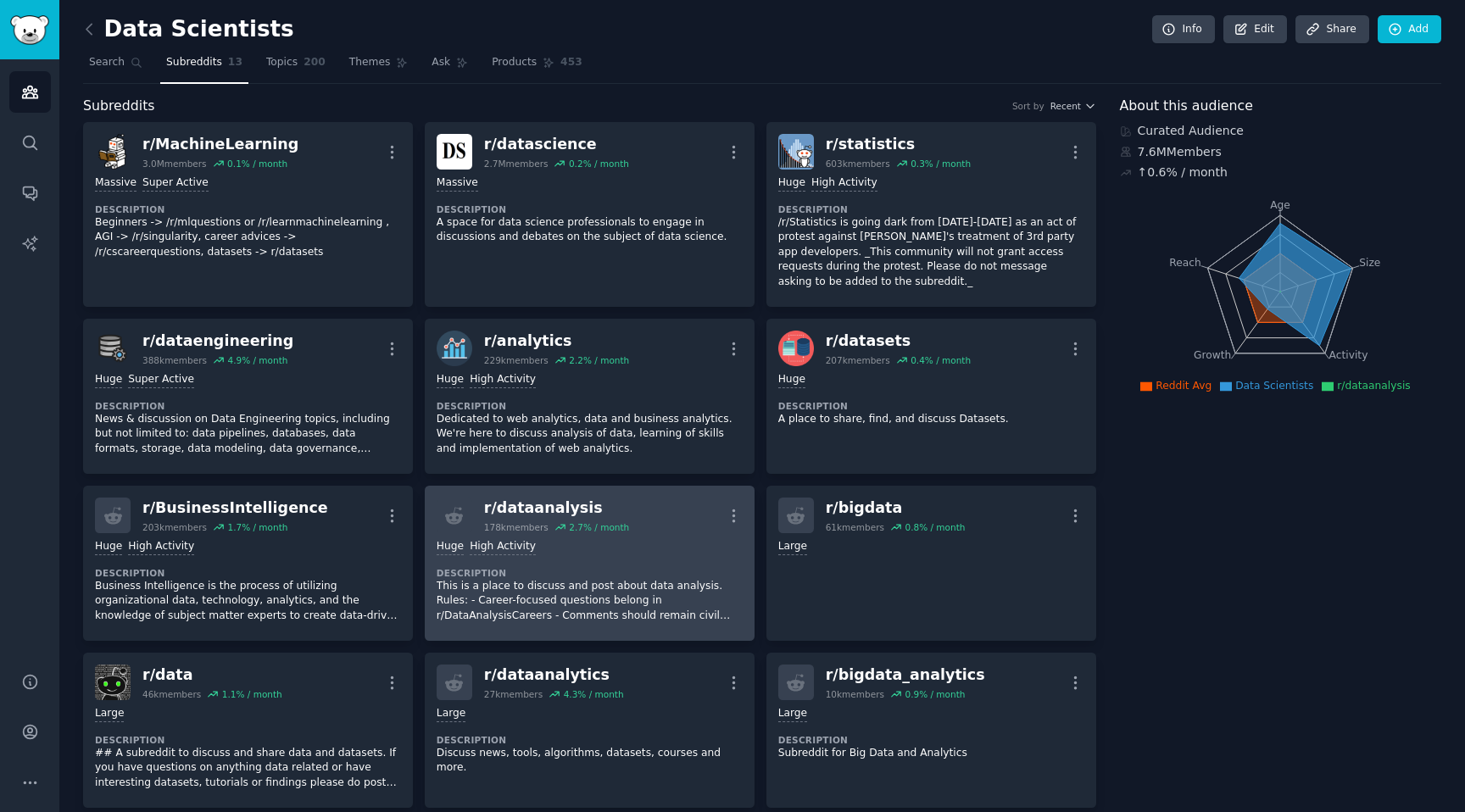
click at [595, 503] on div "r/ dataanalysis" at bounding box center [556, 508] width 145 height 21
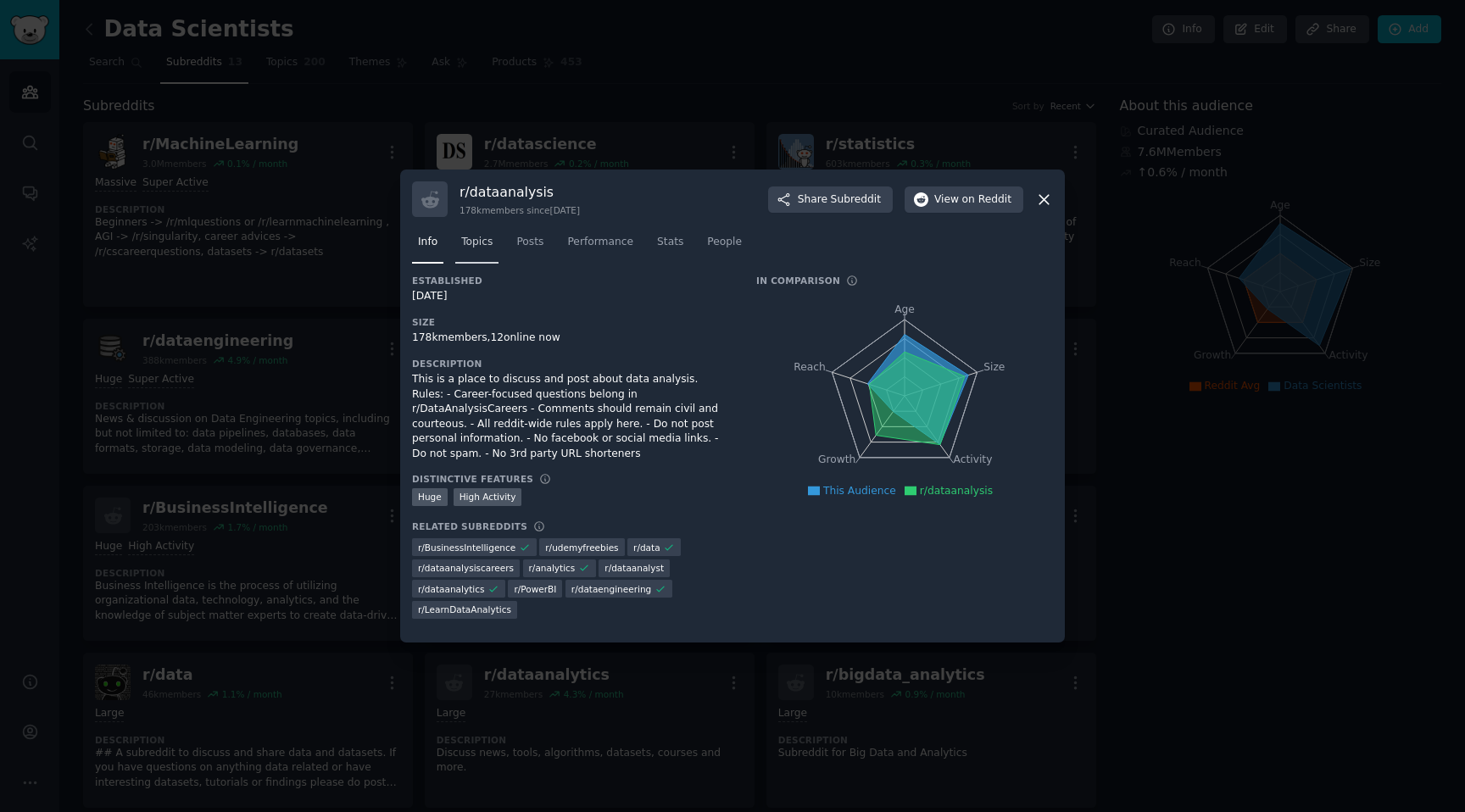
click at [496, 256] on link "Topics" at bounding box center [476, 246] width 43 height 35
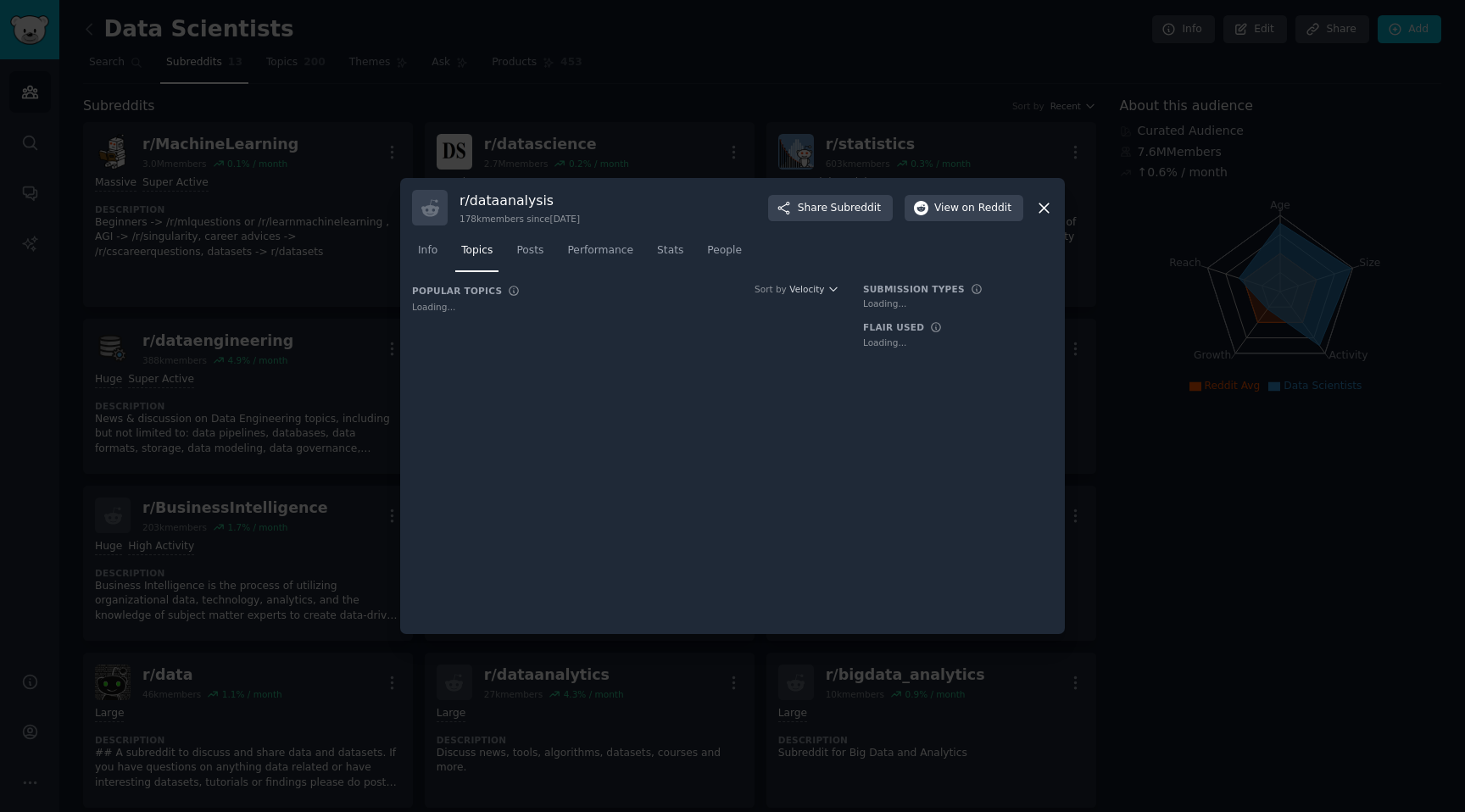
click at [1193, 437] on div at bounding box center [732, 406] width 1465 height 812
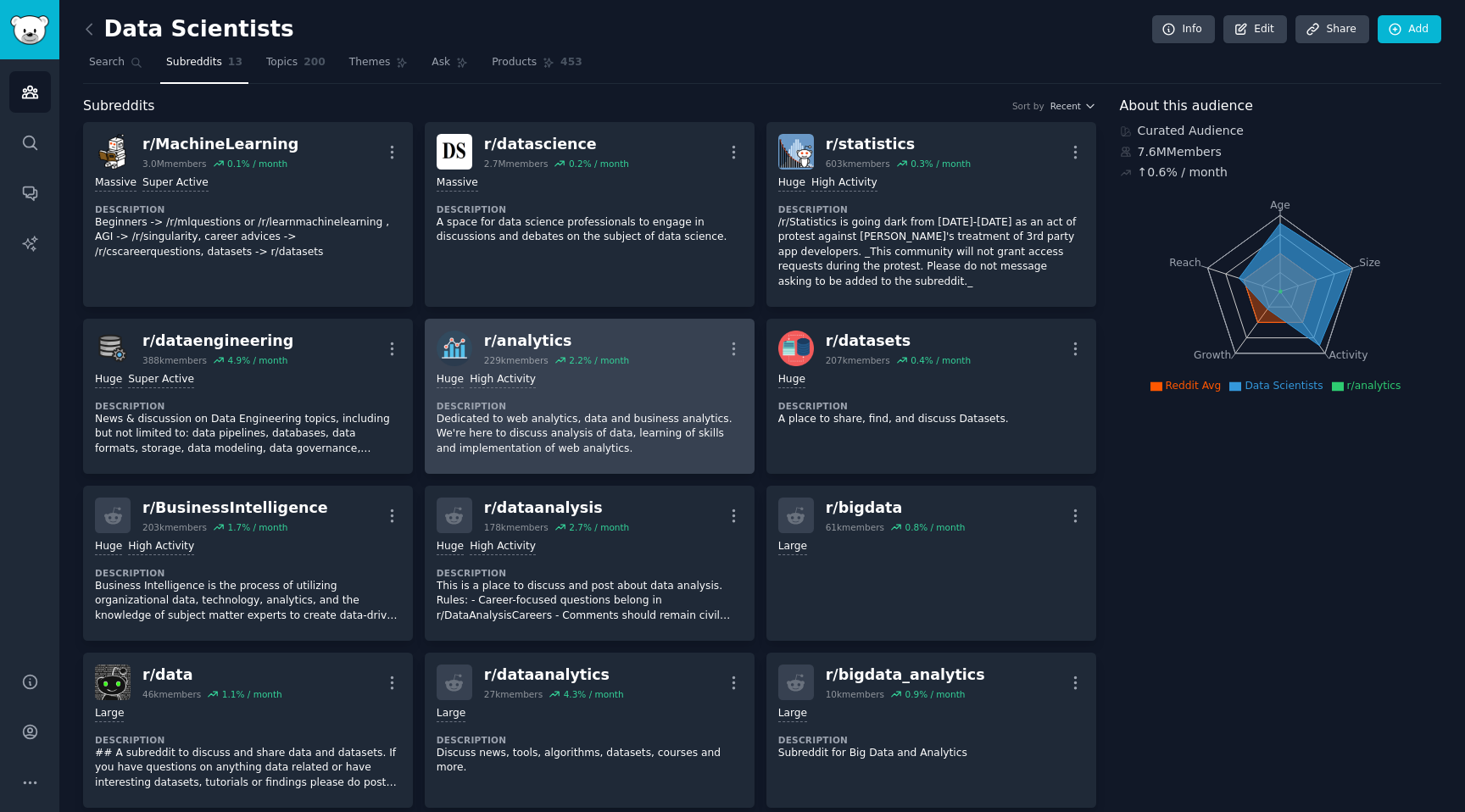
click at [553, 342] on div "r/ analytics" at bounding box center [556, 340] width 145 height 21
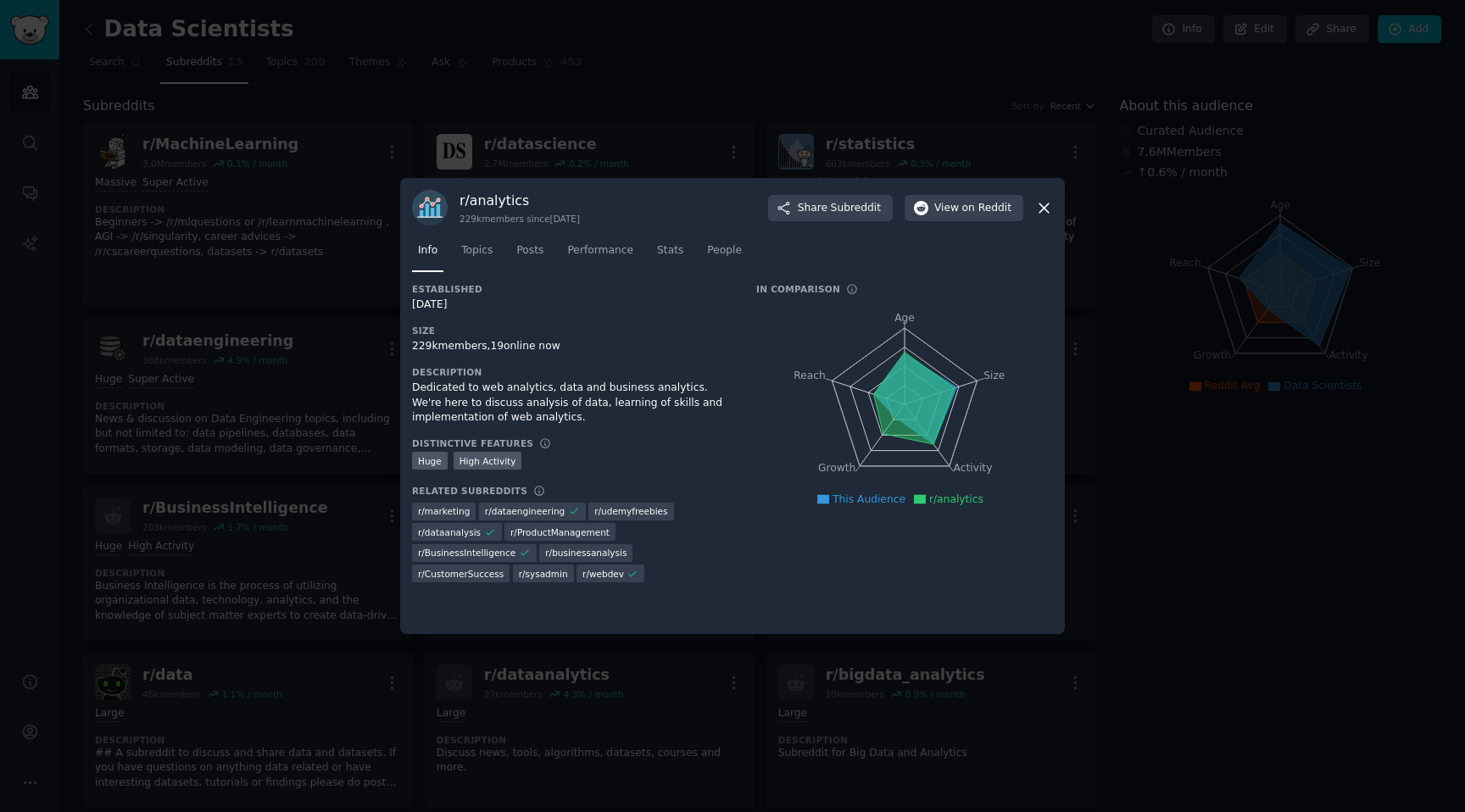
click at [1203, 502] on div at bounding box center [732, 406] width 1465 height 812
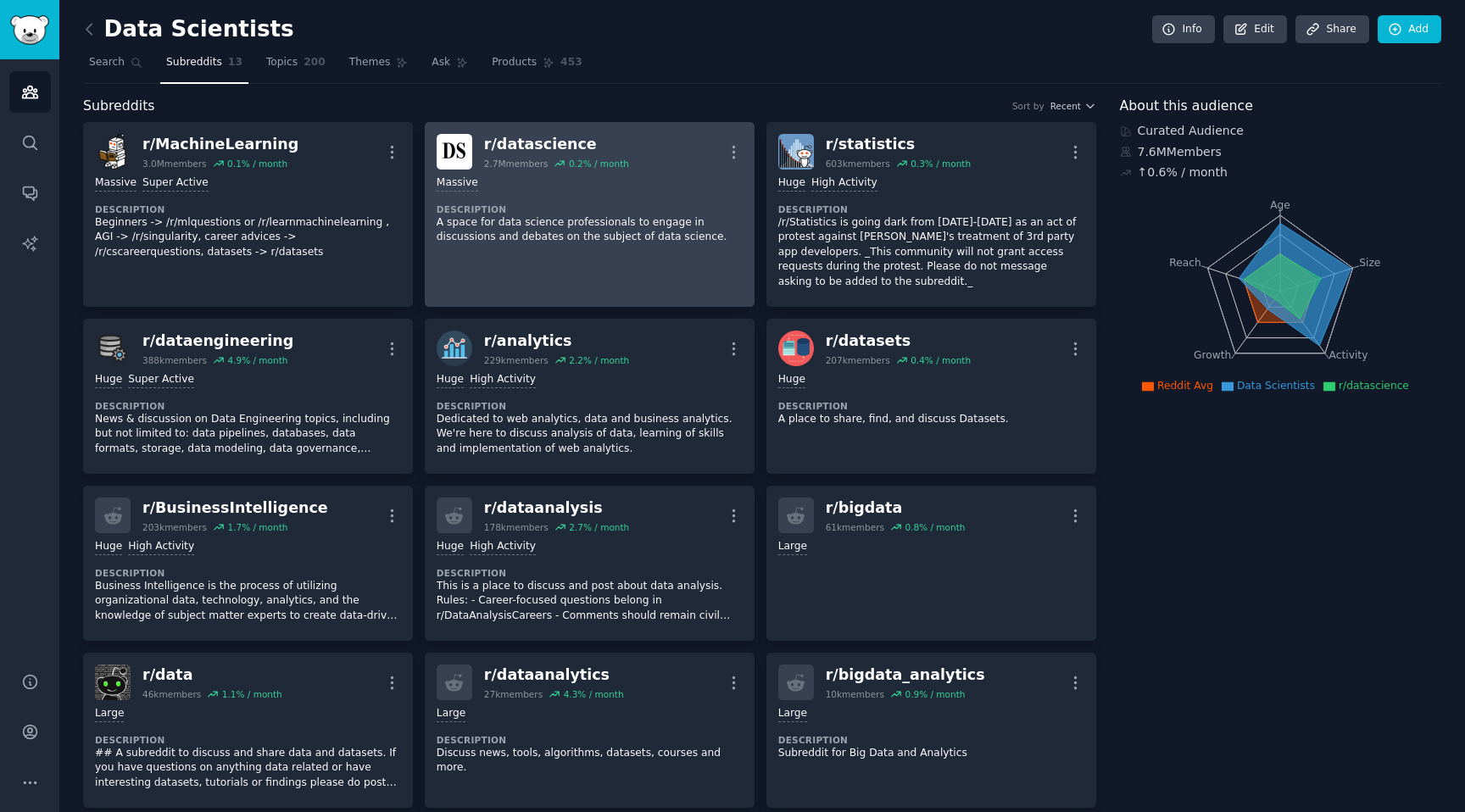
click at [721, 230] on p "A space for data science professionals to engage in discussions and debates on …" at bounding box center [589, 230] width 306 height 30
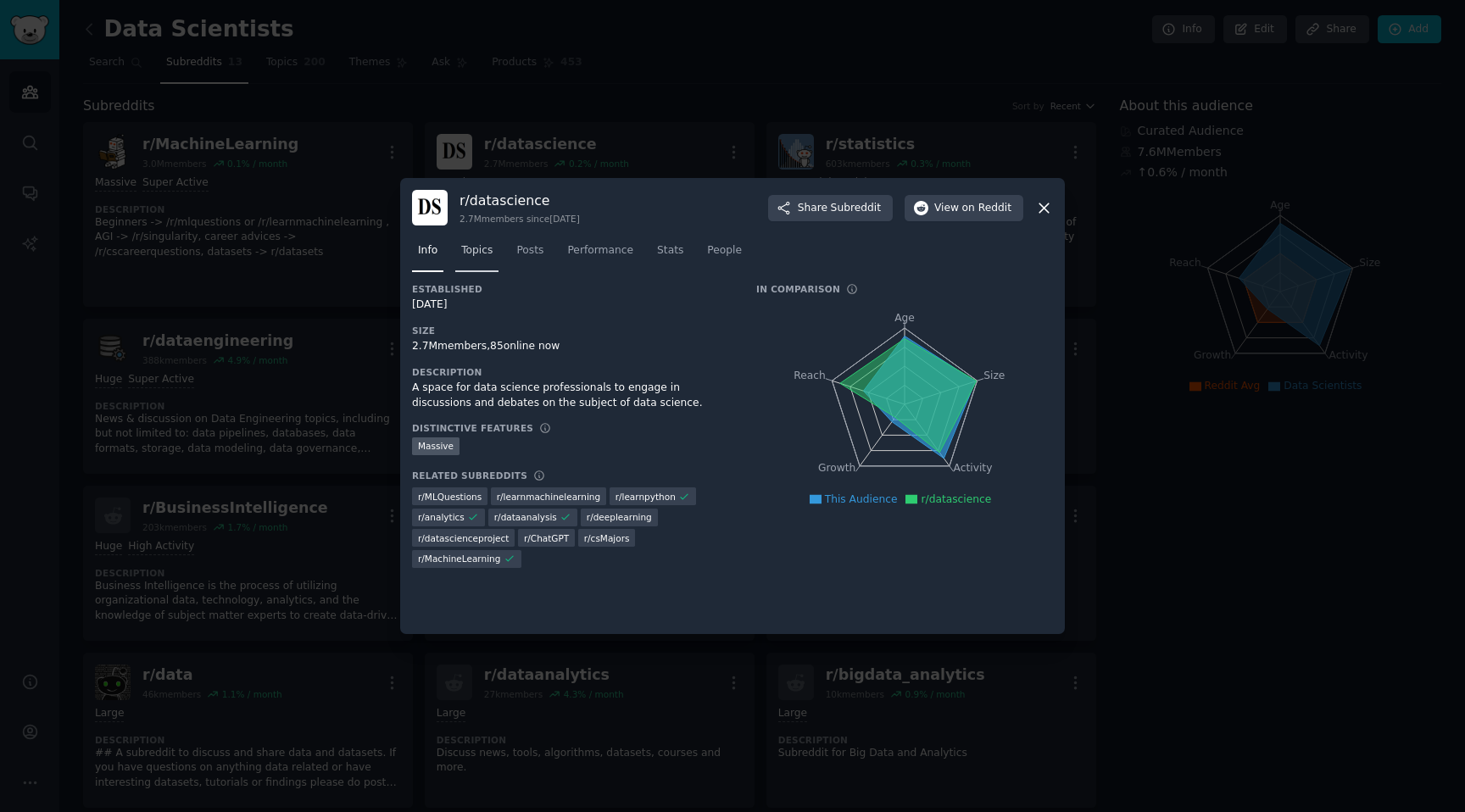
click at [468, 238] on link "Topics" at bounding box center [476, 255] width 43 height 35
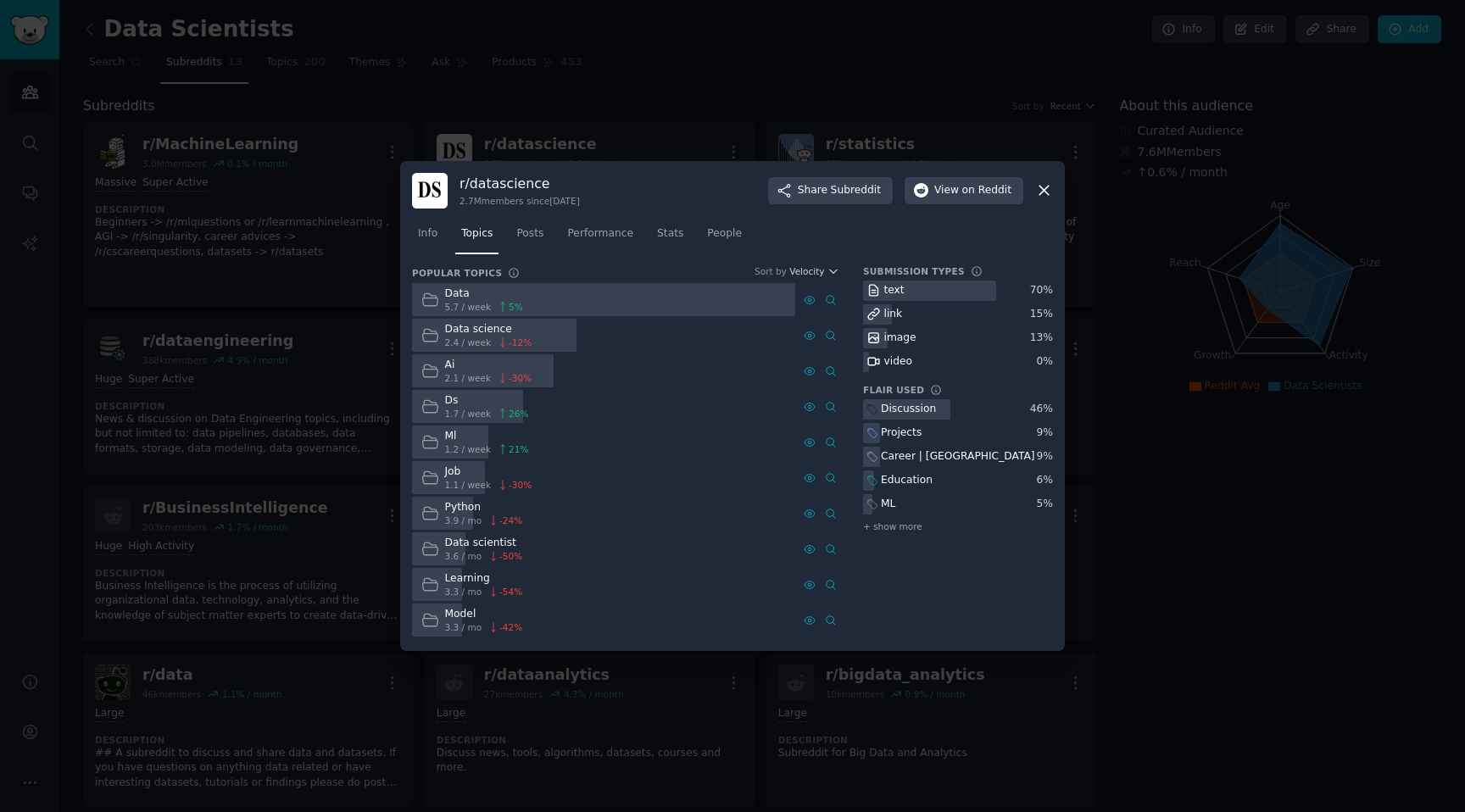
click at [1046, 191] on icon at bounding box center [1043, 190] width 18 height 18
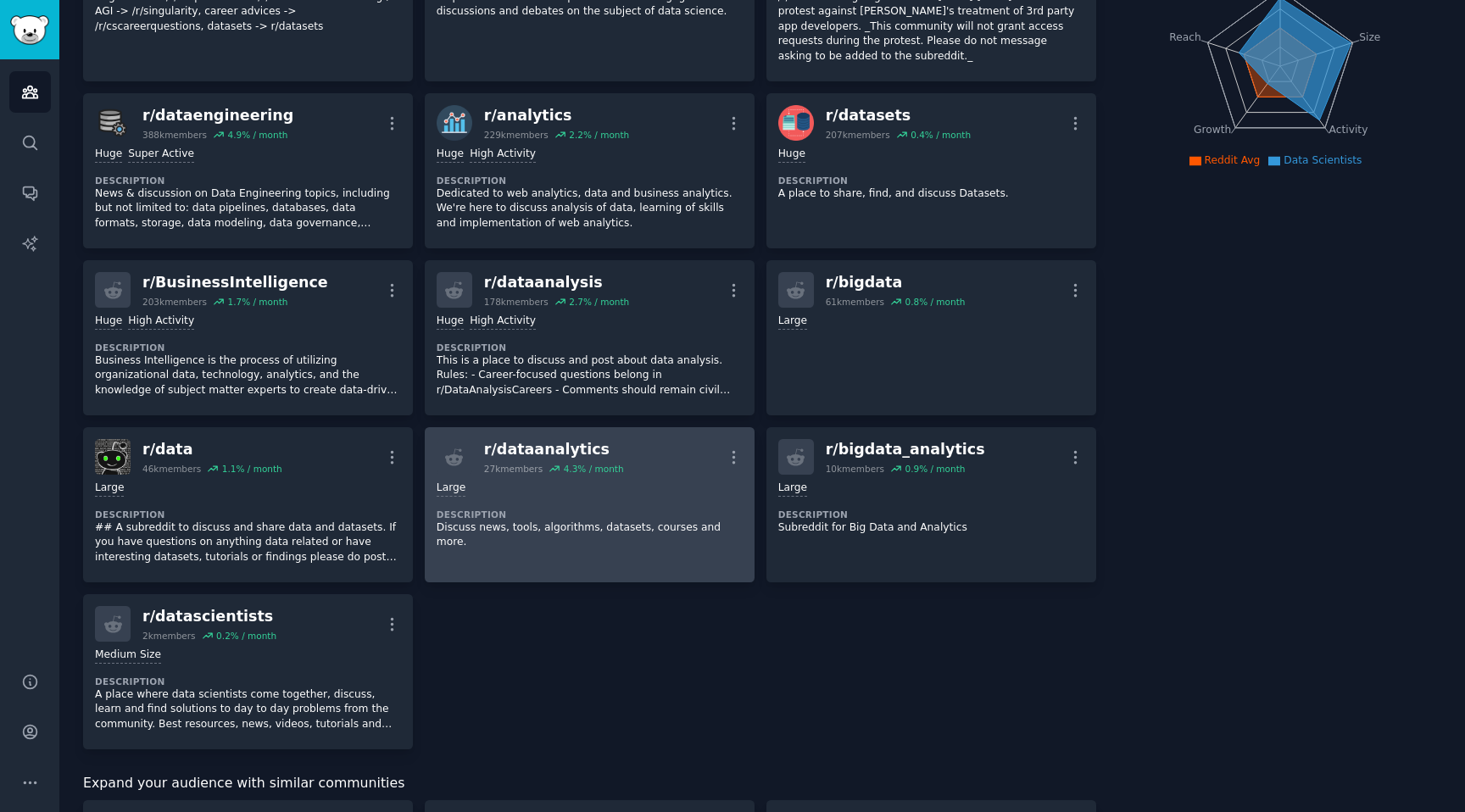
scroll to position [244, 0]
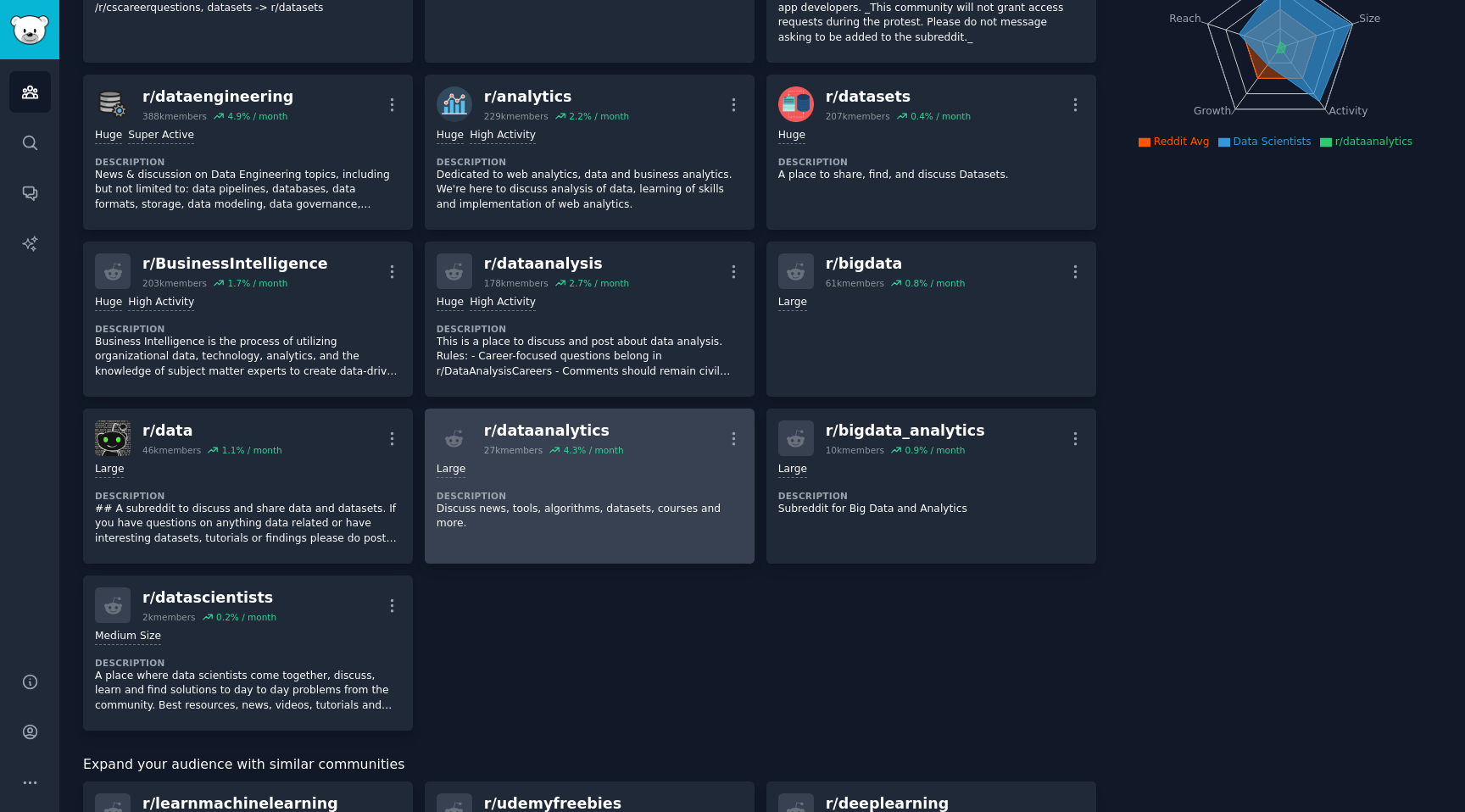
click at [678, 531] on link "r/ dataanalytics 27k members 4.3 % / month More Large Description Discuss news,…" at bounding box center [589, 486] width 330 height 155
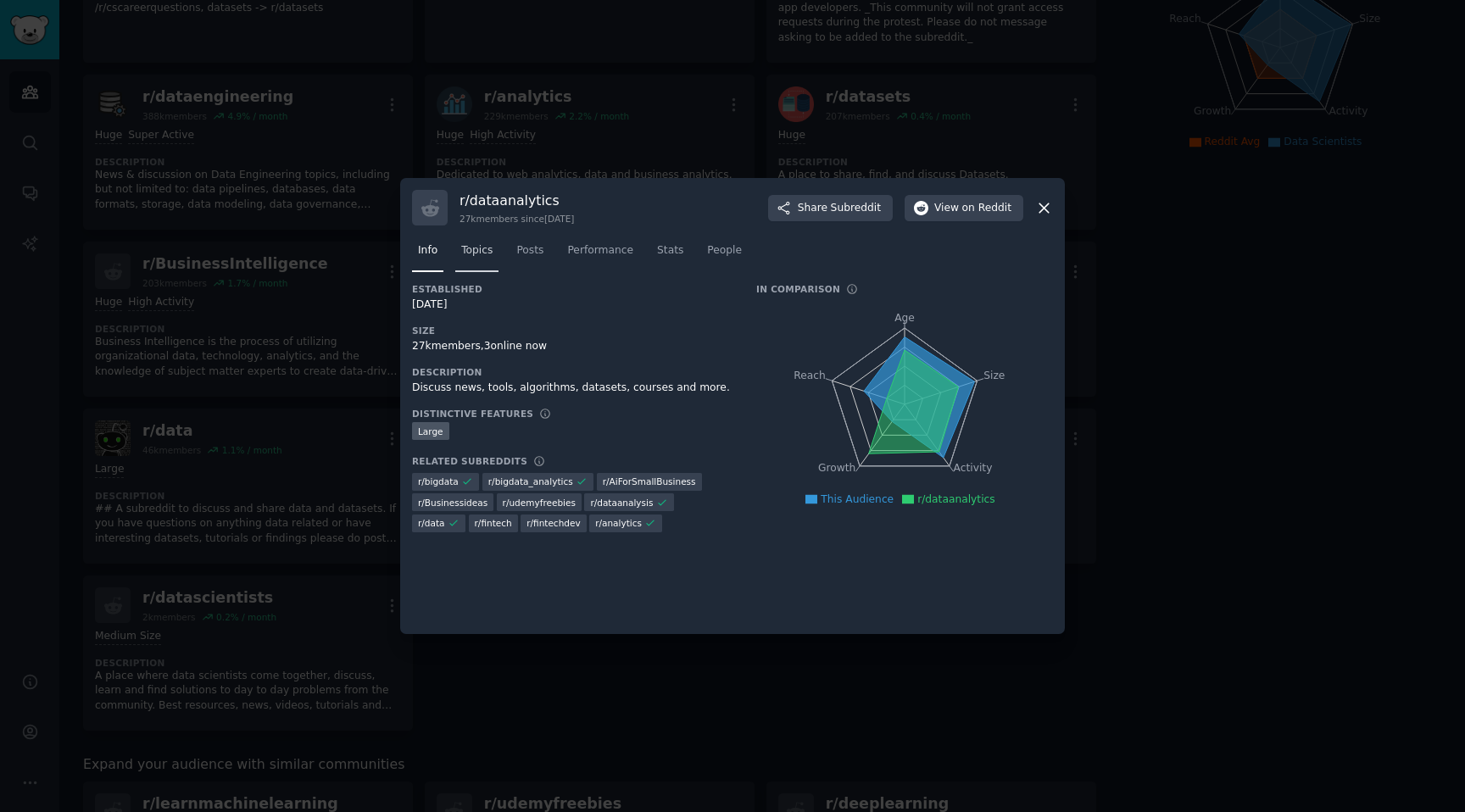
click at [474, 252] on span "Topics" at bounding box center [477, 251] width 31 height 15
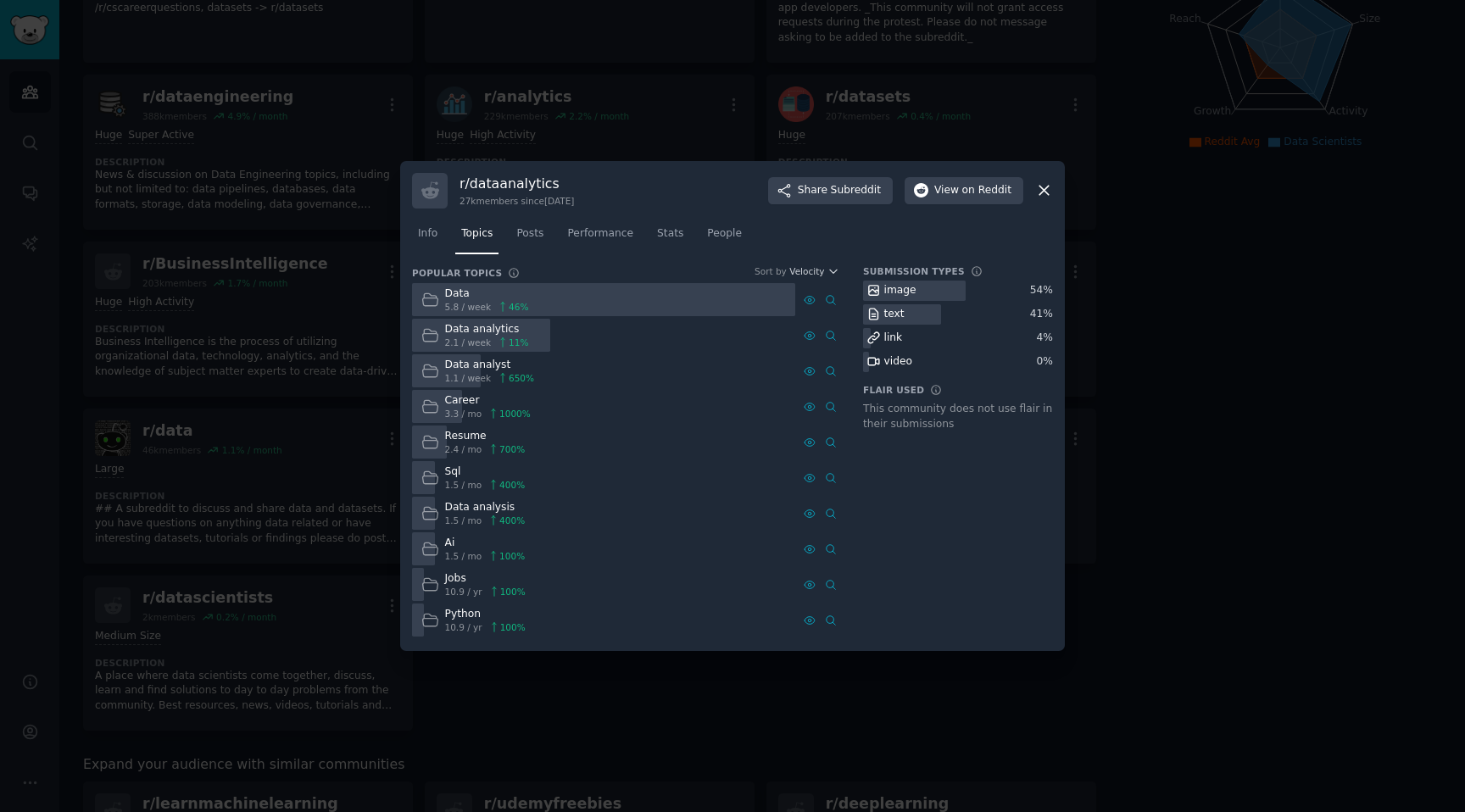
click at [1237, 339] on div at bounding box center [732, 406] width 1465 height 812
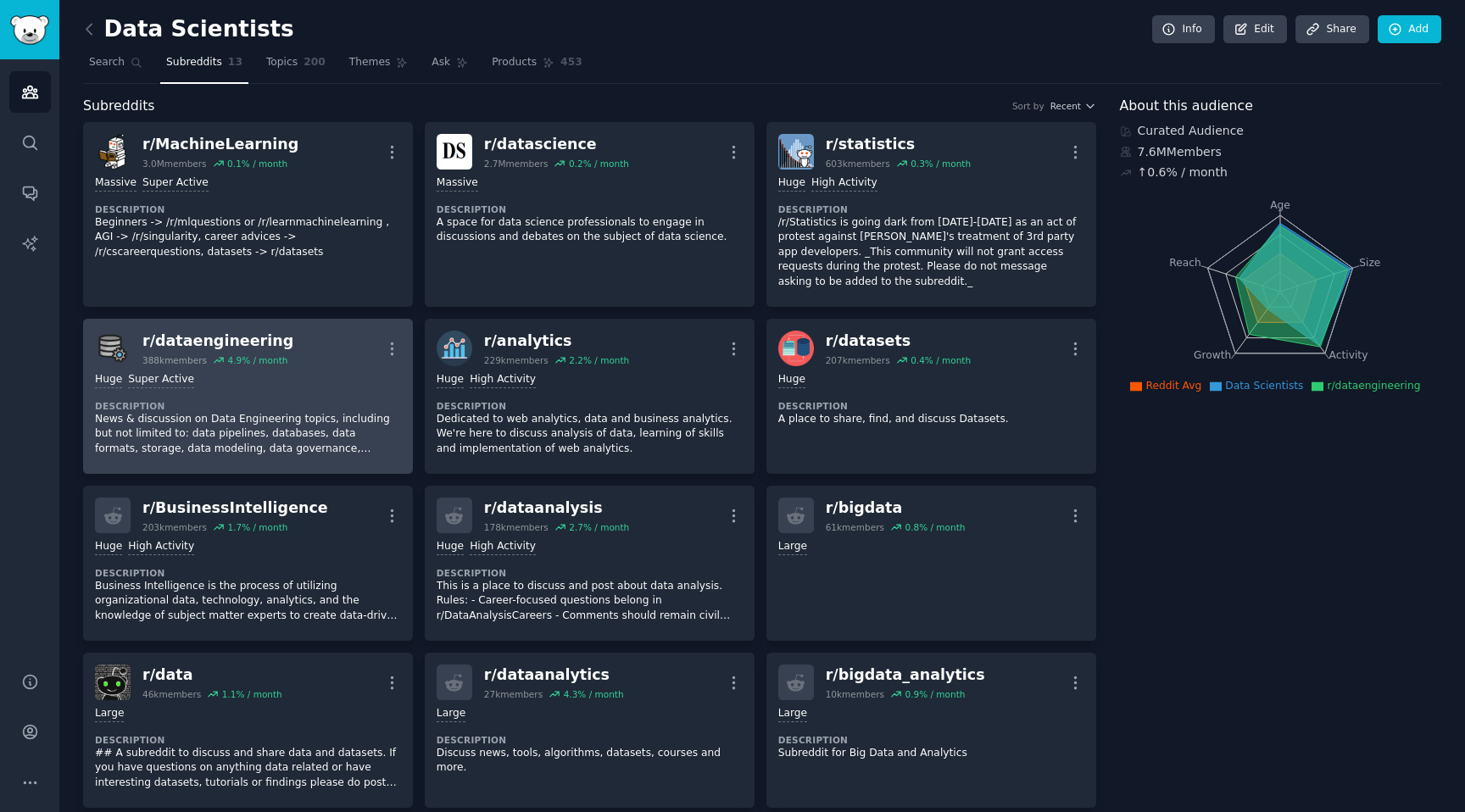
click at [267, 376] on div "Huge Super Active" at bounding box center [248, 379] width 306 height 16
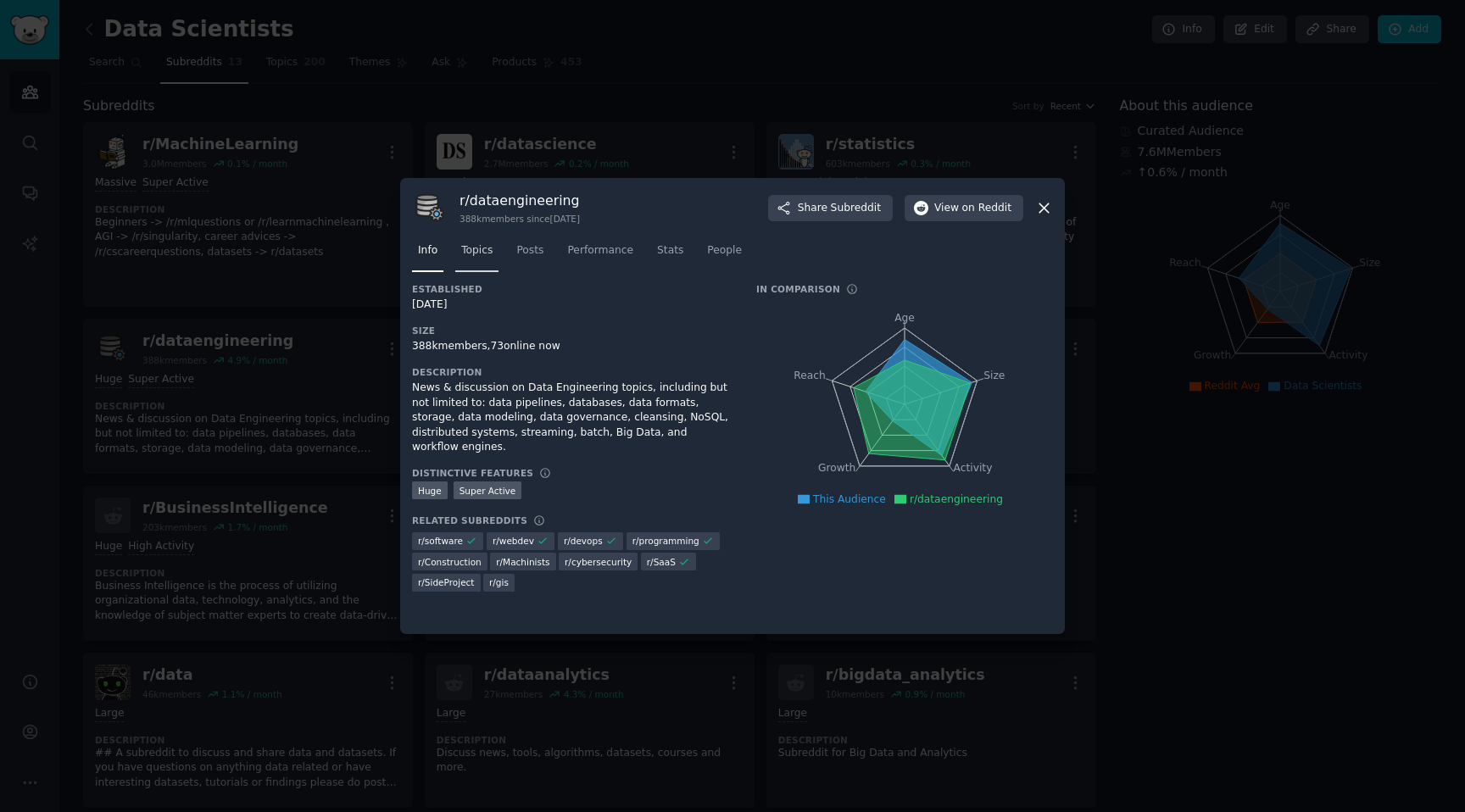
click at [476, 262] on link "Topics" at bounding box center [476, 255] width 43 height 35
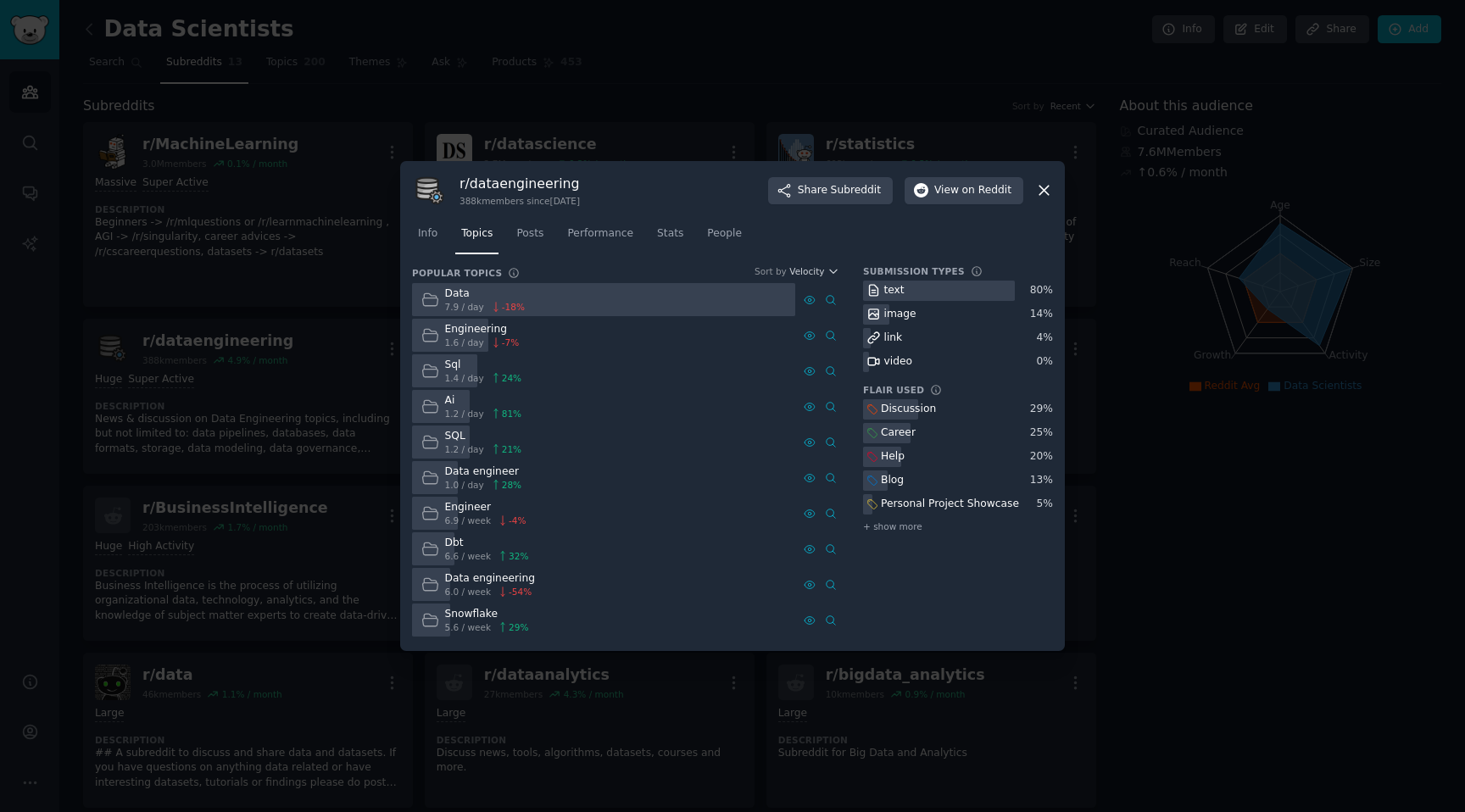
click at [446, 437] on div "SQL" at bounding box center [483, 437] width 77 height 15
click at [1179, 636] on div at bounding box center [732, 406] width 1465 height 812
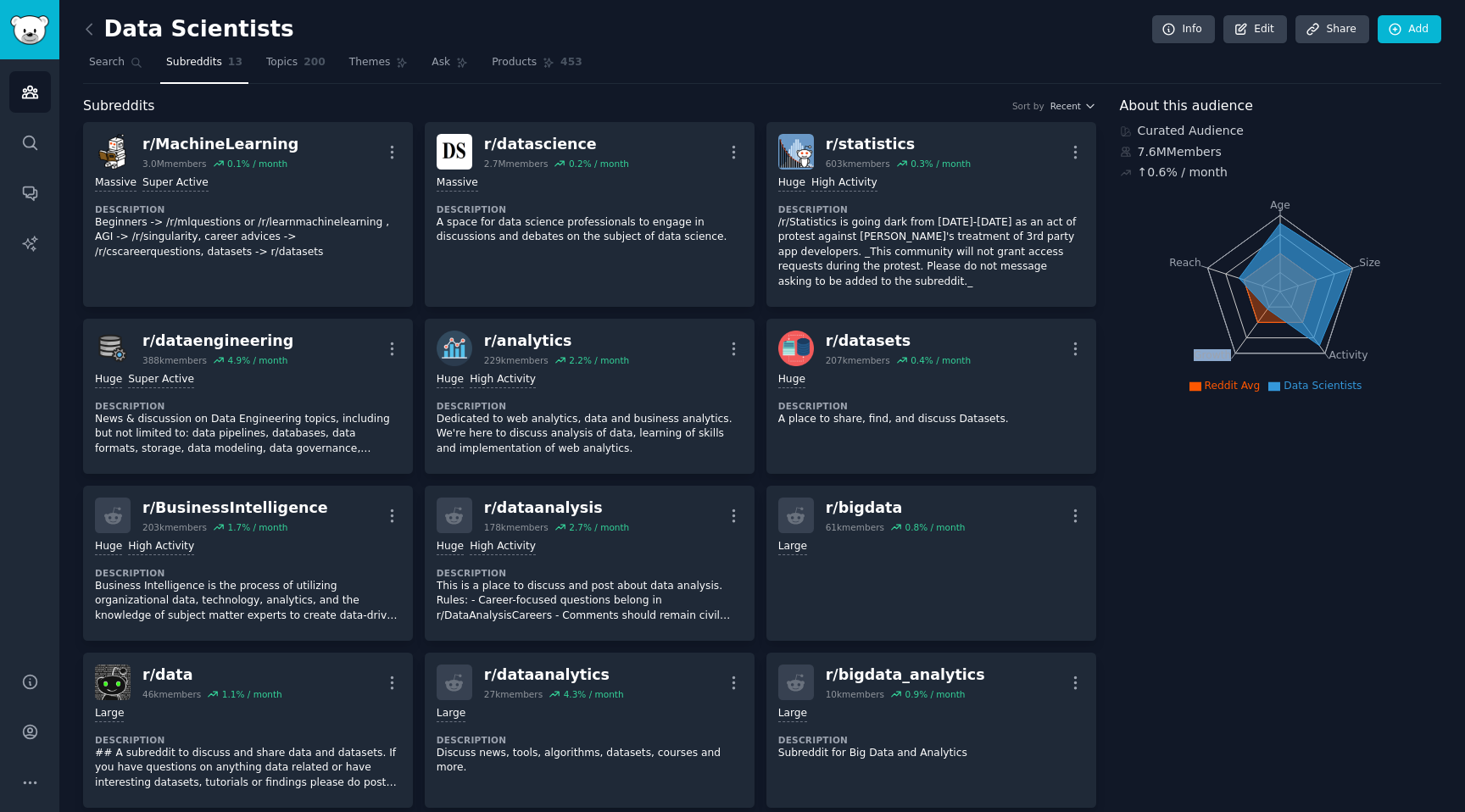
click at [1174, 146] on div "7.6M Members" at bounding box center [1281, 152] width 322 height 18
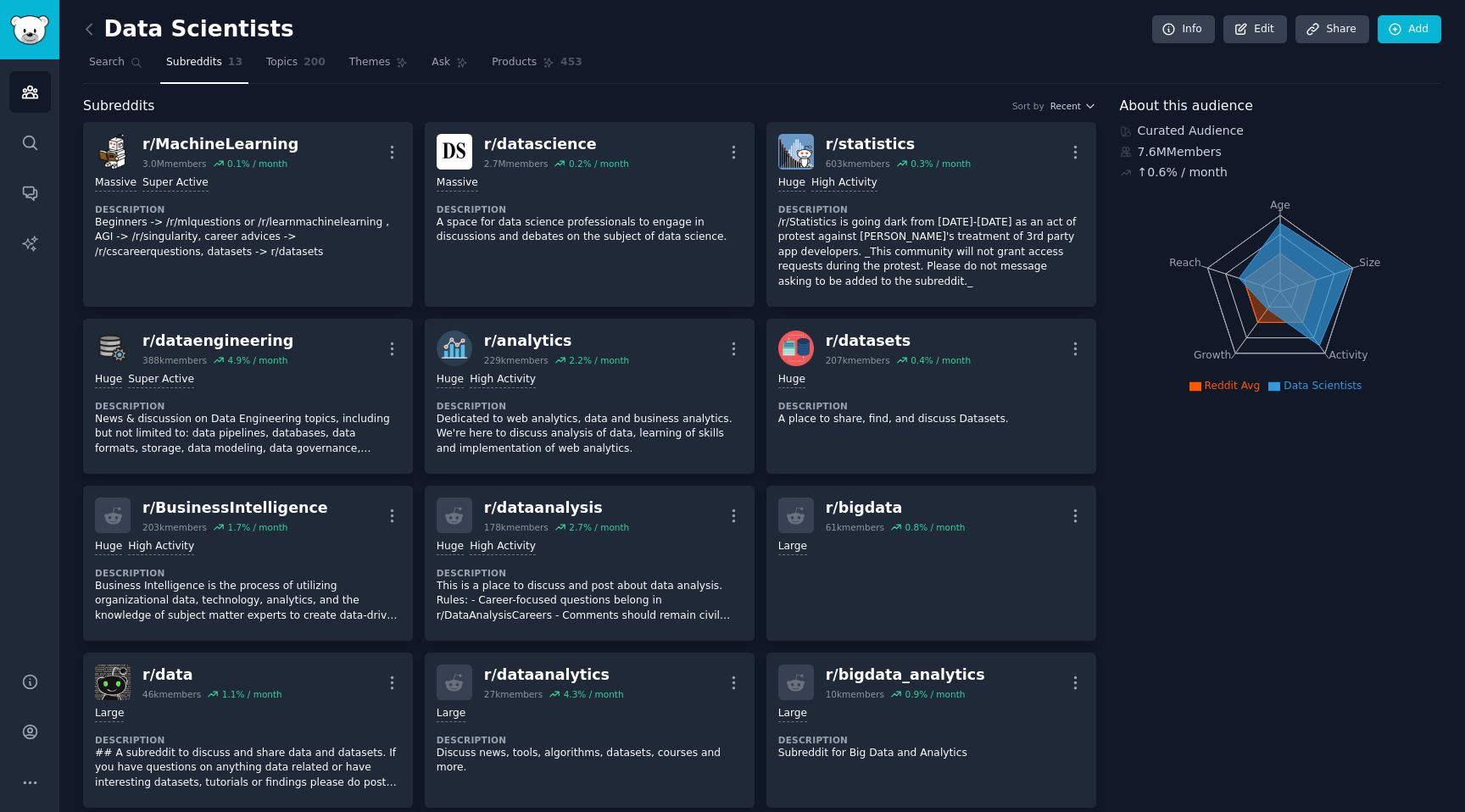
click at [1275, 185] on icon "Age Size Activity Growth Reach" at bounding box center [1280, 291] width 320 height 214
click at [1228, 170] on div "↑ 0.6 % / month" at bounding box center [1281, 172] width 322 height 18
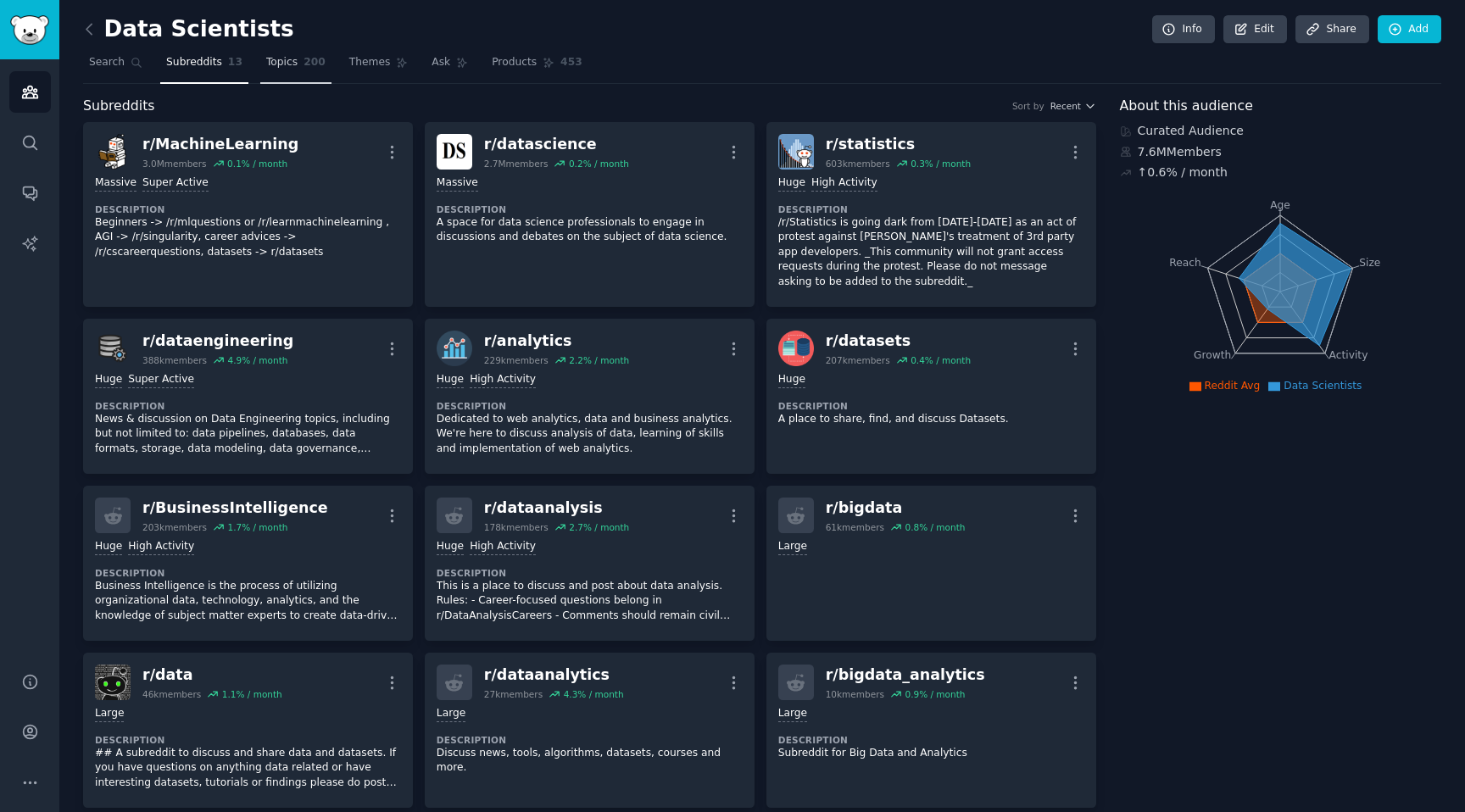
click at [303, 64] on span "200" at bounding box center [314, 63] width 22 height 15
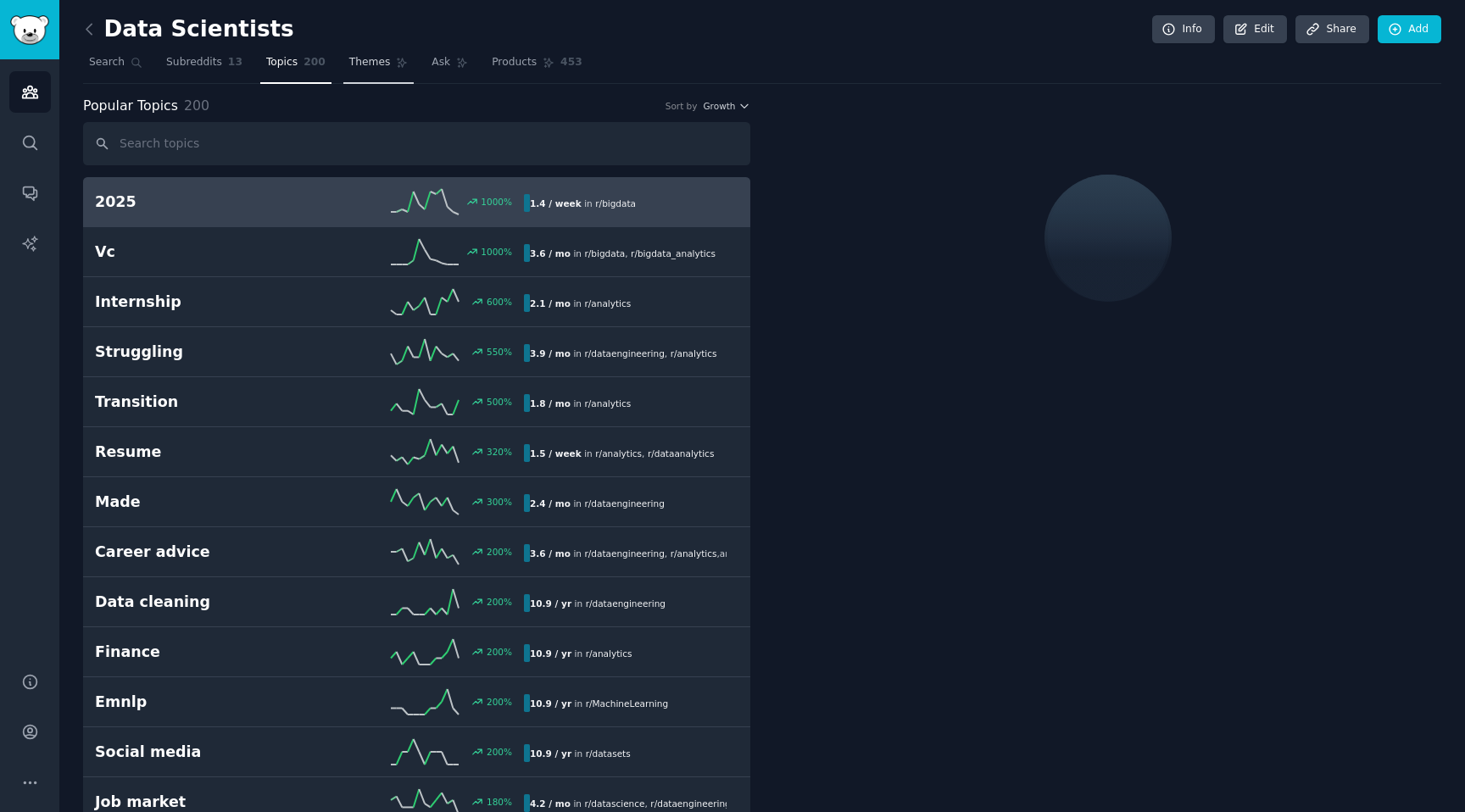
click at [386, 71] on link "Themes" at bounding box center [378, 67] width 71 height 35
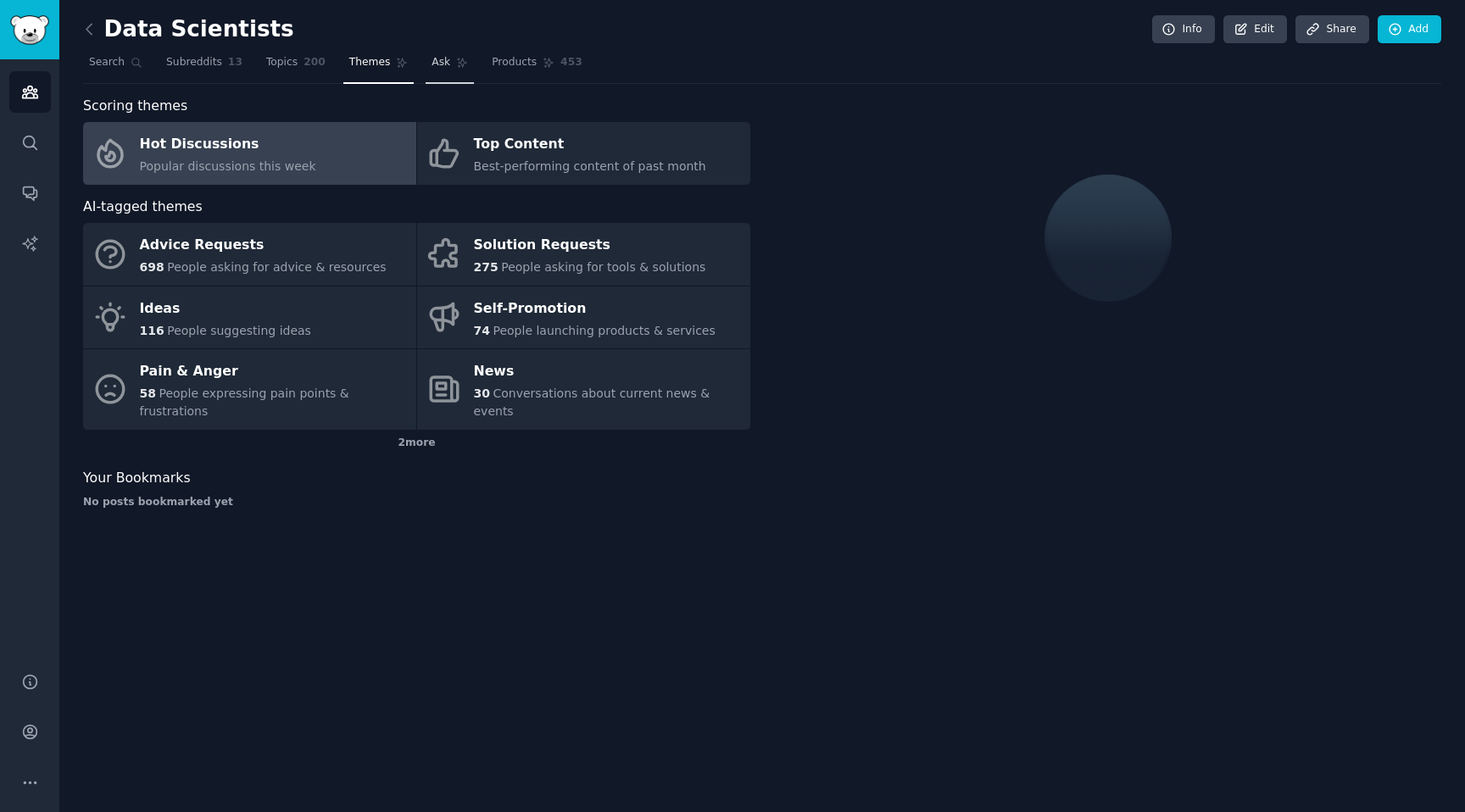
click at [435, 75] on link "Ask" at bounding box center [449, 67] width 48 height 35
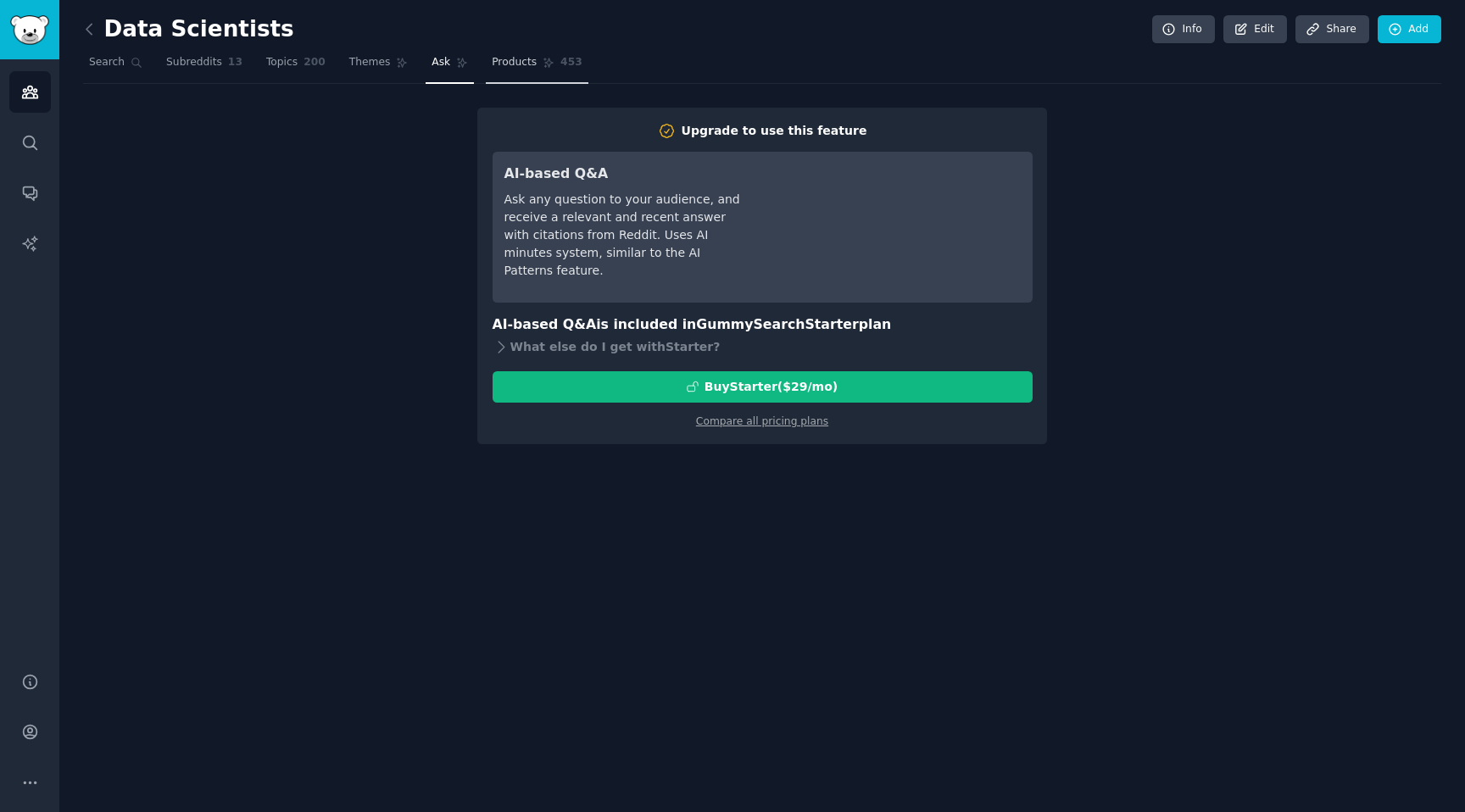
click at [528, 69] on link "Products 453" at bounding box center [536, 67] width 102 height 35
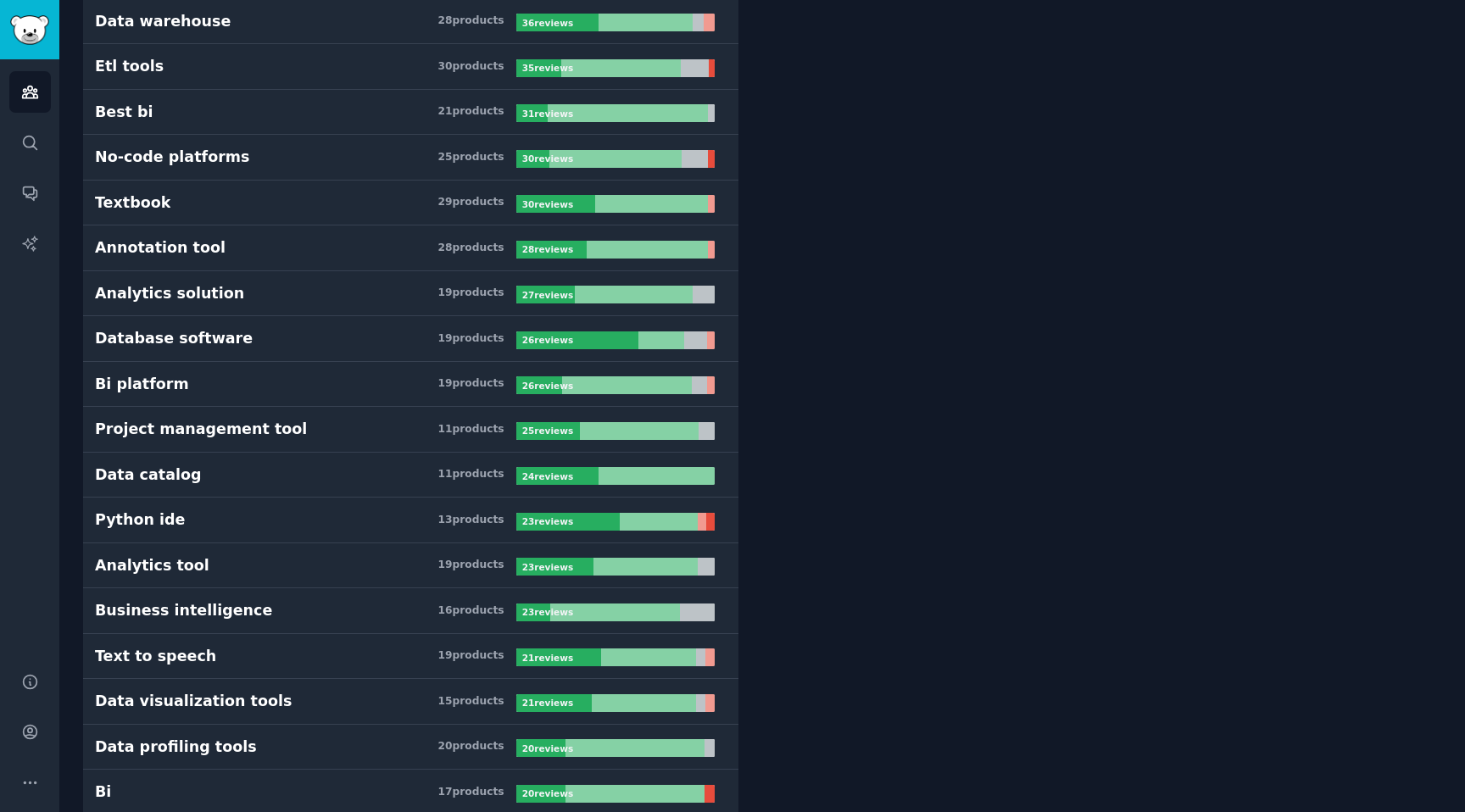
scroll to position [676, 0]
